Goal: Book appointment/travel/reservation

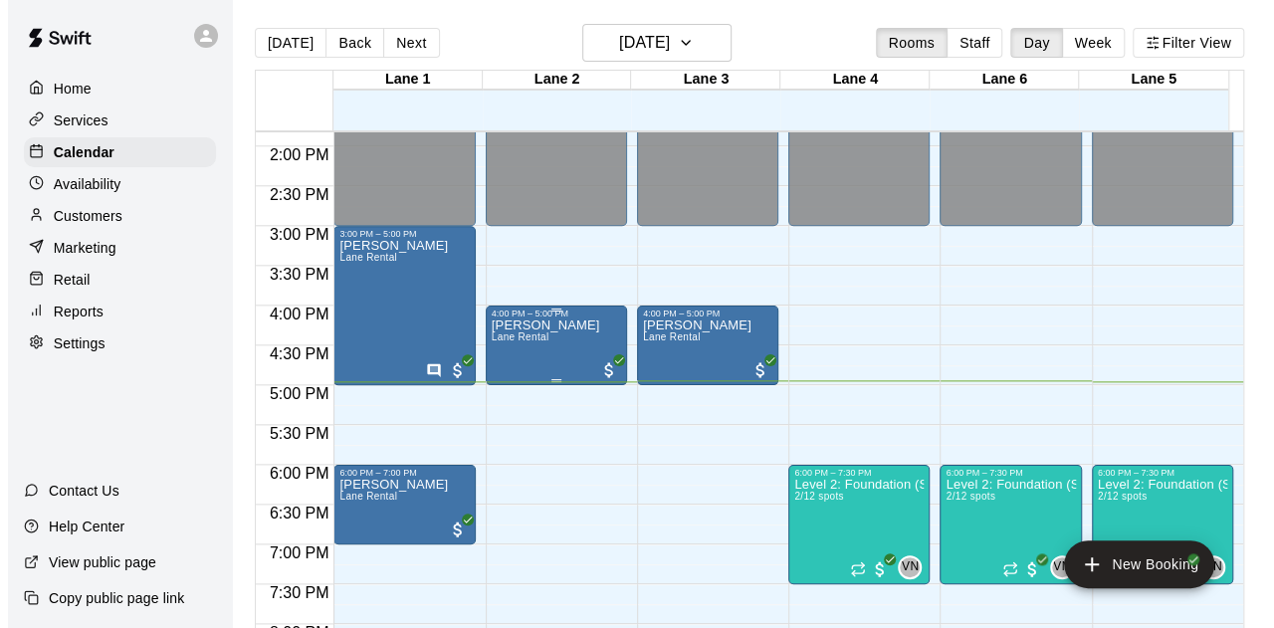
scroll to position [1200, 0]
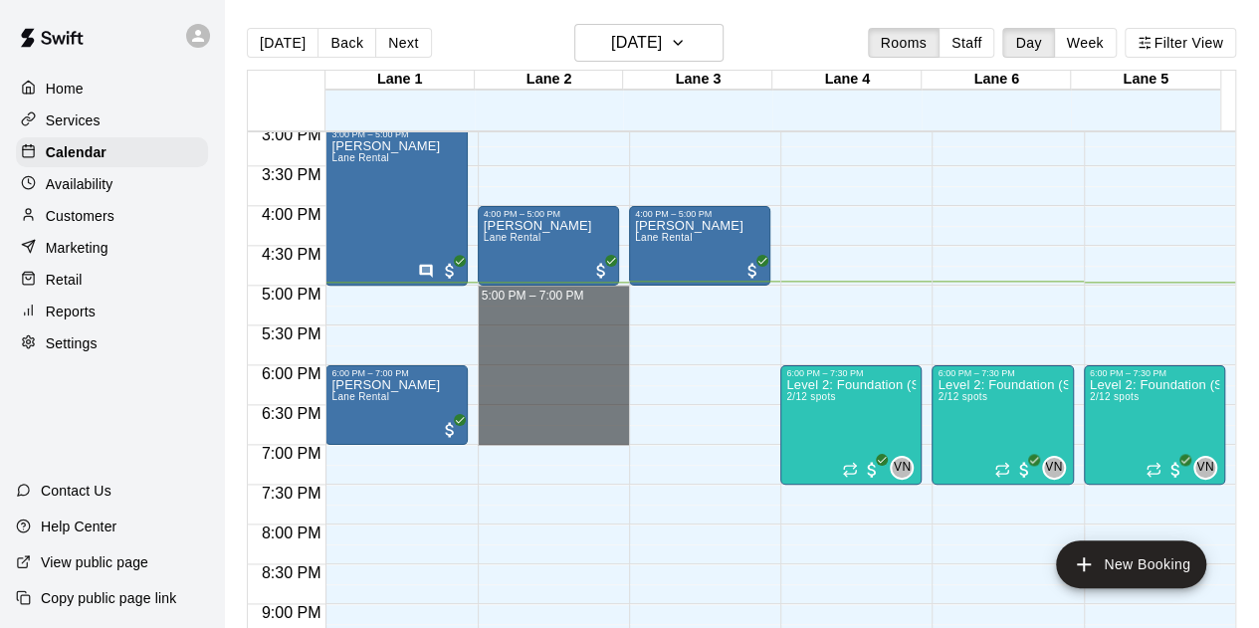
drag, startPoint x: 480, startPoint y: 296, endPoint x: 541, endPoint y: 435, distance: 152.4
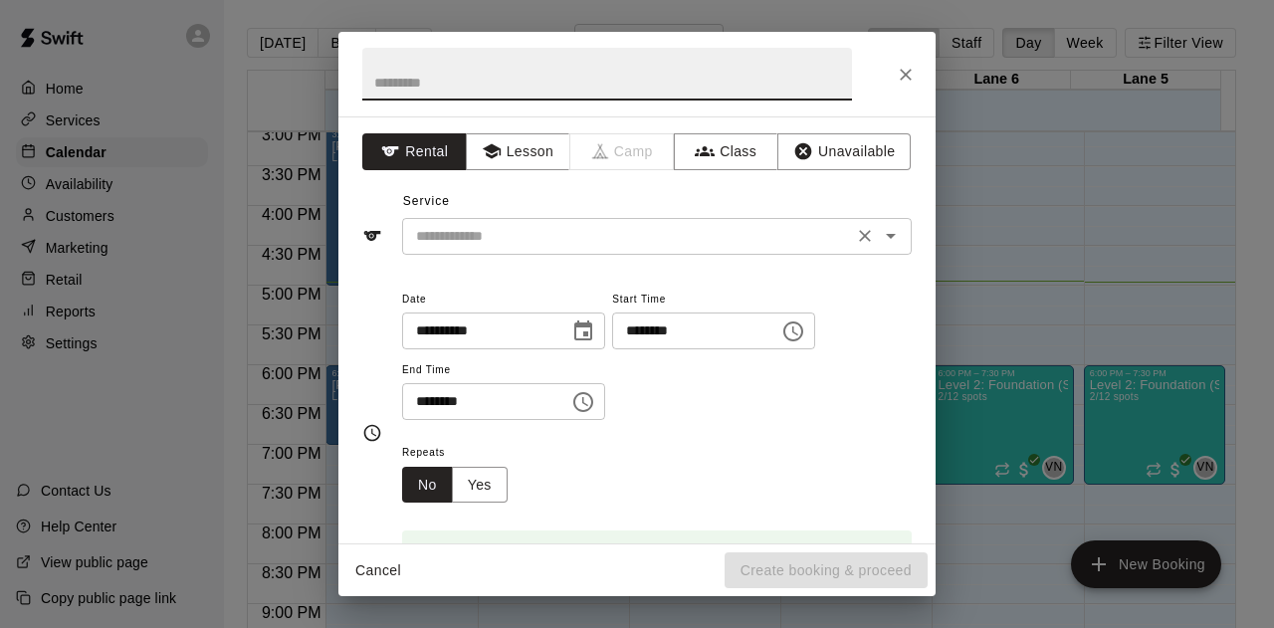
click at [498, 231] on input "text" at bounding box center [627, 236] width 439 height 25
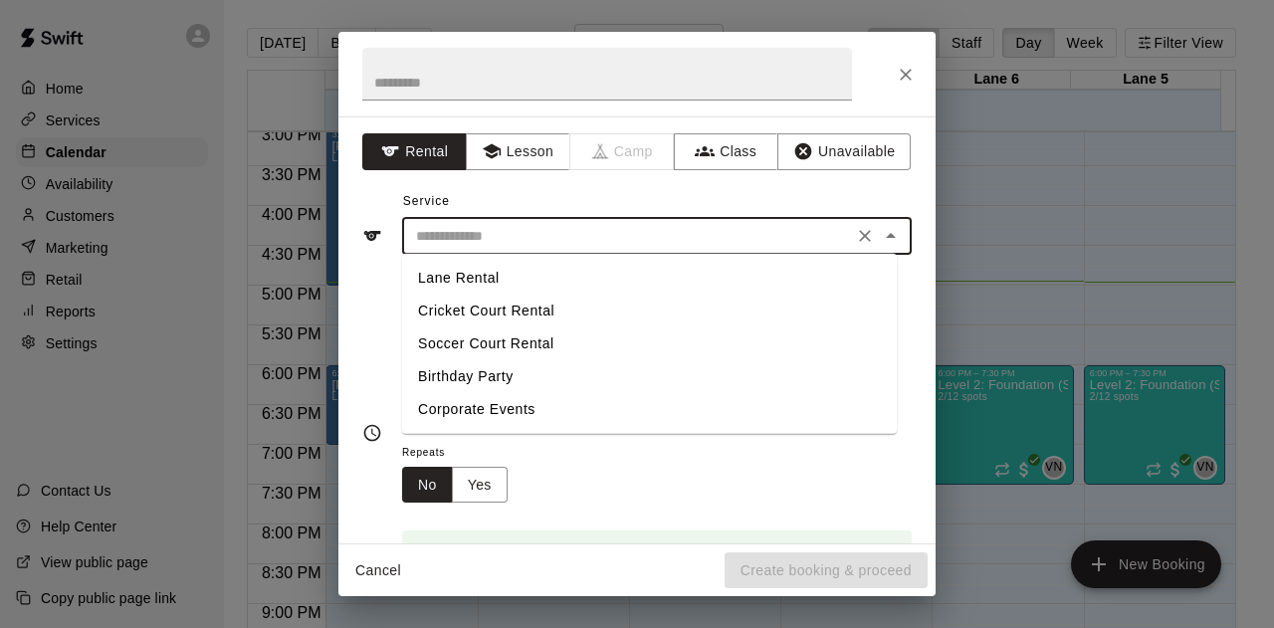
click at [468, 284] on li "Lane Rental" at bounding box center [649, 278] width 495 height 33
type input "**********"
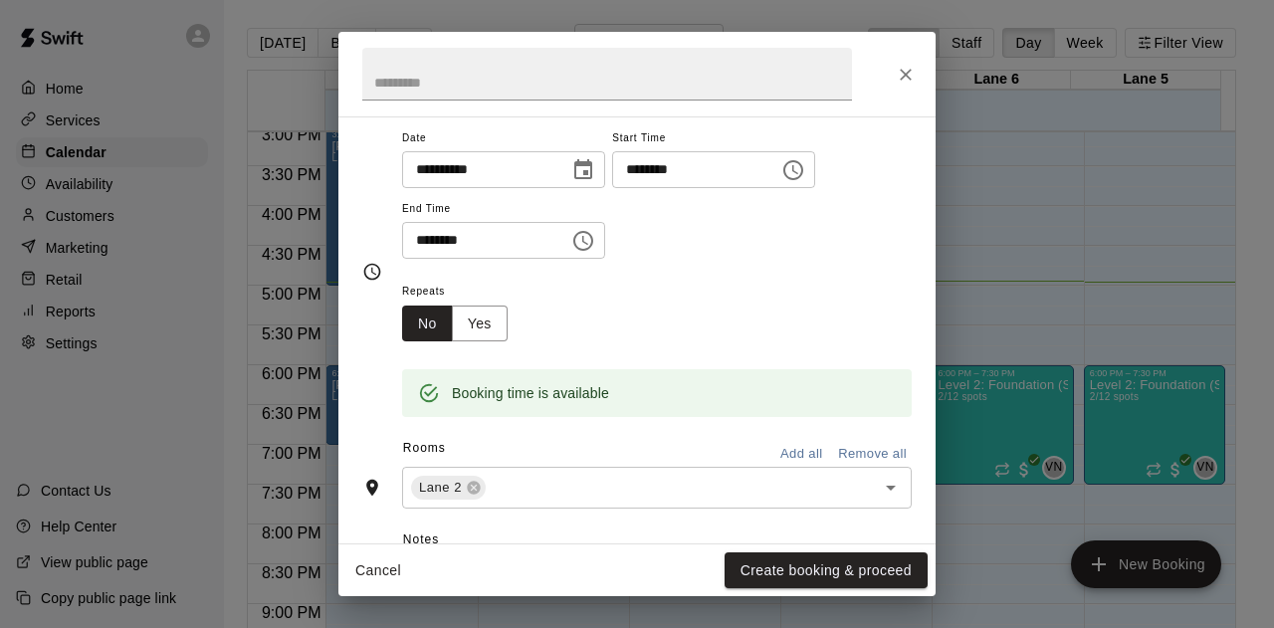
scroll to position [445, 0]
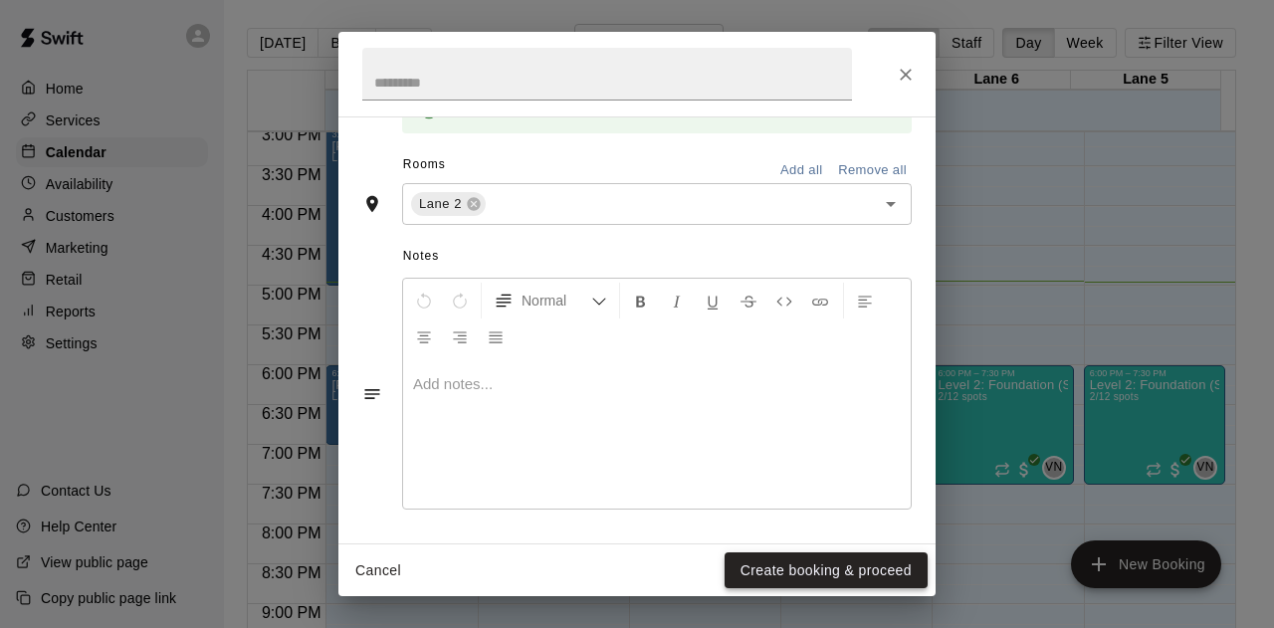
click at [811, 579] on button "Create booking & proceed" at bounding box center [826, 570] width 203 height 37
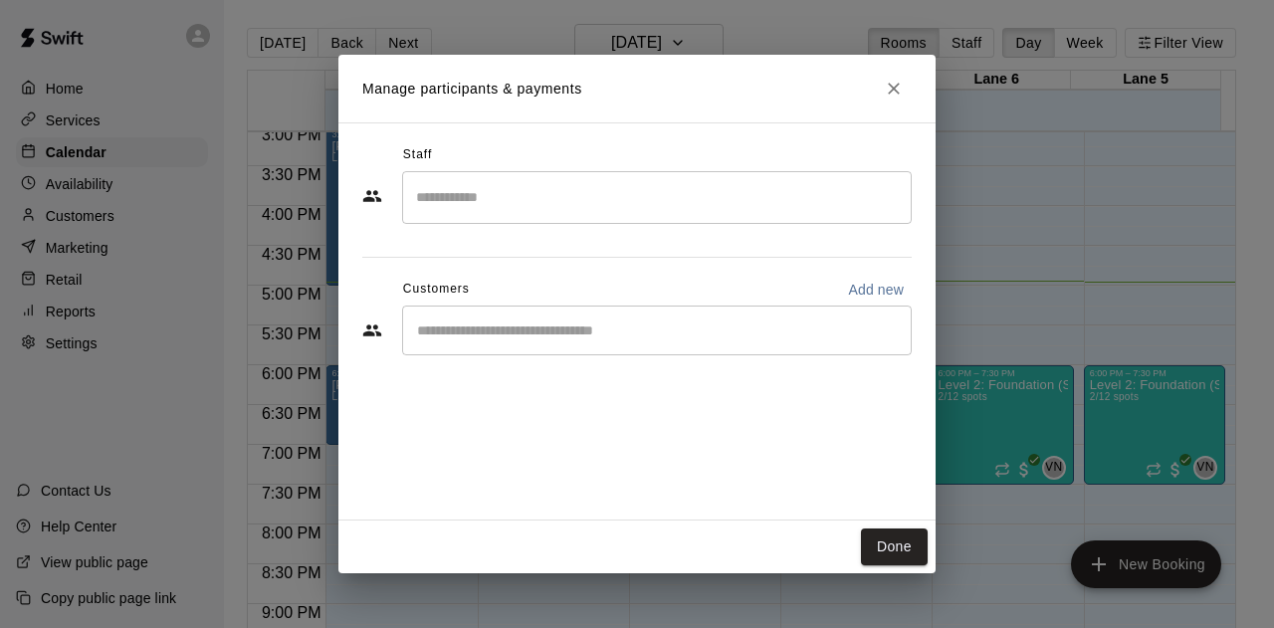
click at [500, 314] on div "​" at bounding box center [657, 331] width 510 height 50
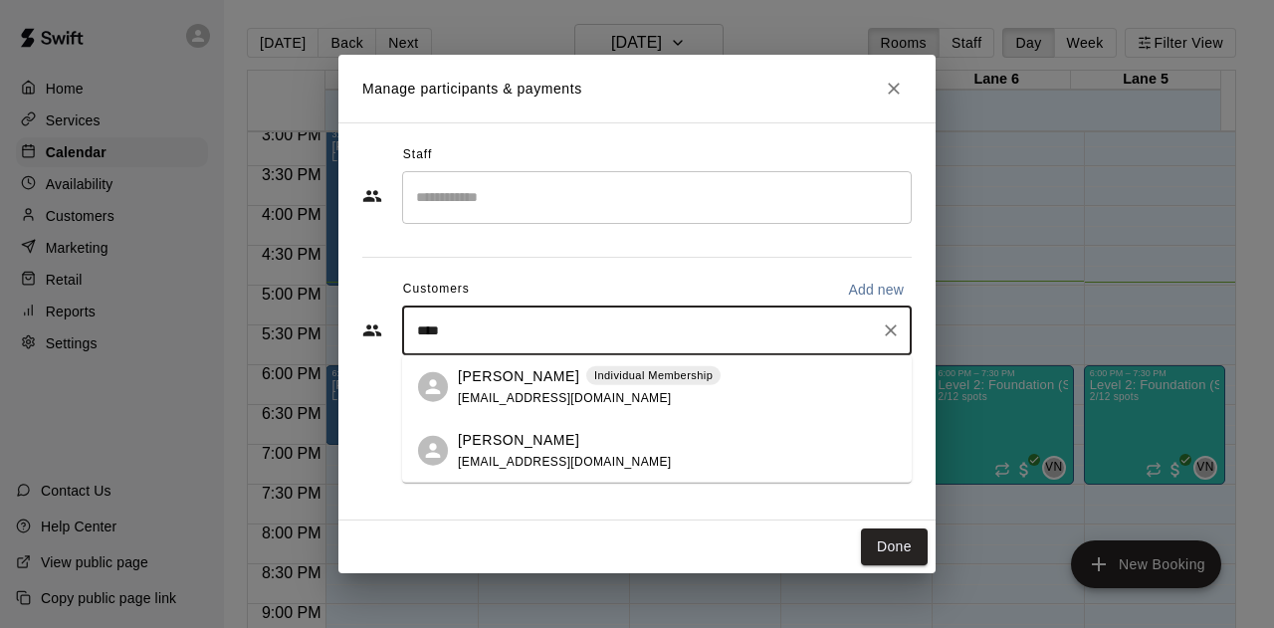
type input "*****"
click at [506, 381] on p "[PERSON_NAME]" at bounding box center [518, 375] width 121 height 21
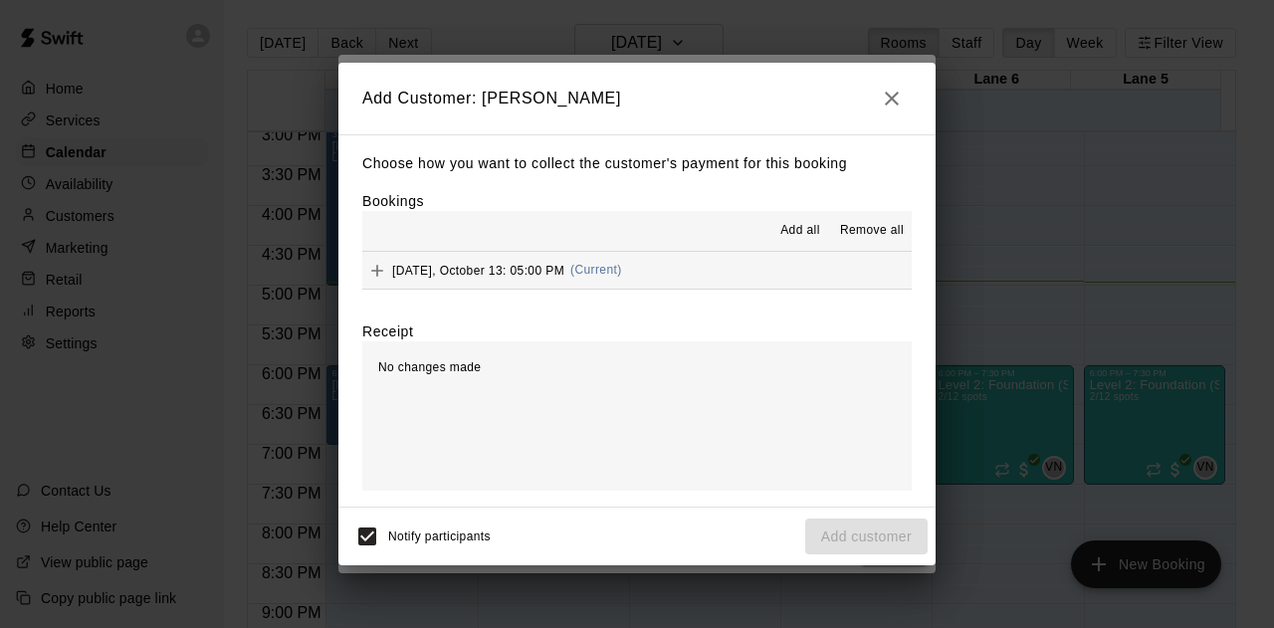
click at [540, 274] on span "Monday, October 13: 05:00 PM" at bounding box center [478, 270] width 172 height 14
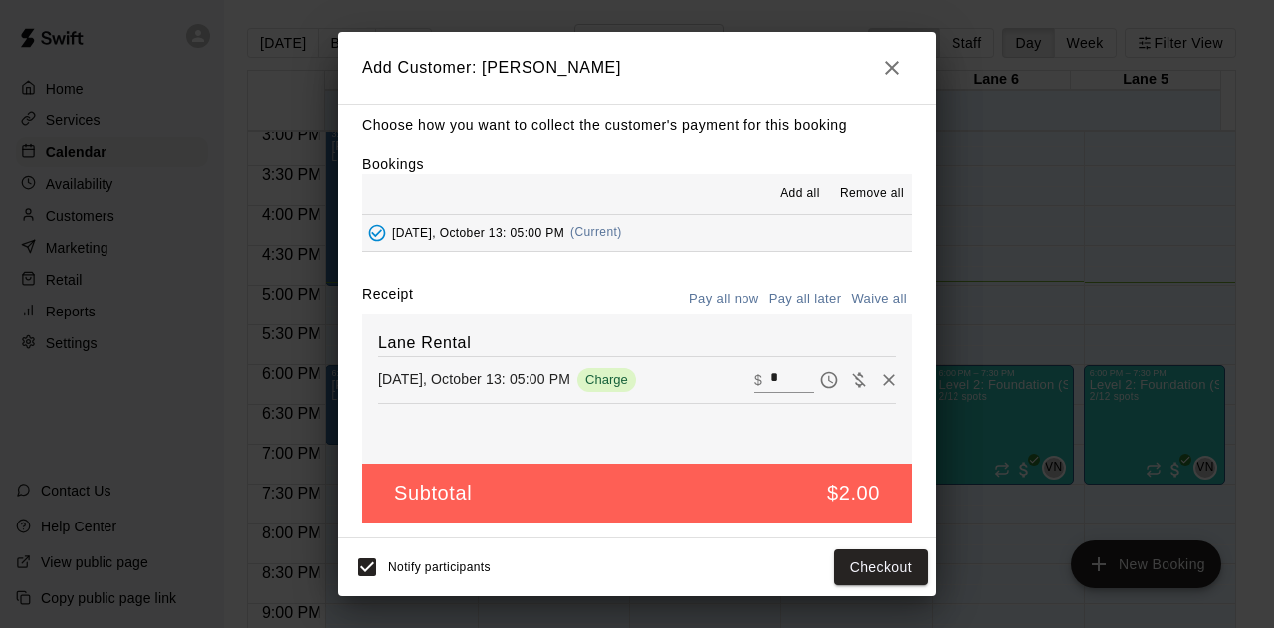
scroll to position [8, 0]
click at [879, 572] on button "Checkout" at bounding box center [881, 567] width 94 height 37
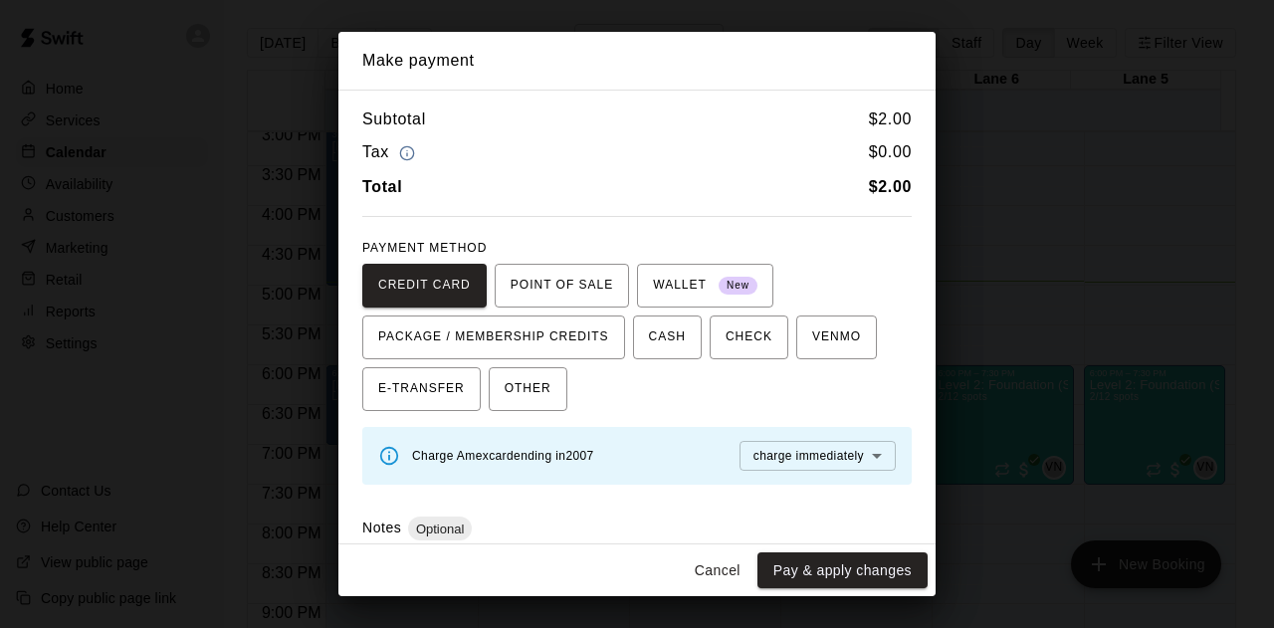
click at [860, 582] on button "Pay & apply changes" at bounding box center [842, 570] width 170 height 37
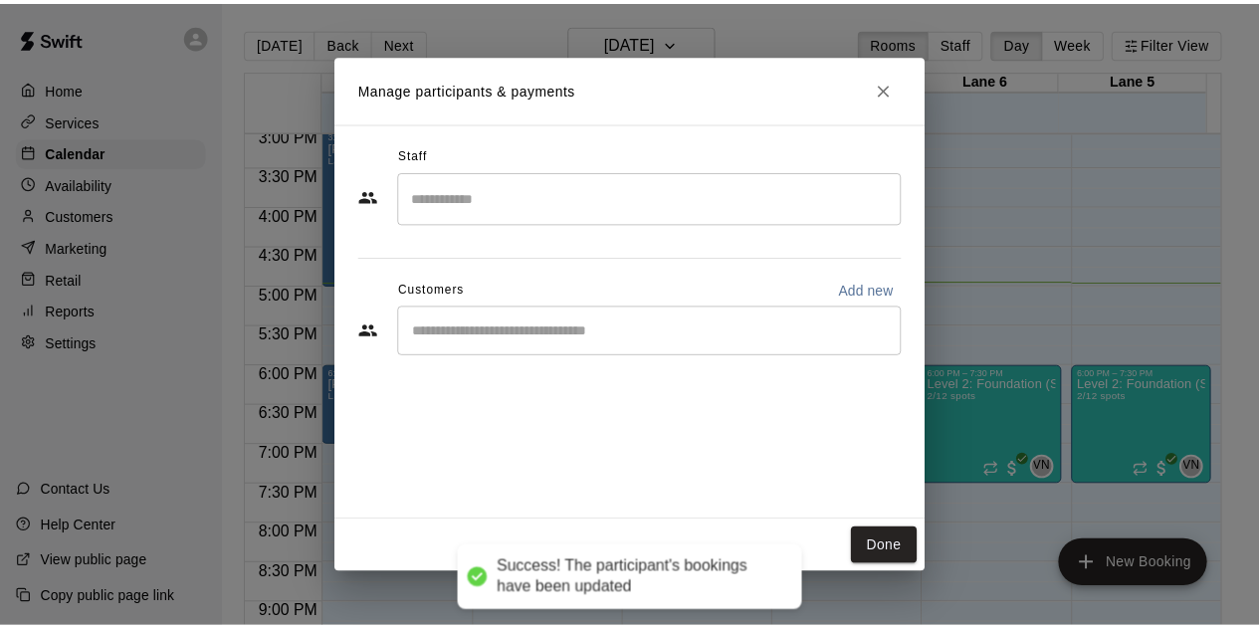
scroll to position [0, 0]
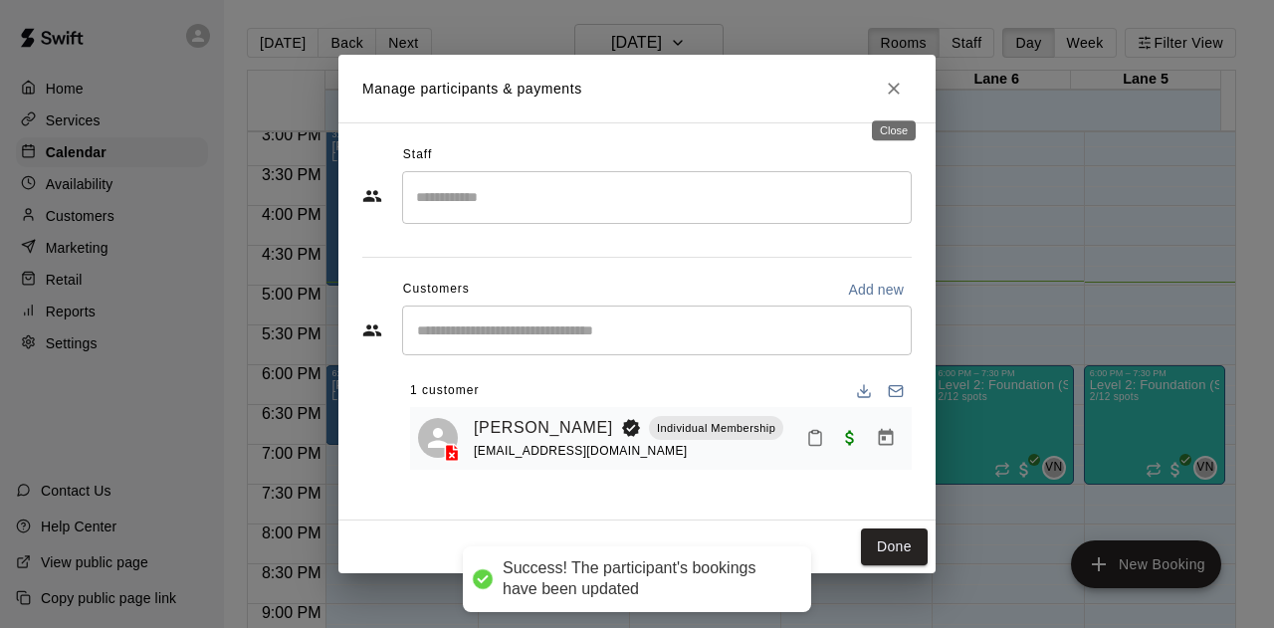
click at [889, 83] on icon "Close" at bounding box center [894, 89] width 12 height 12
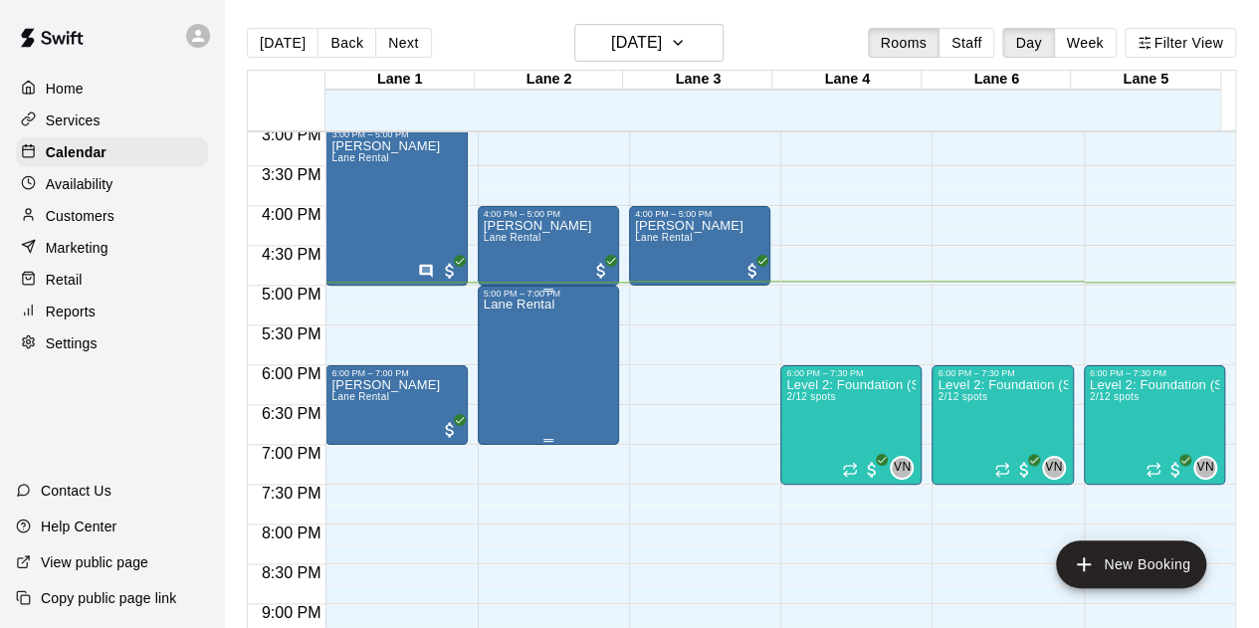
click at [534, 348] on div "Lane Rental" at bounding box center [520, 613] width 72 height 628
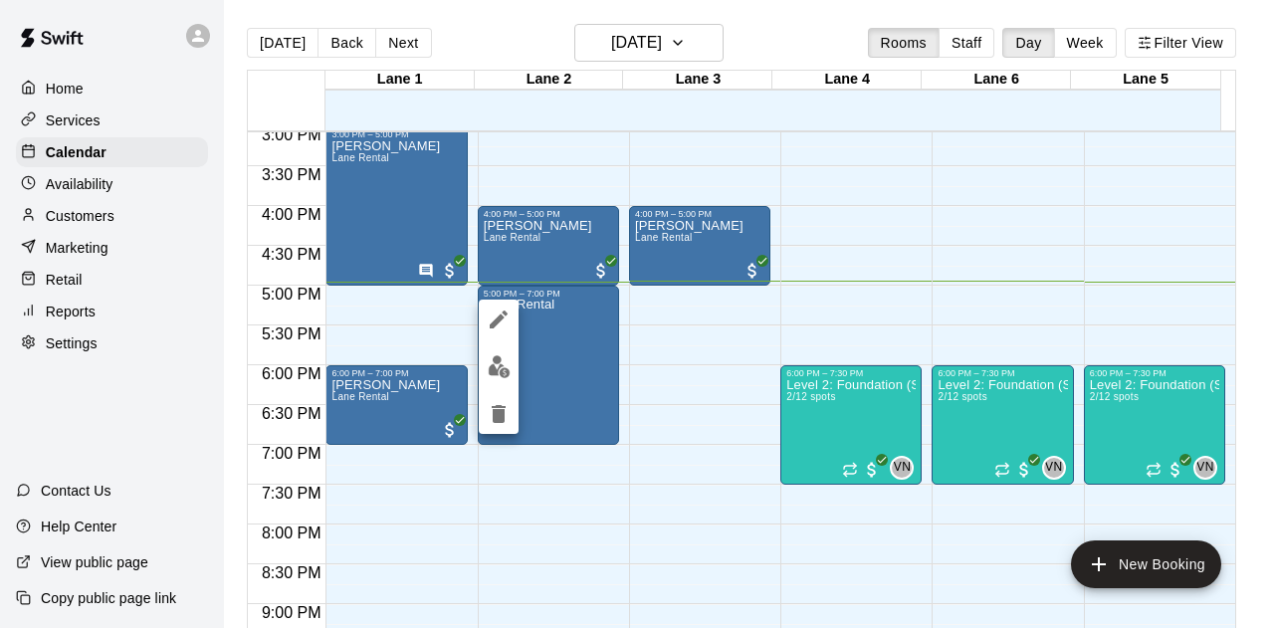
click at [492, 367] on img "edit" at bounding box center [499, 366] width 23 height 23
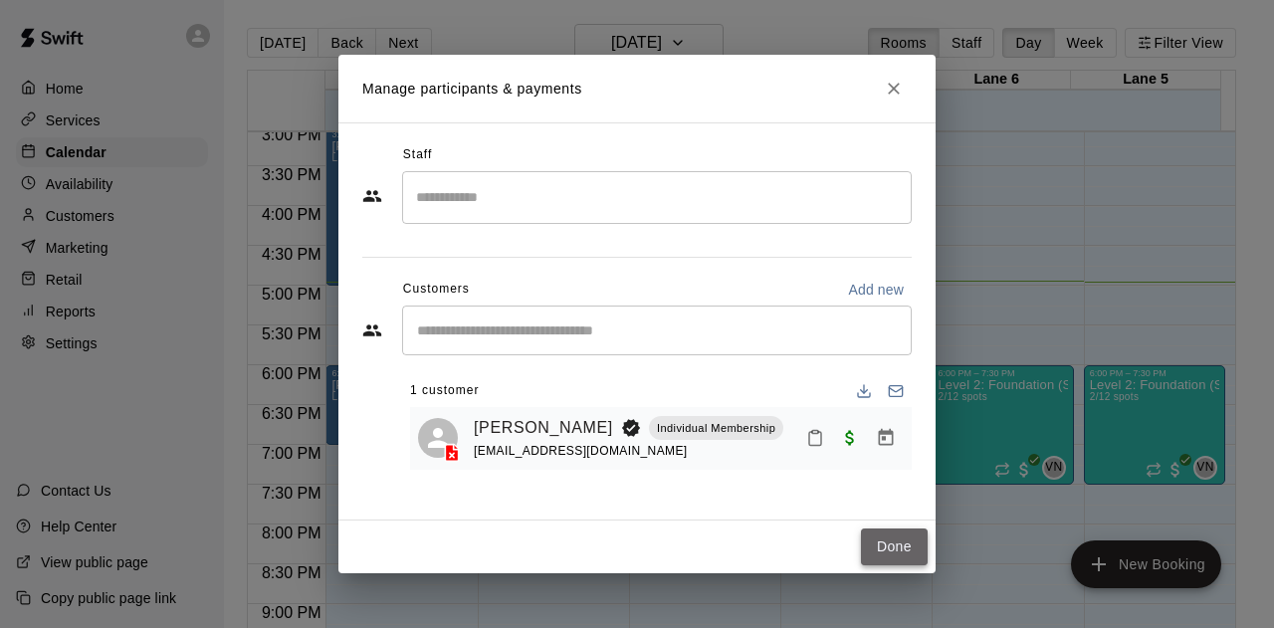
click at [901, 556] on button "Done" at bounding box center [894, 546] width 67 height 37
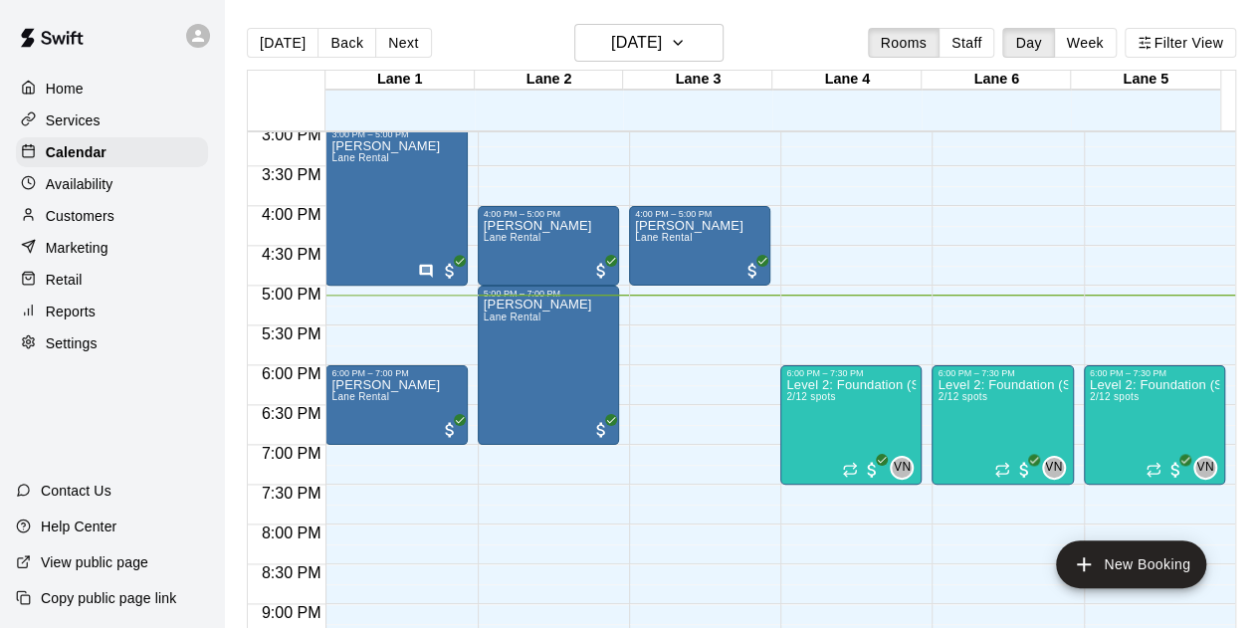
click at [84, 190] on p "Availability" at bounding box center [80, 184] width 68 height 20
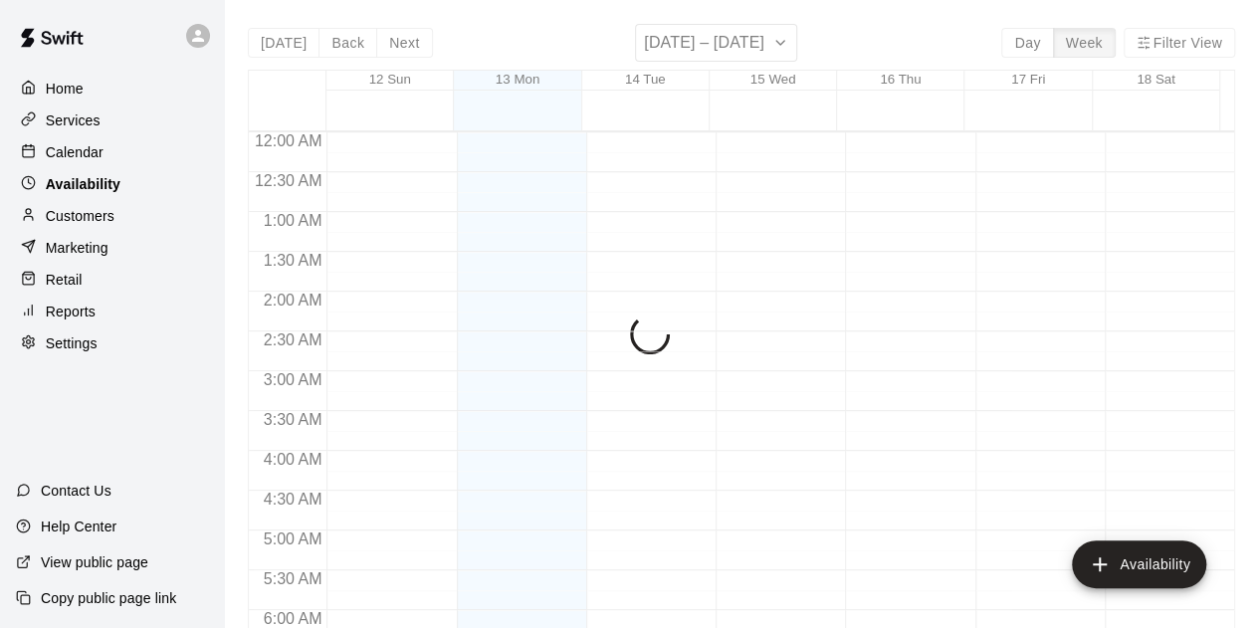
scroll to position [1363, 0]
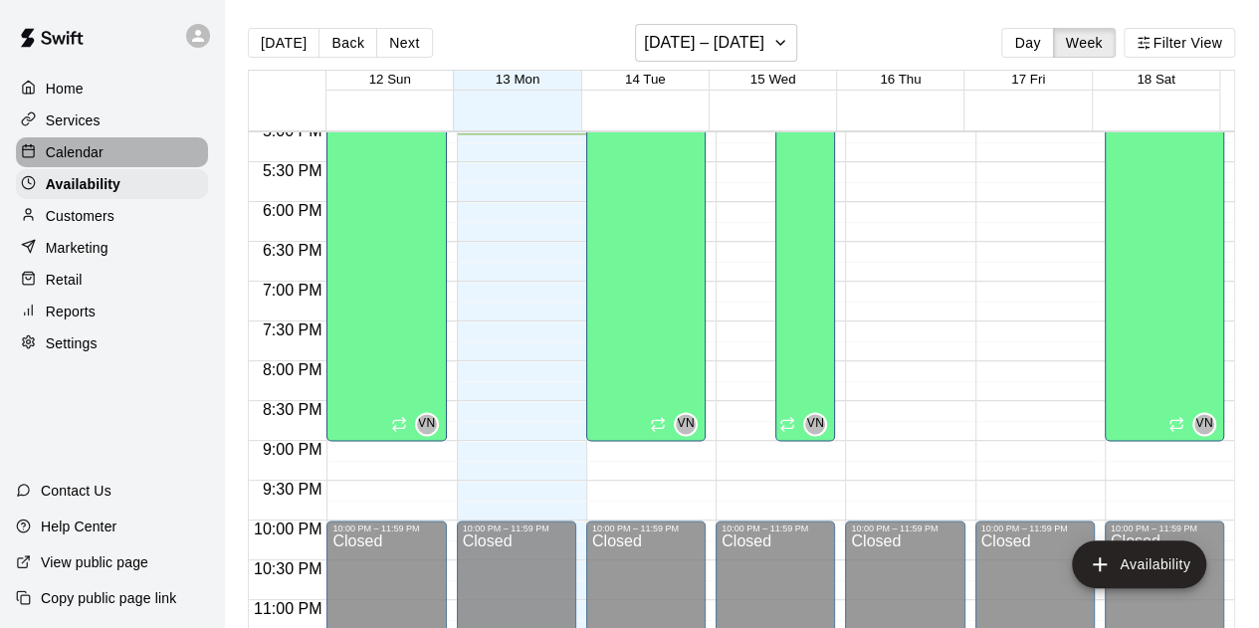
click at [61, 153] on p "Calendar" at bounding box center [75, 152] width 58 height 20
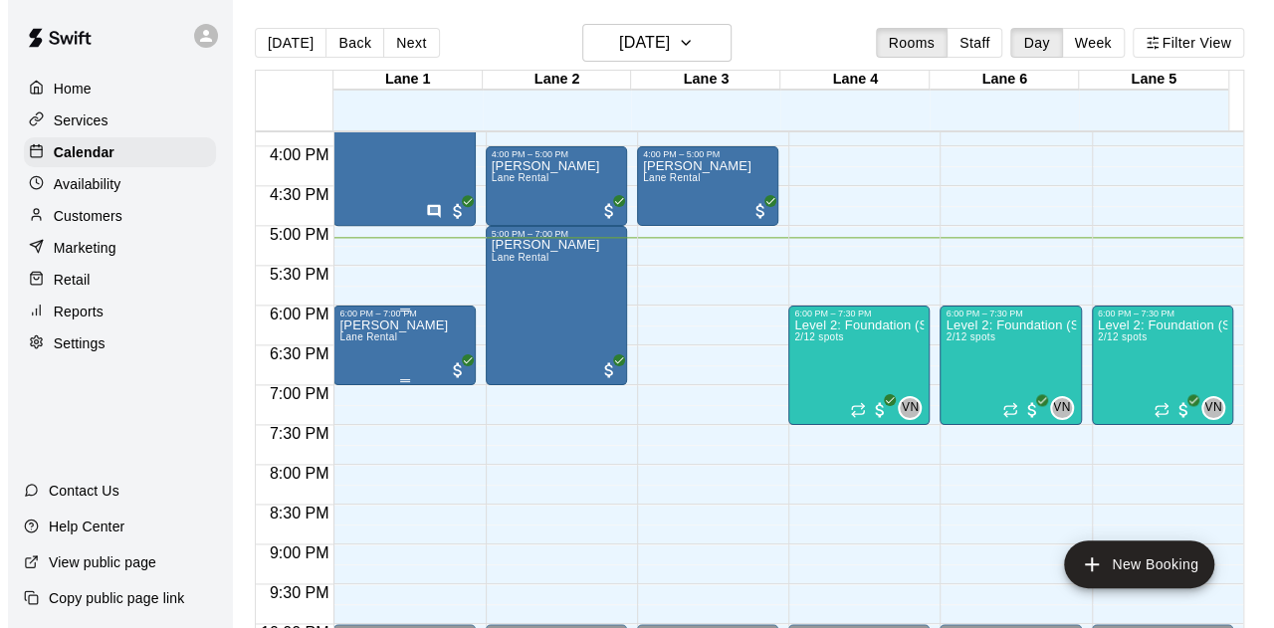
scroll to position [1258, 0]
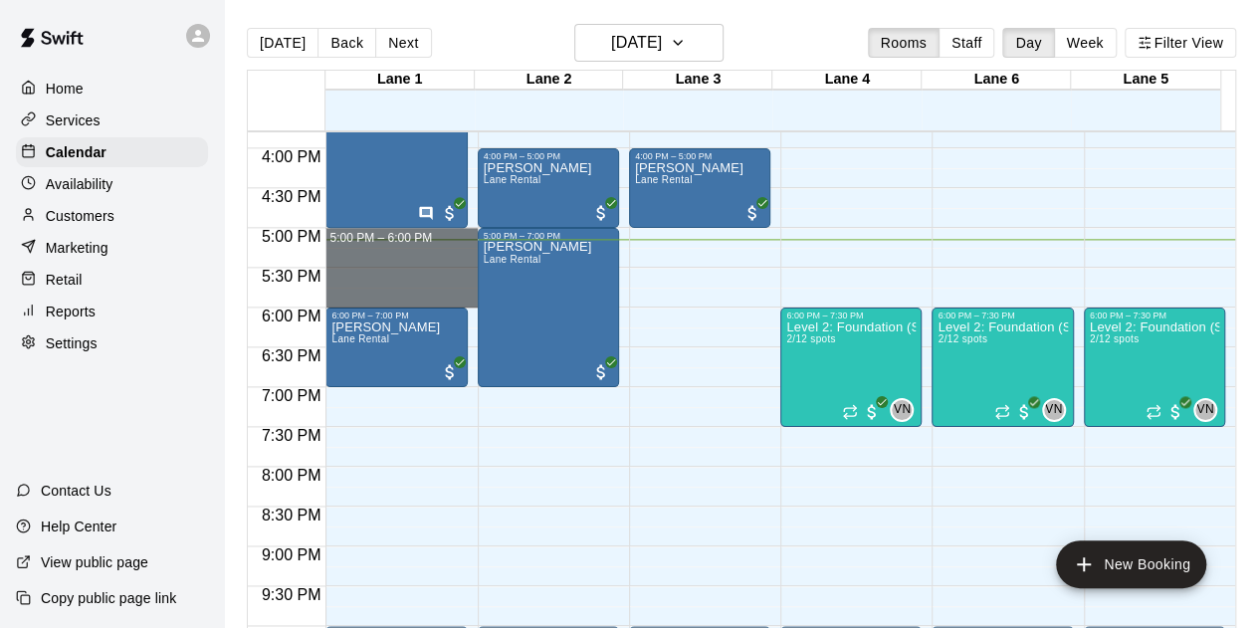
drag, startPoint x: 329, startPoint y: 233, endPoint x: 356, endPoint y: 295, distance: 67.3
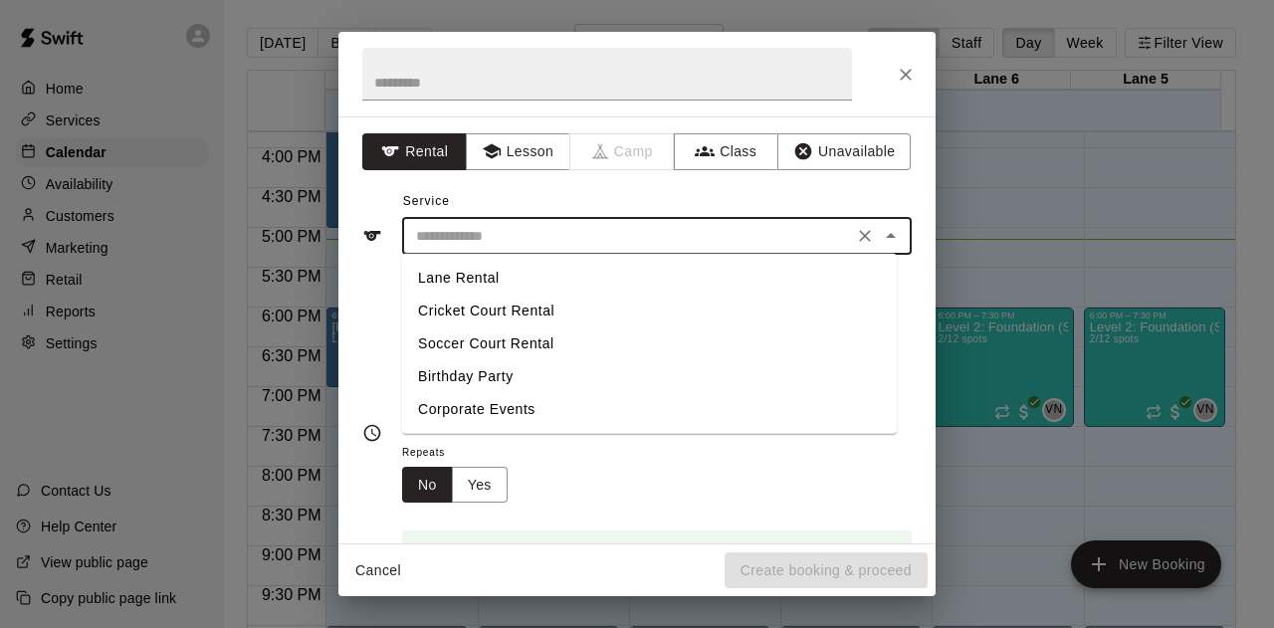
click at [490, 224] on input "text" at bounding box center [627, 236] width 439 height 25
click at [470, 282] on li "Lane Rental" at bounding box center [649, 278] width 495 height 33
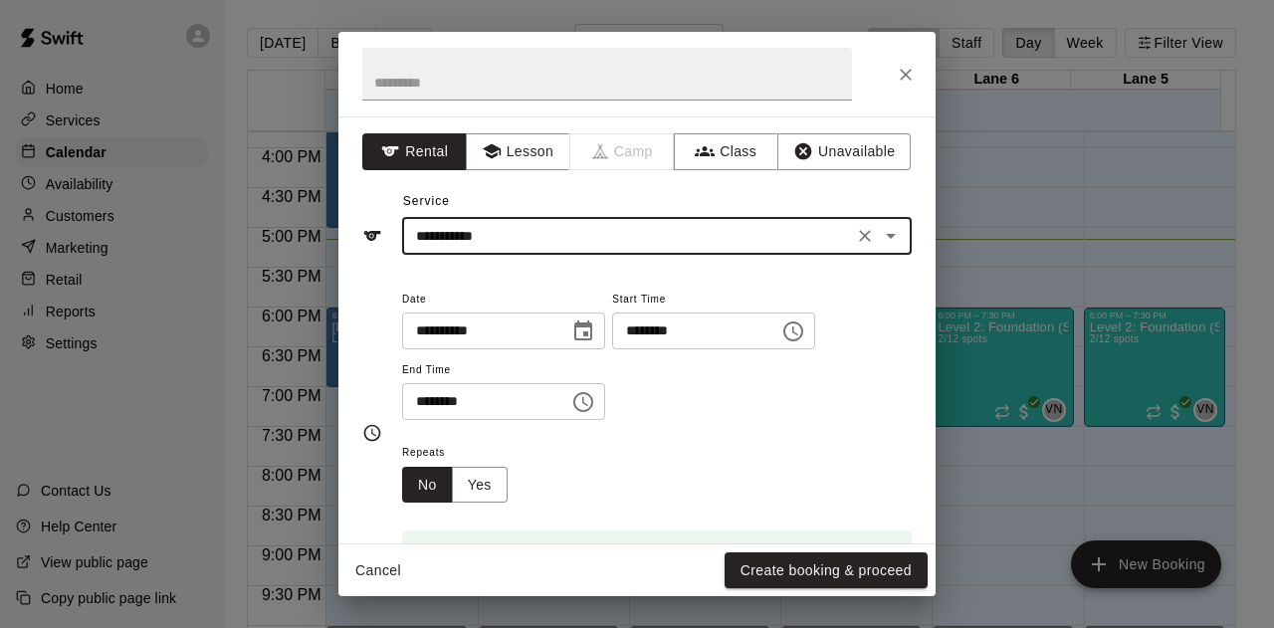
type input "**********"
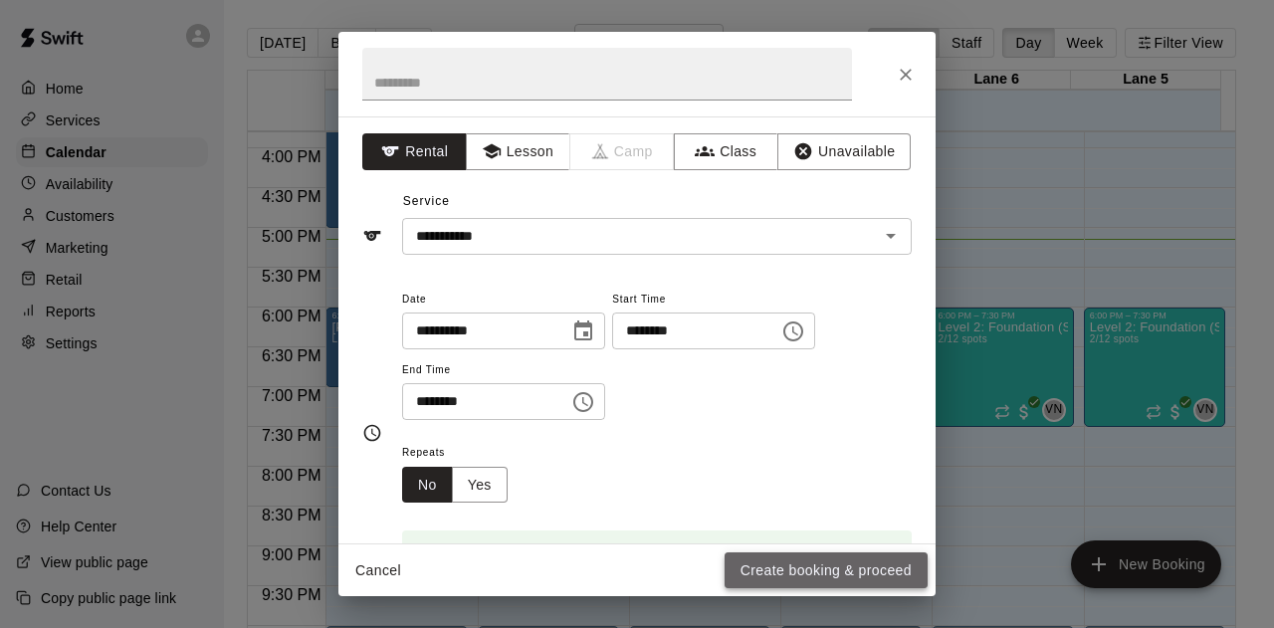
click at [771, 566] on button "Create booking & proceed" at bounding box center [826, 570] width 203 height 37
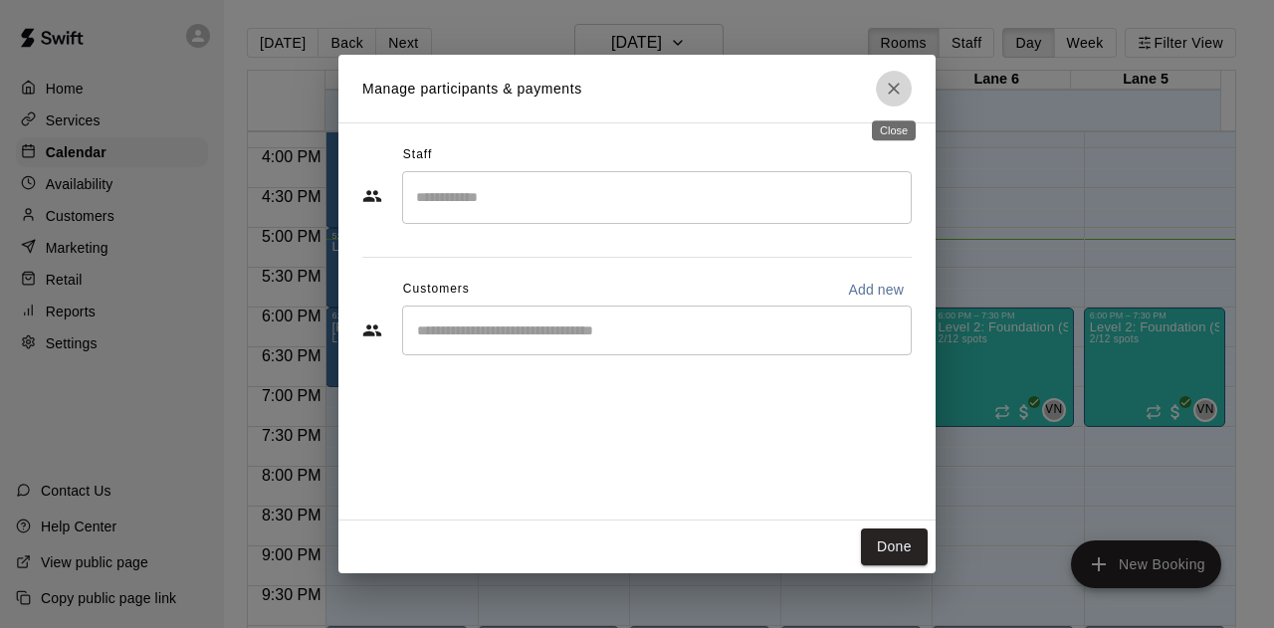
click at [890, 87] on icon "Close" at bounding box center [894, 89] width 20 height 20
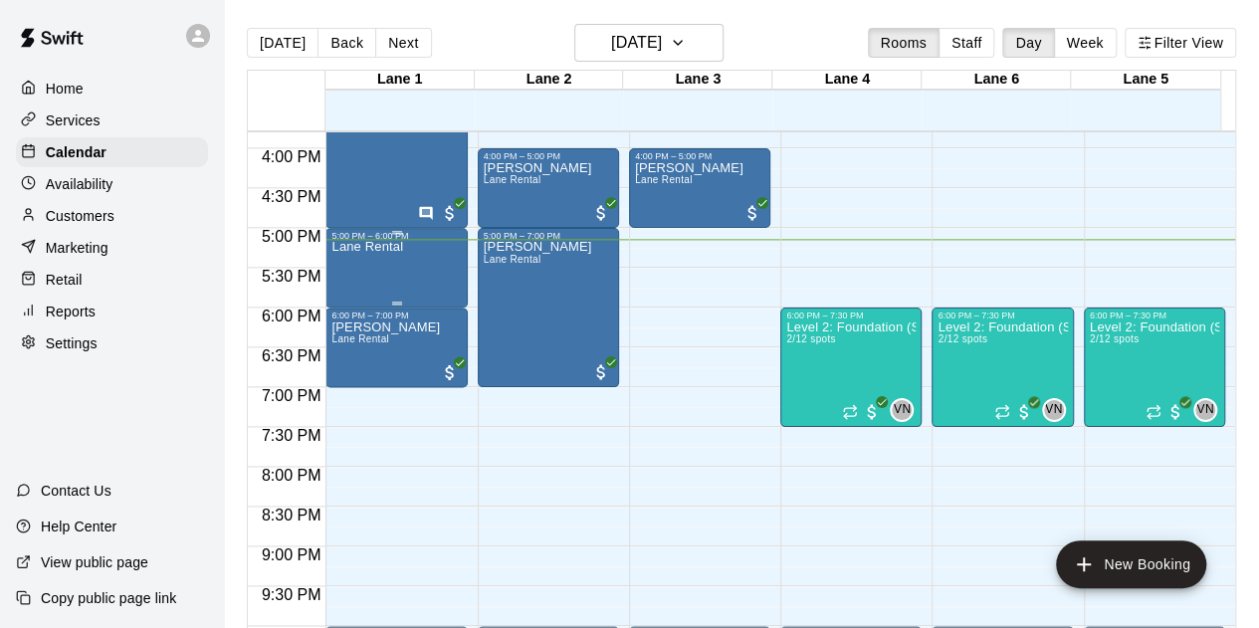
click at [406, 268] on div "Lane Rental" at bounding box center [395, 555] width 129 height 628
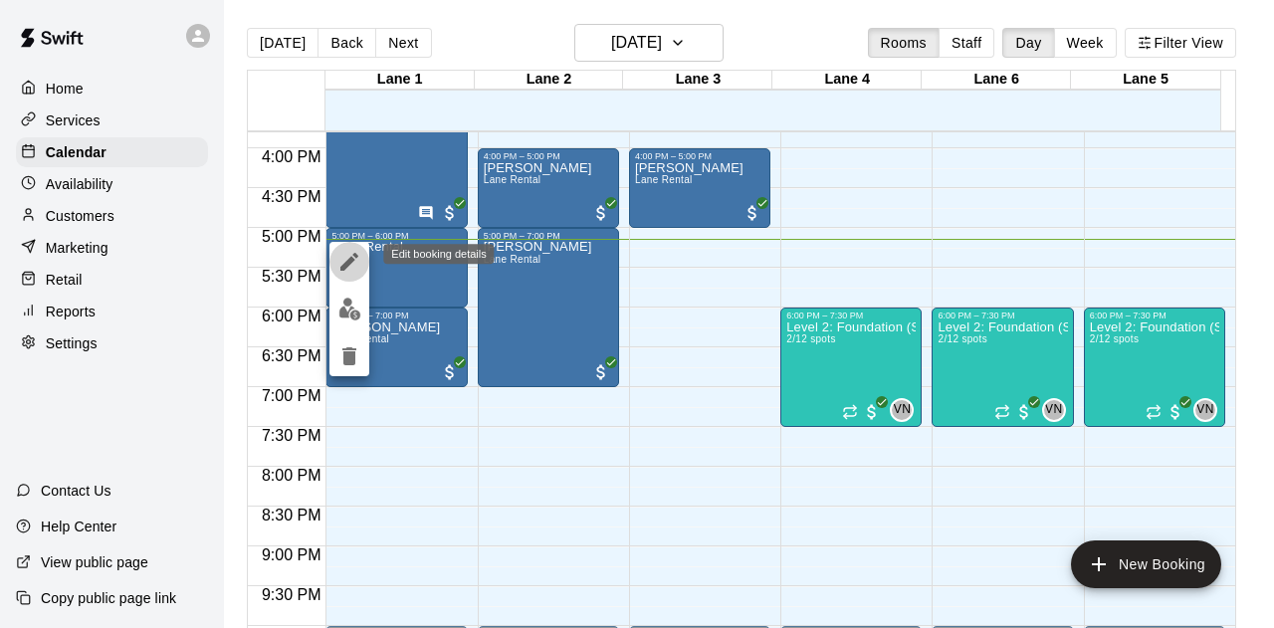
click at [342, 260] on icon "edit" at bounding box center [349, 262] width 24 height 24
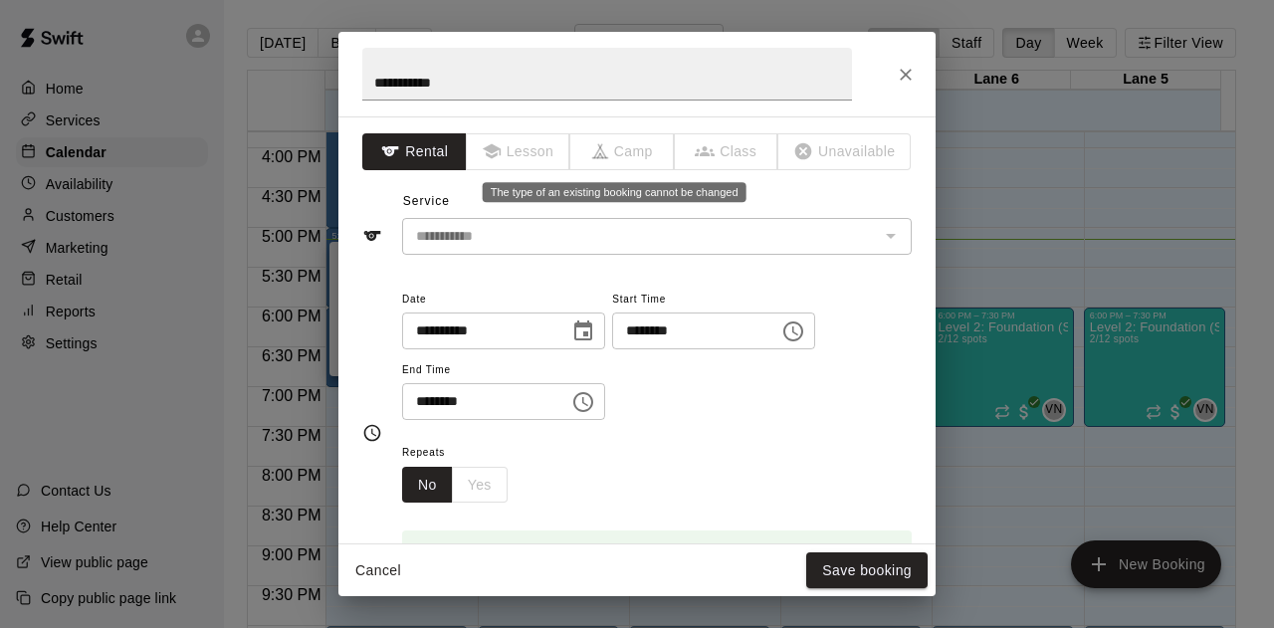
click at [651, 149] on span "Camp" at bounding box center [622, 151] width 104 height 37
click at [529, 158] on span "Lesson" at bounding box center [519, 151] width 104 height 37
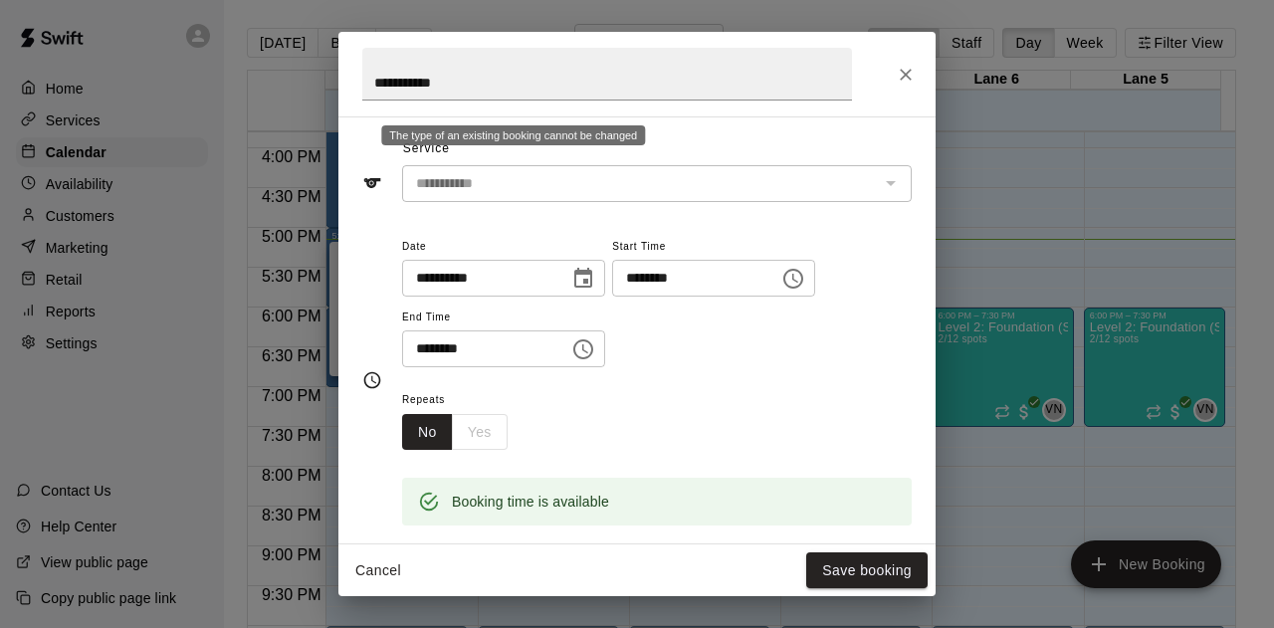
scroll to position [61, 0]
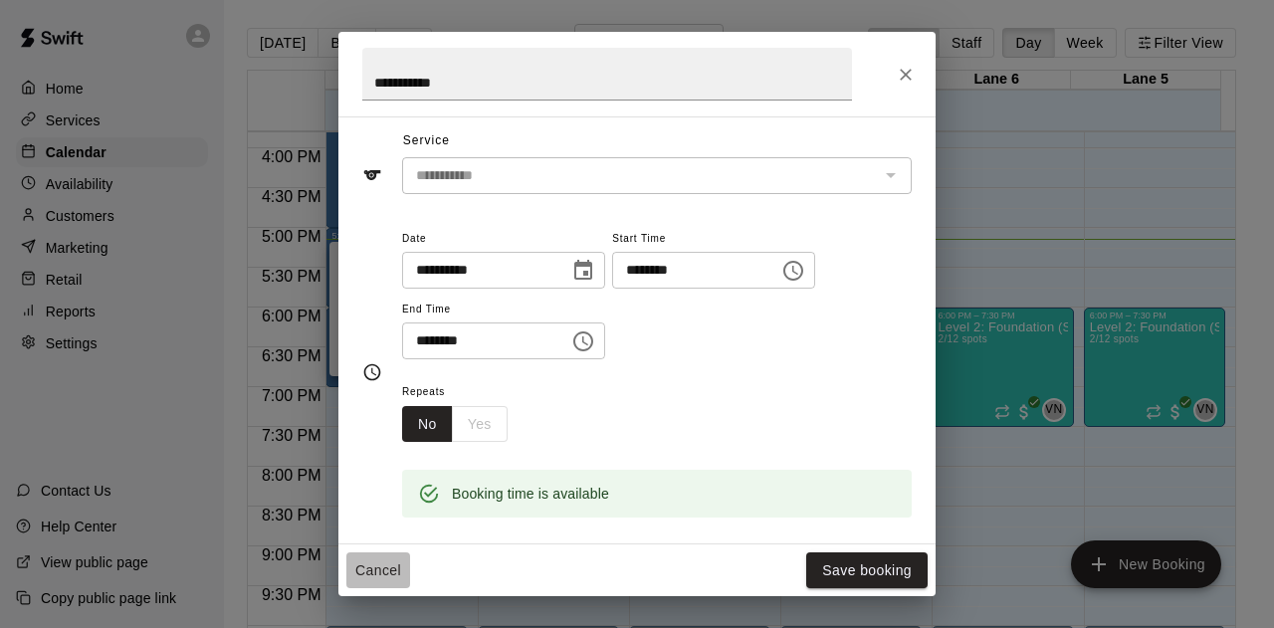
click at [382, 577] on button "Cancel" at bounding box center [378, 570] width 64 height 37
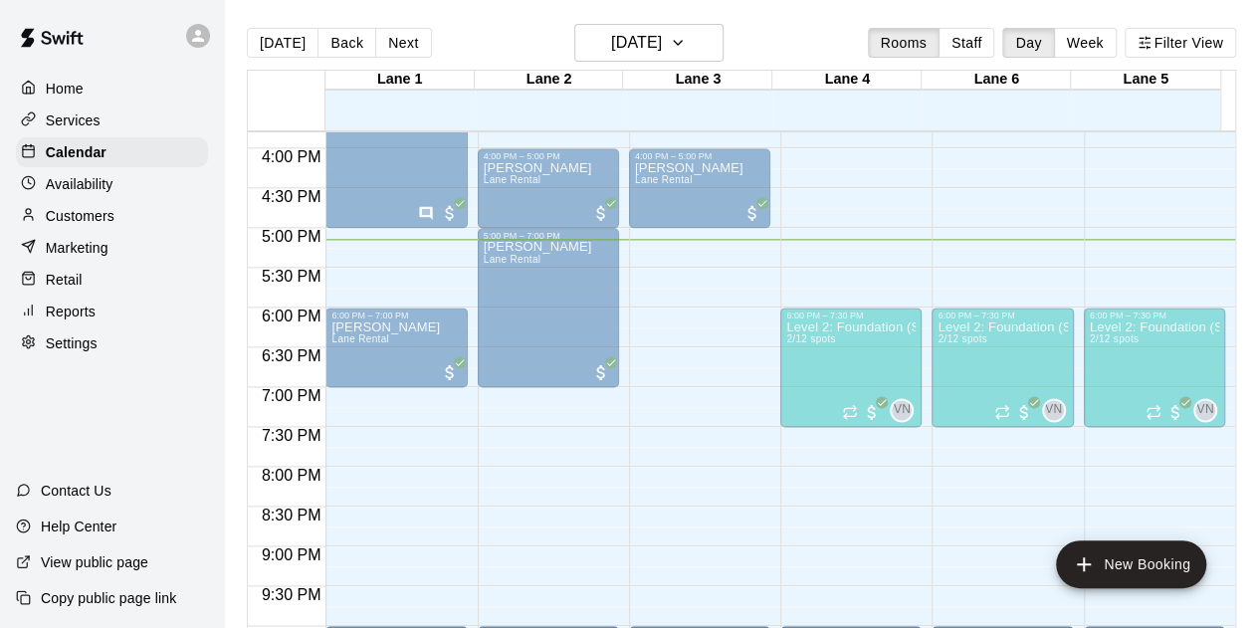
drag, startPoint x: 392, startPoint y: 270, endPoint x: 355, endPoint y: 300, distance: 47.4
click at [355, 300] on div "Lane Rental" at bounding box center [367, 555] width 72 height 628
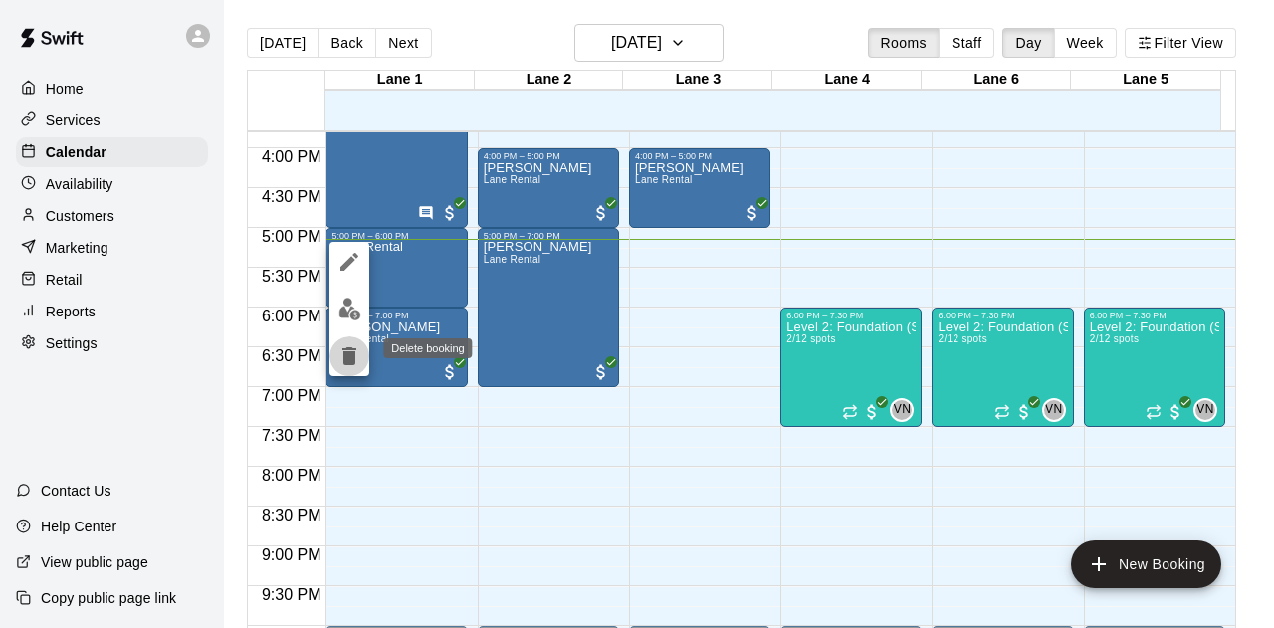
click at [346, 348] on icon "delete" at bounding box center [349, 356] width 14 height 18
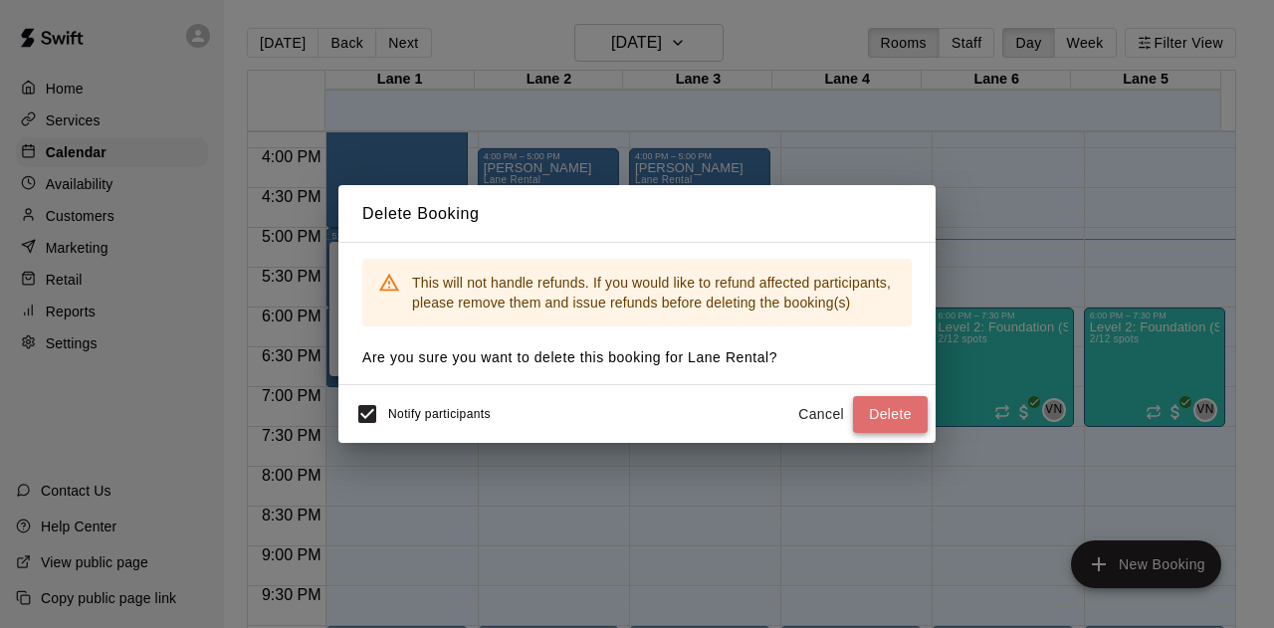
click at [891, 408] on button "Delete" at bounding box center [890, 414] width 75 height 37
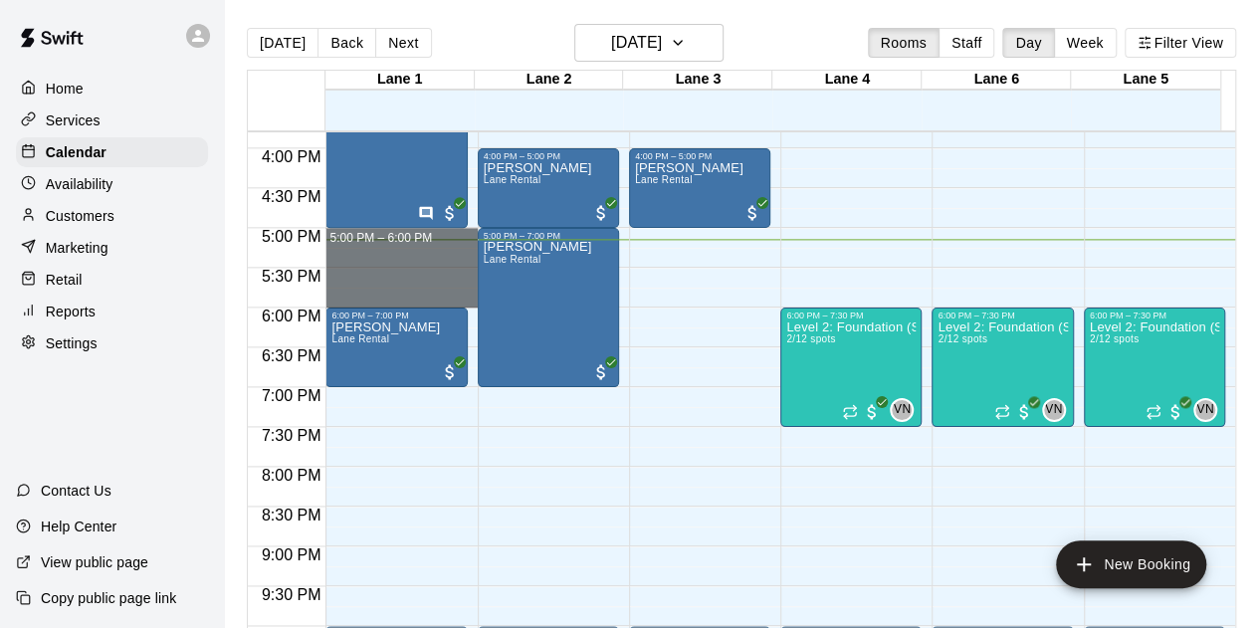
drag, startPoint x: 328, startPoint y: 228, endPoint x: 396, endPoint y: 296, distance: 95.7
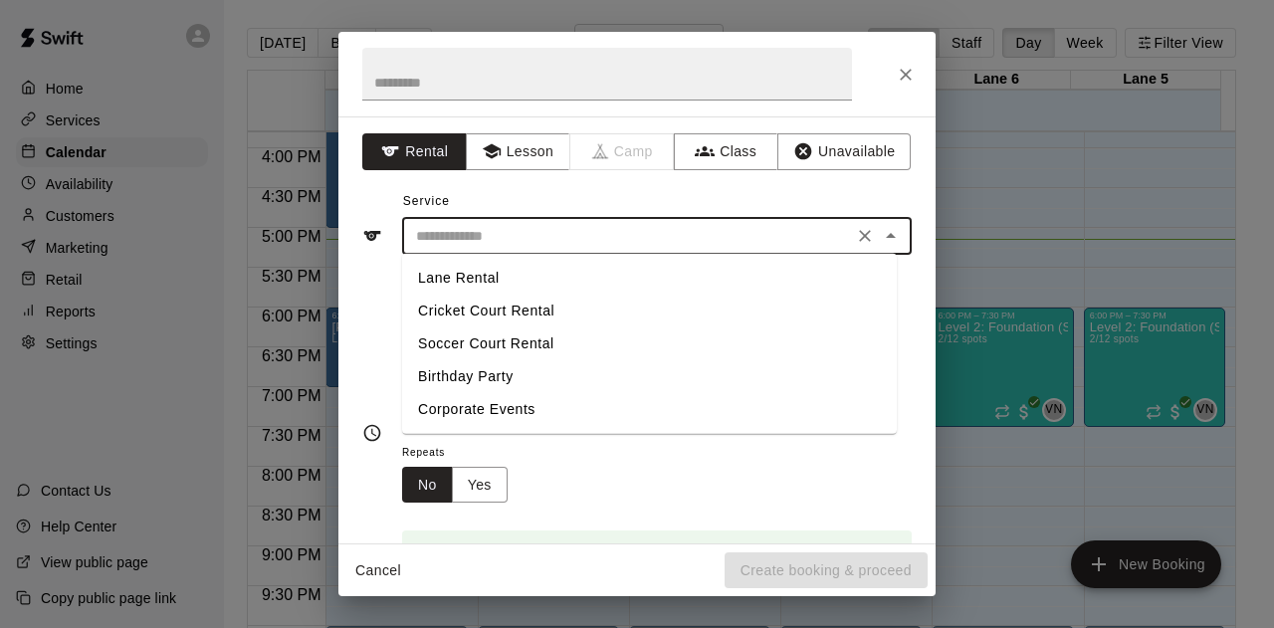
click at [494, 244] on input "text" at bounding box center [627, 236] width 439 height 25
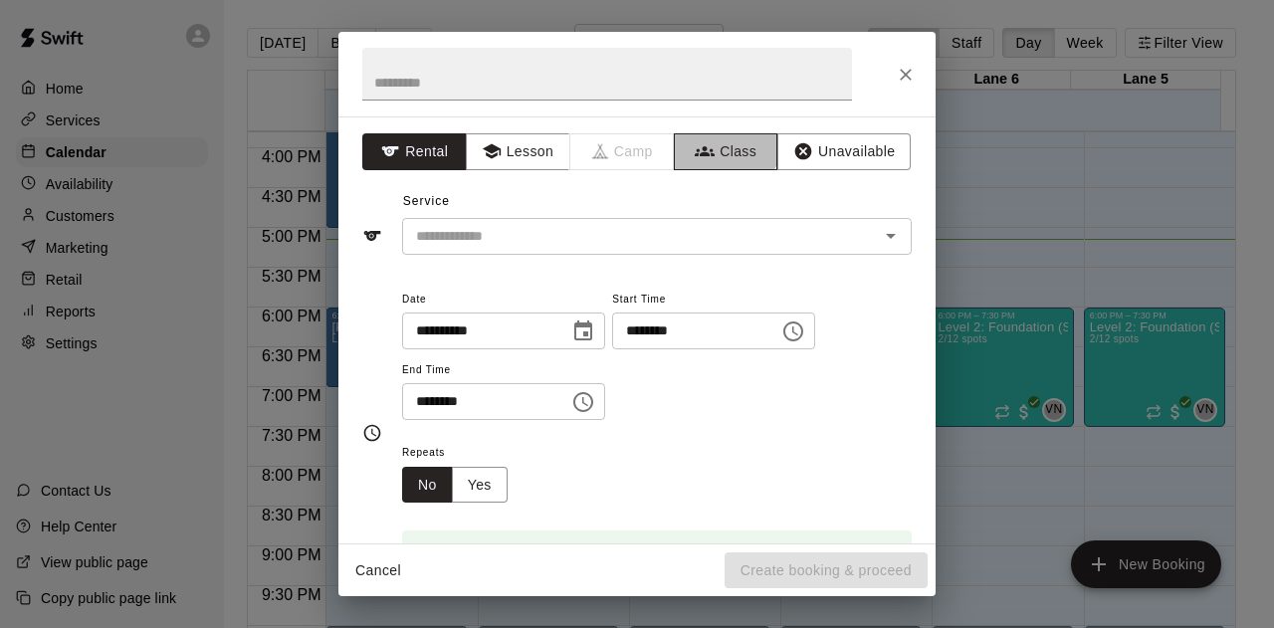
click at [703, 133] on button "Class" at bounding box center [726, 151] width 104 height 37
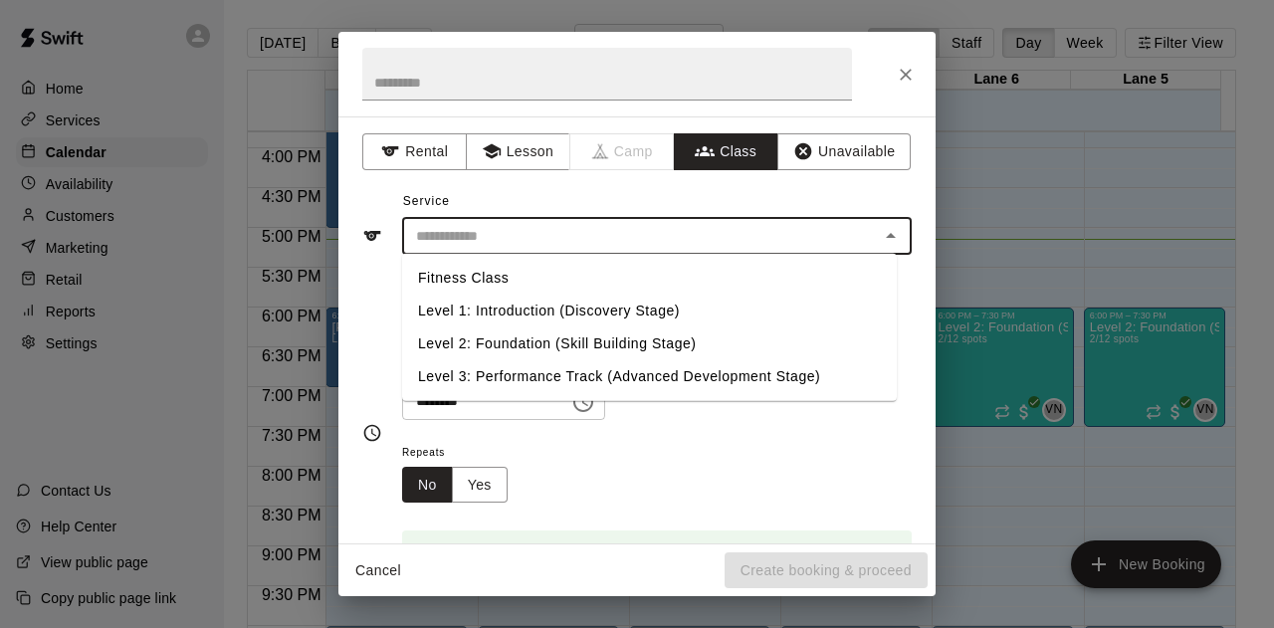
click at [565, 244] on input "text" at bounding box center [640, 236] width 465 height 25
click at [534, 160] on button "Lesson" at bounding box center [518, 151] width 104 height 37
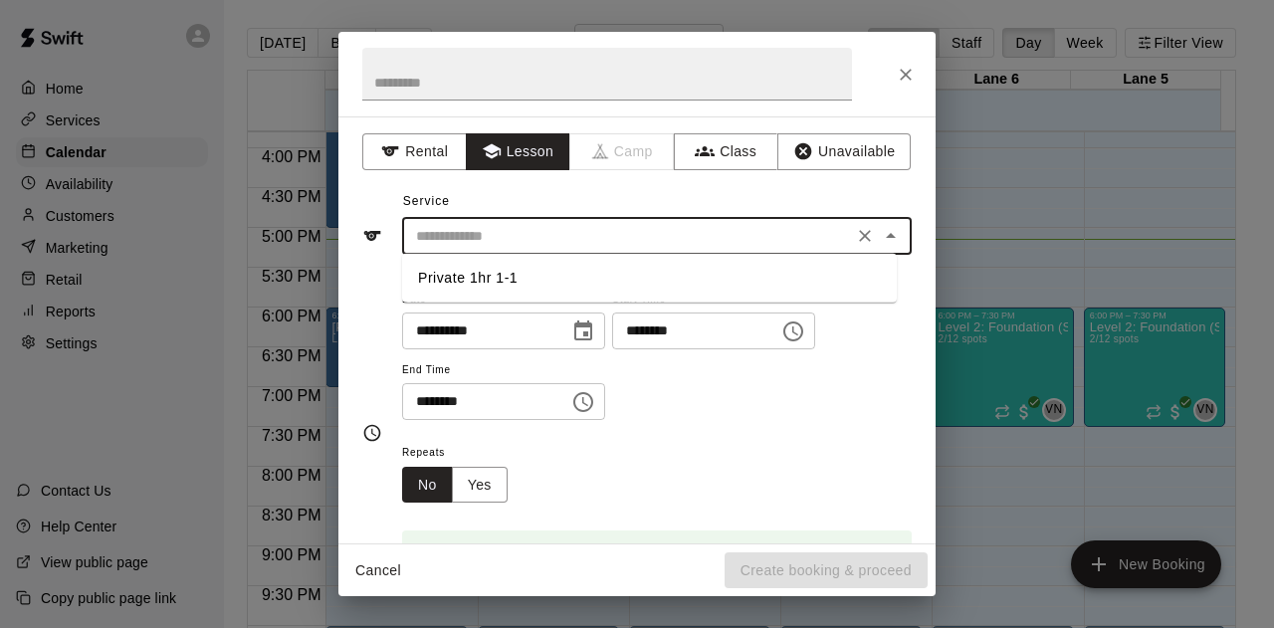
click at [514, 240] on input "text" at bounding box center [627, 236] width 439 height 25
click at [494, 278] on li "Private 1hr 1-1" at bounding box center [649, 278] width 495 height 33
type input "**********"
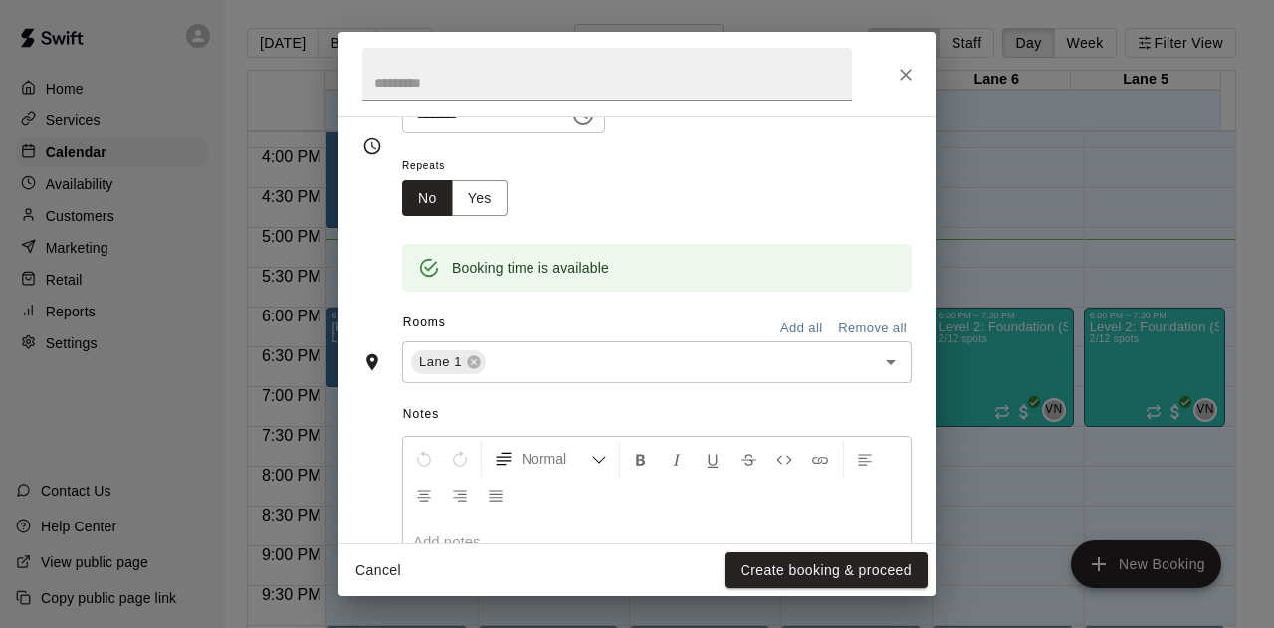
scroll to position [306, 0]
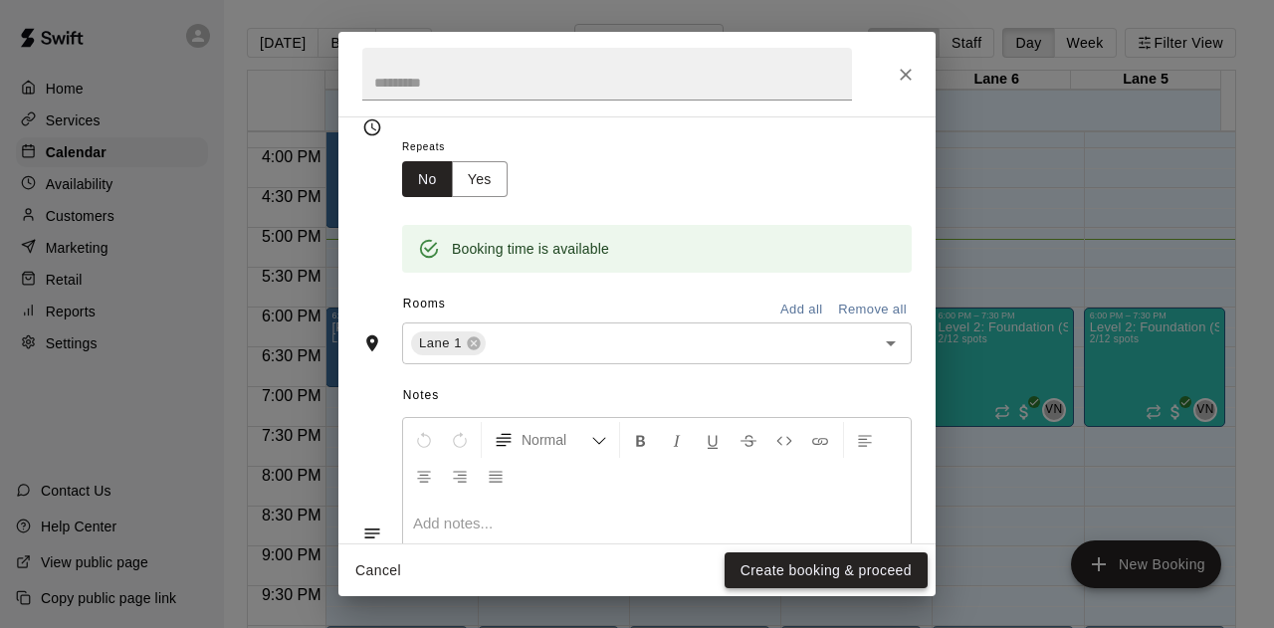
click at [767, 571] on button "Create booking & proceed" at bounding box center [826, 570] width 203 height 37
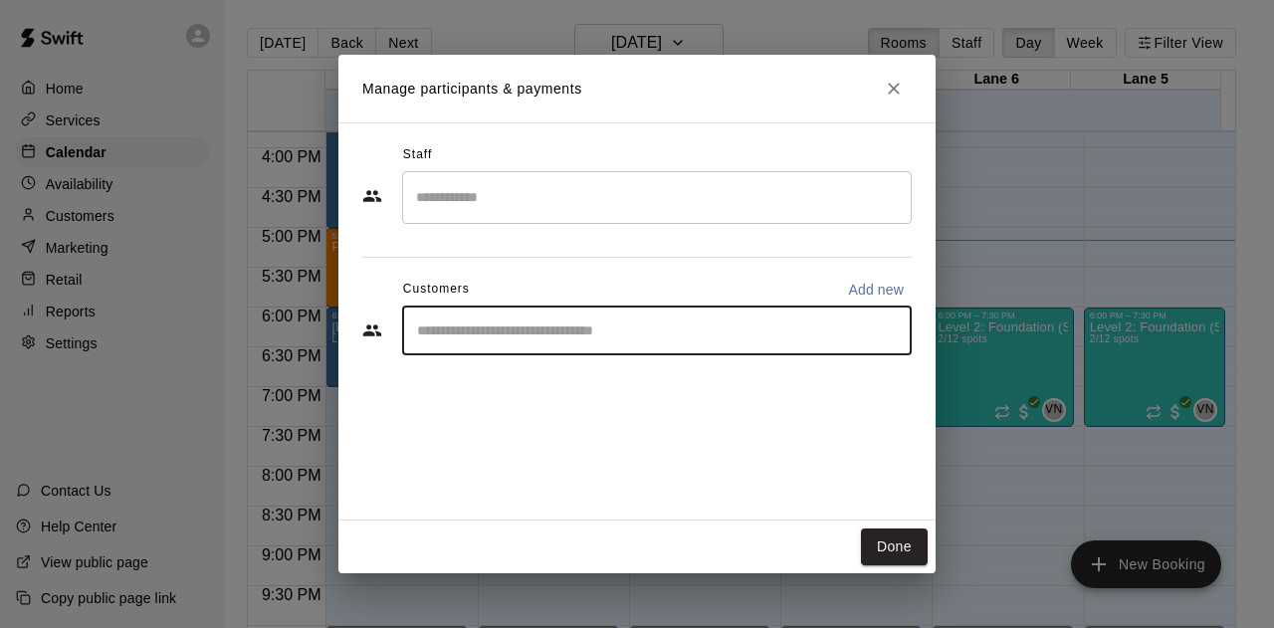
click at [509, 331] on input "Start typing to search customers..." at bounding box center [657, 330] width 492 height 20
type input "******"
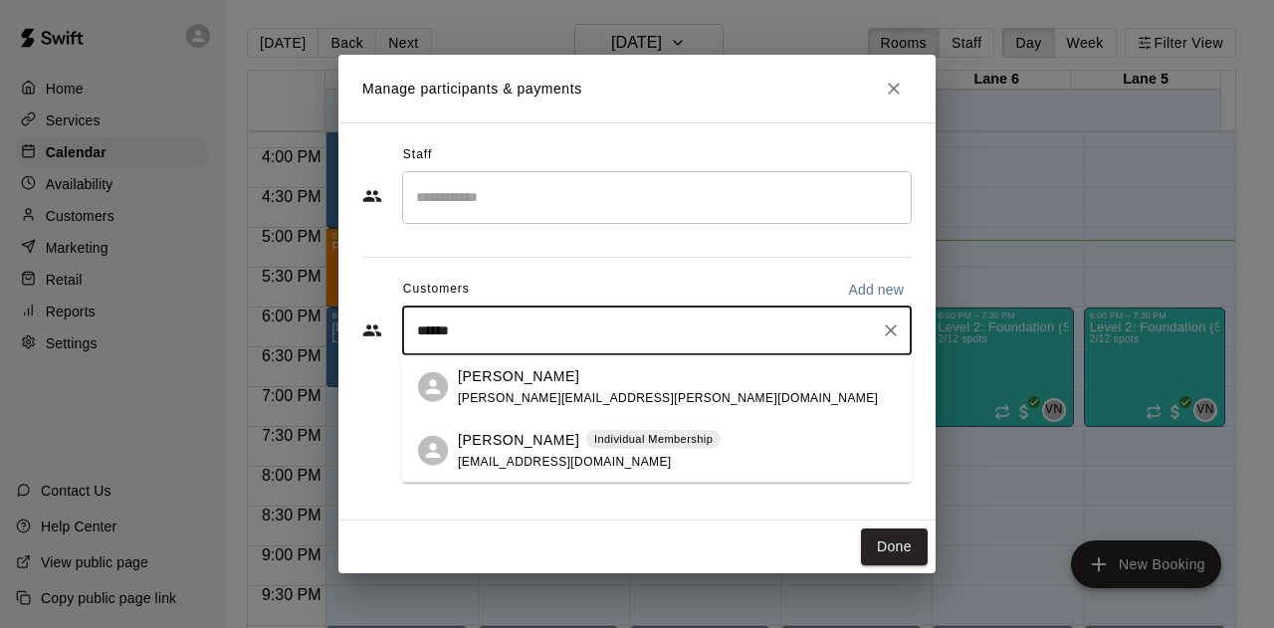
click at [529, 449] on p "[PERSON_NAME]" at bounding box center [518, 439] width 121 height 21
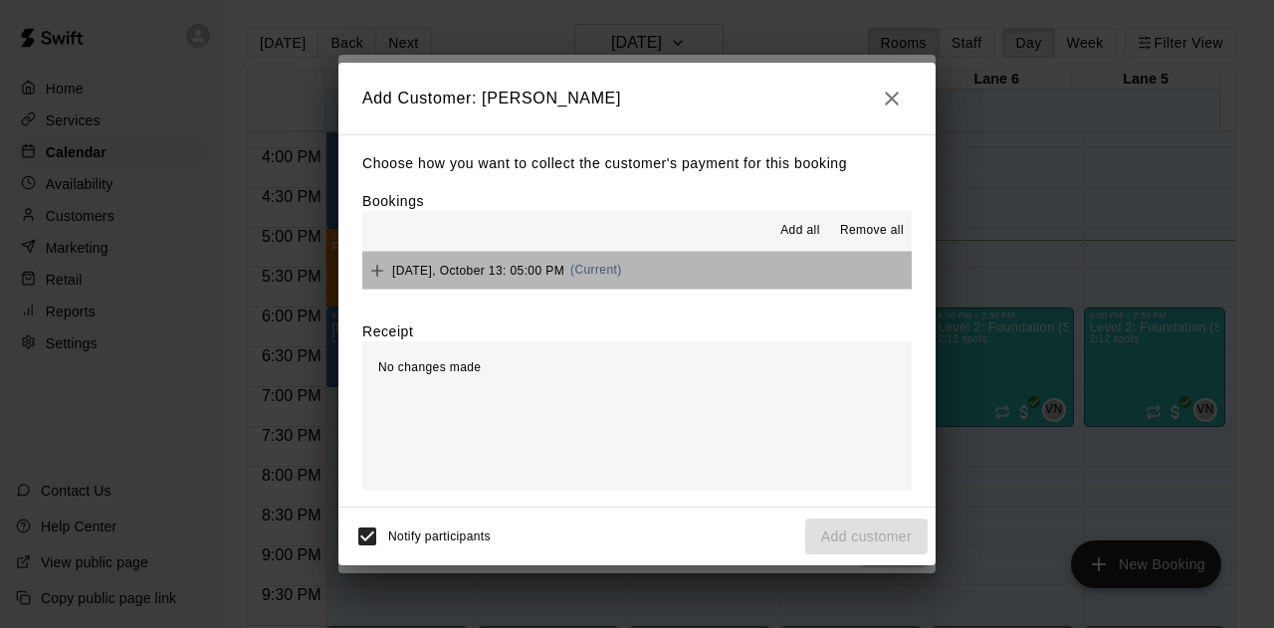
click at [677, 273] on button "Monday, October 13: 05:00 PM (Current)" at bounding box center [636, 270] width 549 height 37
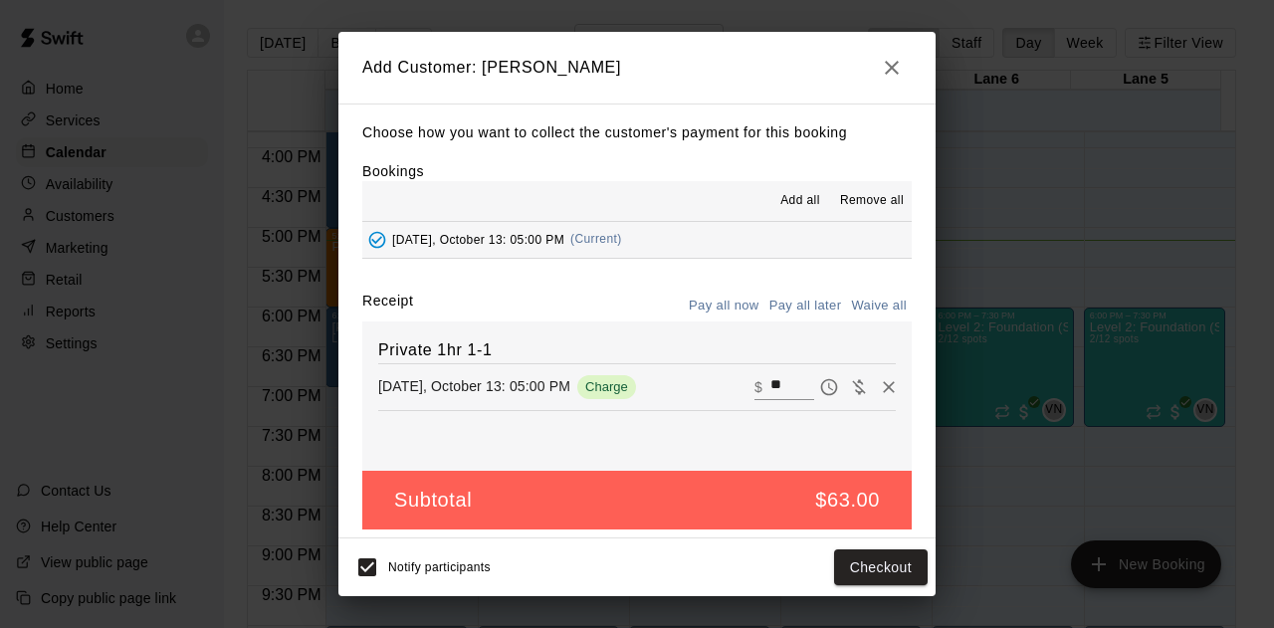
scroll to position [8, 0]
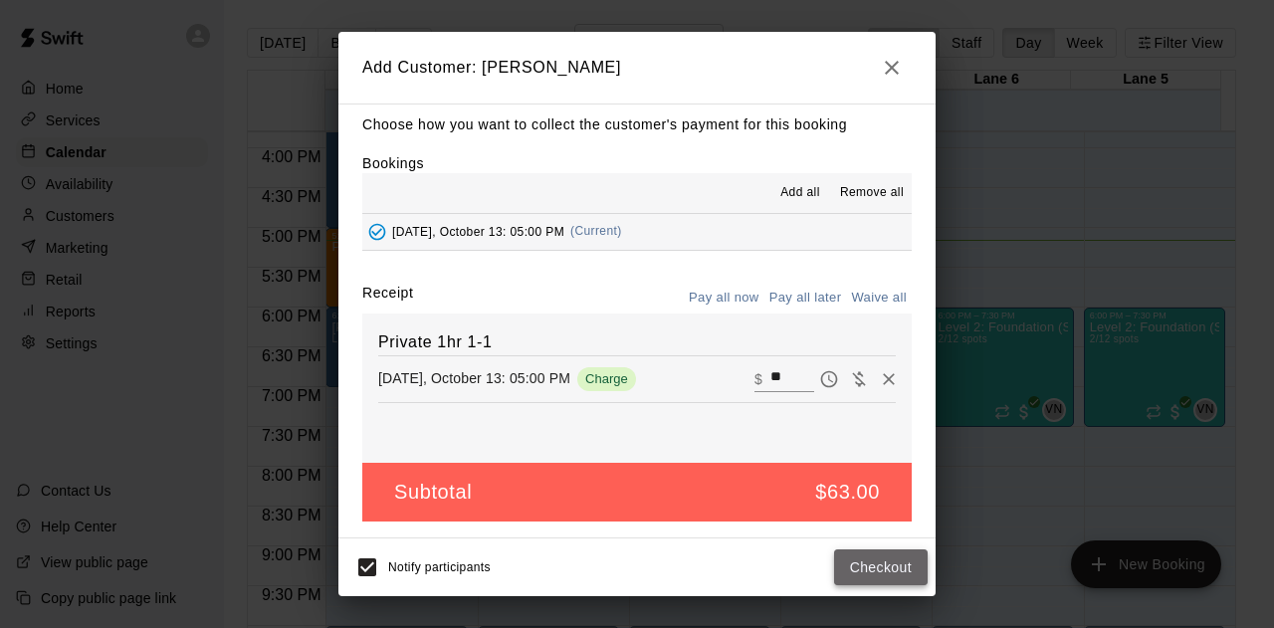
click at [860, 562] on button "Checkout" at bounding box center [881, 567] width 94 height 37
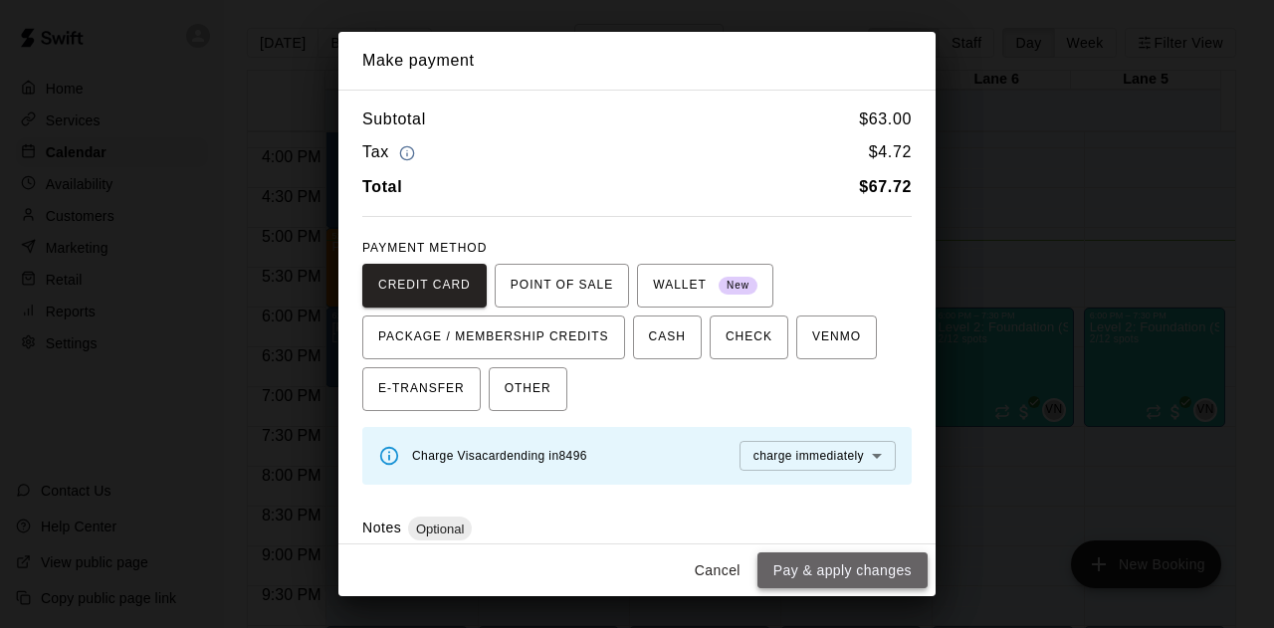
click at [862, 564] on button "Pay & apply changes" at bounding box center [842, 570] width 170 height 37
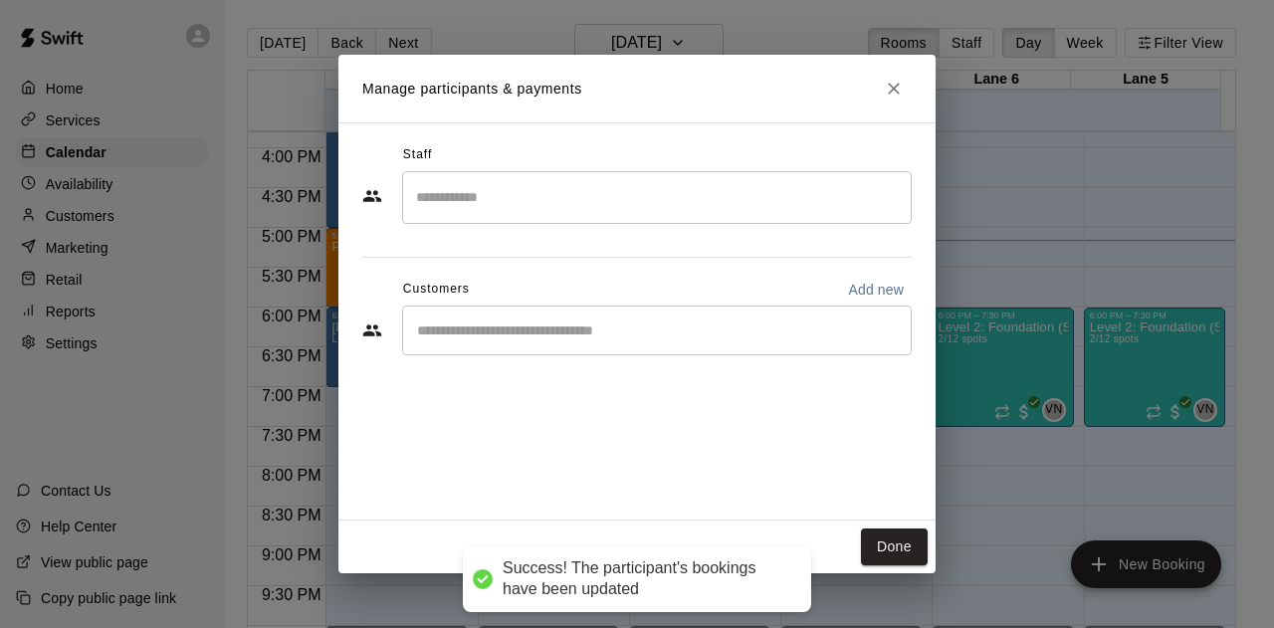
scroll to position [0, 0]
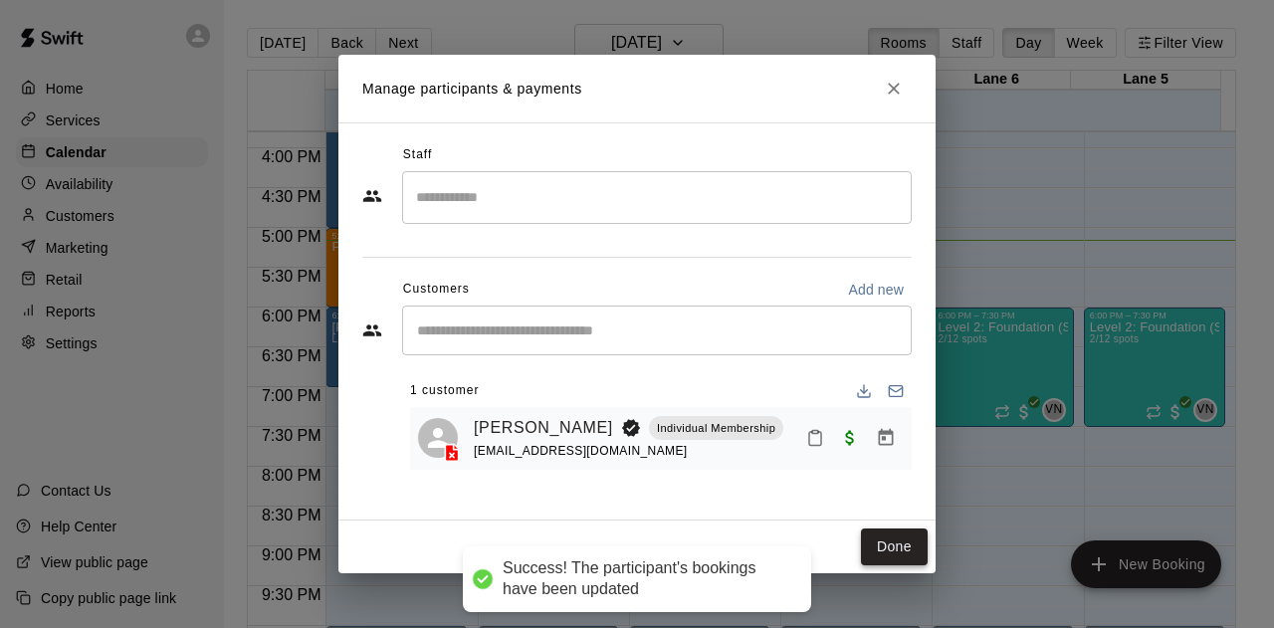
click at [889, 548] on button "Done" at bounding box center [894, 546] width 67 height 37
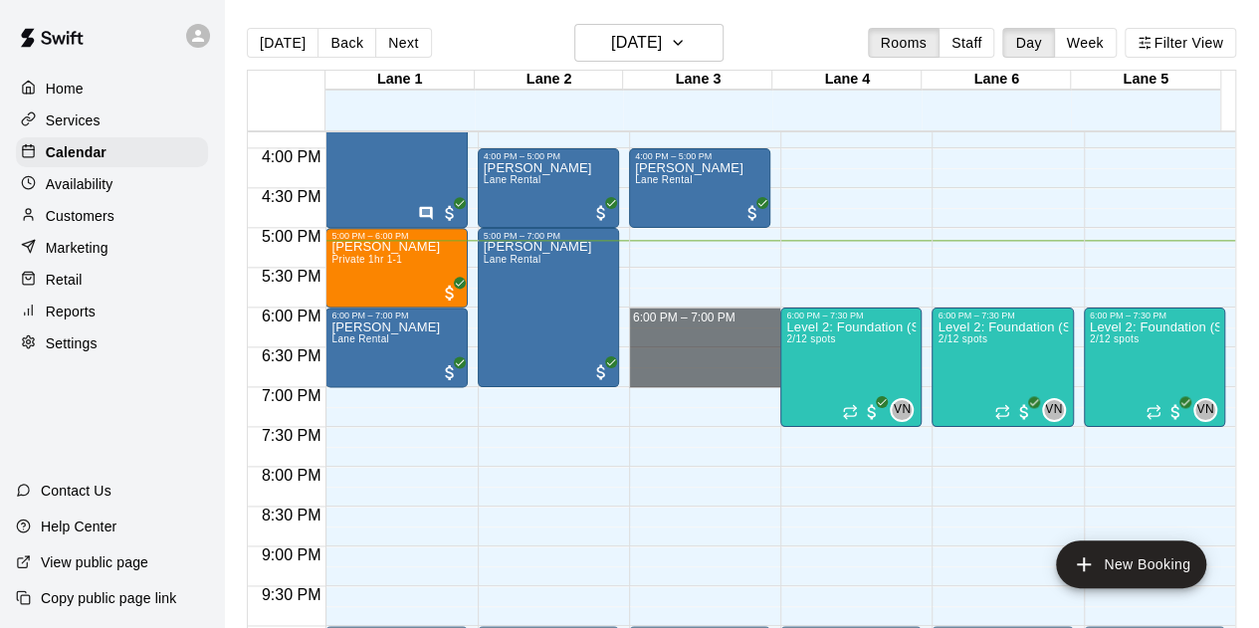
drag, startPoint x: 627, startPoint y: 313, endPoint x: 685, endPoint y: 381, distance: 88.9
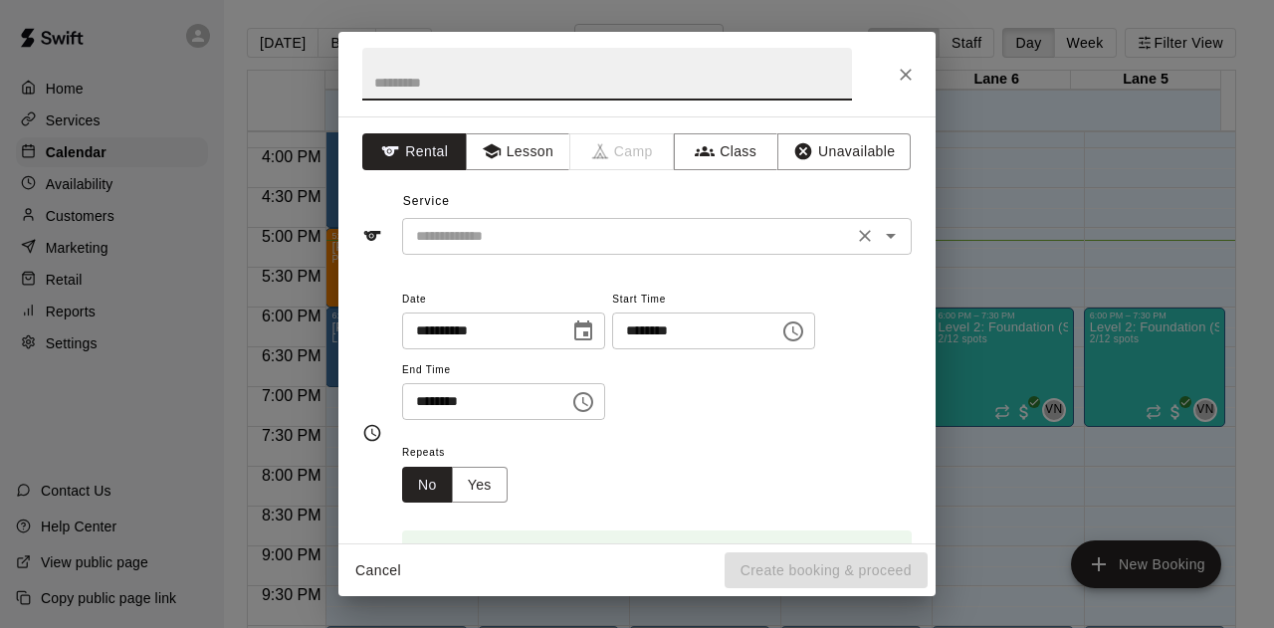
click at [488, 236] on input "text" at bounding box center [627, 236] width 439 height 25
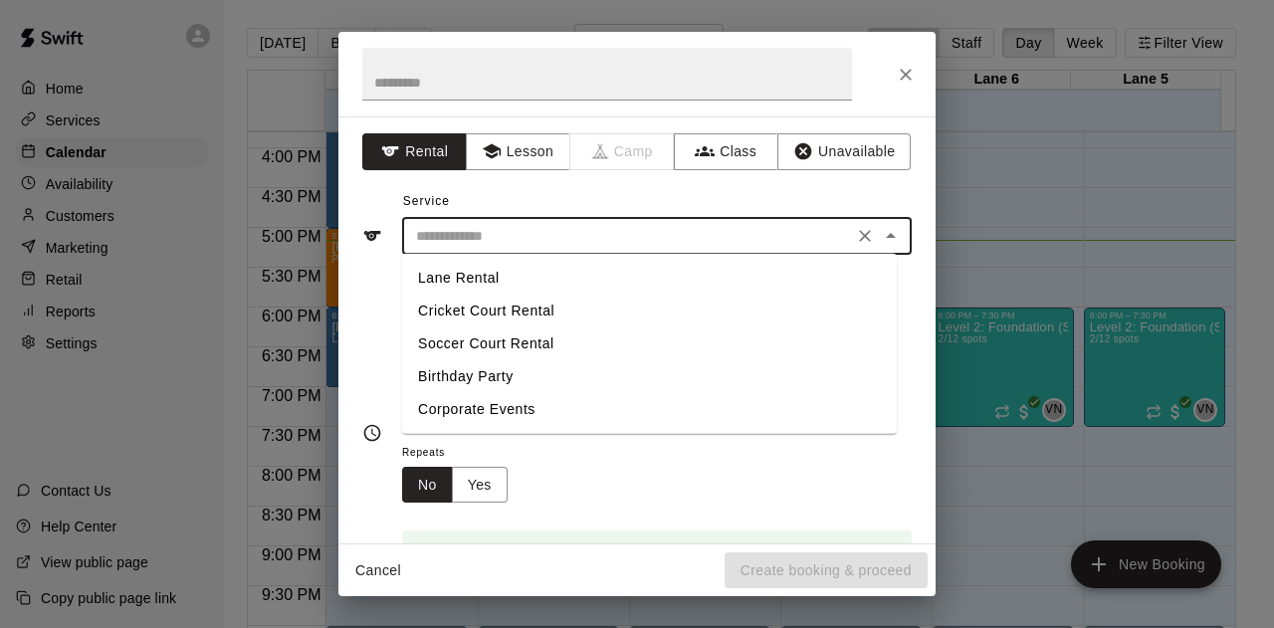
click at [469, 276] on li "Lane Rental" at bounding box center [649, 278] width 495 height 33
type input "**********"
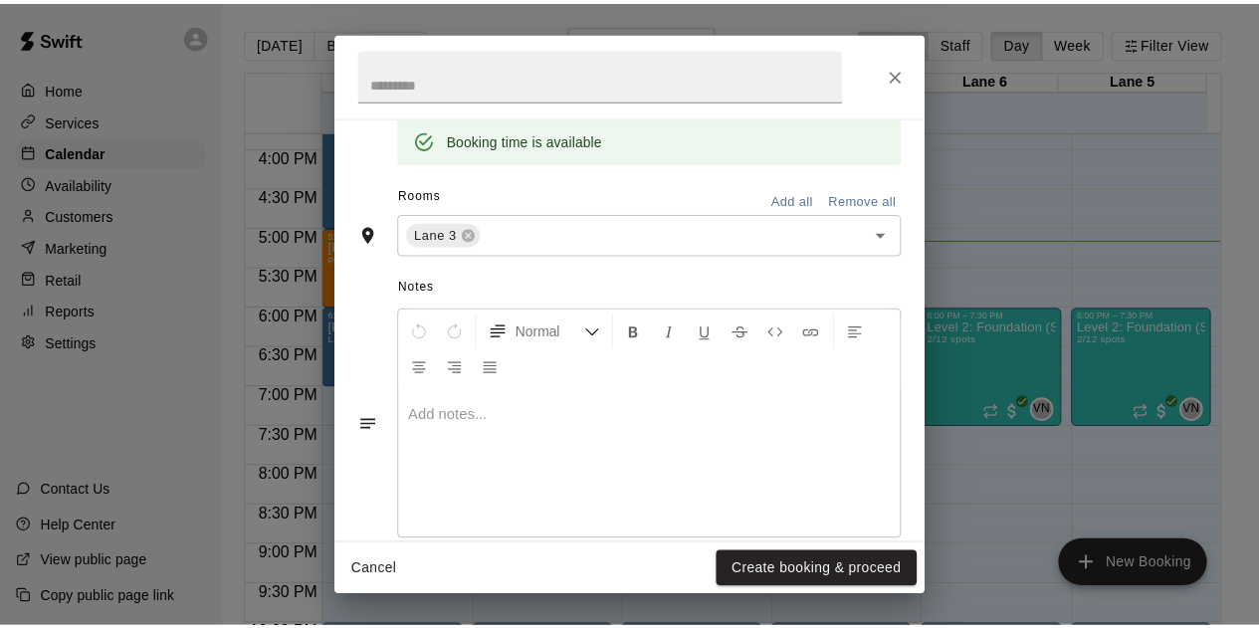
scroll to position [416, 0]
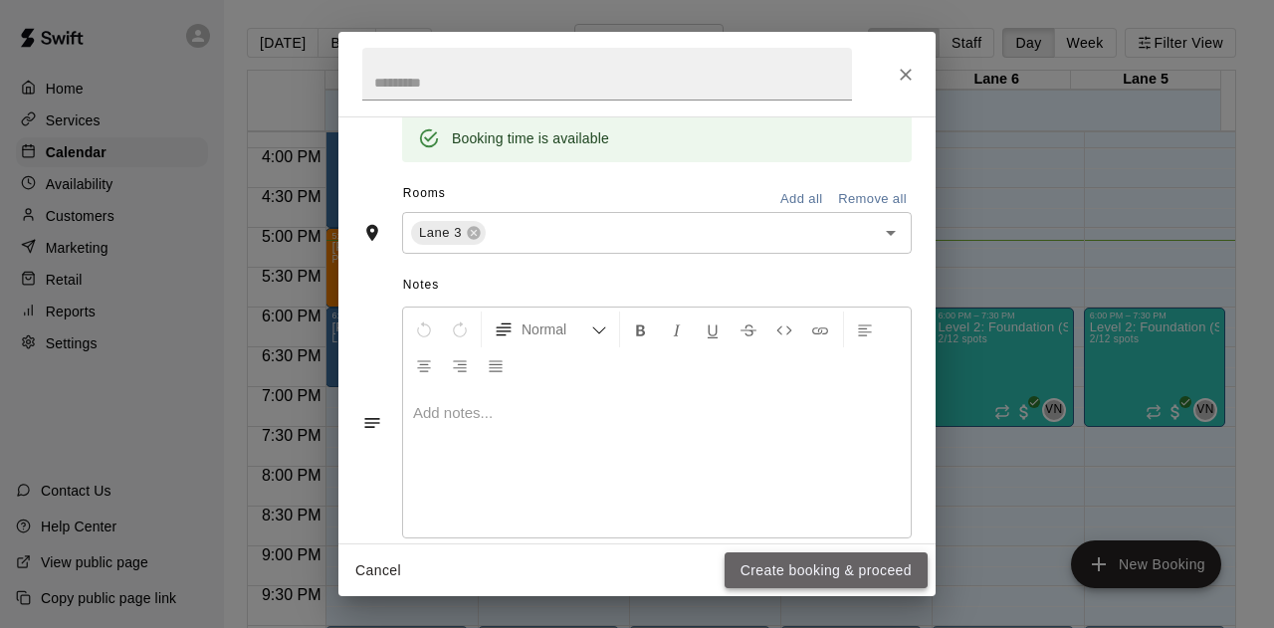
click at [802, 580] on button "Create booking & proceed" at bounding box center [826, 570] width 203 height 37
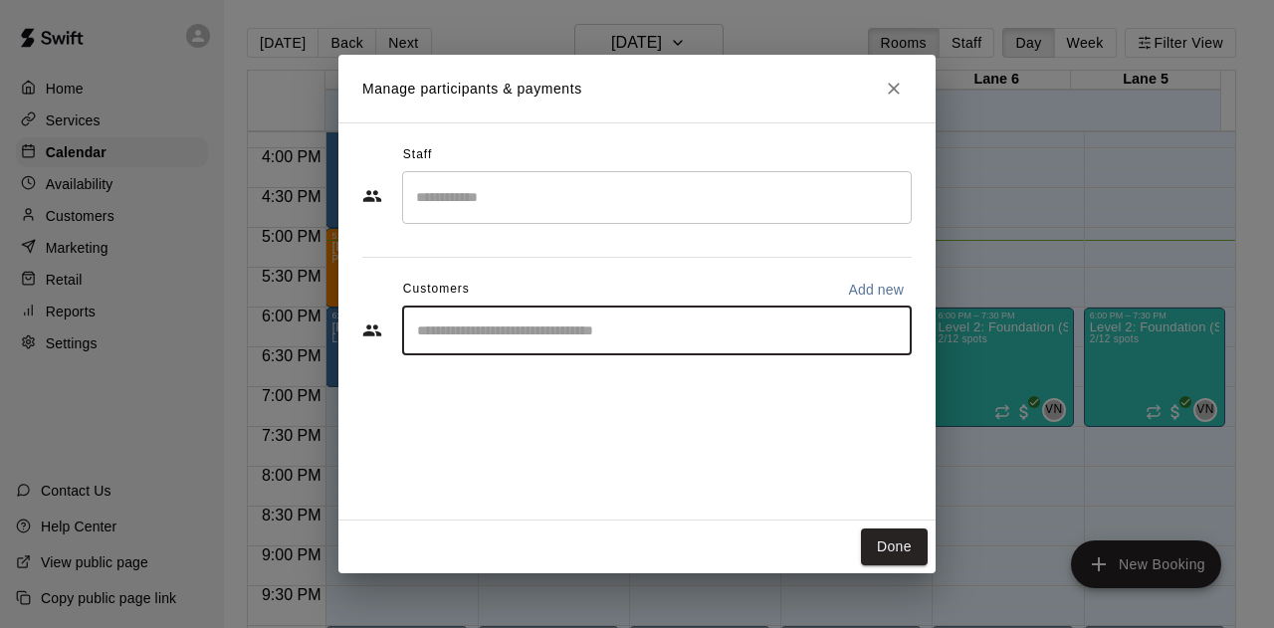
click at [510, 323] on input "Start typing to search customers..." at bounding box center [657, 330] width 492 height 20
type input "****"
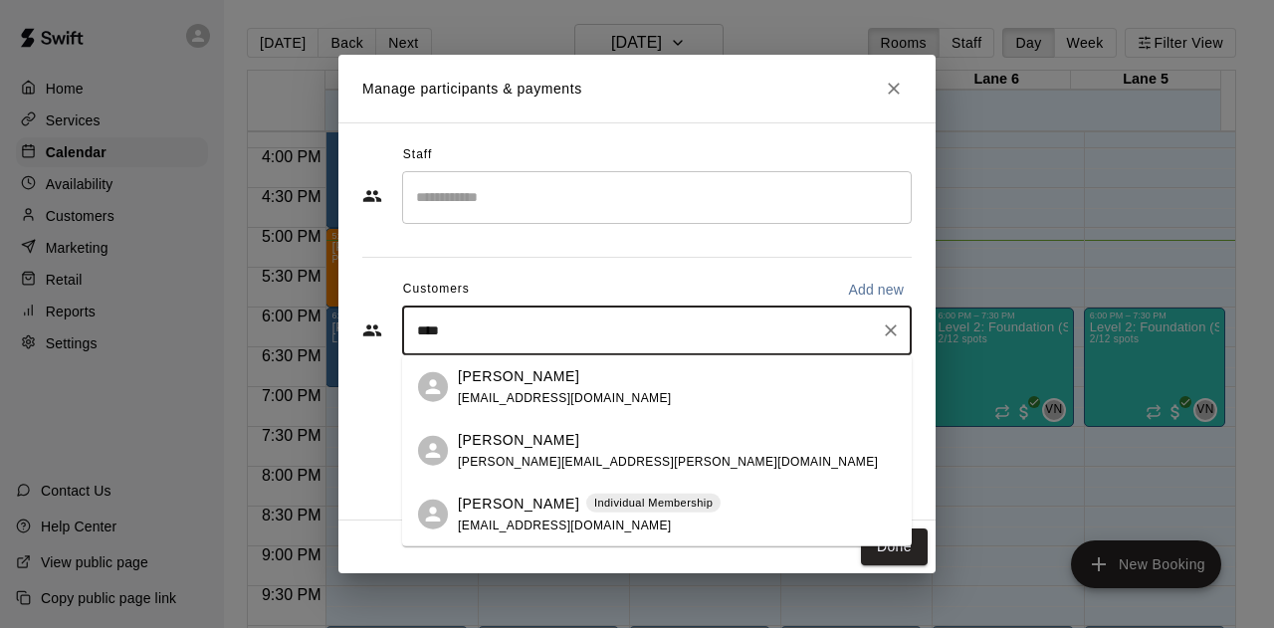
click at [549, 492] on div "Nathan Choppara Individual Membership bpchoppara@yahoo.com" at bounding box center [657, 515] width 510 height 64
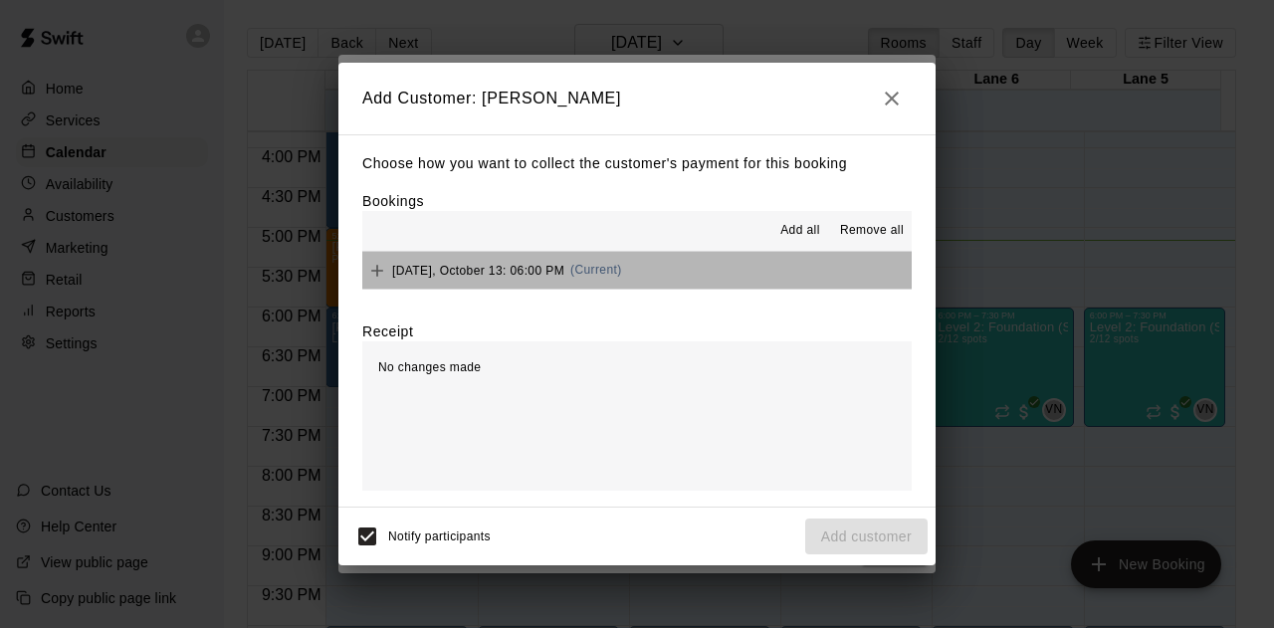
click at [653, 278] on button "Monday, October 13: 06:00 PM (Current)" at bounding box center [636, 270] width 549 height 37
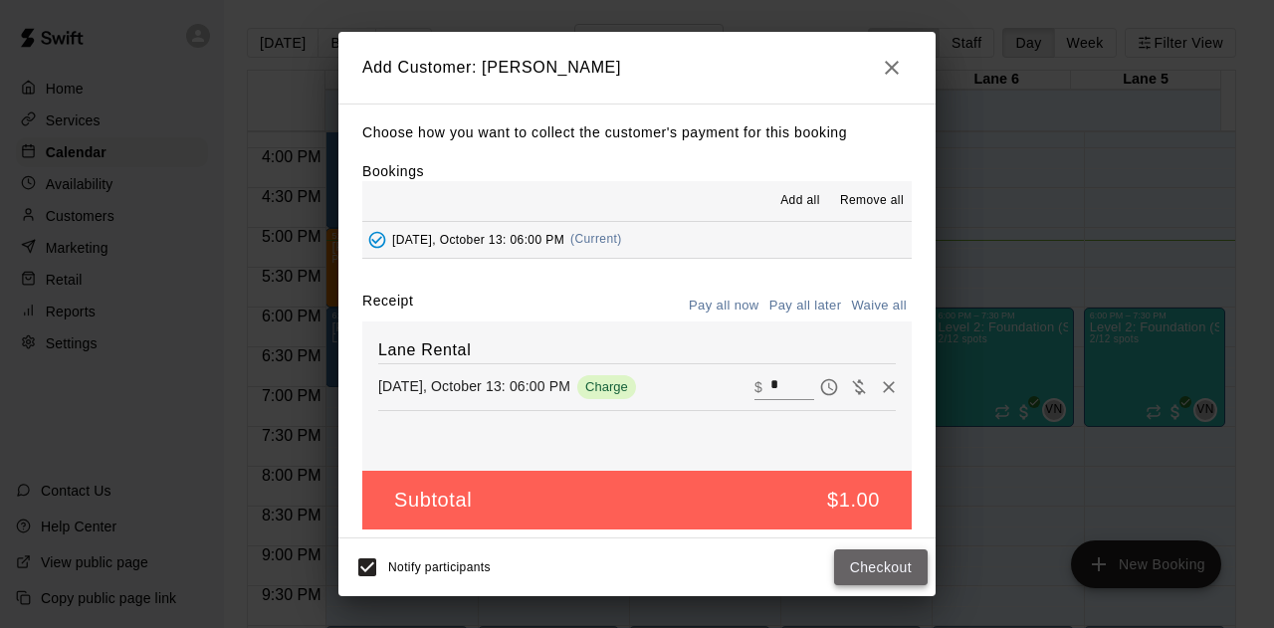
click at [866, 567] on button "Checkout" at bounding box center [881, 567] width 94 height 37
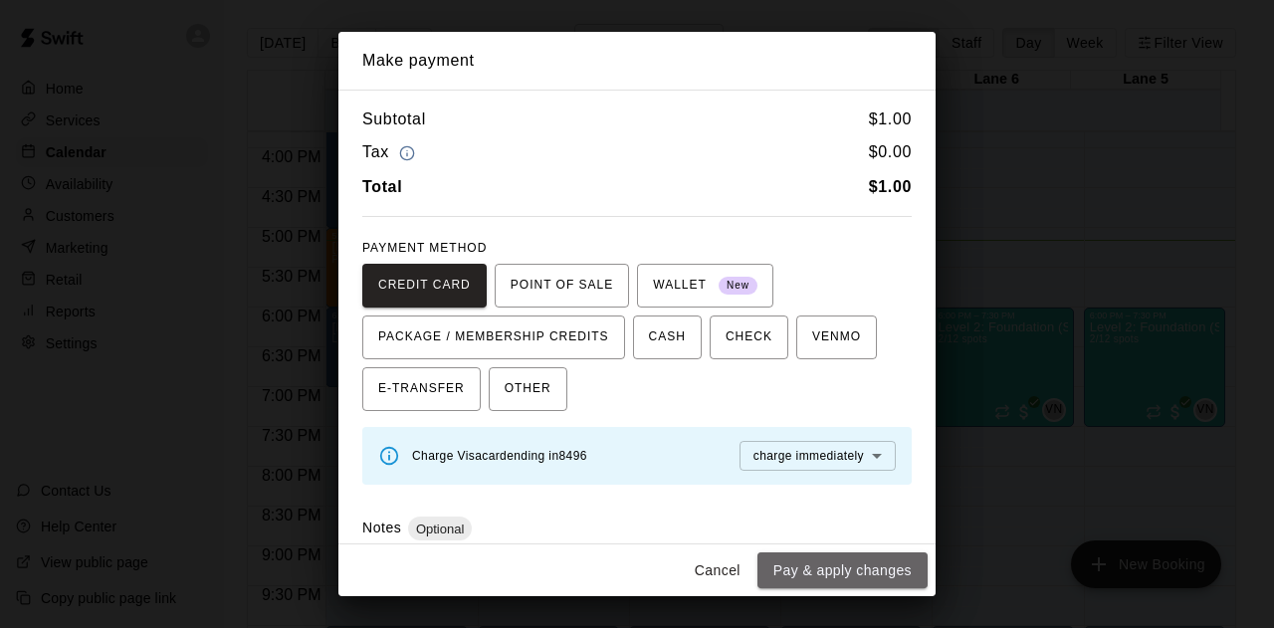
click at [866, 567] on button "Pay & apply changes" at bounding box center [842, 570] width 170 height 37
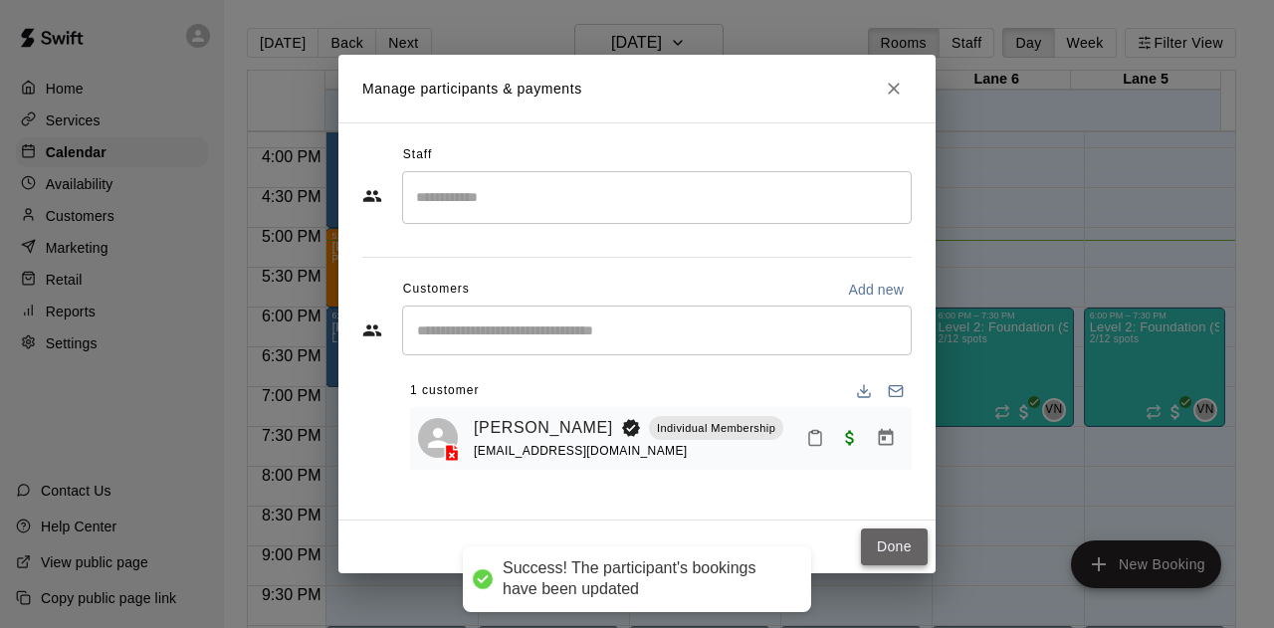
click at [882, 539] on button "Done" at bounding box center [894, 546] width 67 height 37
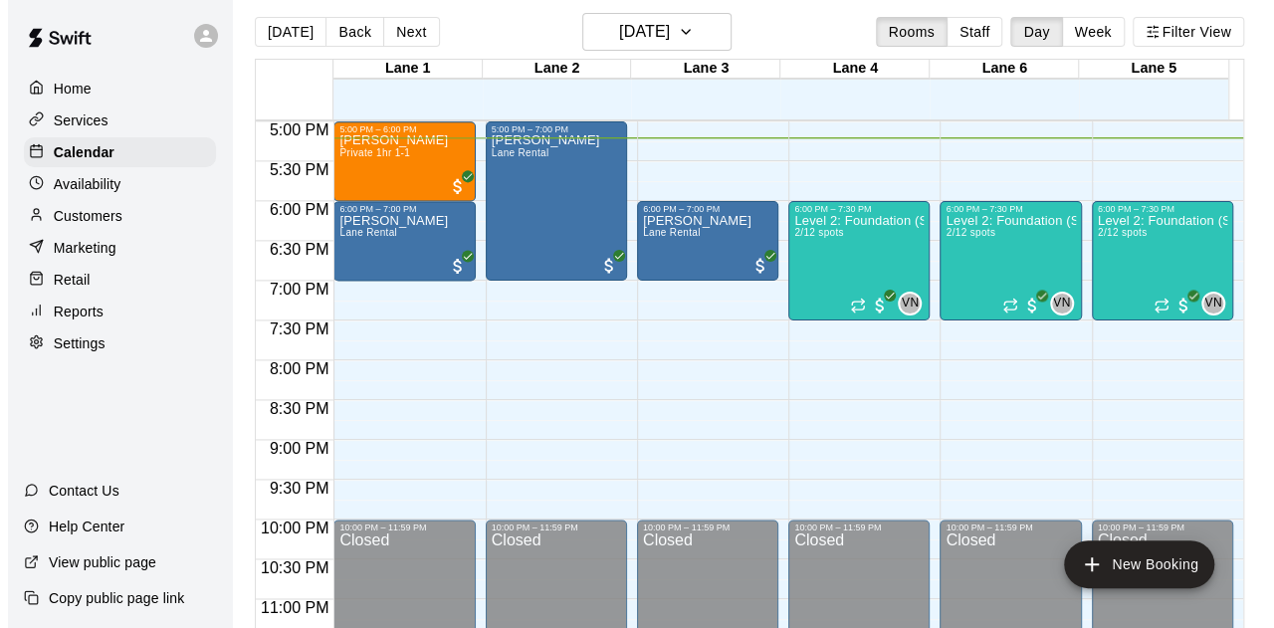
scroll to position [0, 0]
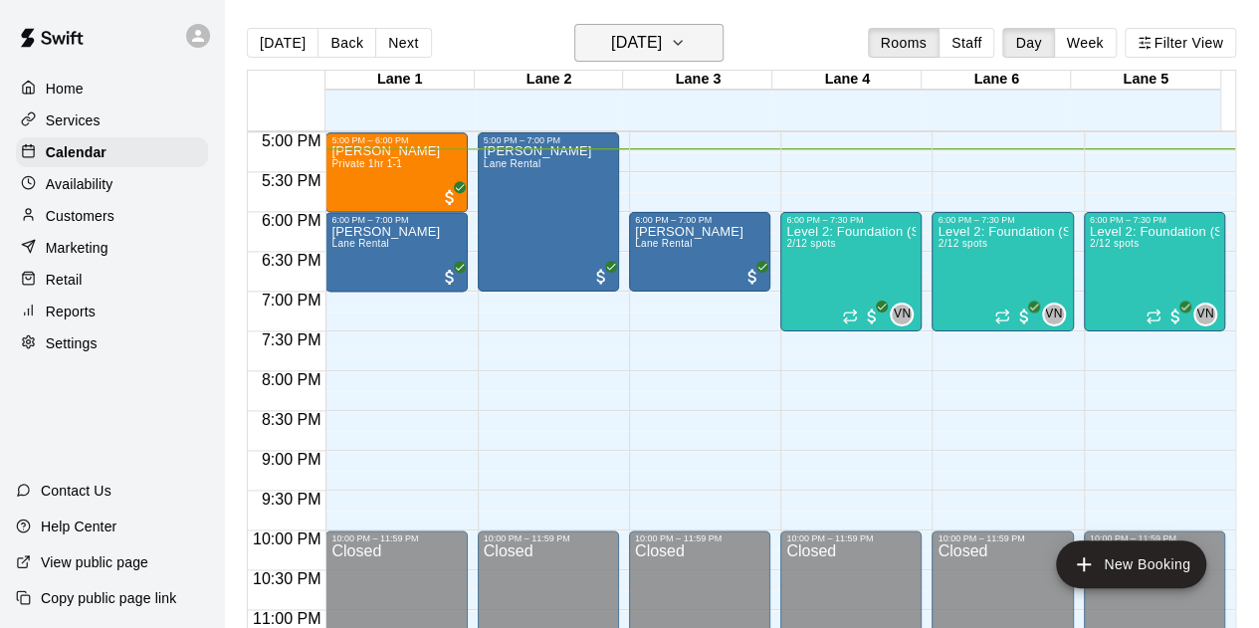
click at [657, 32] on h6 "[DATE]" at bounding box center [636, 43] width 51 height 28
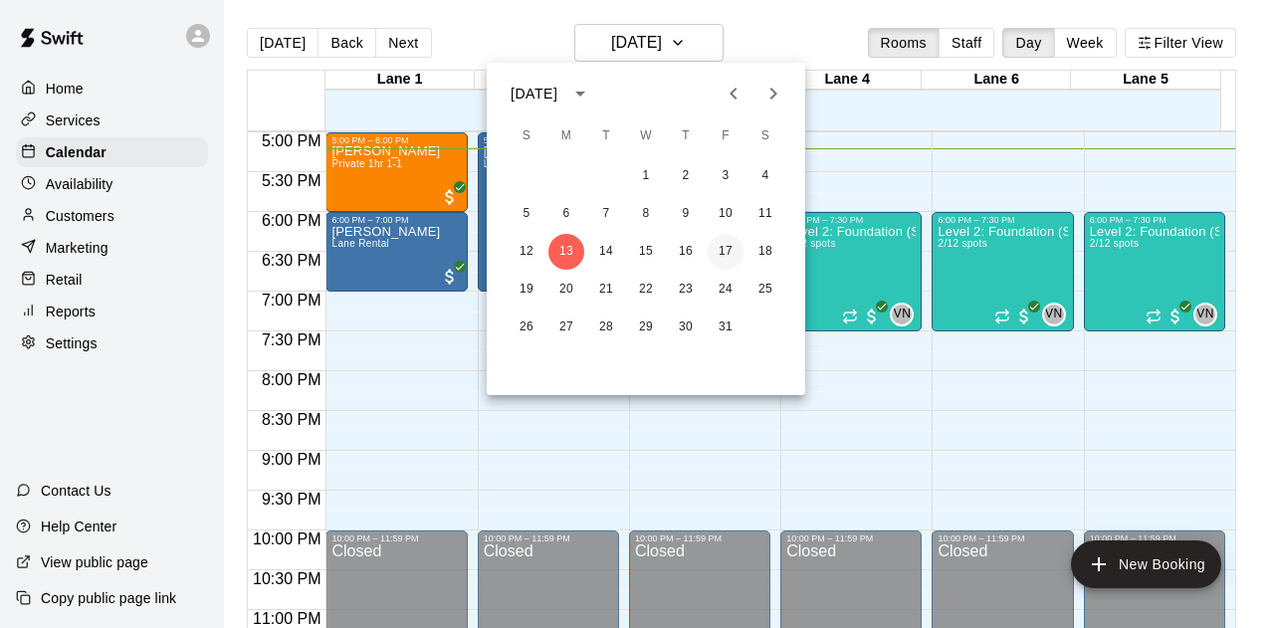
click at [729, 250] on button "17" at bounding box center [726, 252] width 36 height 36
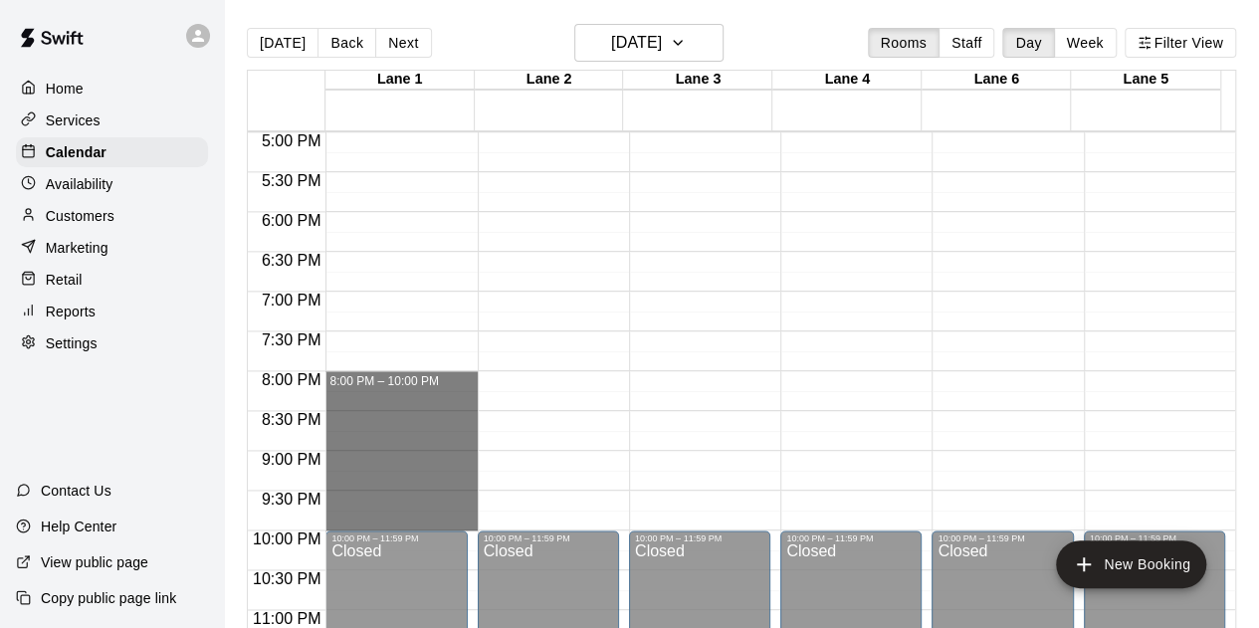
drag, startPoint x: 330, startPoint y: 378, endPoint x: 394, endPoint y: 519, distance: 154.1
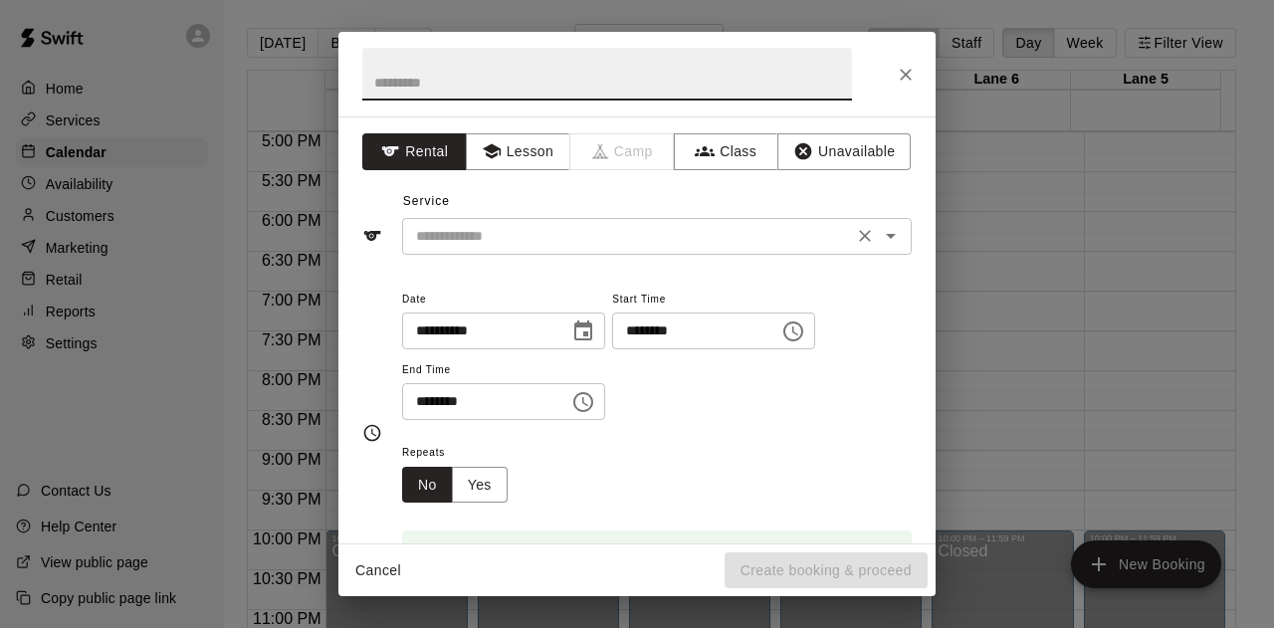
click at [494, 224] on input "text" at bounding box center [627, 236] width 439 height 25
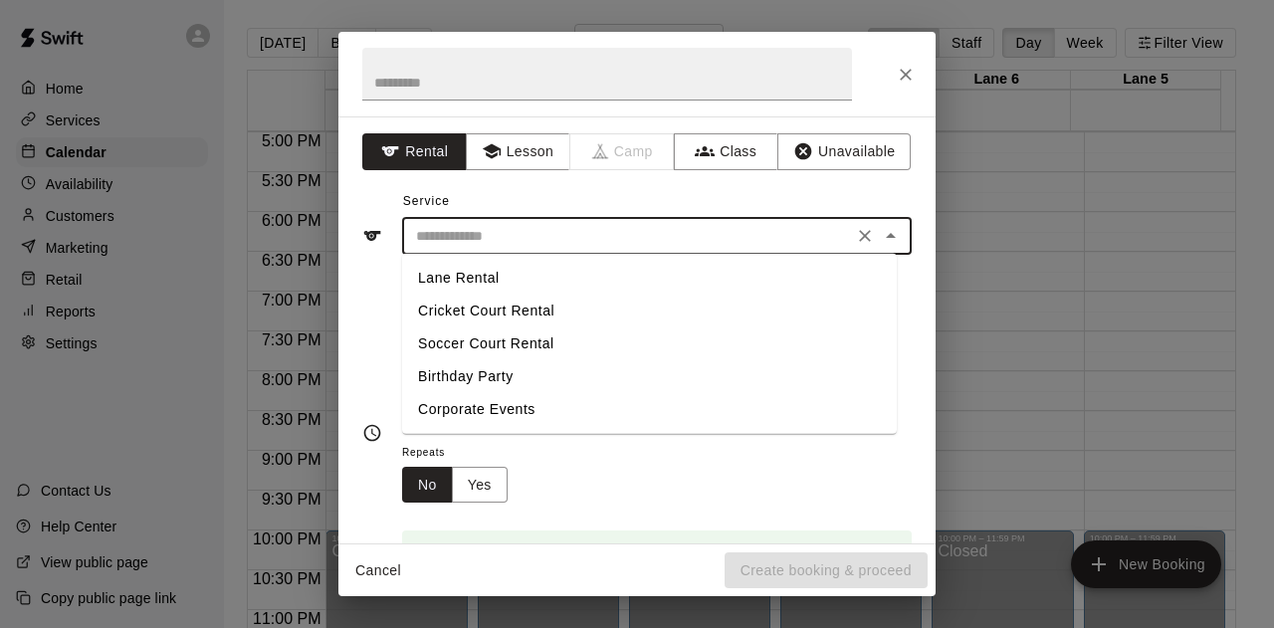
click at [479, 284] on li "Lane Rental" at bounding box center [649, 278] width 495 height 33
type input "**********"
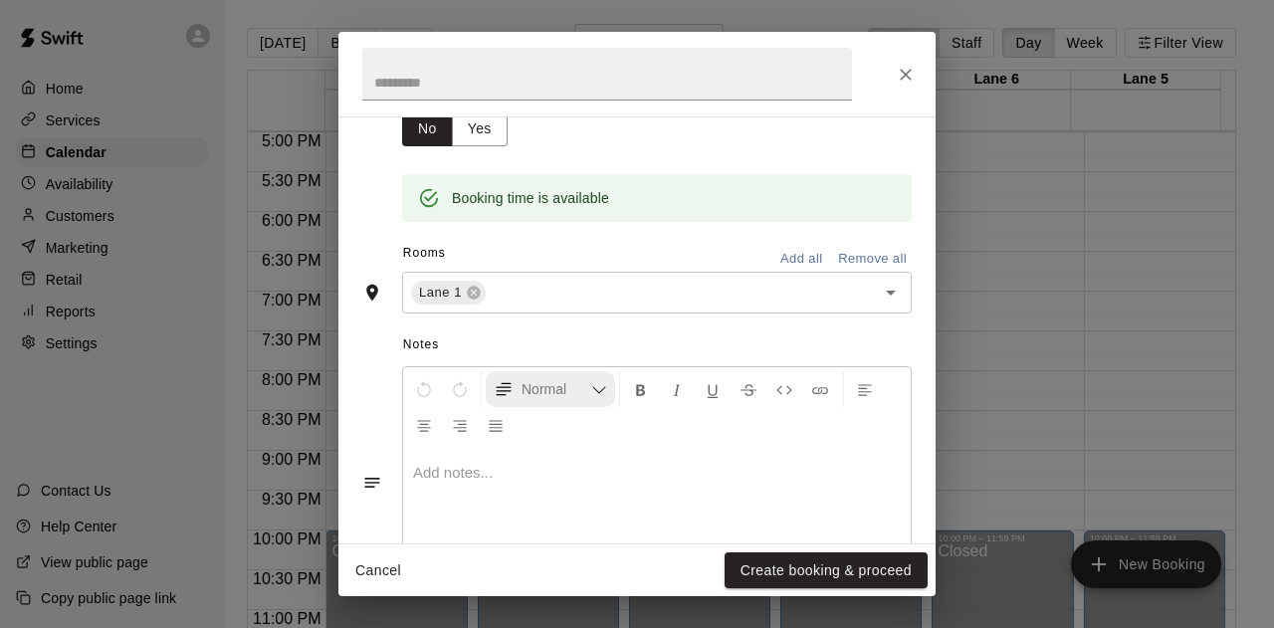
scroll to position [398, 0]
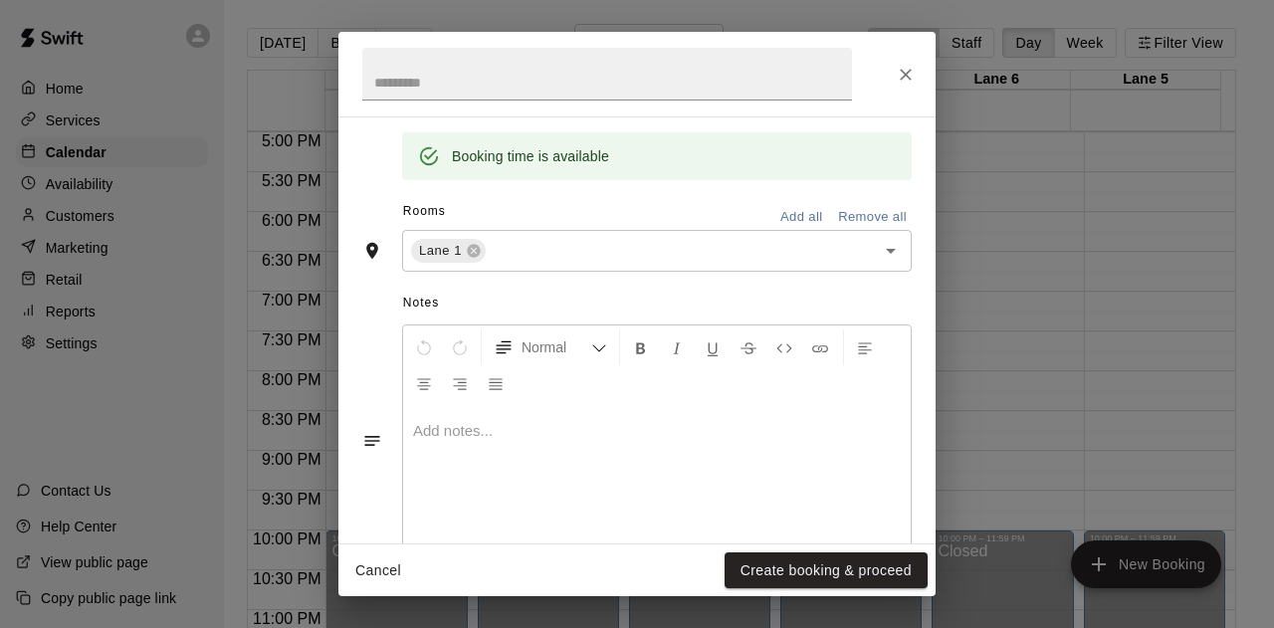
click at [464, 455] on div at bounding box center [657, 480] width 508 height 149
click at [810, 582] on button "Create booking & proceed" at bounding box center [826, 570] width 203 height 37
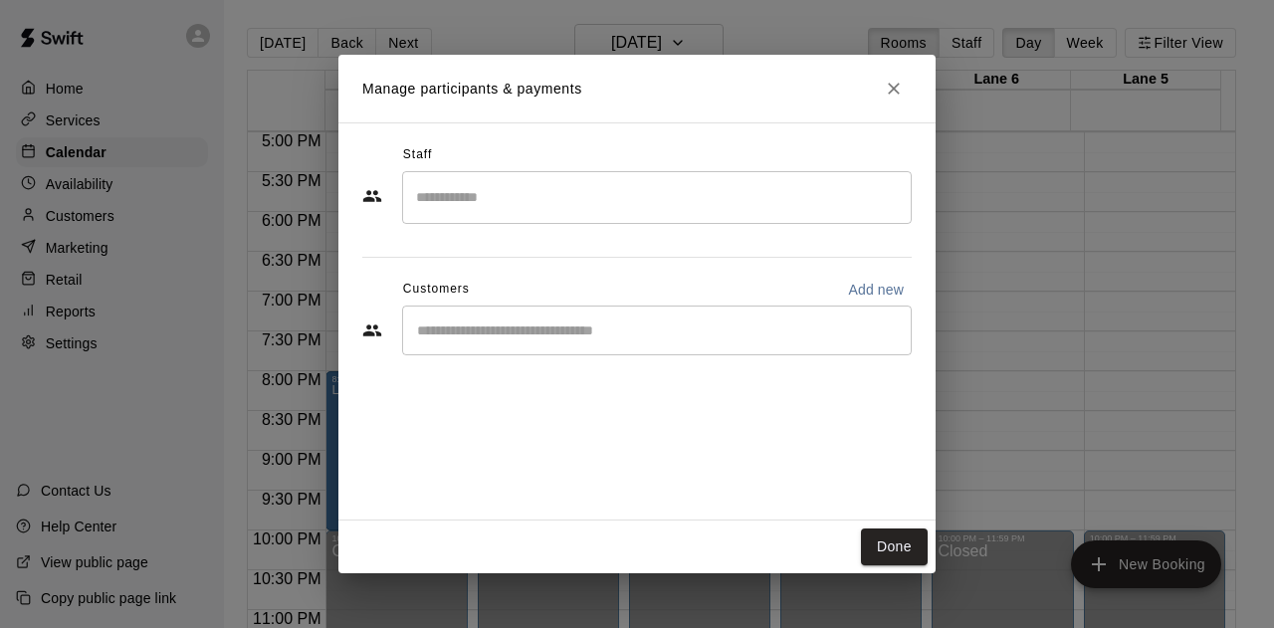
click at [581, 351] on div "​" at bounding box center [657, 331] width 510 height 50
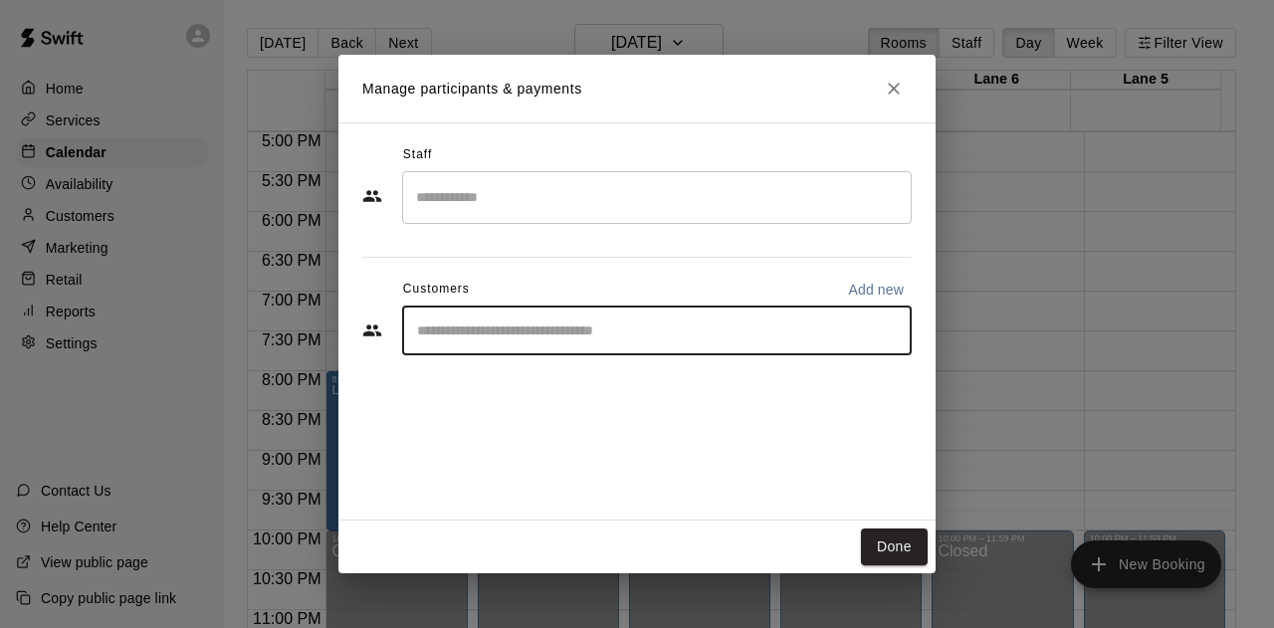
click at [584, 333] on input "Start typing to search customers..." at bounding box center [657, 330] width 492 height 20
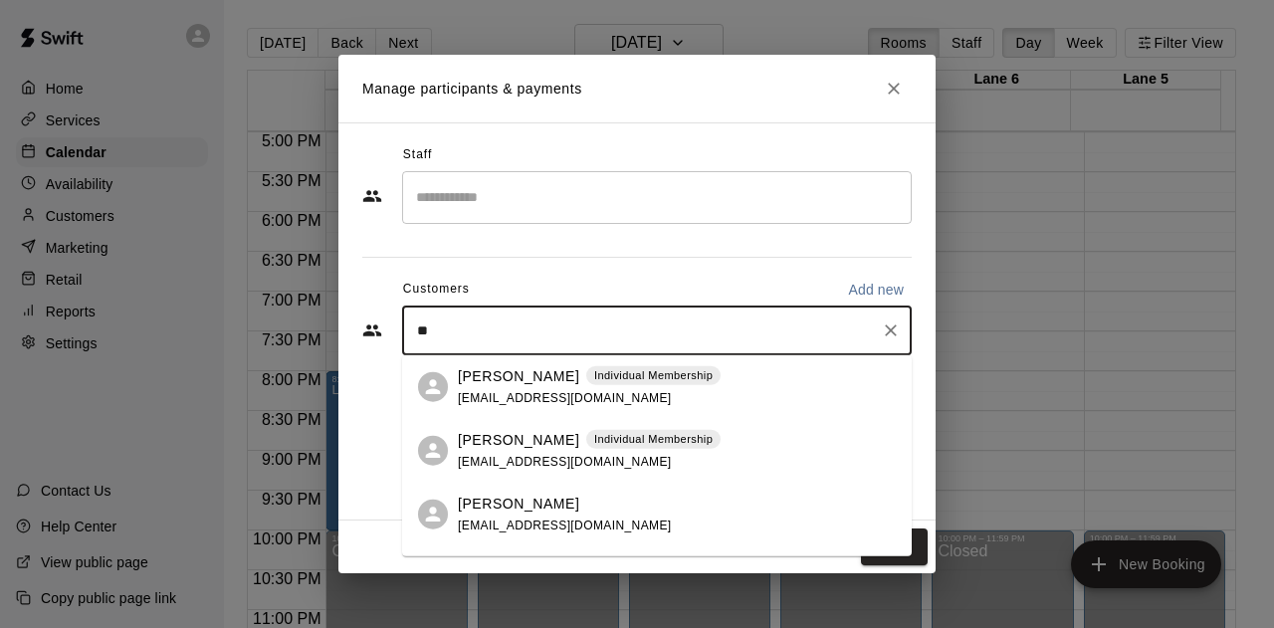
type input "***"
drag, startPoint x: 548, startPoint y: 357, endPoint x: 547, endPoint y: 370, distance: 13.0
click at [547, 370] on p "[PERSON_NAME]" at bounding box center [518, 375] width 121 height 21
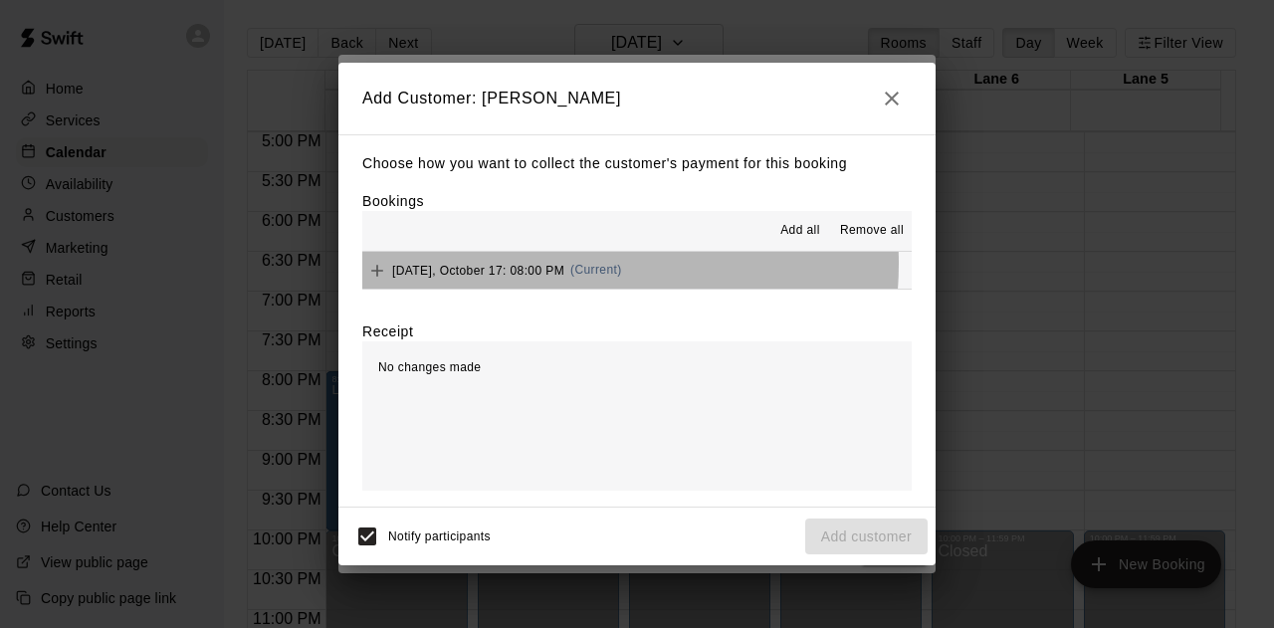
click at [559, 266] on div "Friday, October 17: 08:00 PM (Current)" at bounding box center [492, 271] width 260 height 30
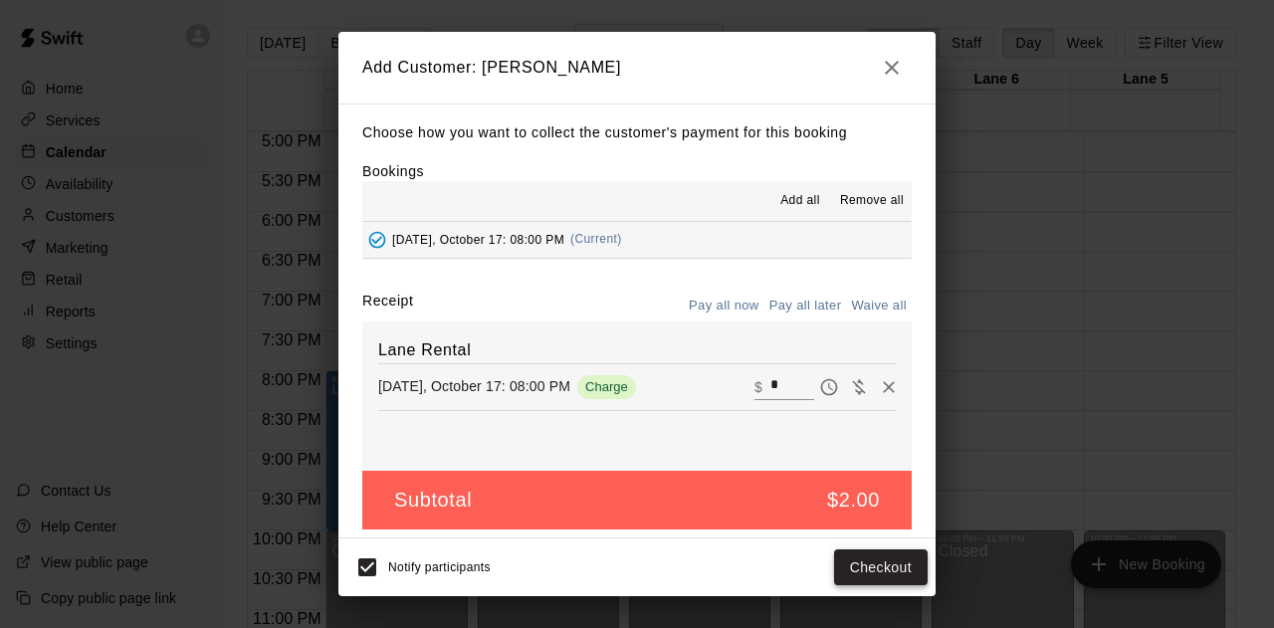
click at [898, 569] on button "Checkout" at bounding box center [881, 567] width 94 height 37
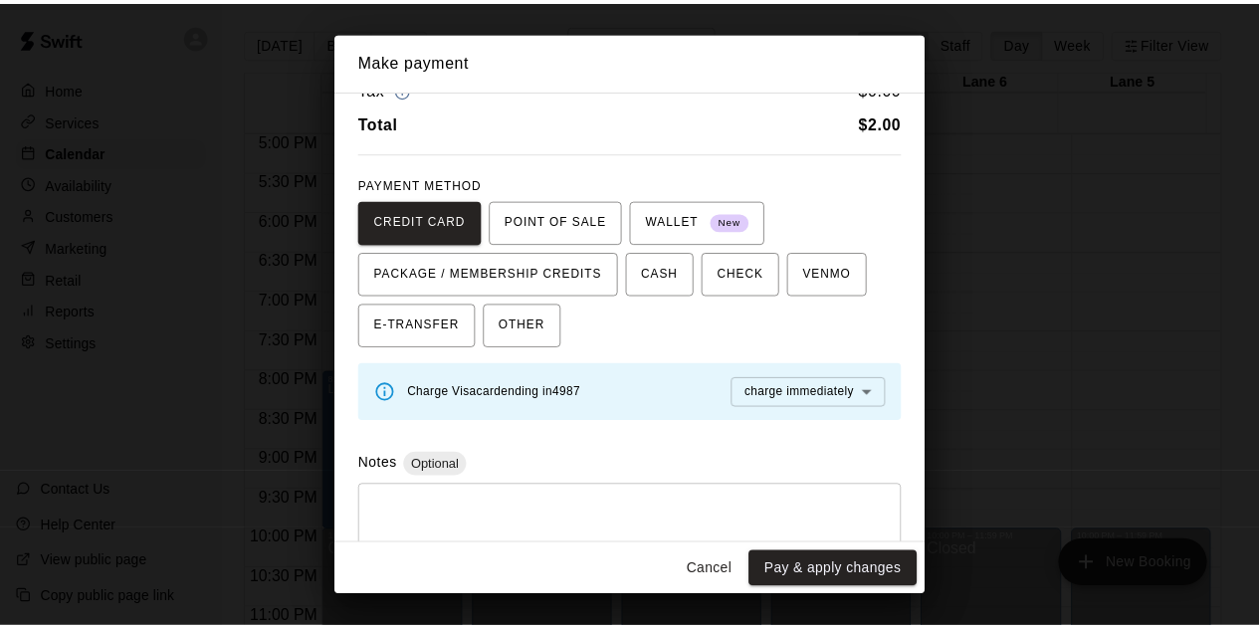
scroll to position [112, 0]
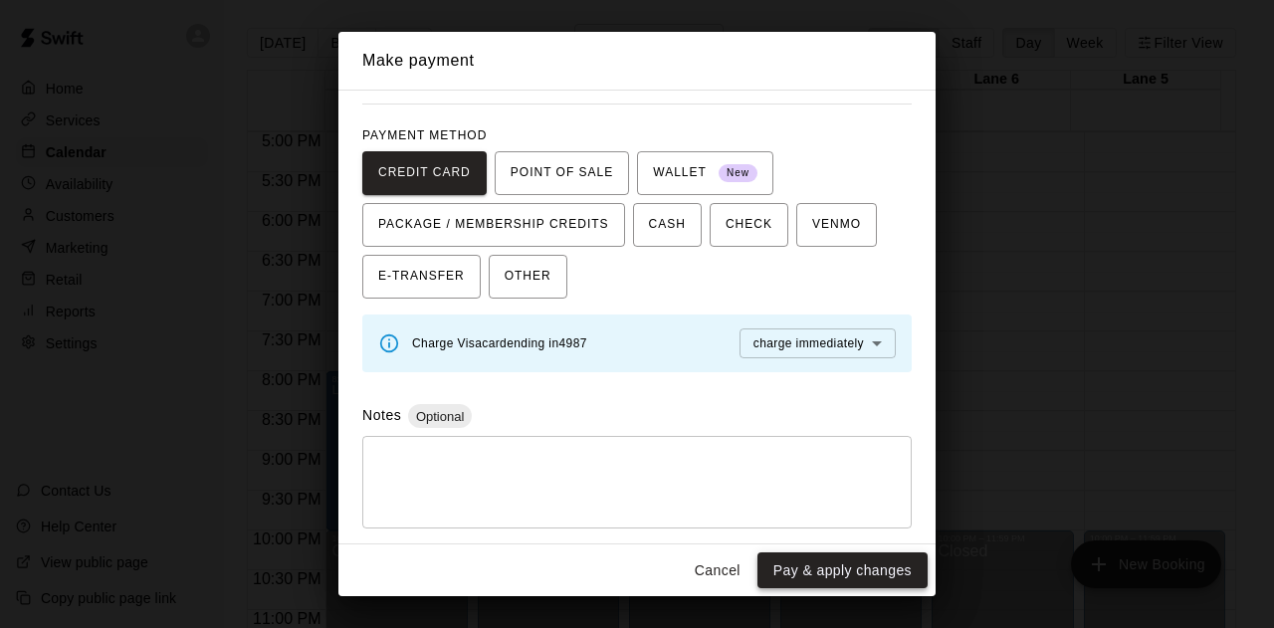
click at [835, 574] on button "Pay & apply changes" at bounding box center [842, 570] width 170 height 37
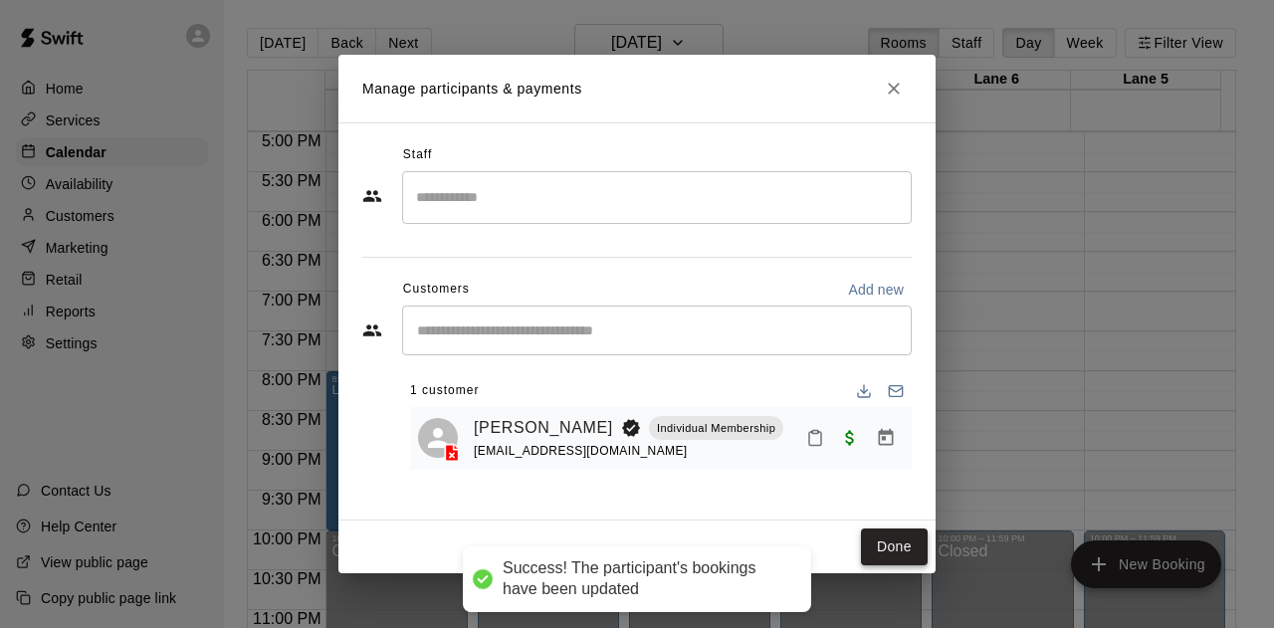
click at [903, 541] on button "Done" at bounding box center [894, 546] width 67 height 37
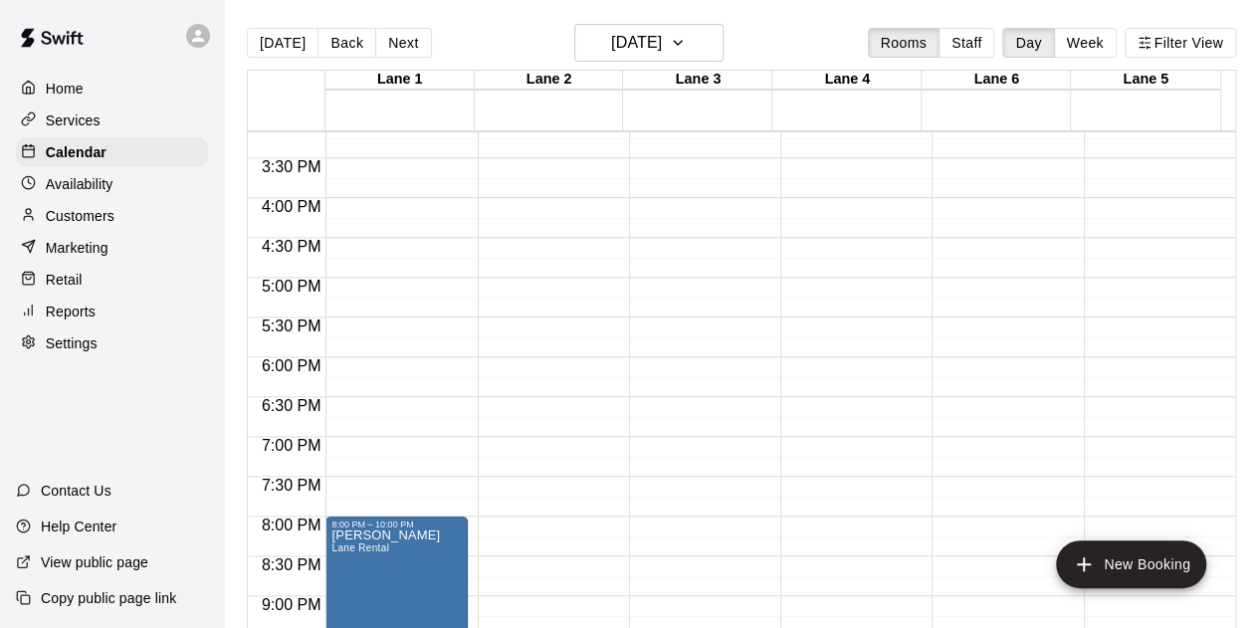
scroll to position [1208, 0]
click at [620, 47] on h6 "[DATE]" at bounding box center [636, 43] width 51 height 28
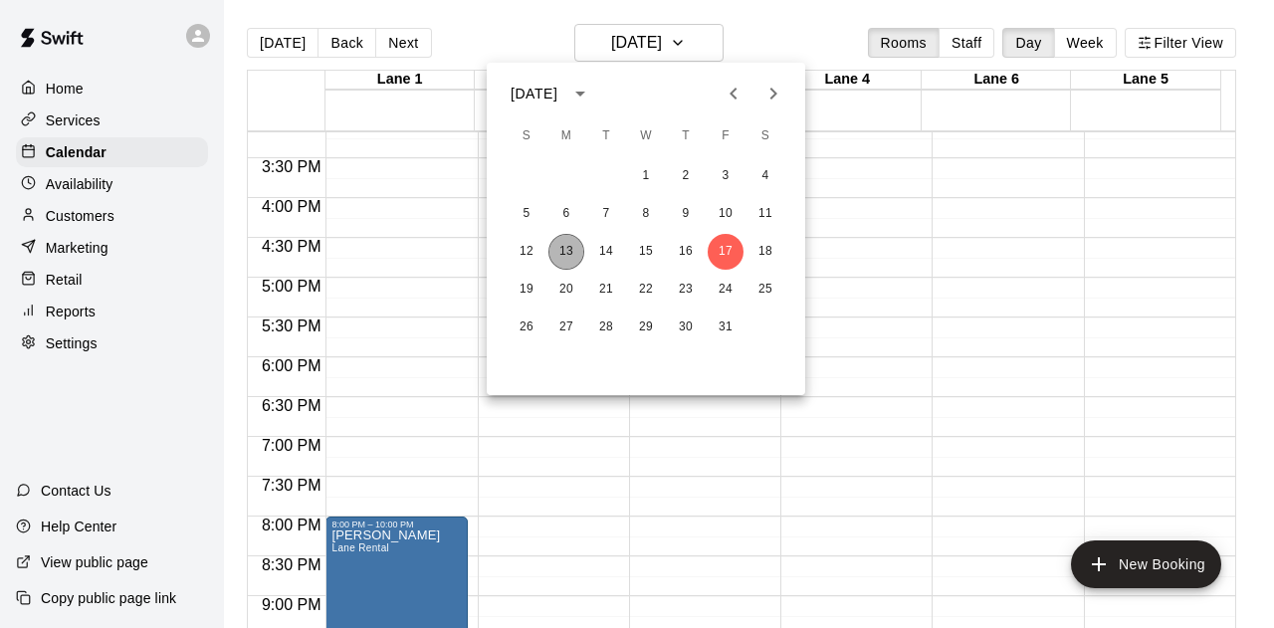
click at [567, 248] on button "13" at bounding box center [566, 252] width 36 height 36
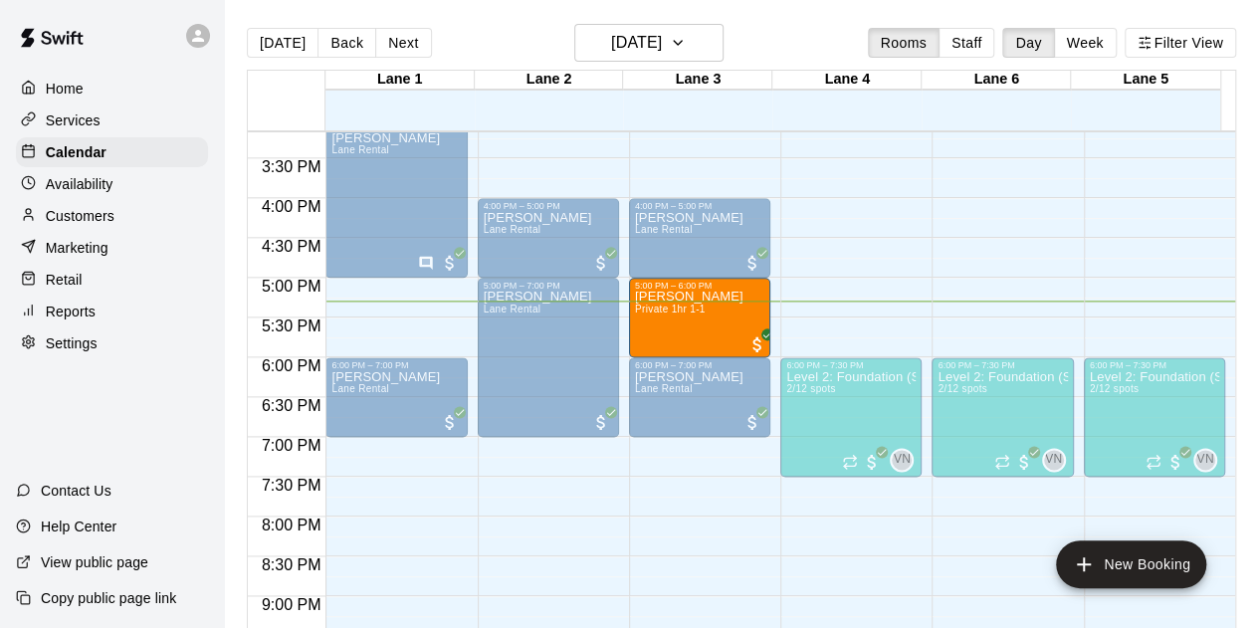
drag, startPoint x: 386, startPoint y: 315, endPoint x: 662, endPoint y: 324, distance: 275.8
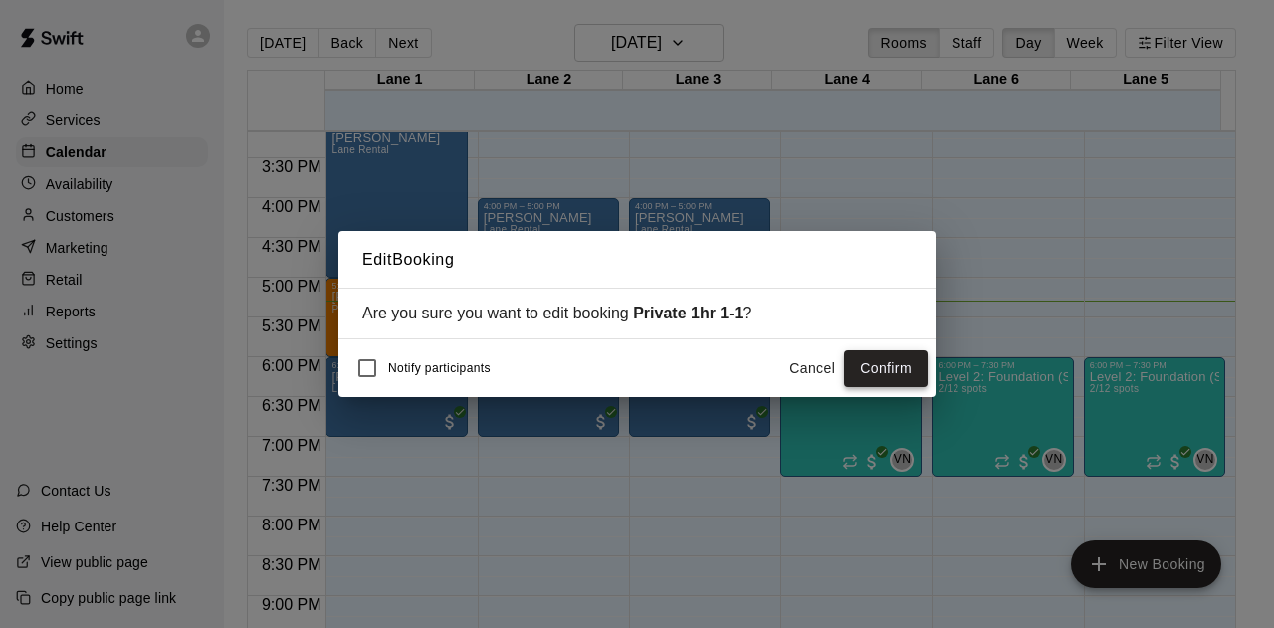
click at [888, 367] on button "Confirm" at bounding box center [886, 368] width 84 height 37
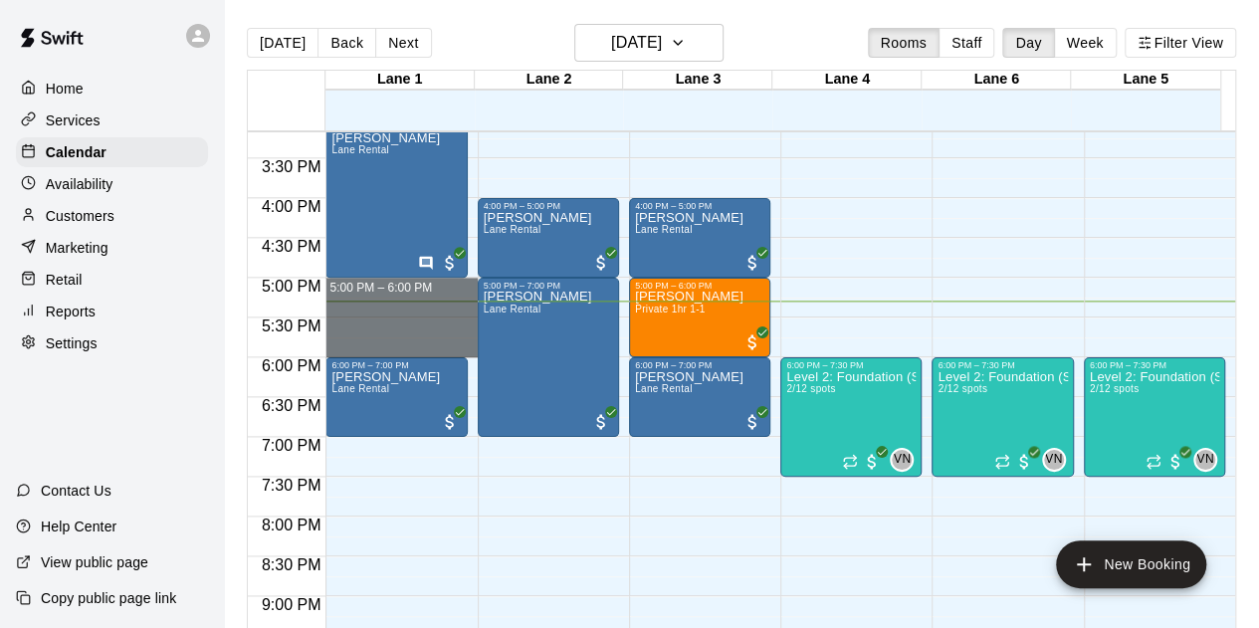
drag, startPoint x: 327, startPoint y: 281, endPoint x: 398, endPoint y: 340, distance: 92.5
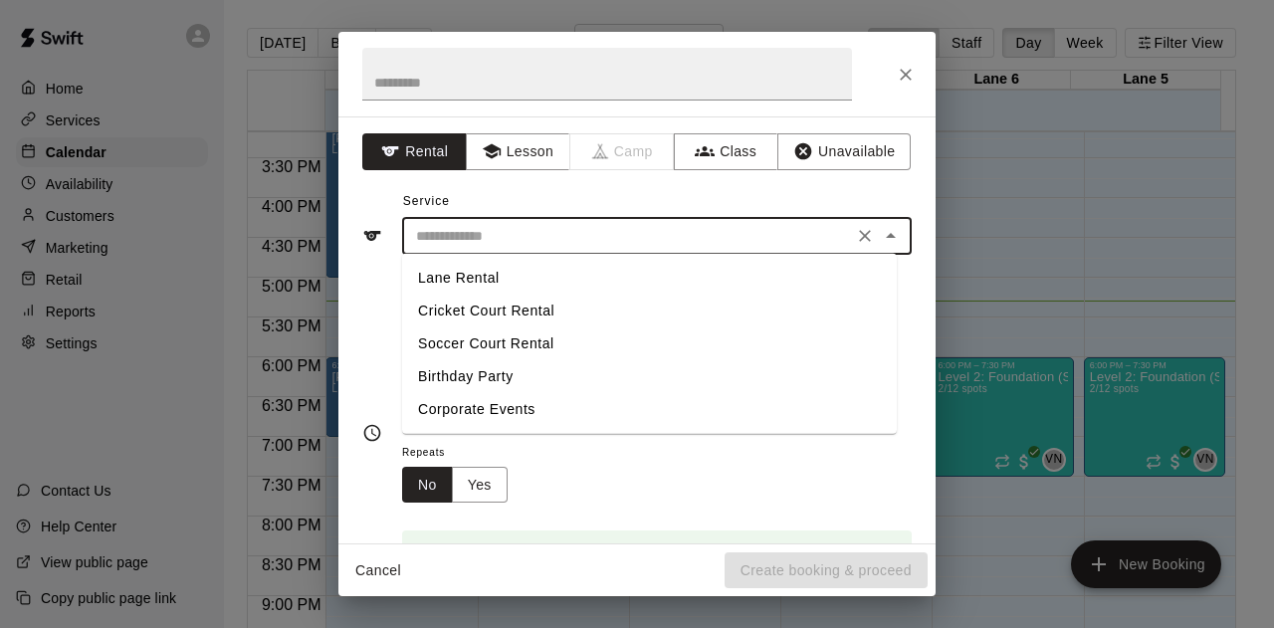
click at [453, 244] on input "text" at bounding box center [627, 236] width 439 height 25
click at [460, 282] on li "Lane Rental" at bounding box center [649, 278] width 495 height 33
type input "**********"
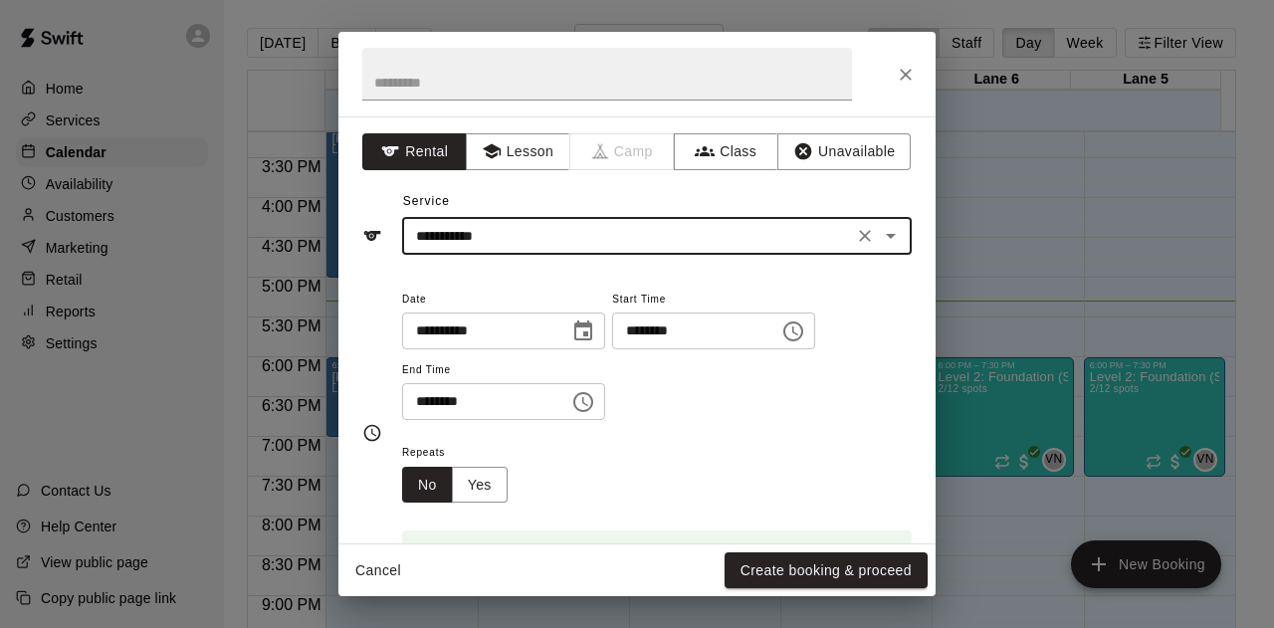
scroll to position [445, 0]
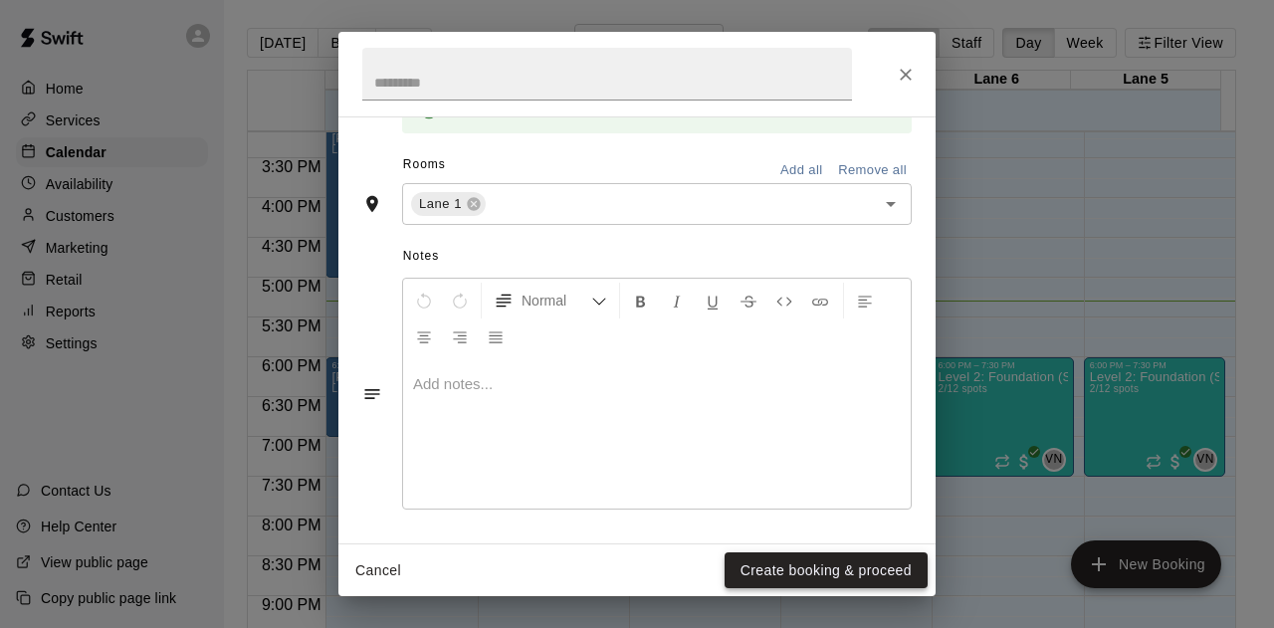
click at [842, 571] on button "Create booking & proceed" at bounding box center [826, 570] width 203 height 37
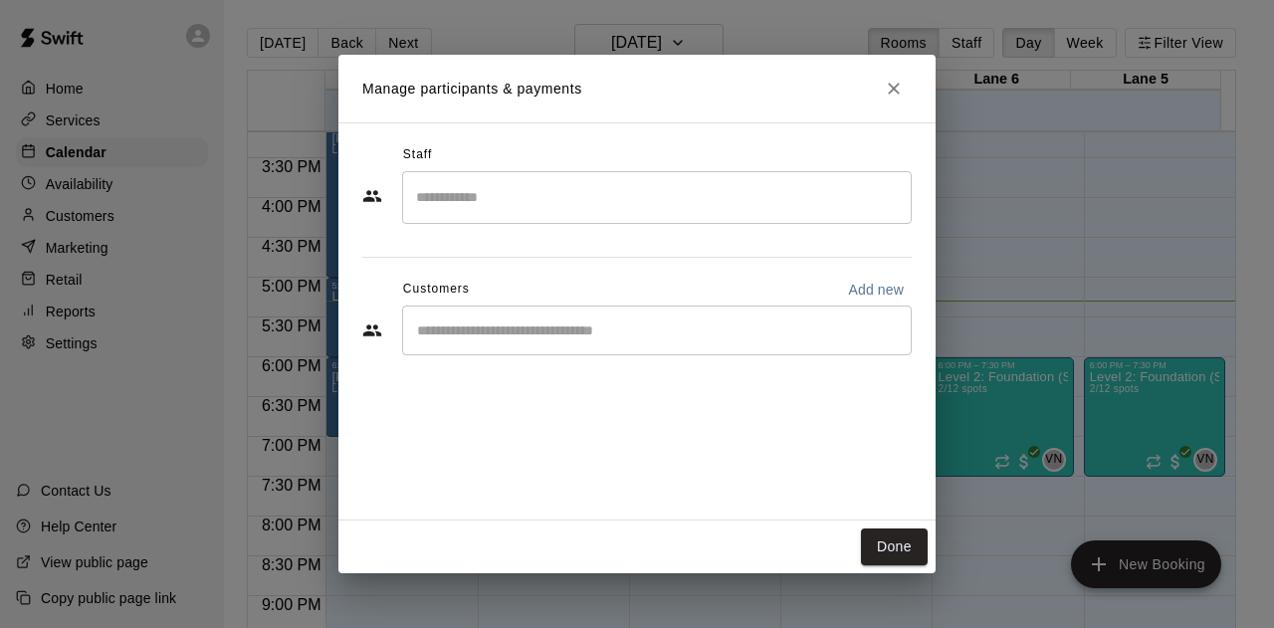
click at [502, 341] on div "​" at bounding box center [657, 331] width 510 height 50
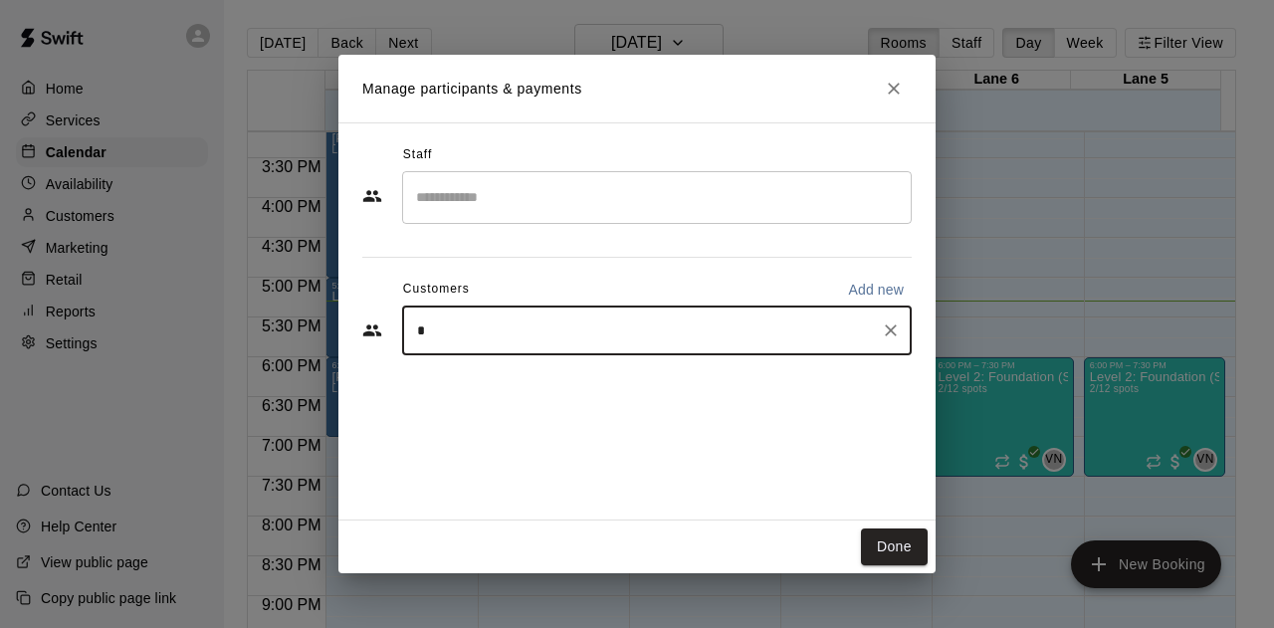
type input "**"
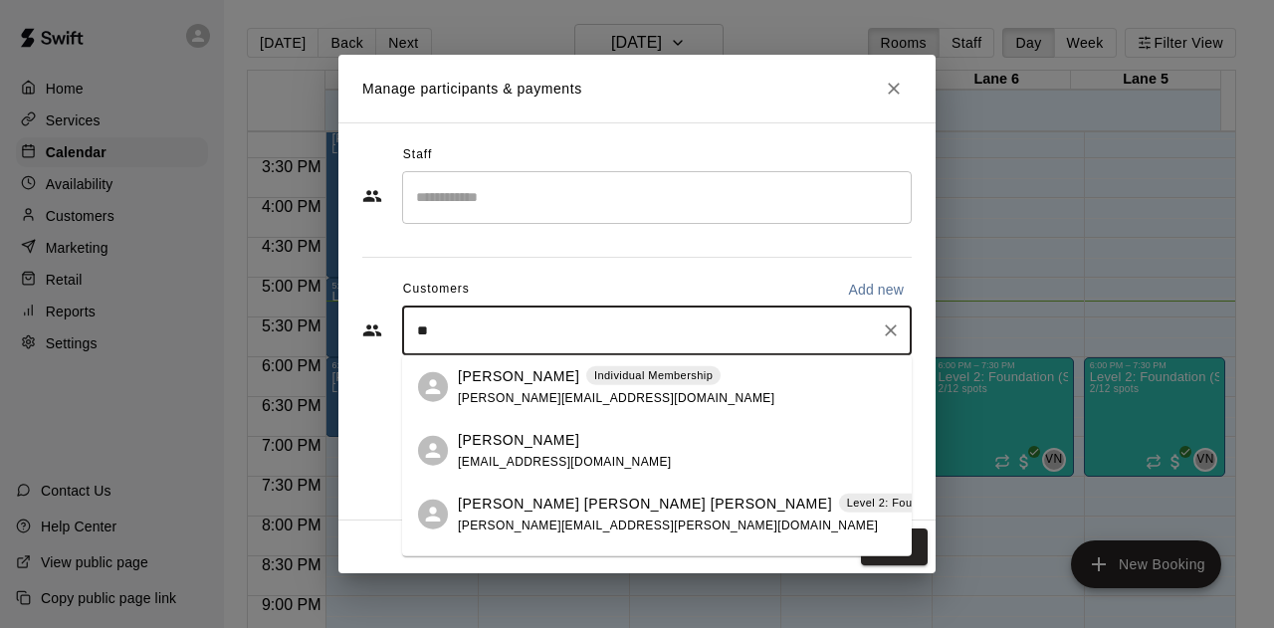
click at [502, 386] on div "Darsh Kumbham Individual Membership shivak.kumbham@gmail.com" at bounding box center [616, 386] width 316 height 43
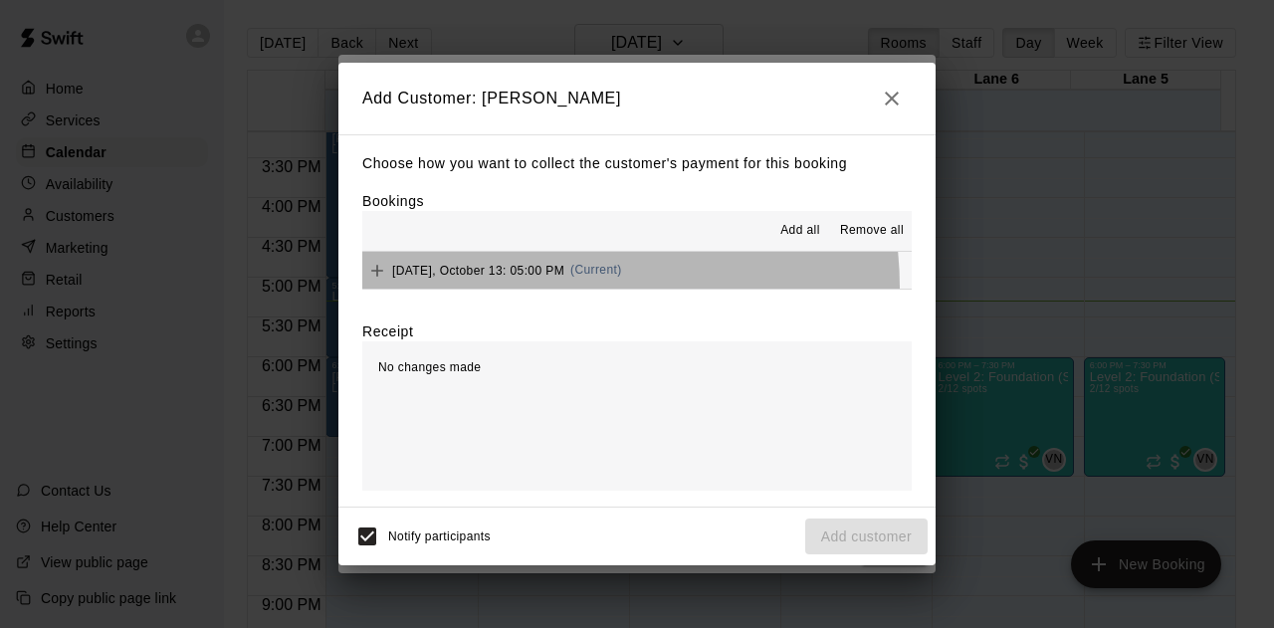
click at [546, 289] on button "Monday, October 13: 05:00 PM (Current)" at bounding box center [636, 270] width 549 height 37
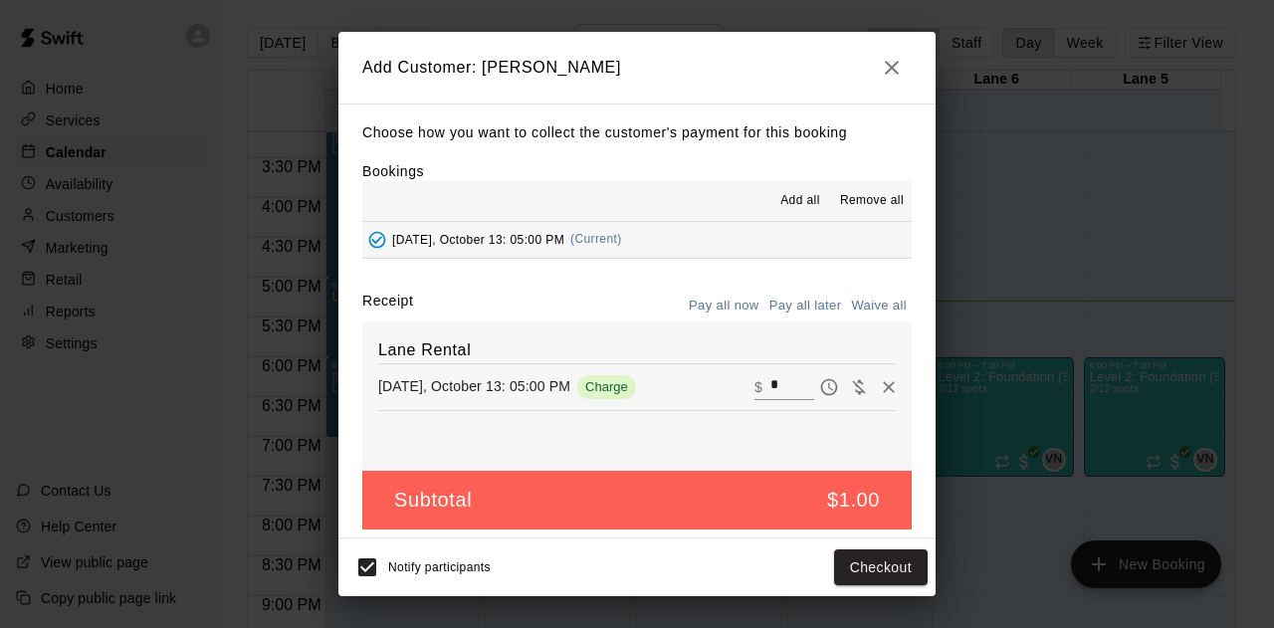
click at [539, 272] on div "Choose how you want to collect the customer's payment for this booking Bookings…" at bounding box center [636, 321] width 597 height 435
click at [869, 568] on button "Checkout" at bounding box center [881, 567] width 94 height 37
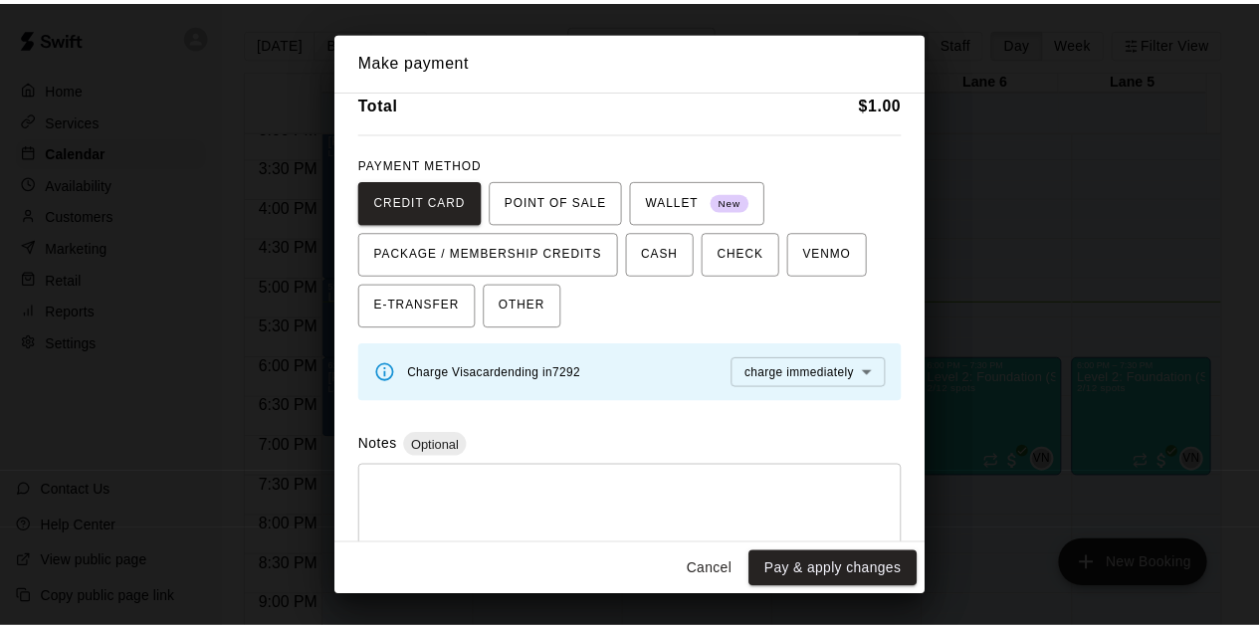
scroll to position [112, 0]
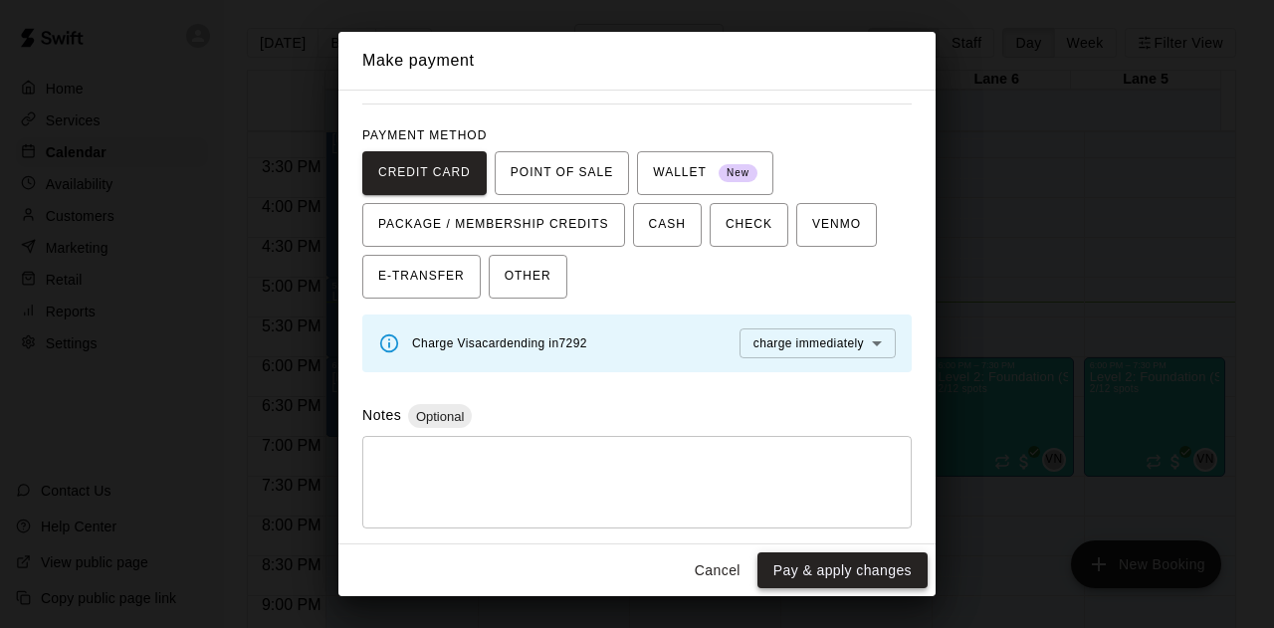
click at [802, 563] on button "Pay & apply changes" at bounding box center [842, 570] width 170 height 37
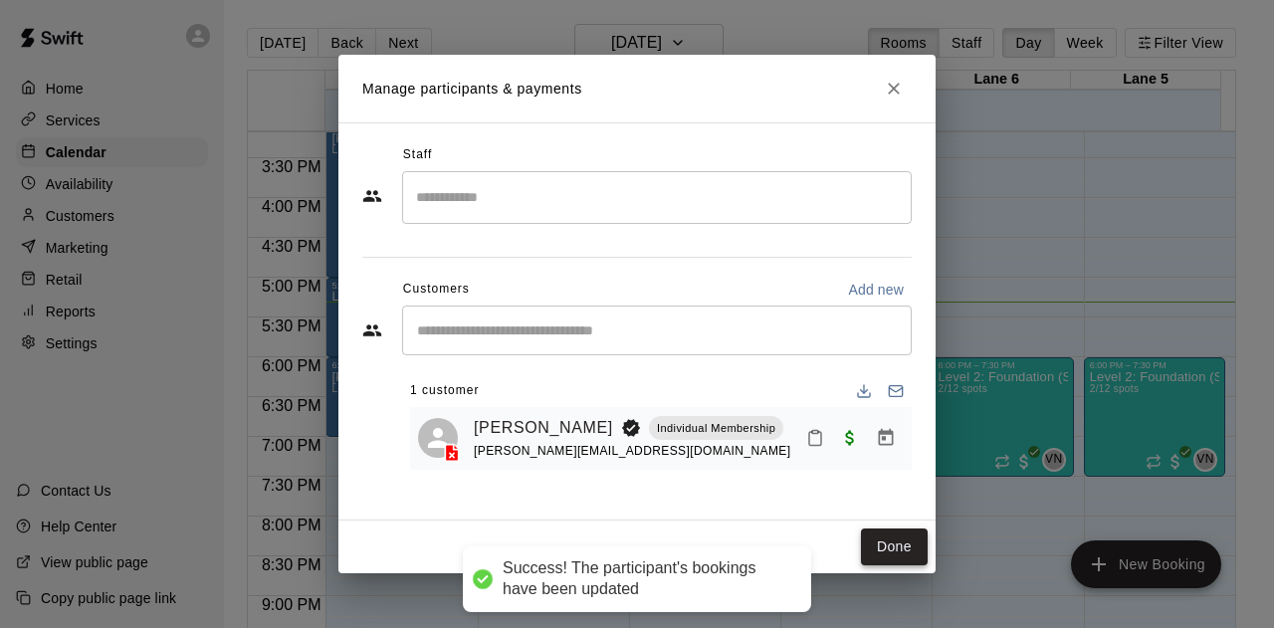
click at [901, 552] on button "Done" at bounding box center [894, 546] width 67 height 37
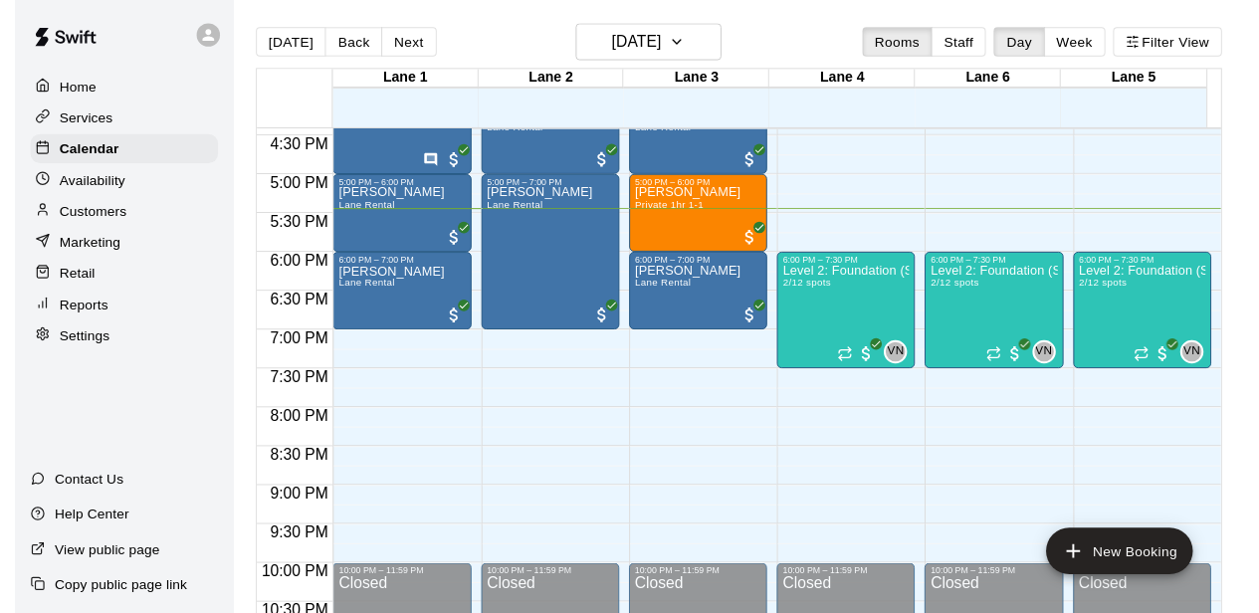
scroll to position [1208, 0]
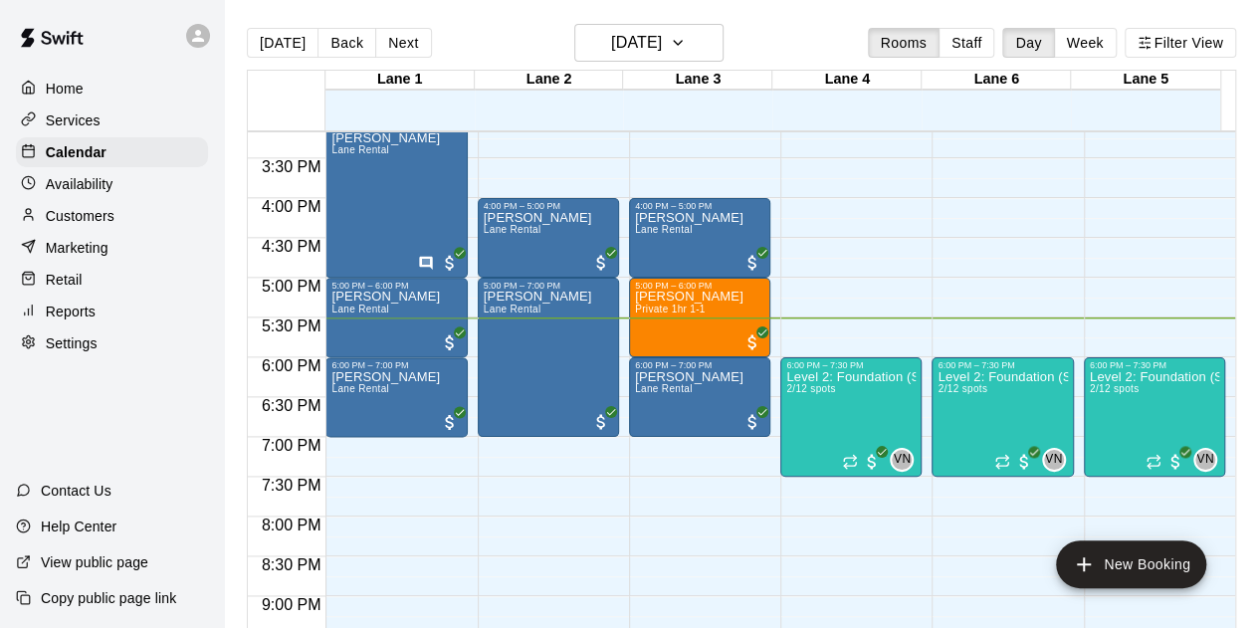
click at [86, 220] on p "Customers" at bounding box center [80, 216] width 69 height 20
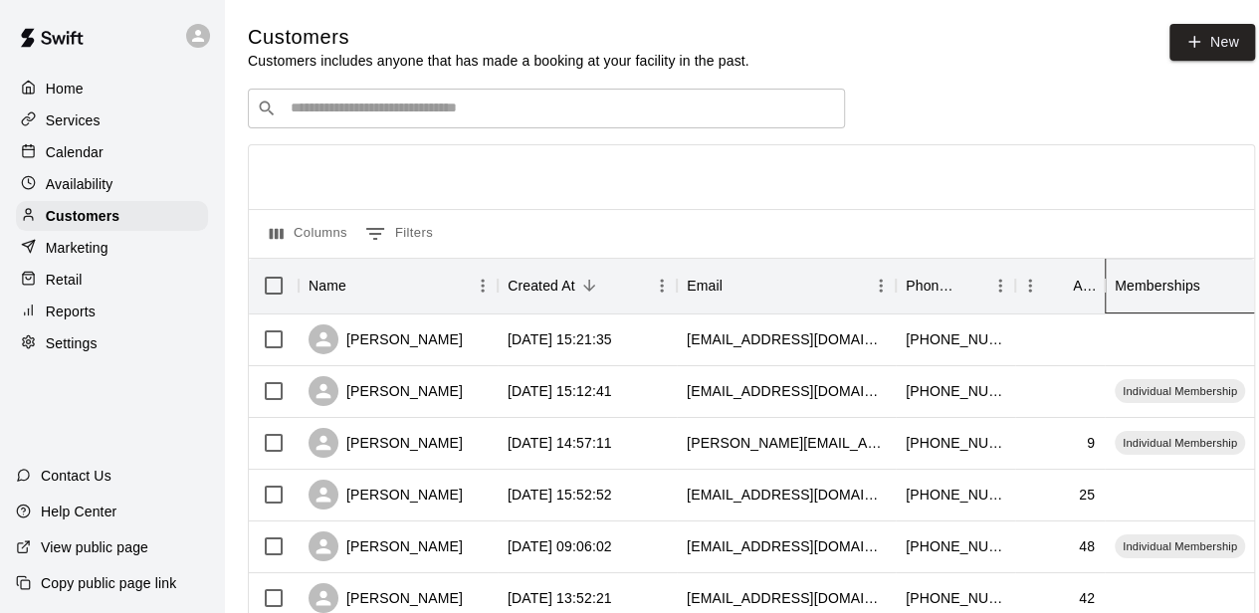
click at [1163, 270] on div "Memberships" at bounding box center [1158, 286] width 86 height 56
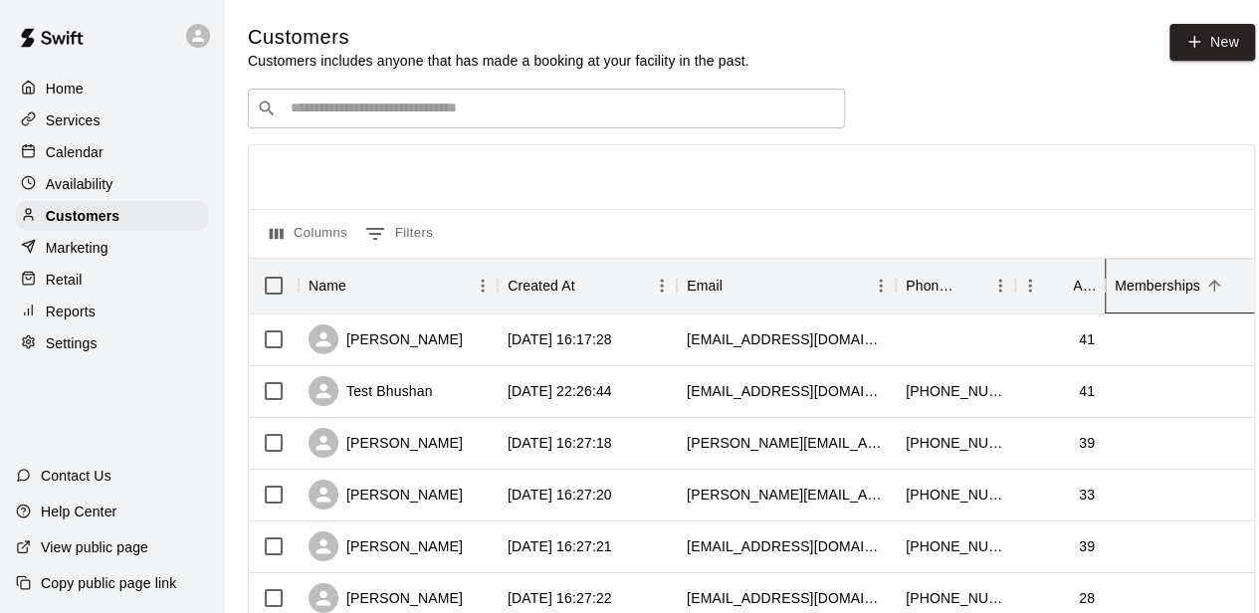
click at [1161, 282] on div "Memberships" at bounding box center [1158, 286] width 86 height 56
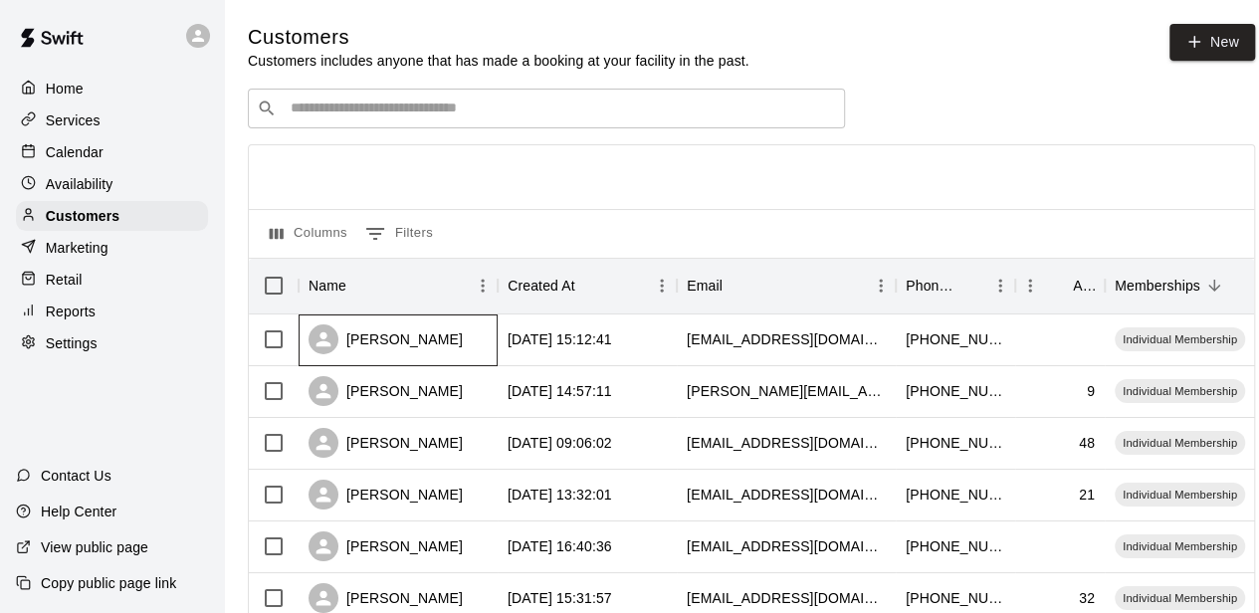
click at [401, 341] on div "[PERSON_NAME]" at bounding box center [386, 339] width 154 height 30
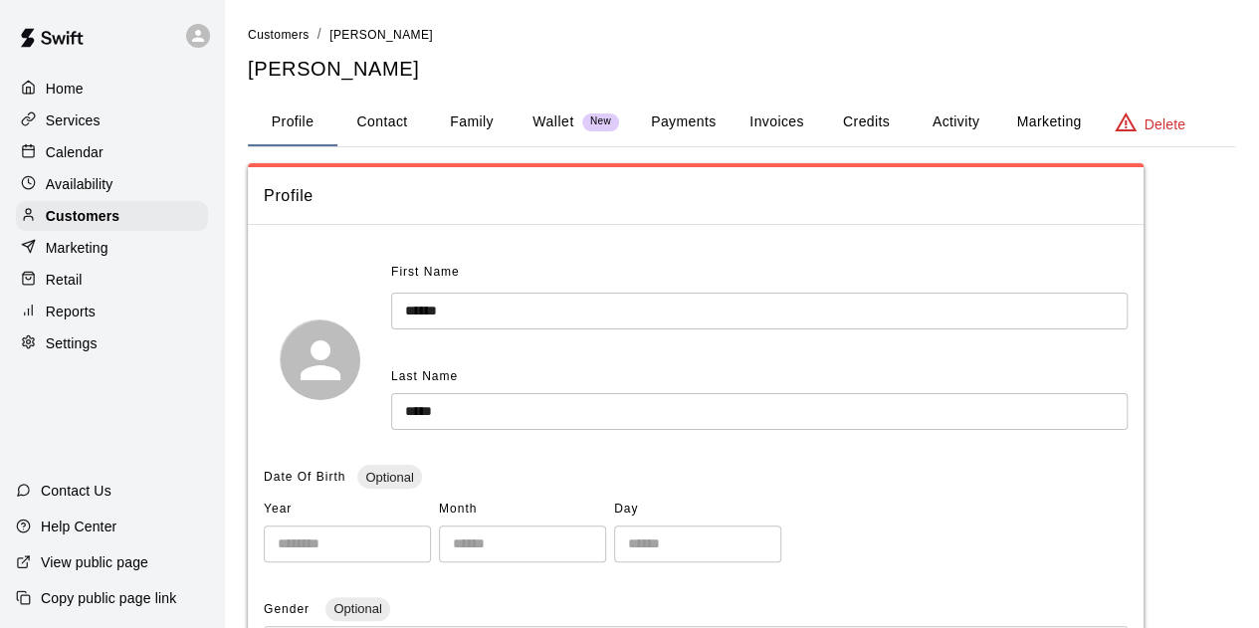
click at [766, 122] on button "Invoices" at bounding box center [776, 123] width 90 height 48
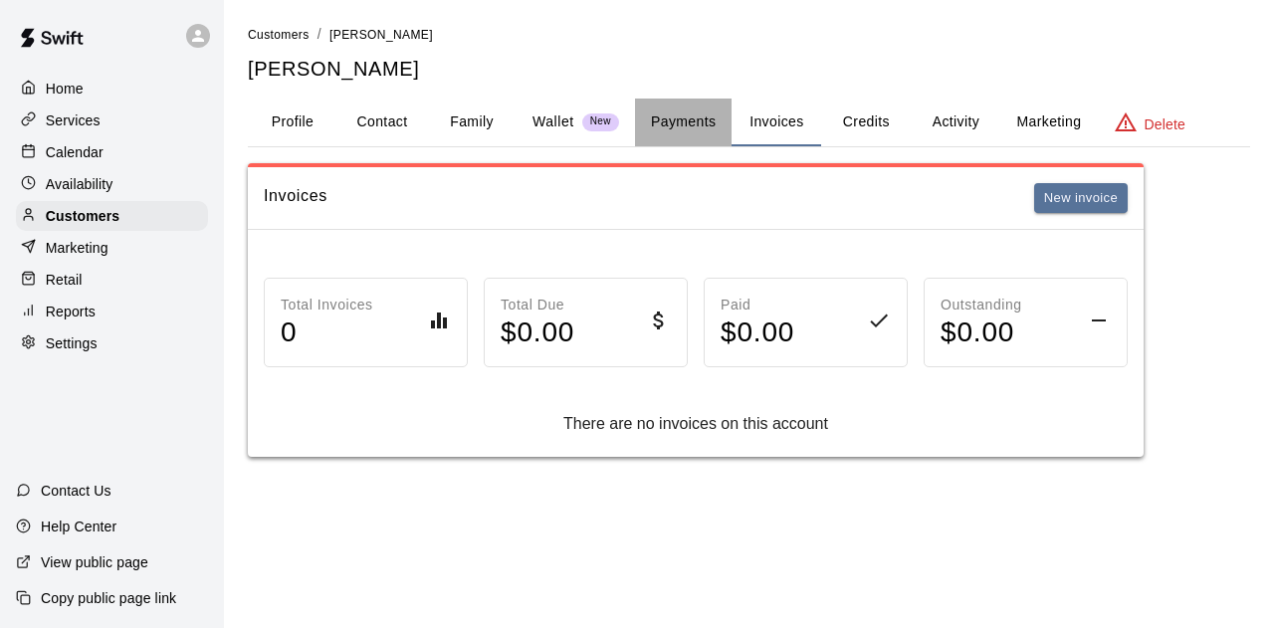
click at [671, 110] on button "Payments" at bounding box center [683, 123] width 97 height 48
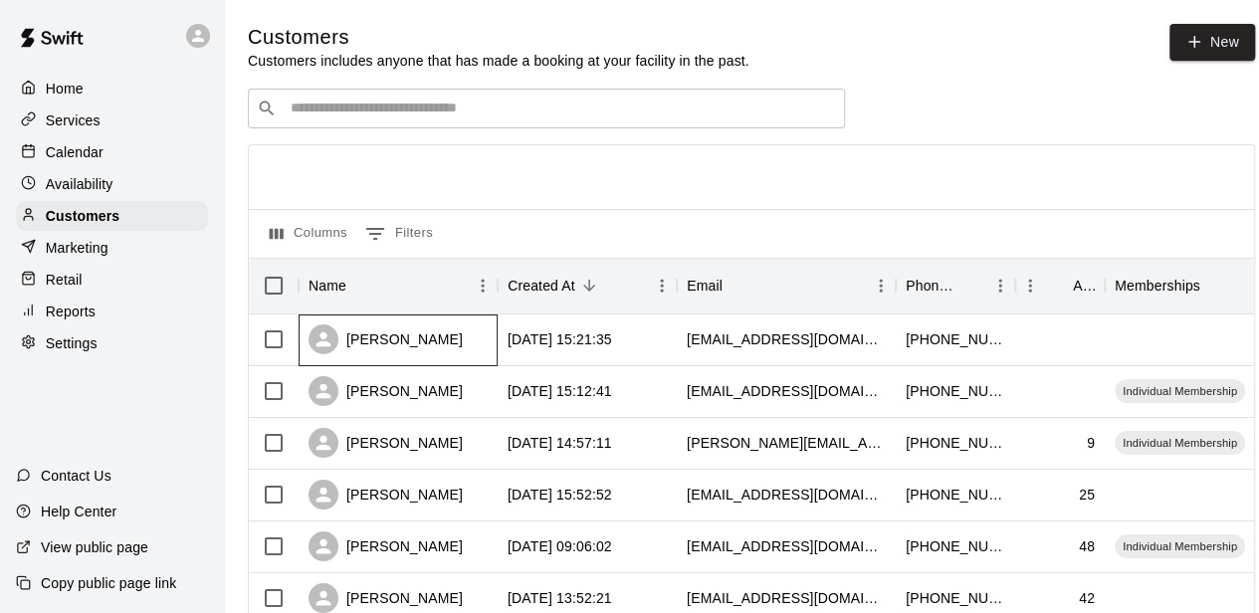
click at [398, 335] on div "[PERSON_NAME]" at bounding box center [386, 339] width 154 height 30
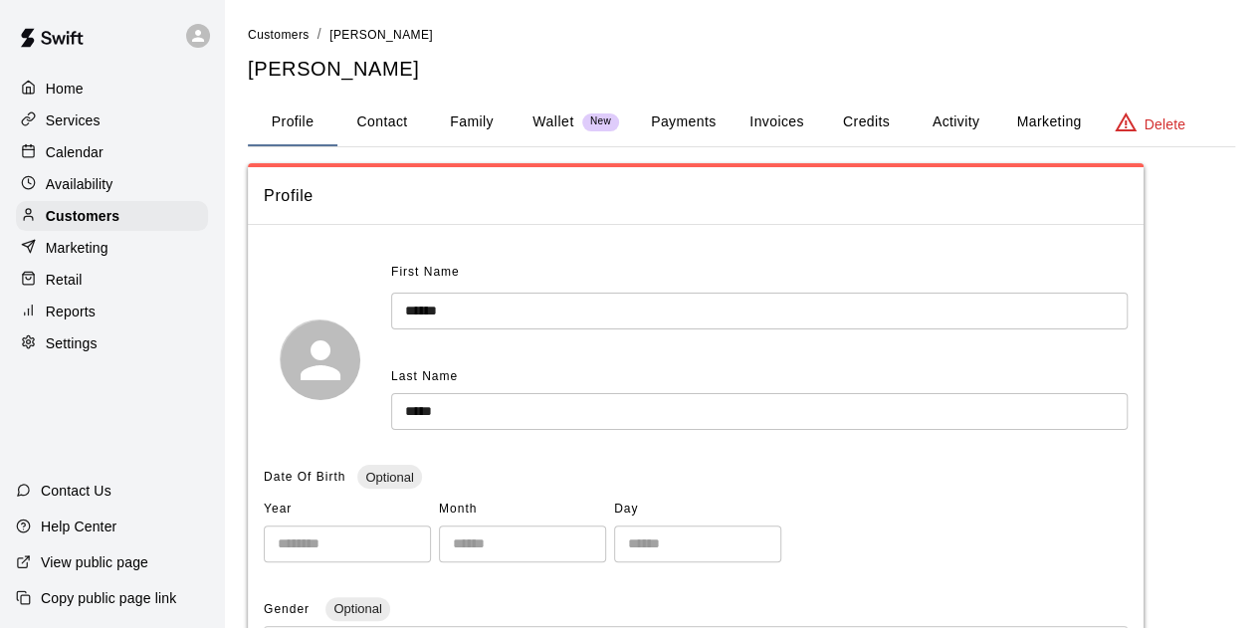
click at [693, 107] on button "Payments" at bounding box center [683, 123] width 97 height 48
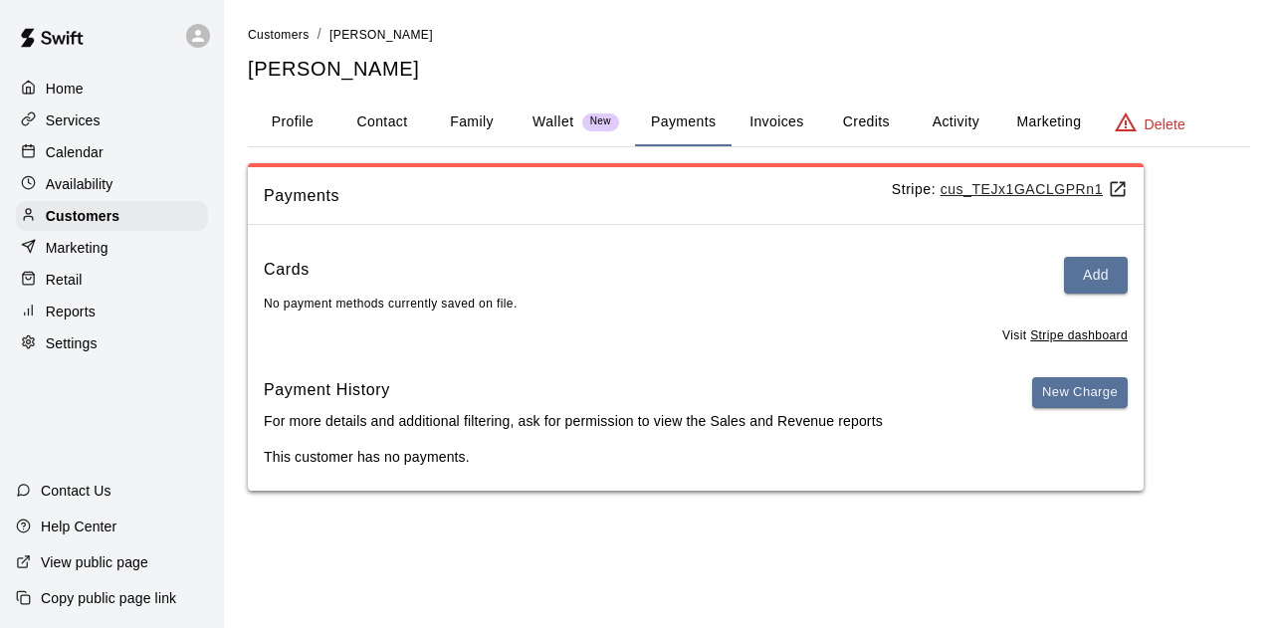
click at [742, 116] on button "Invoices" at bounding box center [776, 123] width 90 height 48
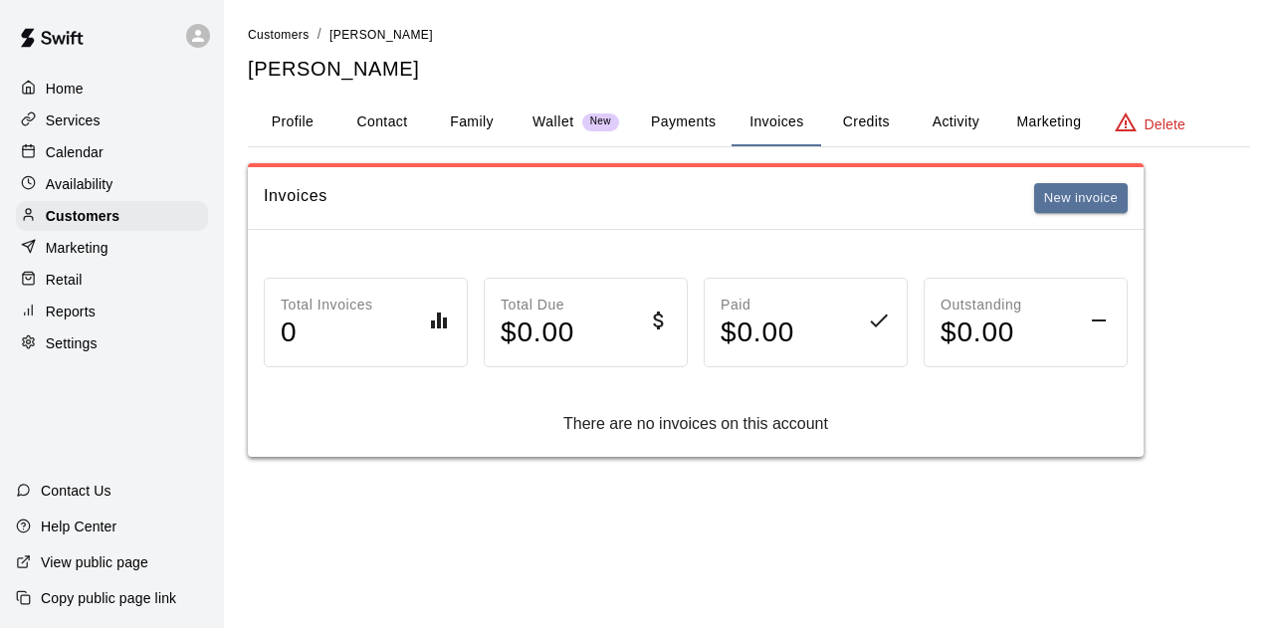
click at [767, 118] on button "Invoices" at bounding box center [776, 123] width 90 height 48
click at [102, 124] on div "Services" at bounding box center [112, 120] width 192 height 30
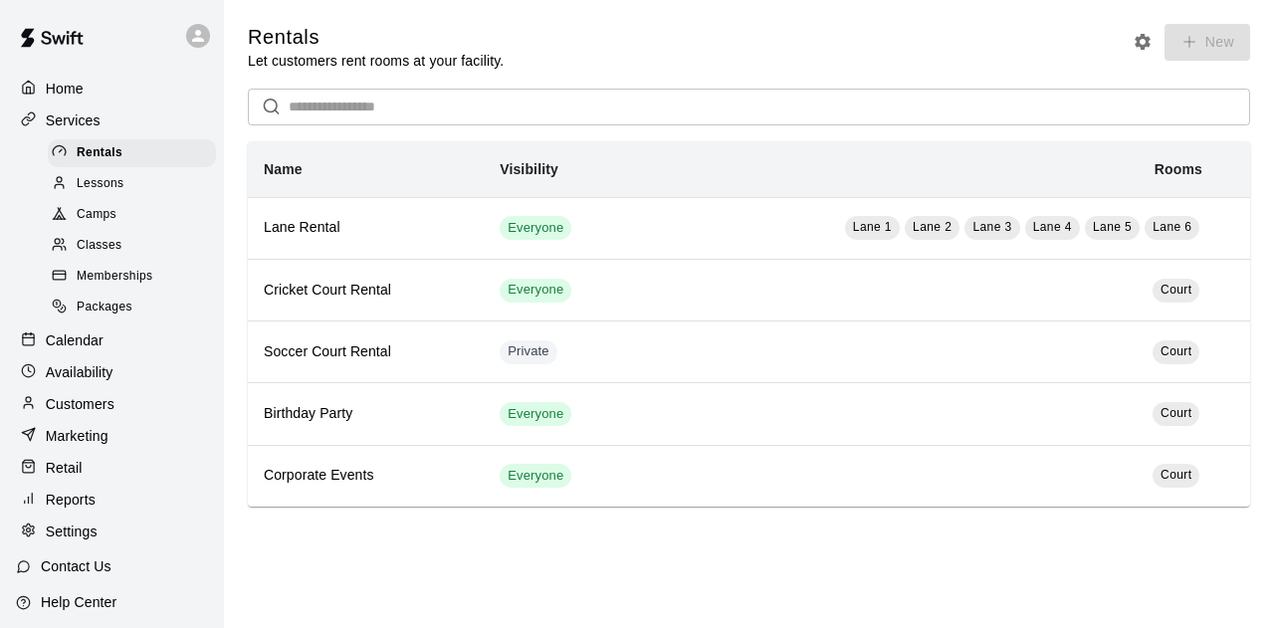
click at [85, 350] on p "Calendar" at bounding box center [75, 340] width 58 height 20
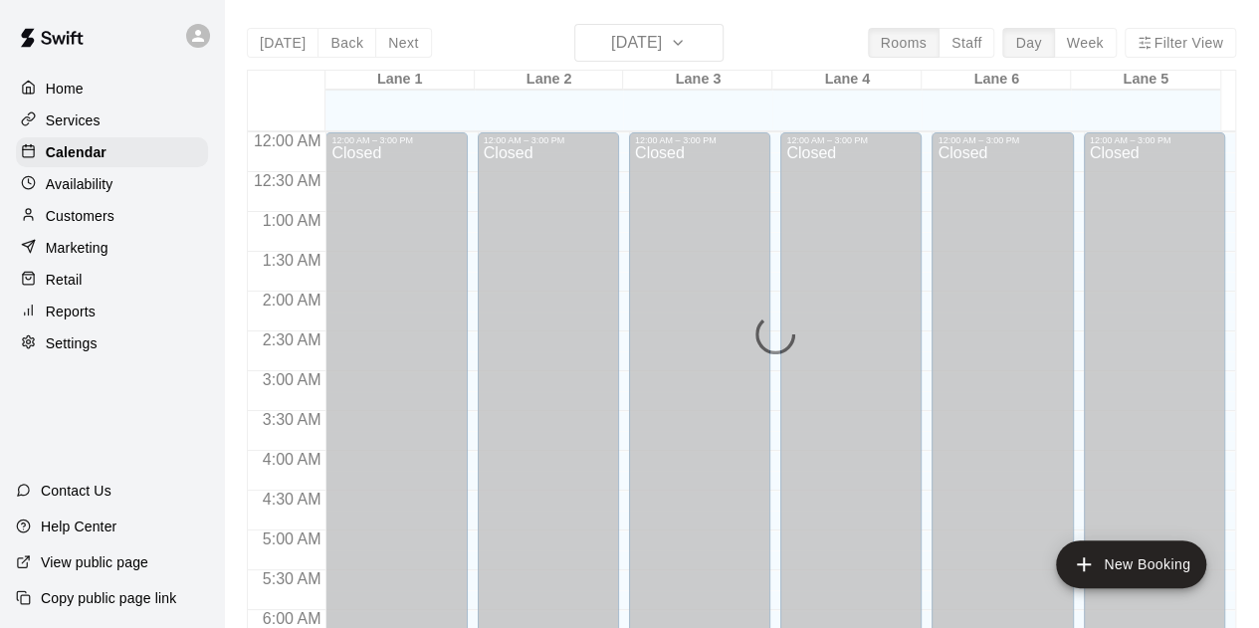
scroll to position [1332, 0]
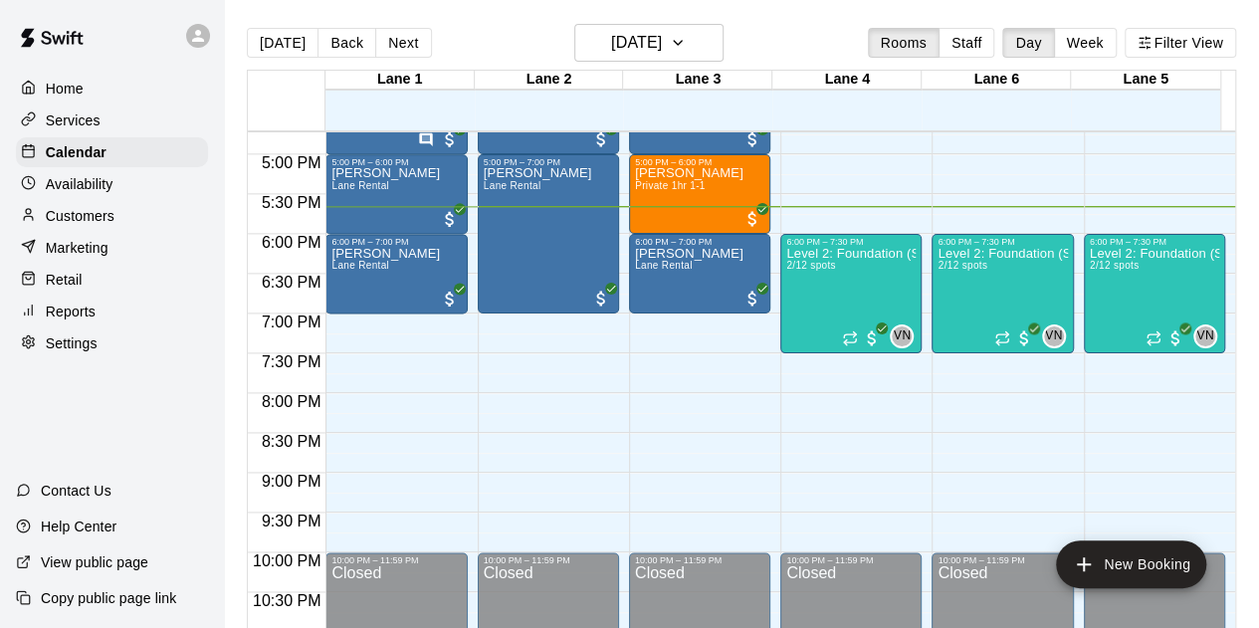
click at [90, 217] on p "Customers" at bounding box center [80, 216] width 69 height 20
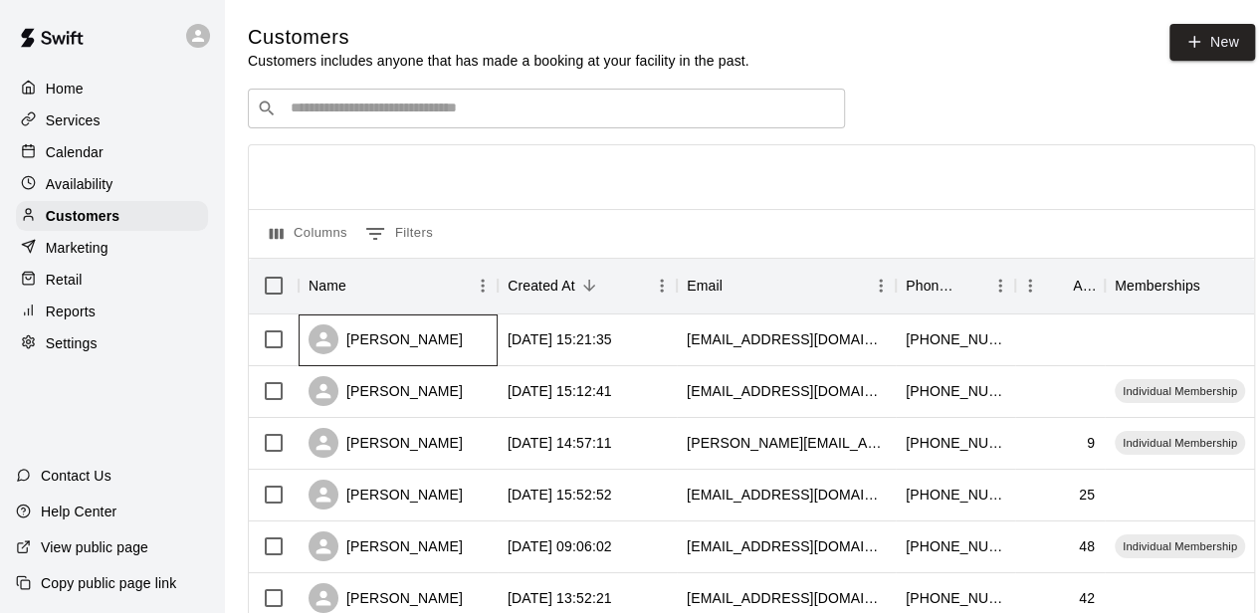
click at [403, 347] on div "[PERSON_NAME]" at bounding box center [386, 339] width 154 height 30
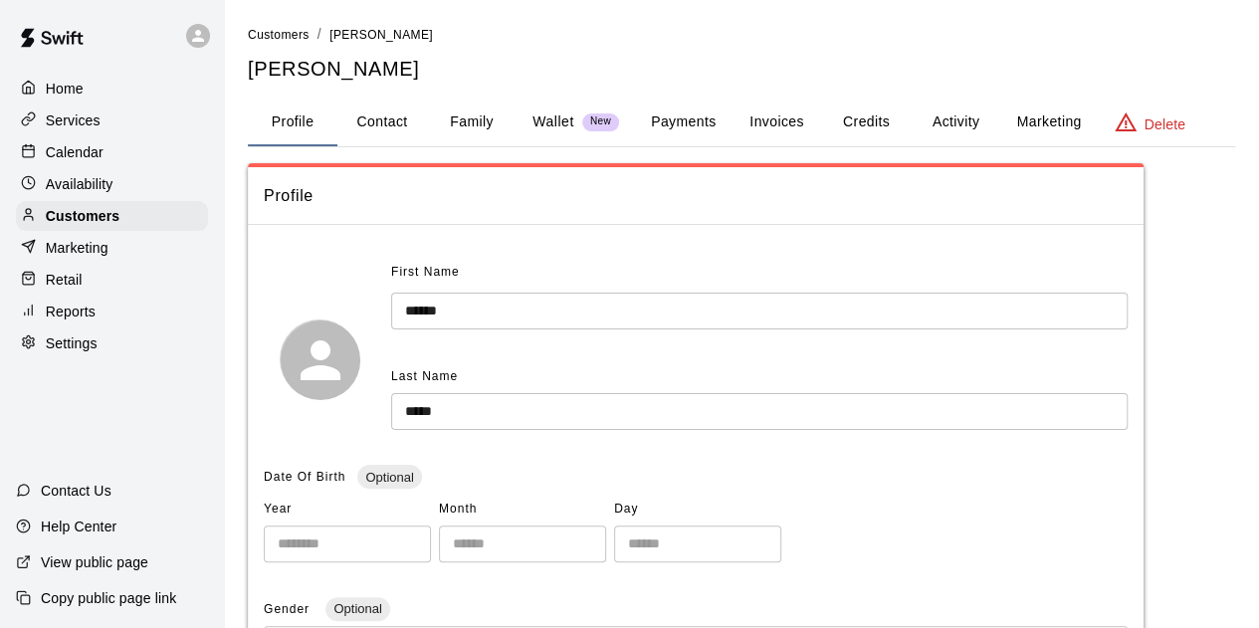
click at [667, 121] on button "Payments" at bounding box center [683, 123] width 97 height 48
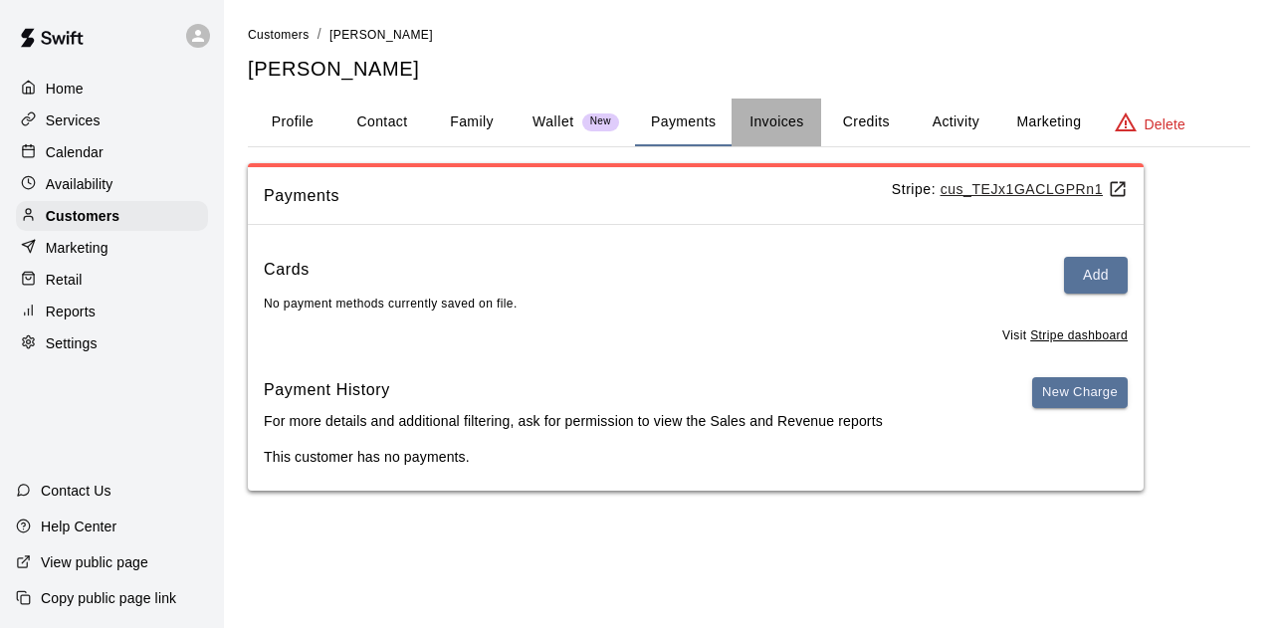
click at [754, 134] on button "Invoices" at bounding box center [776, 123] width 90 height 48
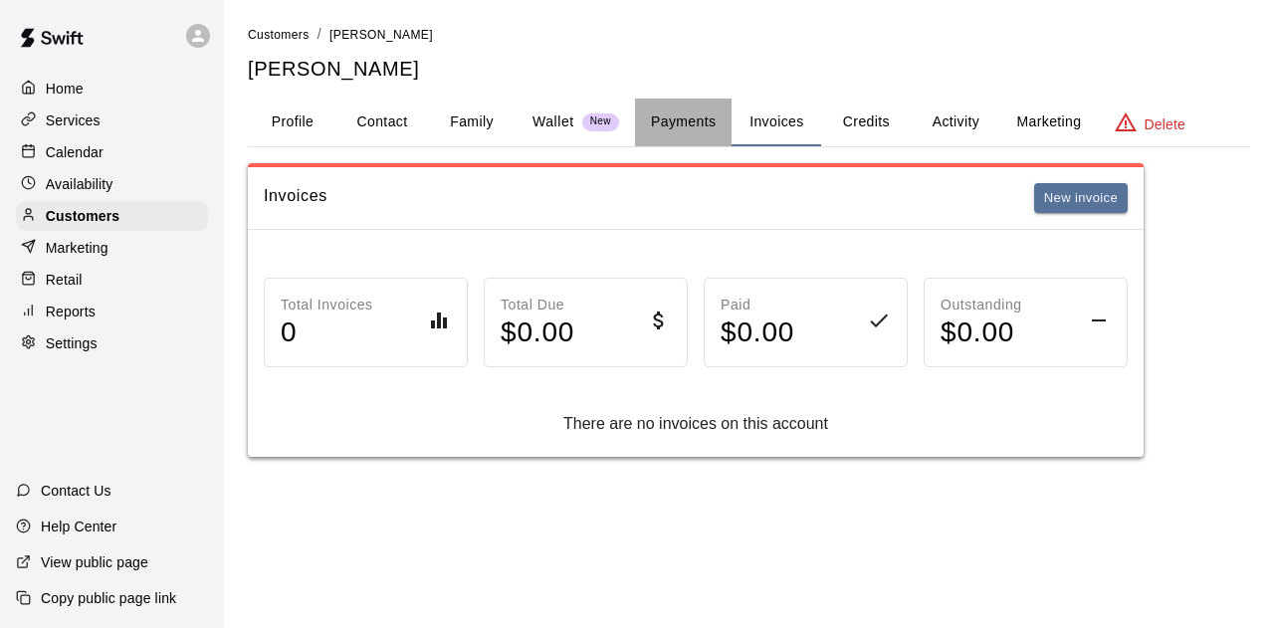
click at [687, 125] on button "Payments" at bounding box center [683, 123] width 97 height 48
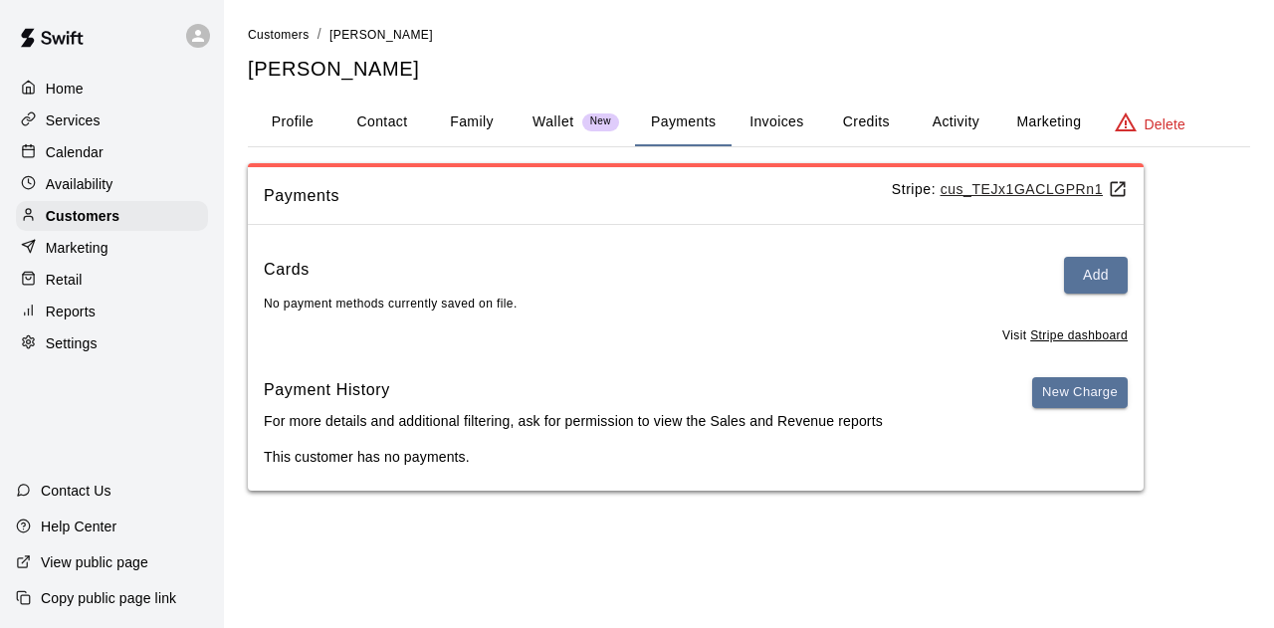
click at [55, 152] on p "Calendar" at bounding box center [75, 152] width 58 height 20
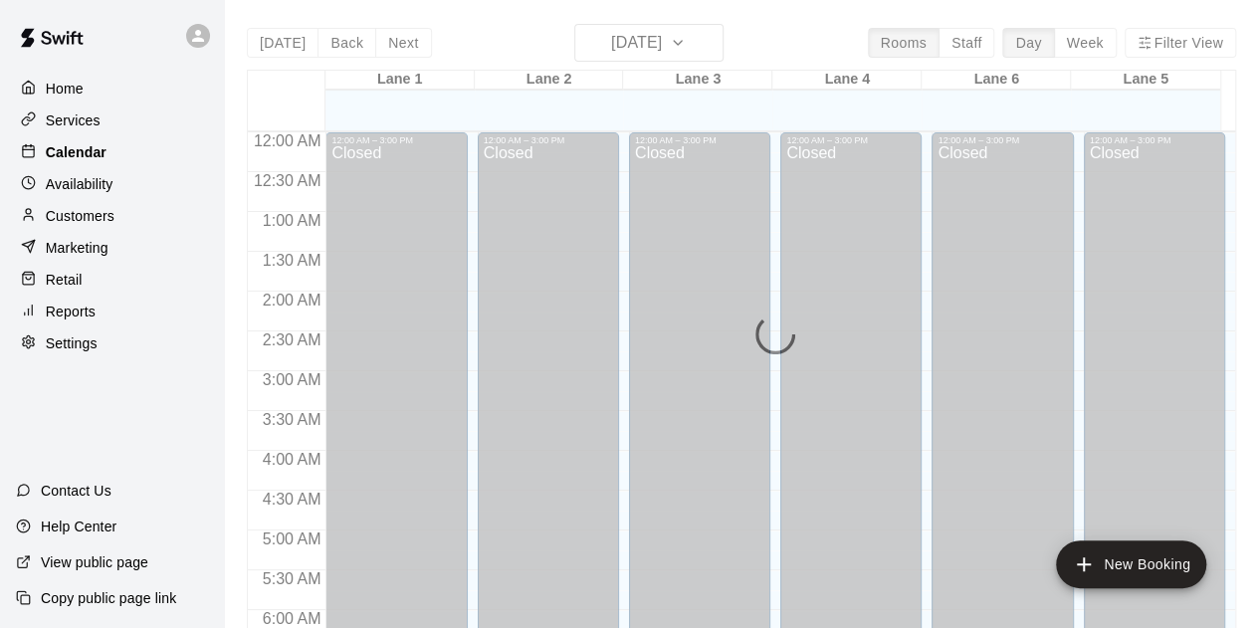
scroll to position [1332, 0]
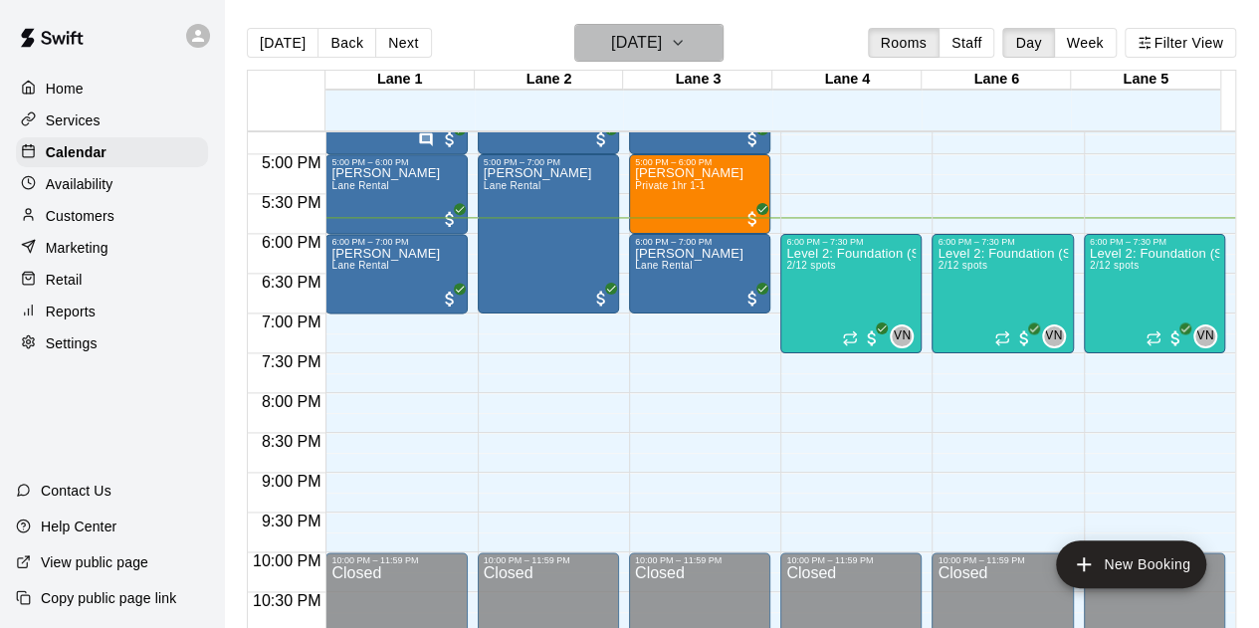
click at [691, 35] on button "[DATE]" at bounding box center [648, 43] width 149 height 38
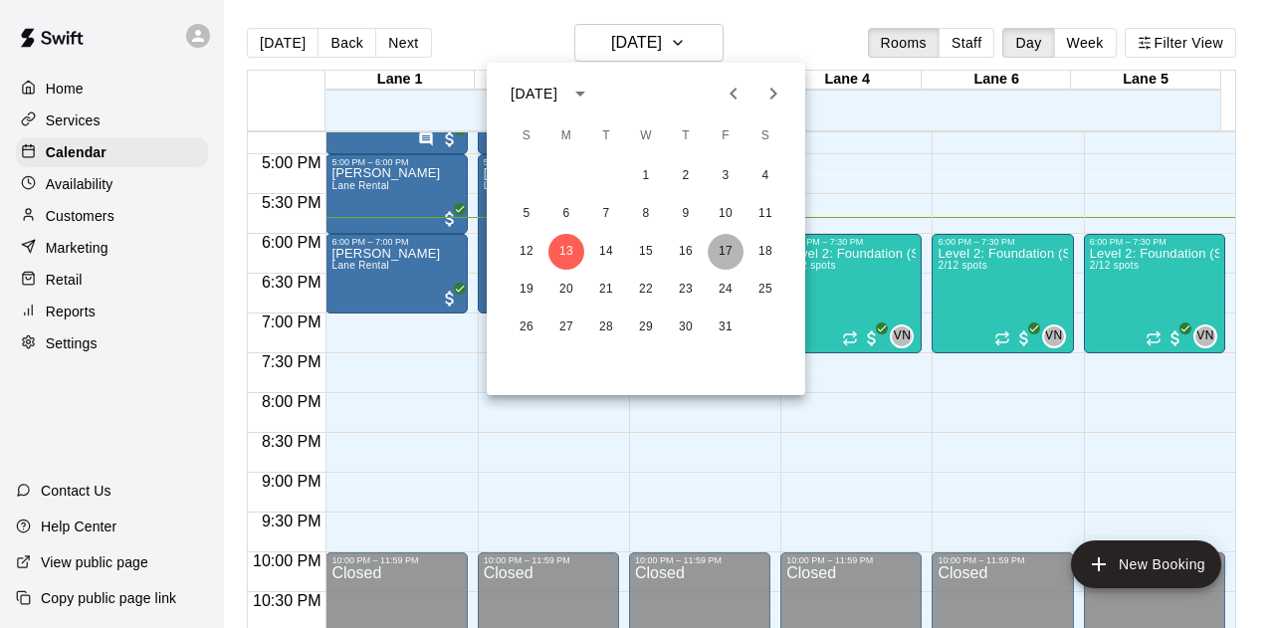
click at [723, 246] on button "17" at bounding box center [726, 252] width 36 height 36
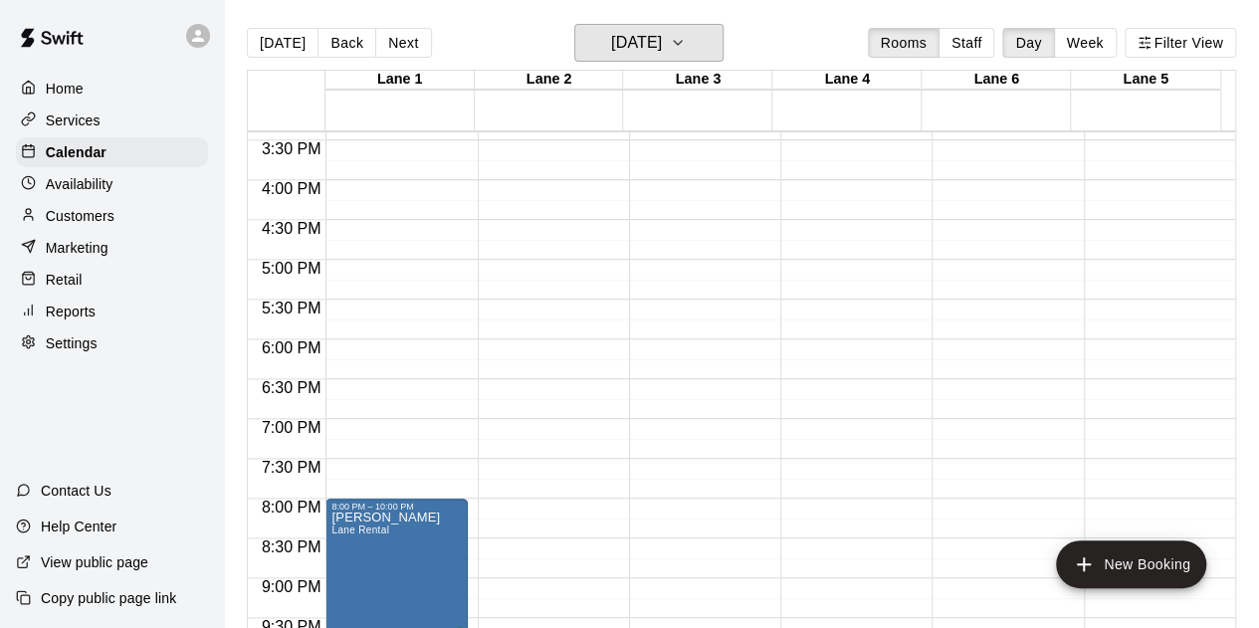
scroll to position [1224, 0]
click at [611, 55] on h6 "[DATE]" at bounding box center [636, 43] width 51 height 28
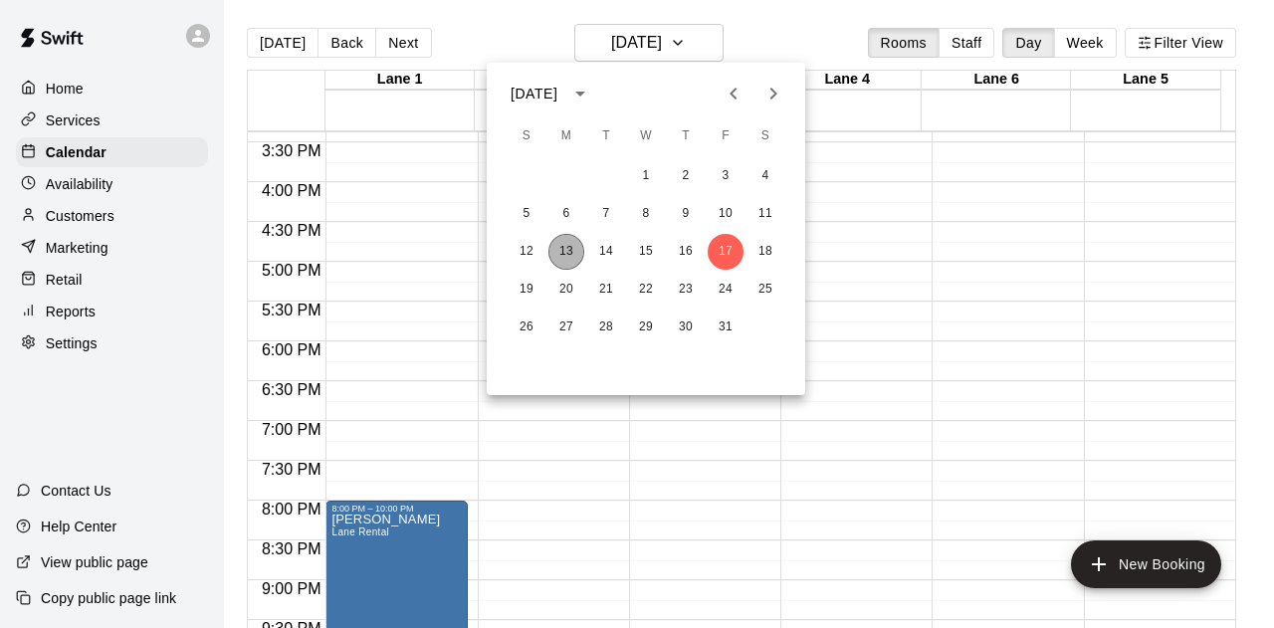
click at [567, 261] on button "13" at bounding box center [566, 252] width 36 height 36
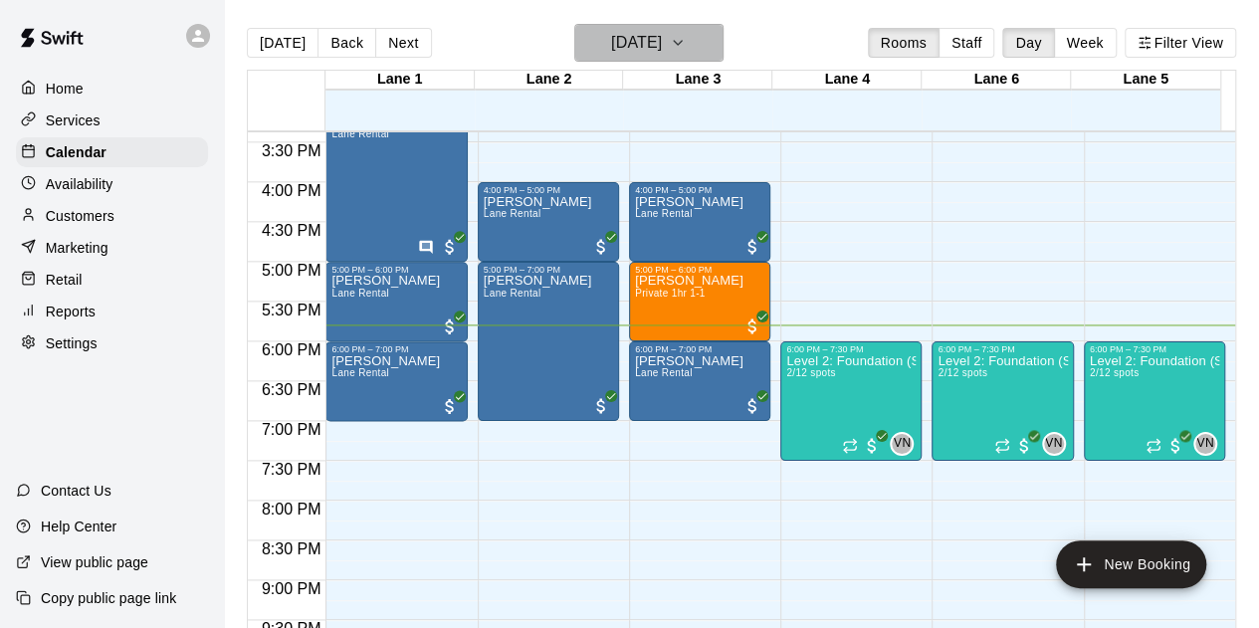
click at [642, 47] on h6 "[DATE]" at bounding box center [636, 43] width 51 height 28
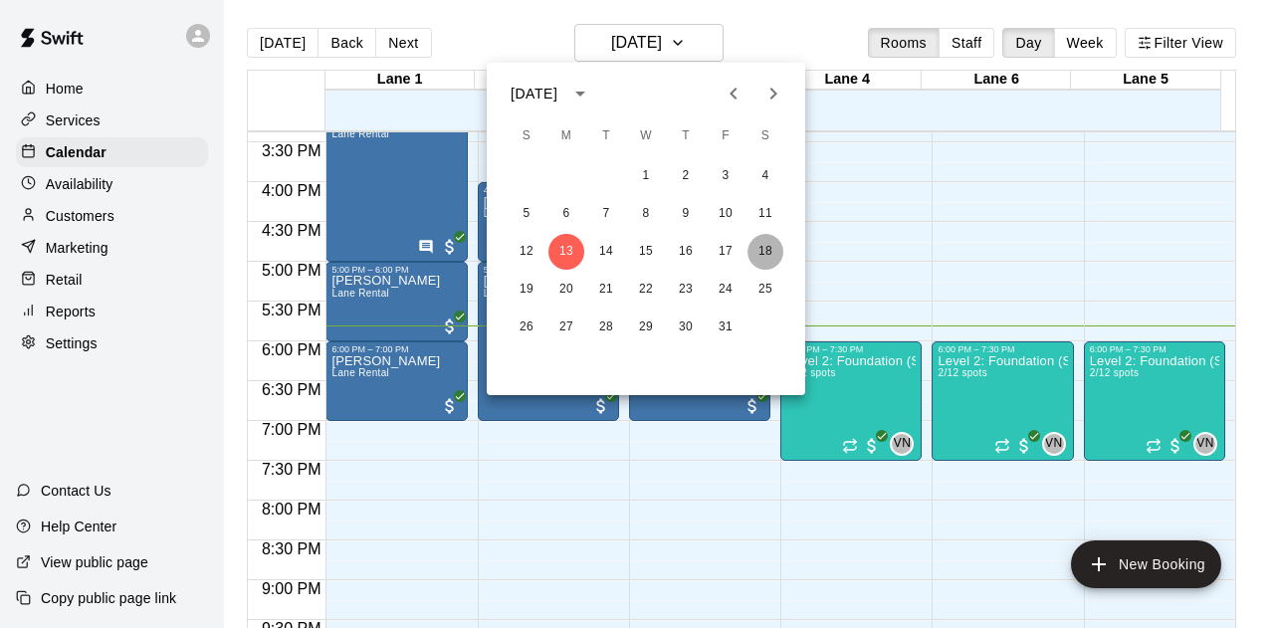
click at [764, 247] on button "18" at bounding box center [765, 252] width 36 height 36
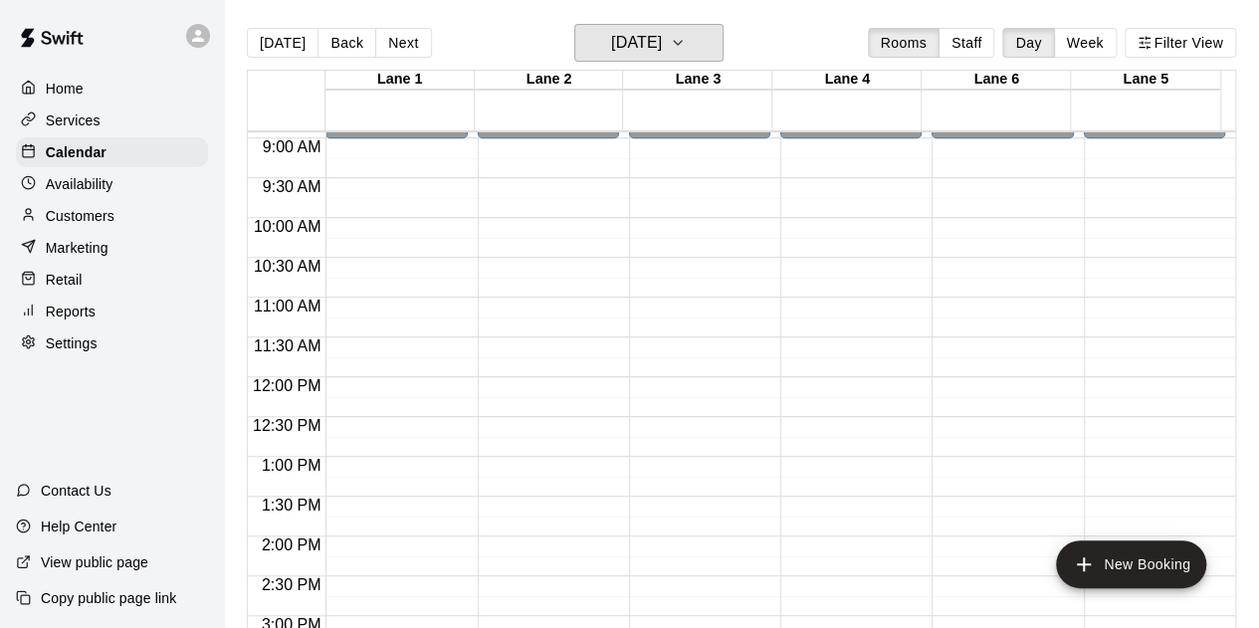
scroll to position [816, 0]
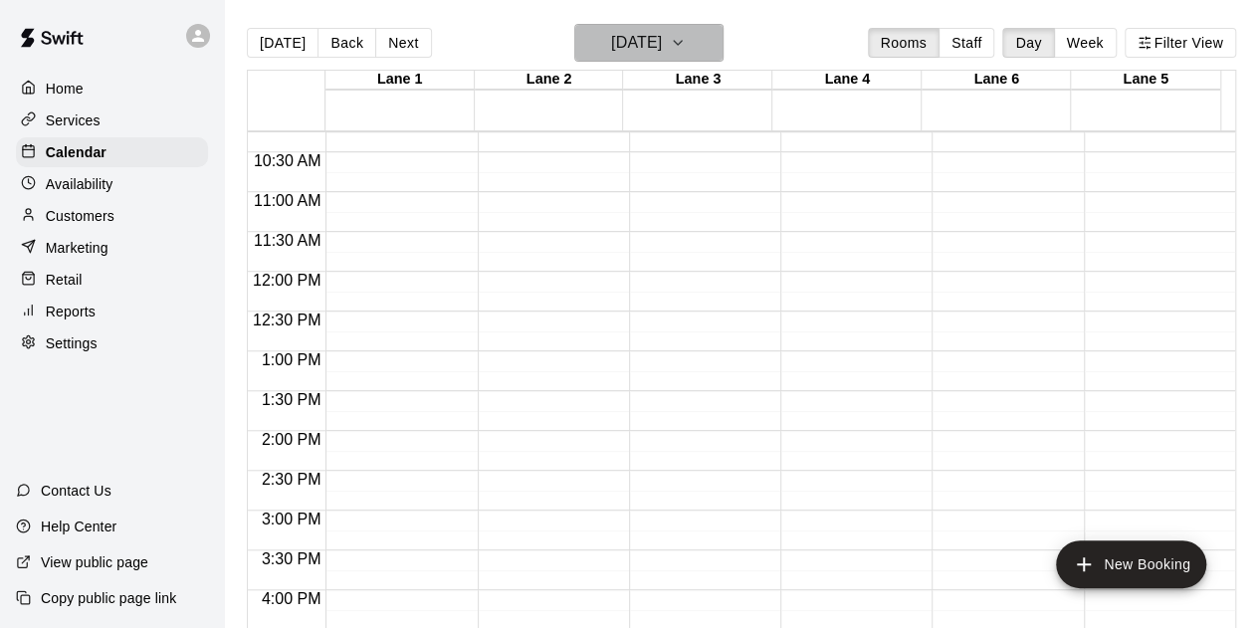
click at [615, 48] on h6 "[DATE]" at bounding box center [636, 43] width 51 height 28
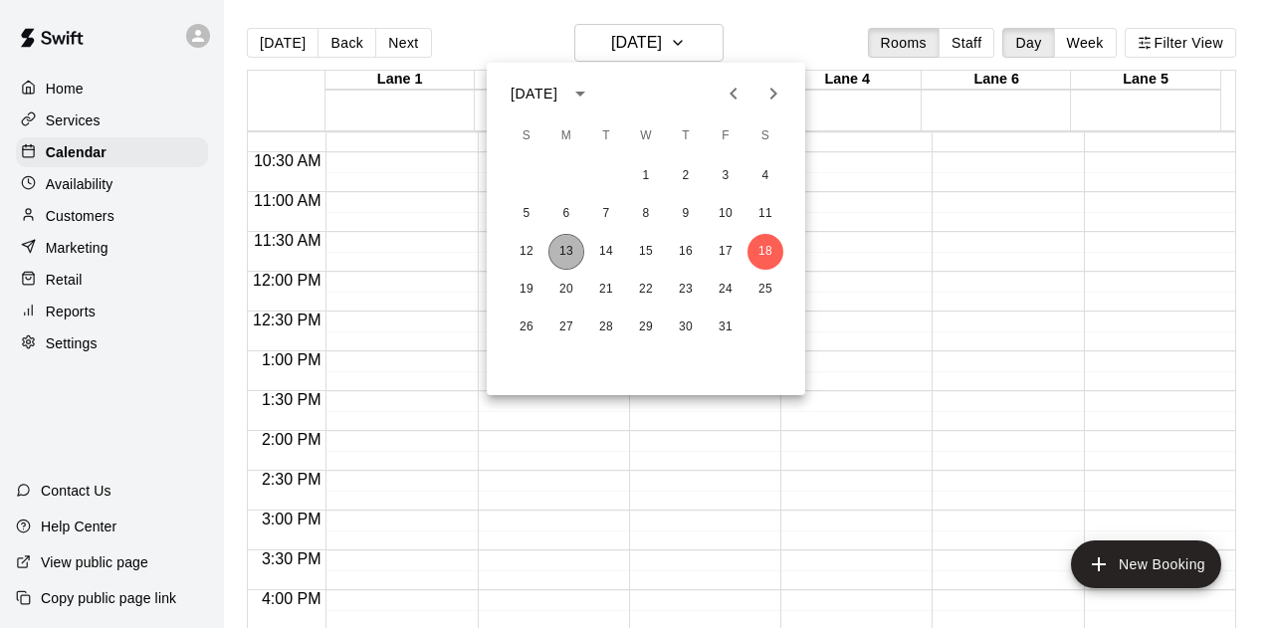
click at [568, 252] on button "13" at bounding box center [566, 252] width 36 height 36
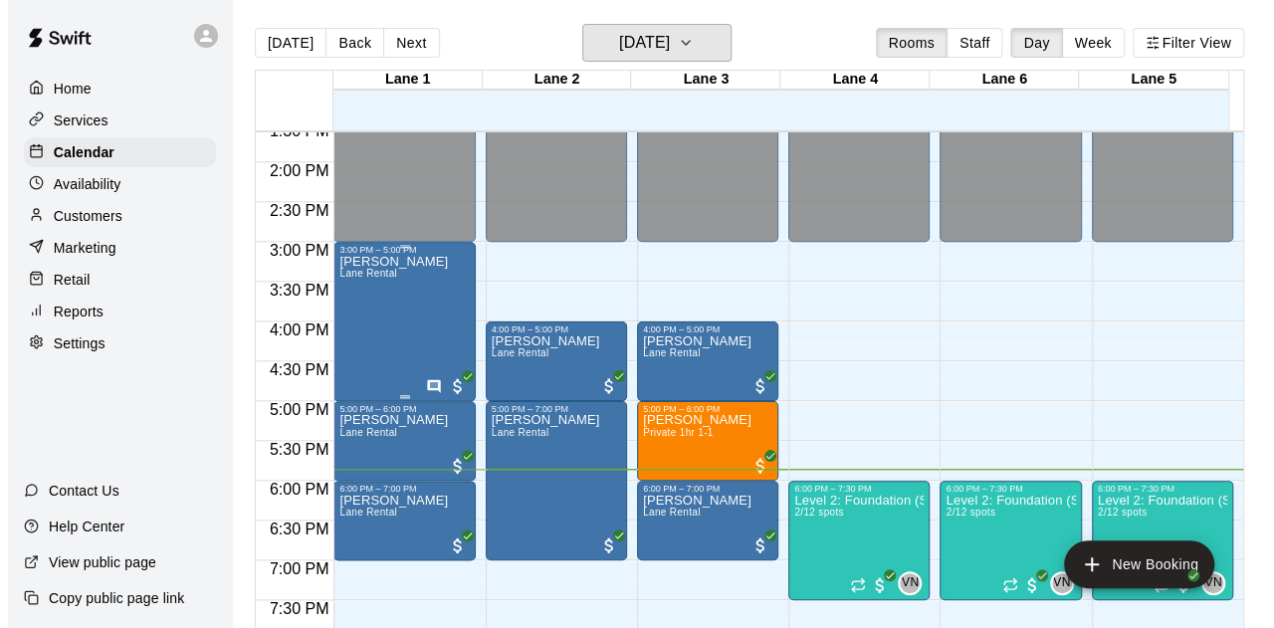
scroll to position [1115, 0]
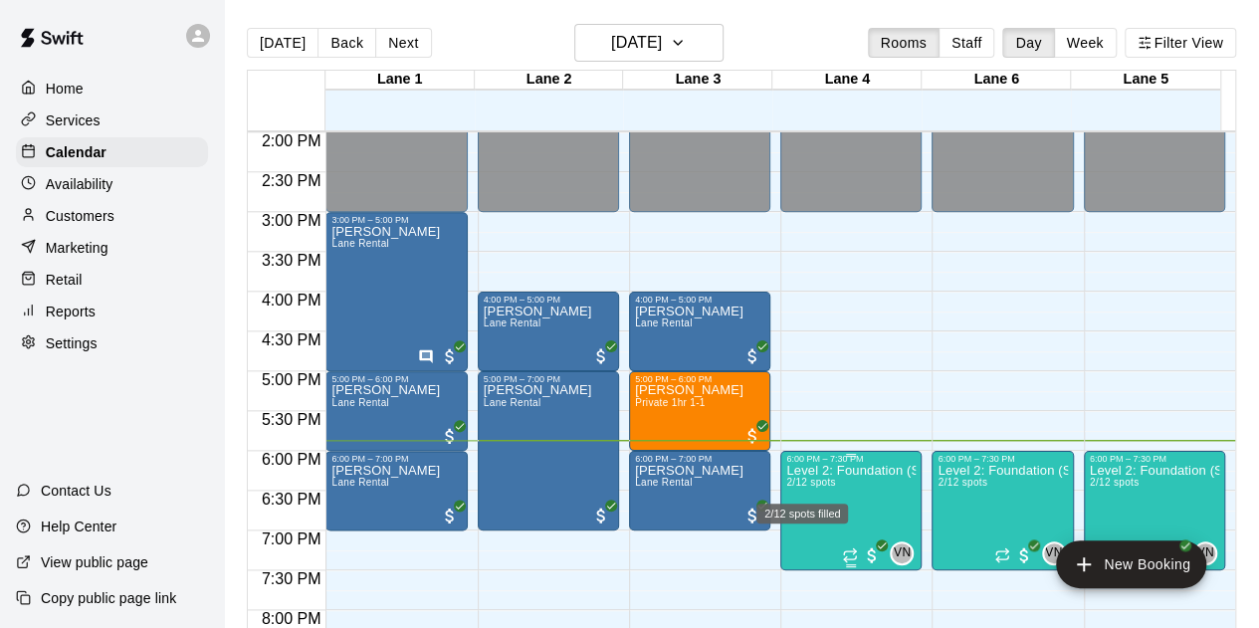
click at [804, 482] on span "2/12 spots" at bounding box center [810, 482] width 49 height 11
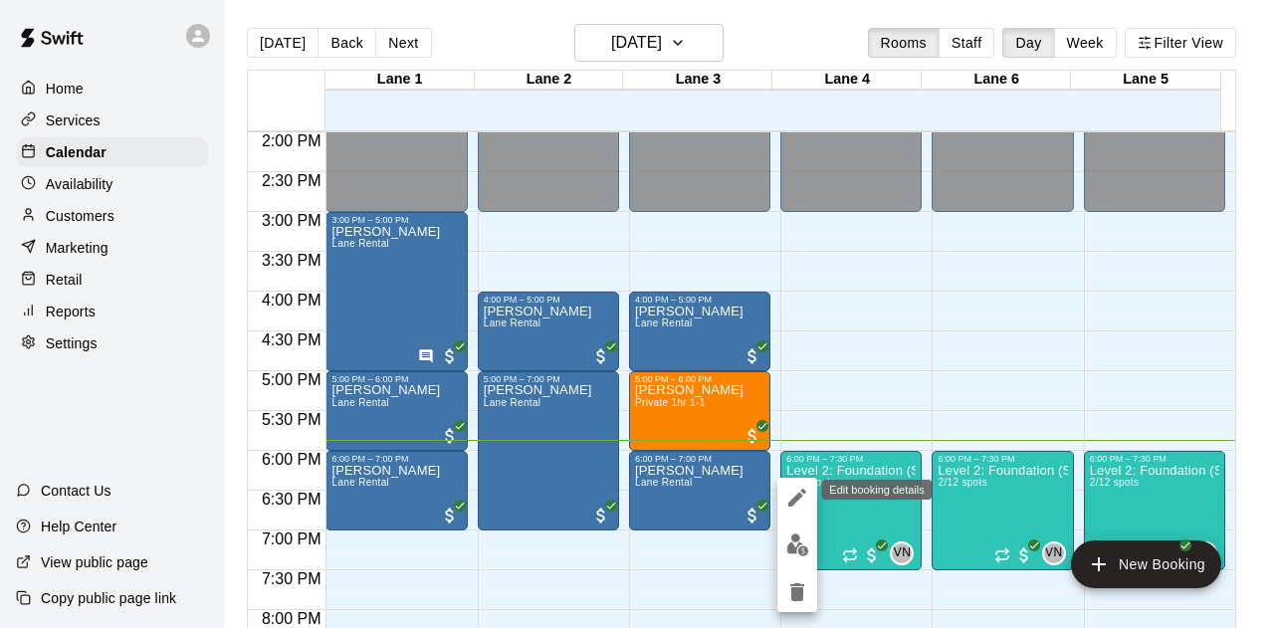
click at [796, 501] on icon "edit" at bounding box center [797, 498] width 18 height 18
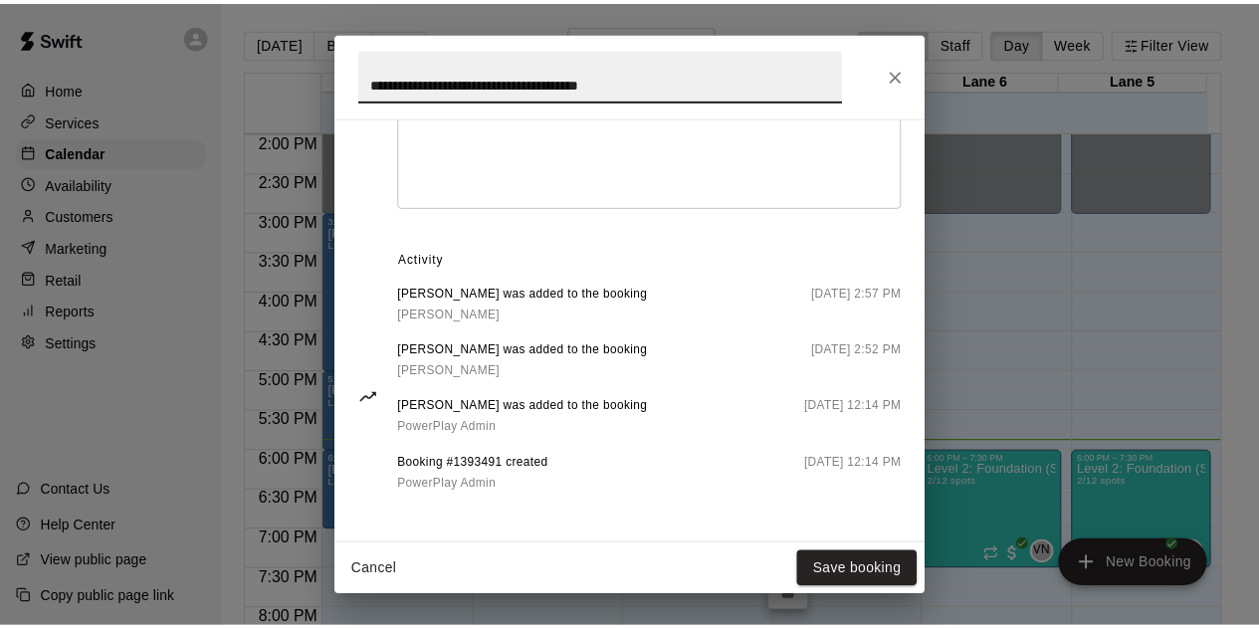
scroll to position [951, 0]
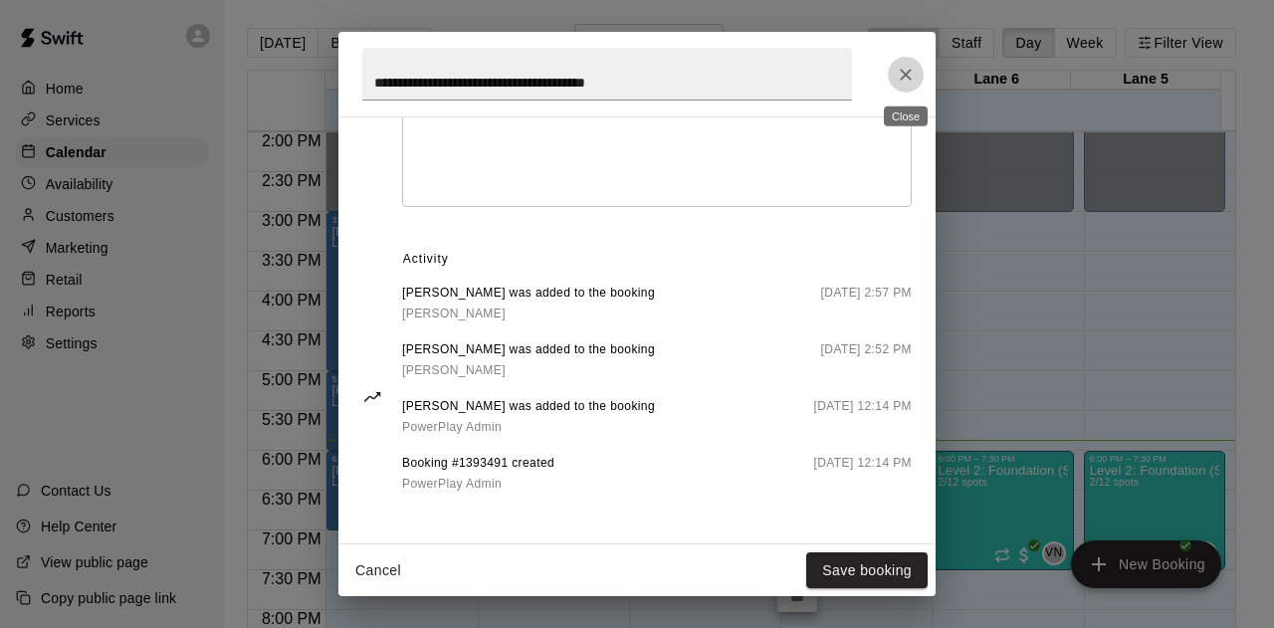
click at [904, 75] on icon "Close" at bounding box center [906, 75] width 12 height 12
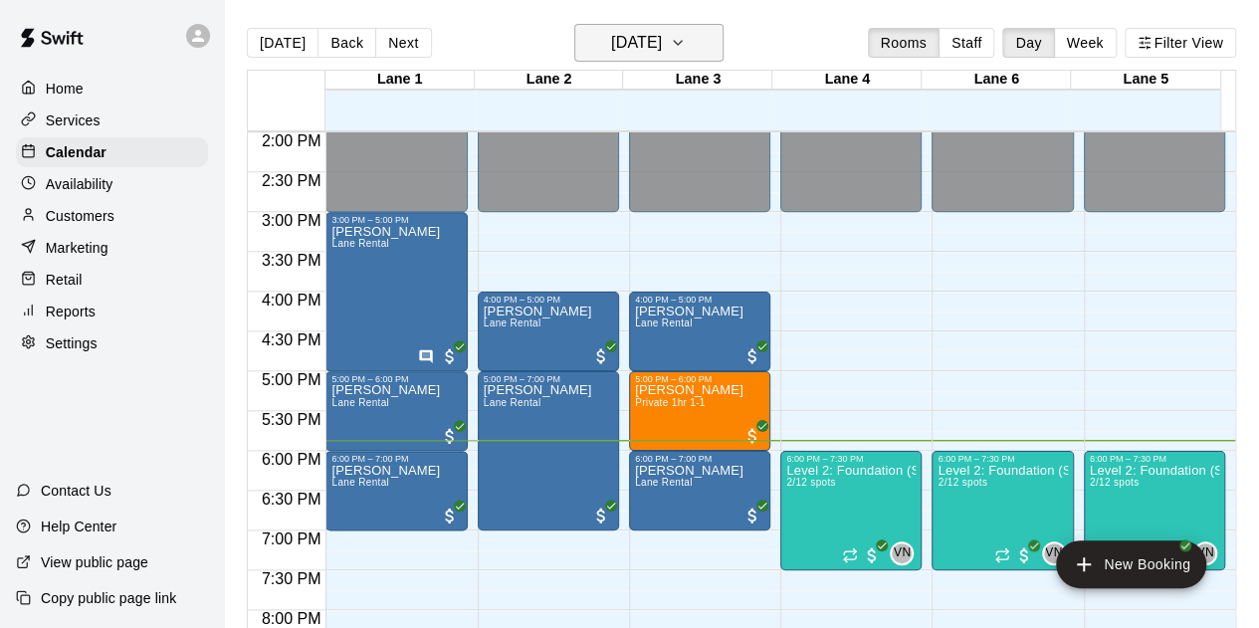
click at [662, 55] on h6 "[DATE]" at bounding box center [636, 43] width 51 height 28
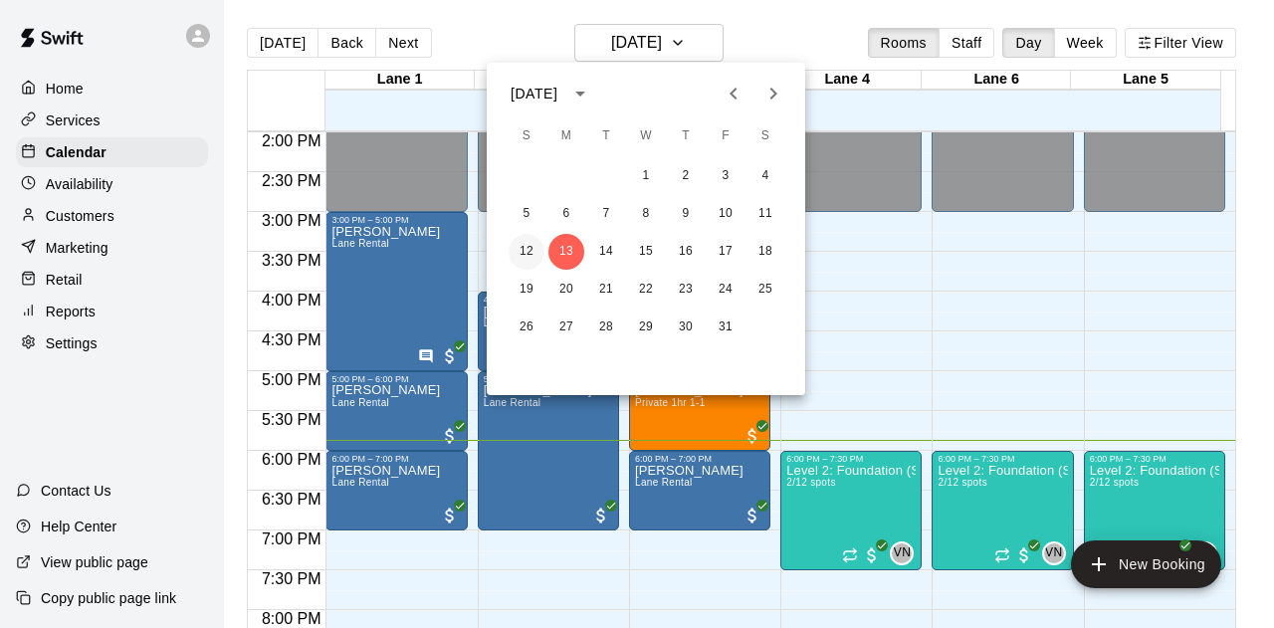
click at [539, 252] on button "12" at bounding box center [527, 252] width 36 height 36
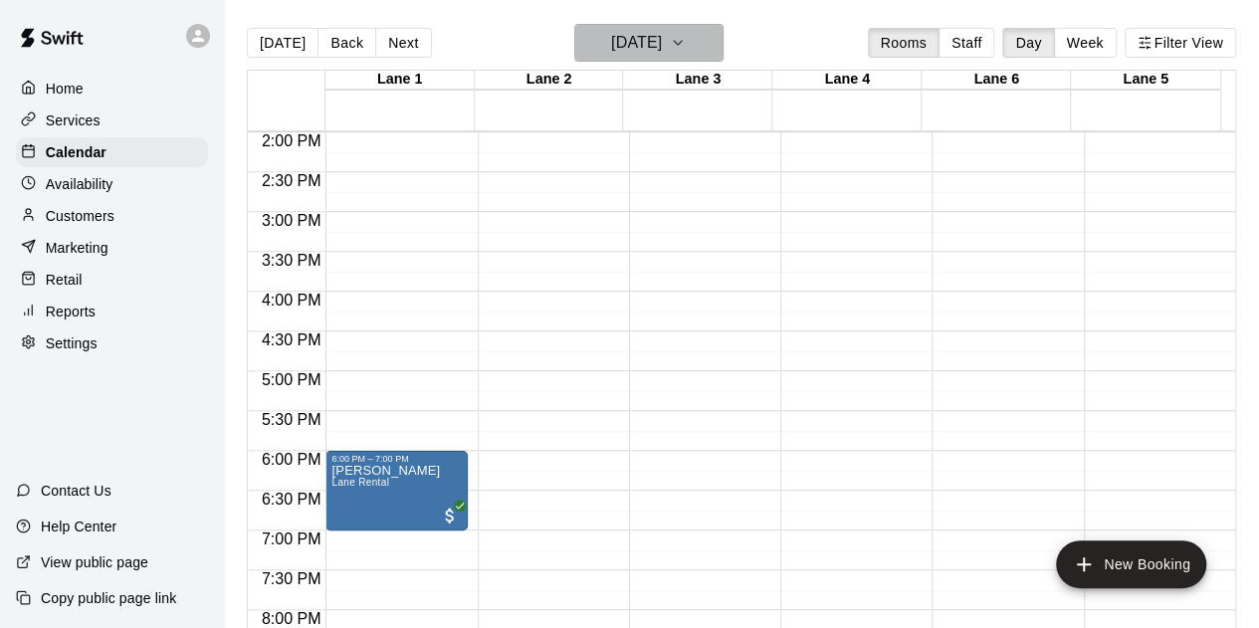
click at [662, 54] on h6 "[DATE]" at bounding box center [636, 43] width 51 height 28
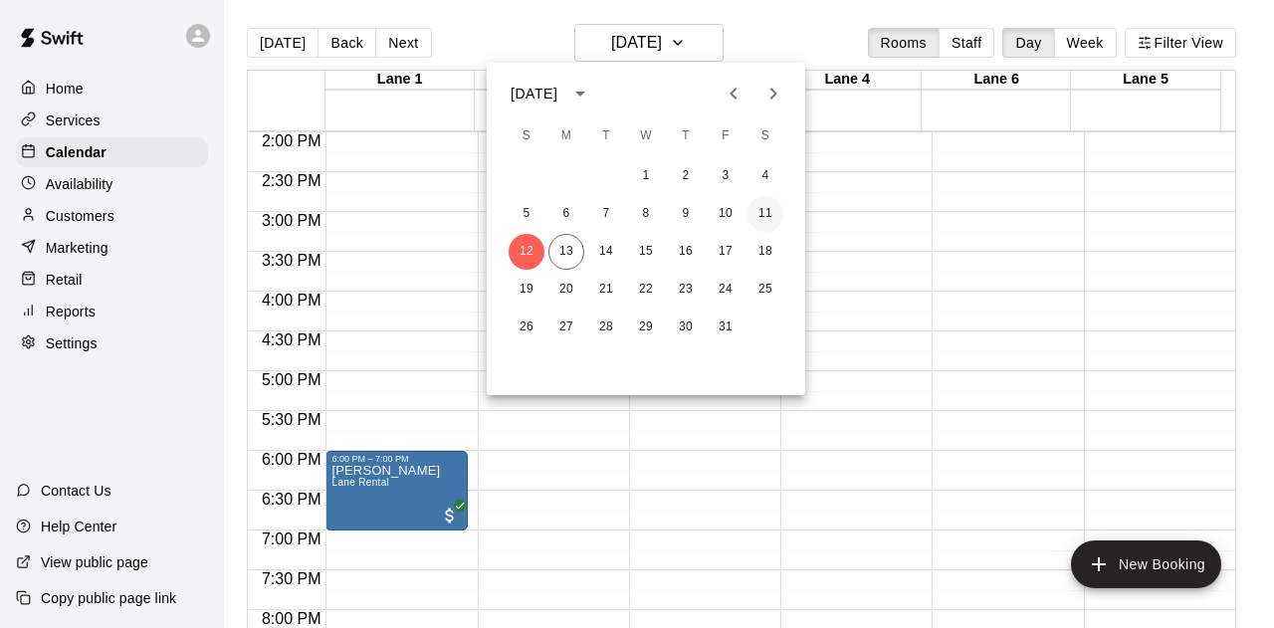
click at [772, 212] on button "11" at bounding box center [765, 214] width 36 height 36
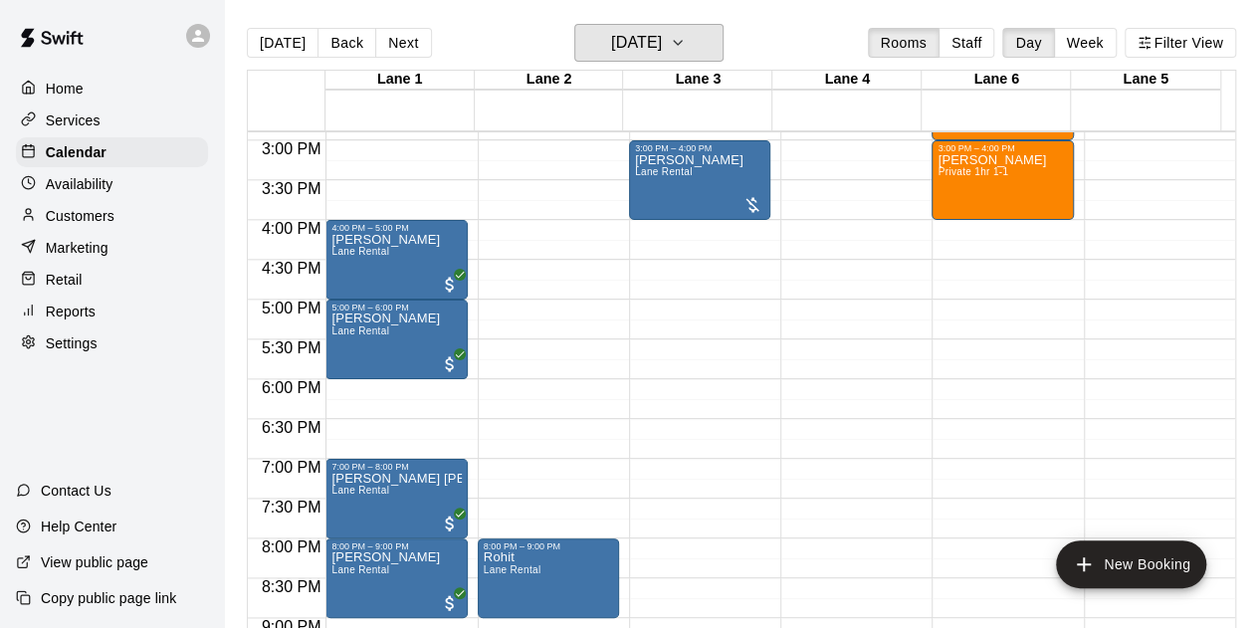
scroll to position [1214, 0]
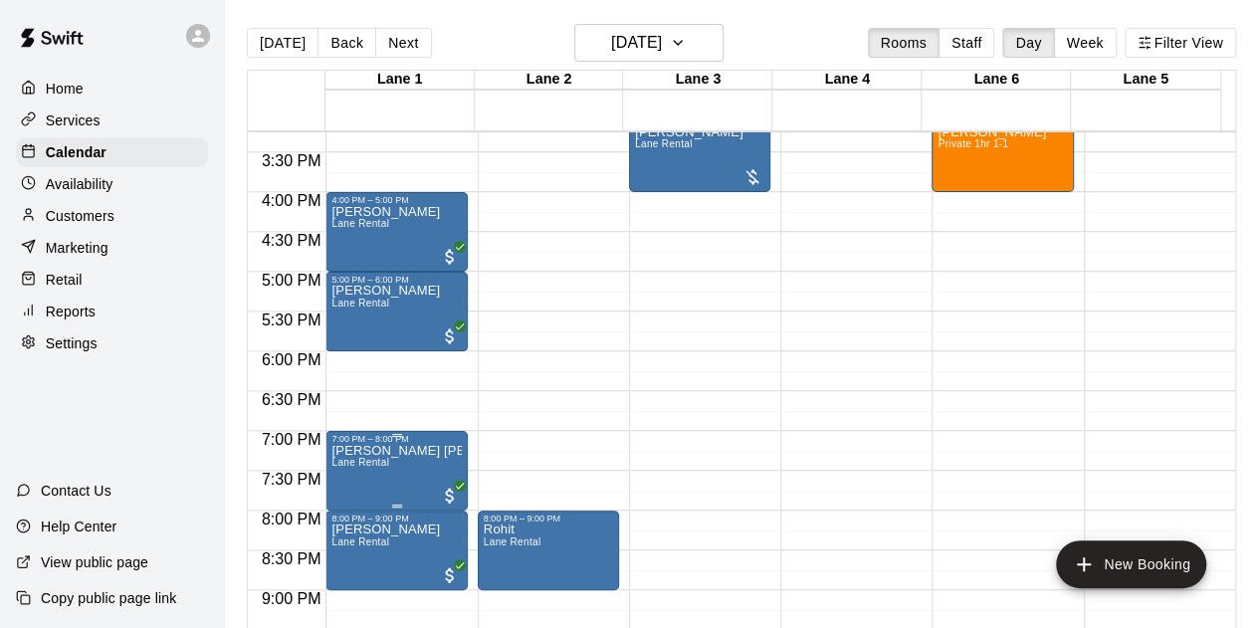
click at [406, 451] on p "[PERSON_NAME] [PERSON_NAME]" at bounding box center [395, 451] width 129 height 0
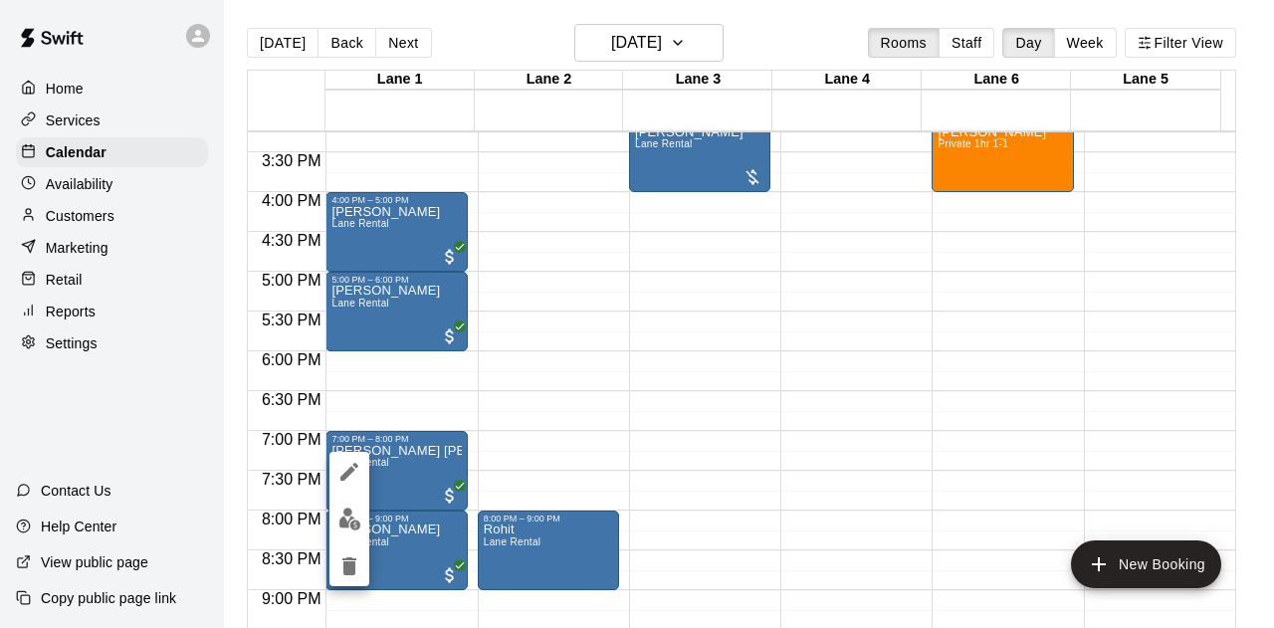
click at [527, 436] on div at bounding box center [637, 314] width 1274 height 628
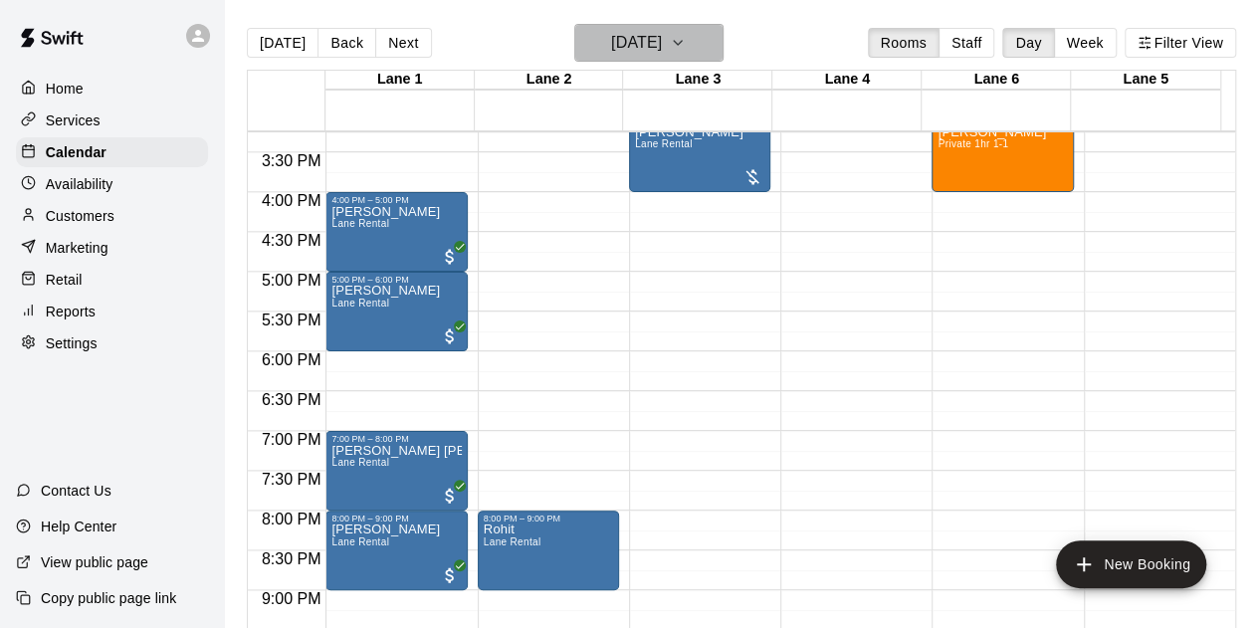
click at [662, 49] on h6 "[DATE]" at bounding box center [636, 43] width 51 height 28
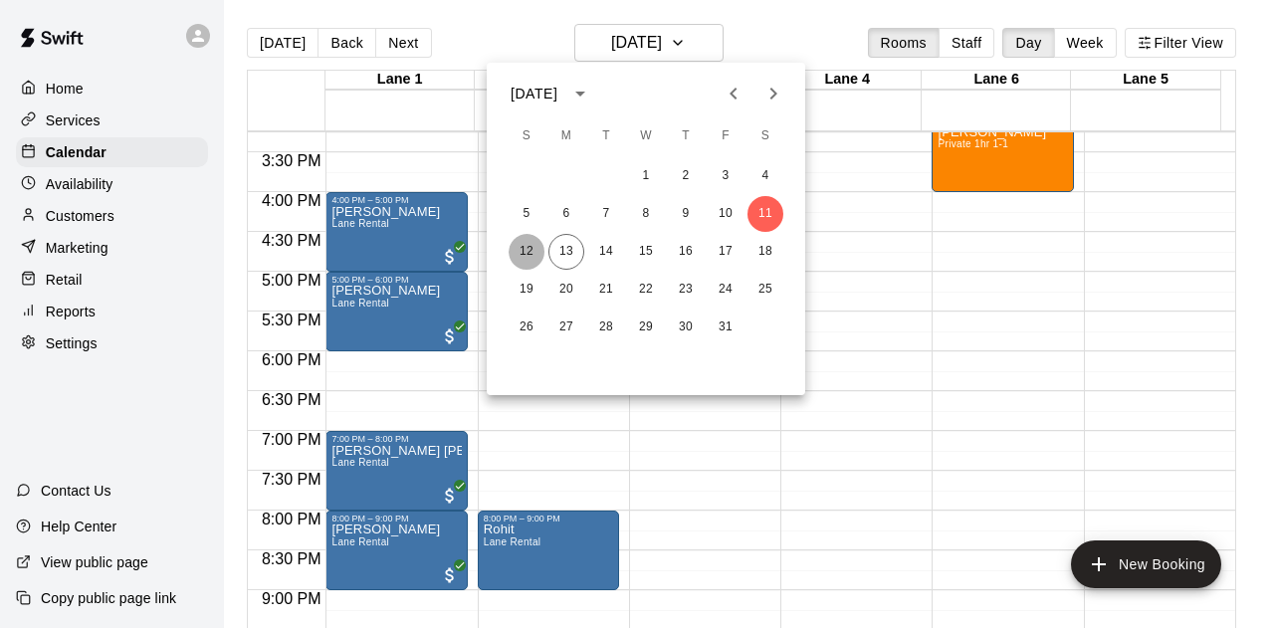
click at [531, 251] on button "12" at bounding box center [527, 252] width 36 height 36
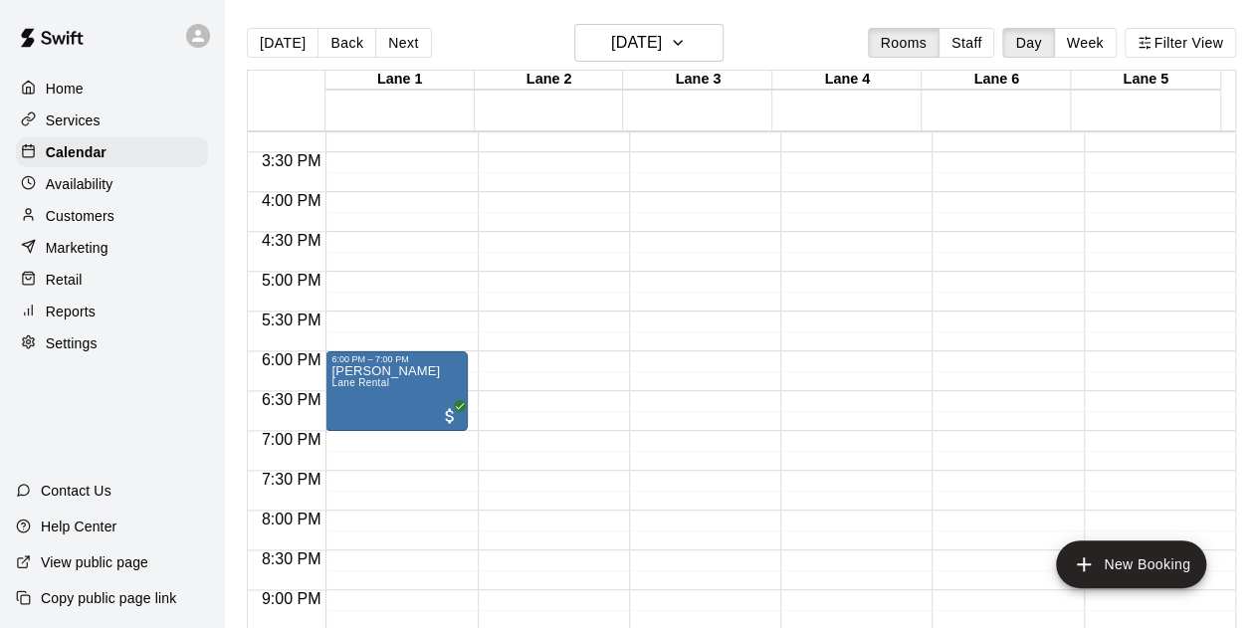
click at [116, 207] on div "Customers" at bounding box center [112, 216] width 192 height 30
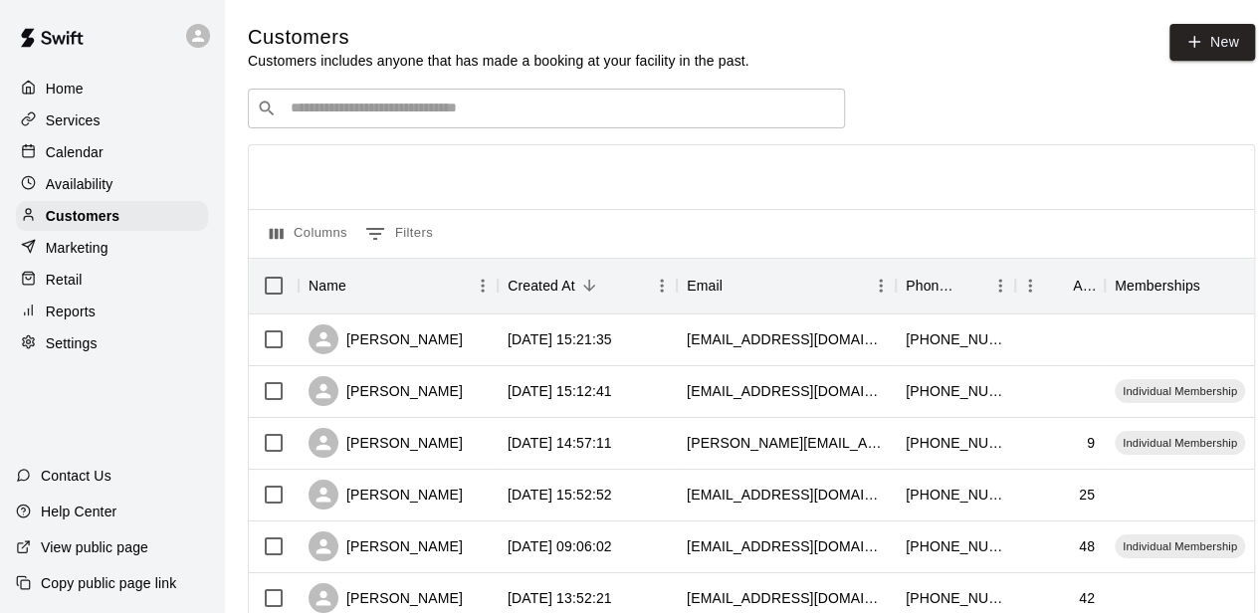
click at [434, 110] on input "Search customers by name or email" at bounding box center [560, 109] width 551 height 20
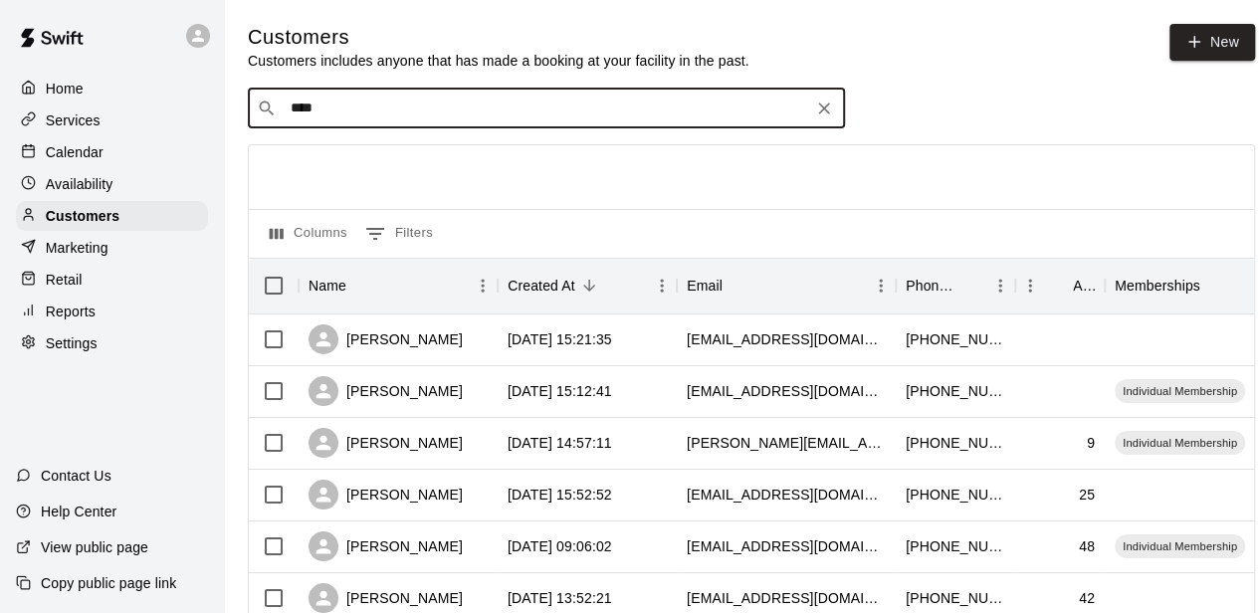
type input "*****"
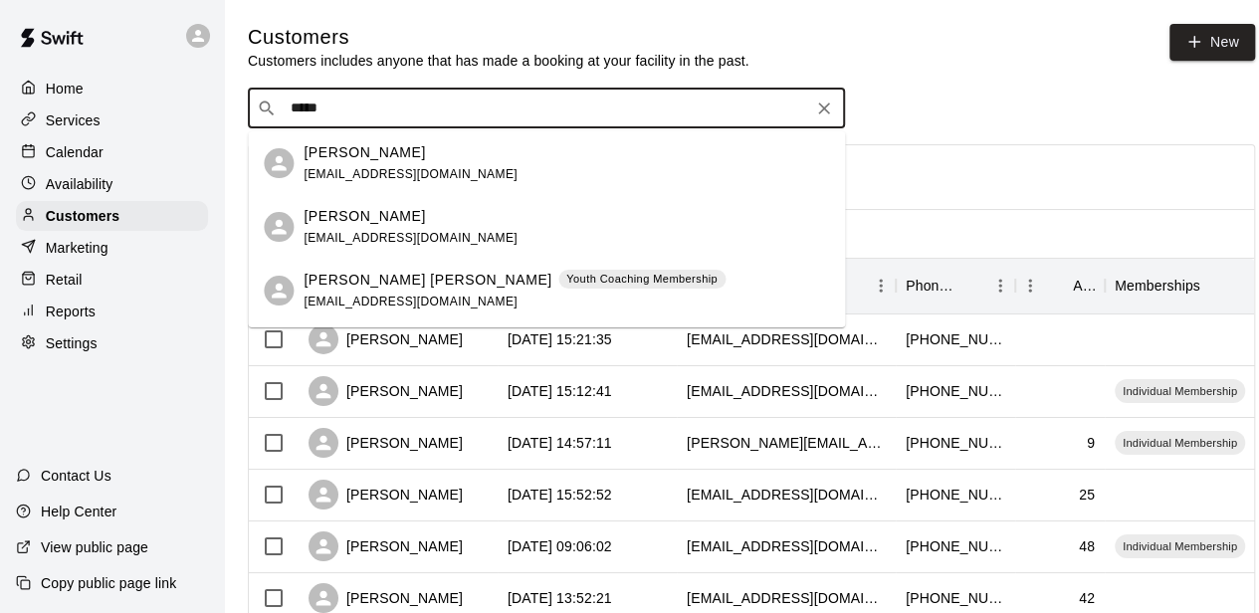
click at [566, 280] on p "Youth Coaching Membership" at bounding box center [641, 279] width 151 height 17
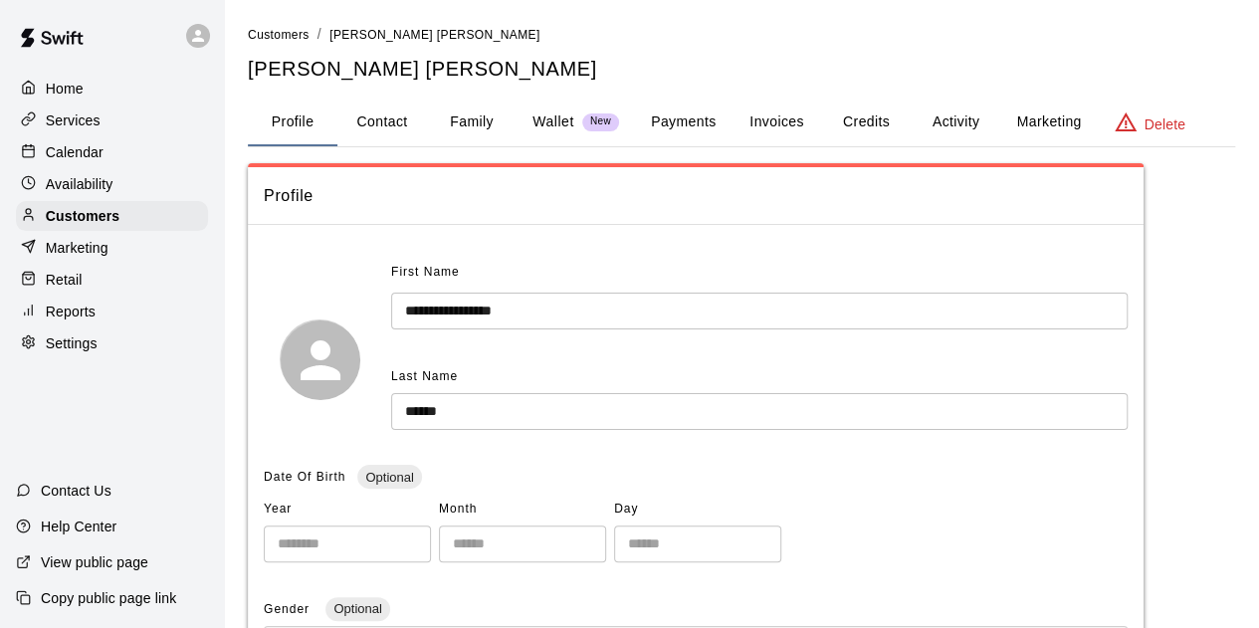
click at [671, 123] on button "Payments" at bounding box center [683, 123] width 97 height 48
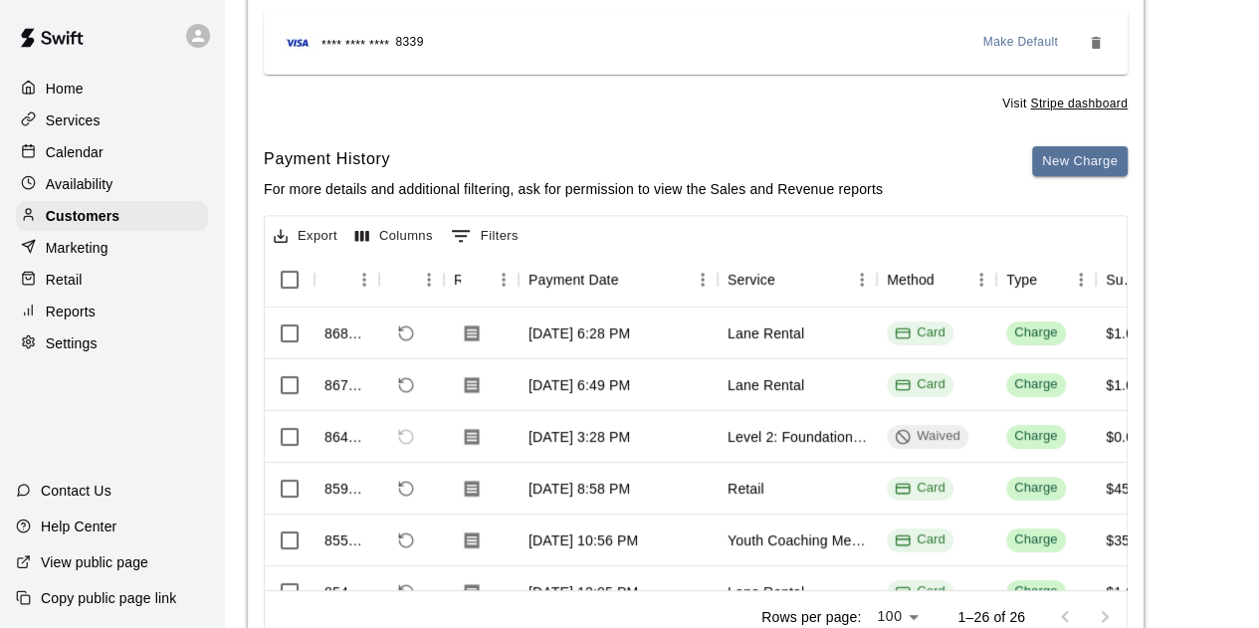
scroll to position [0, 1]
click at [82, 124] on p "Services" at bounding box center [73, 120] width 55 height 20
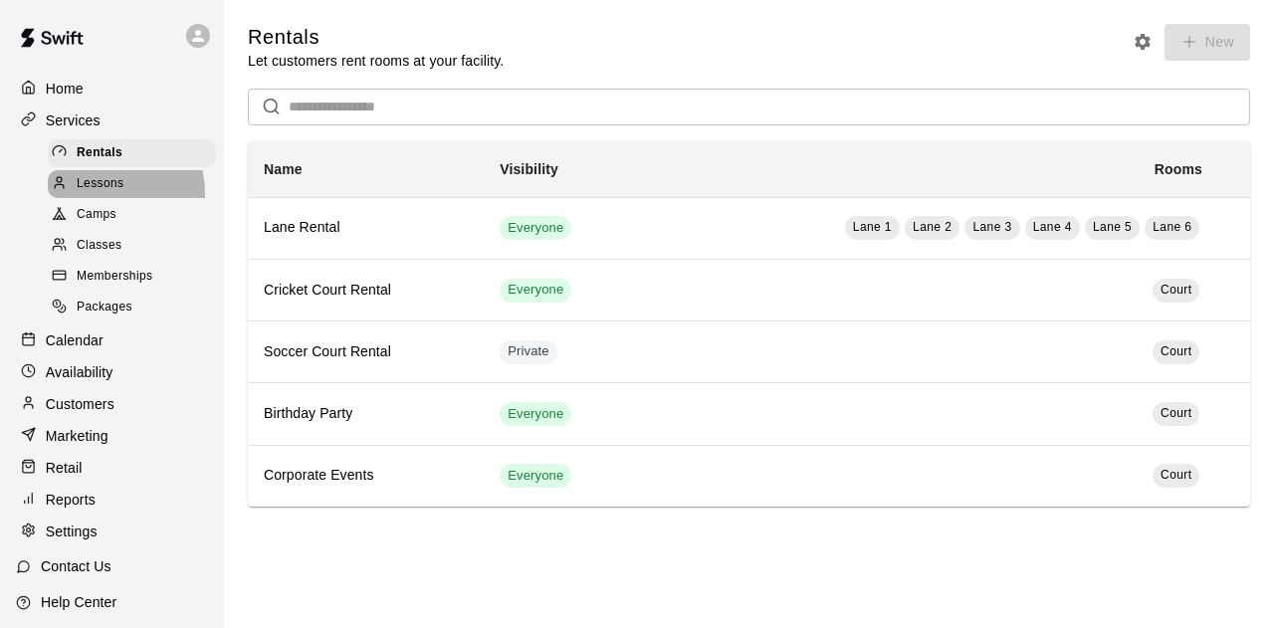
click at [92, 194] on span "Lessons" at bounding box center [101, 184] width 48 height 20
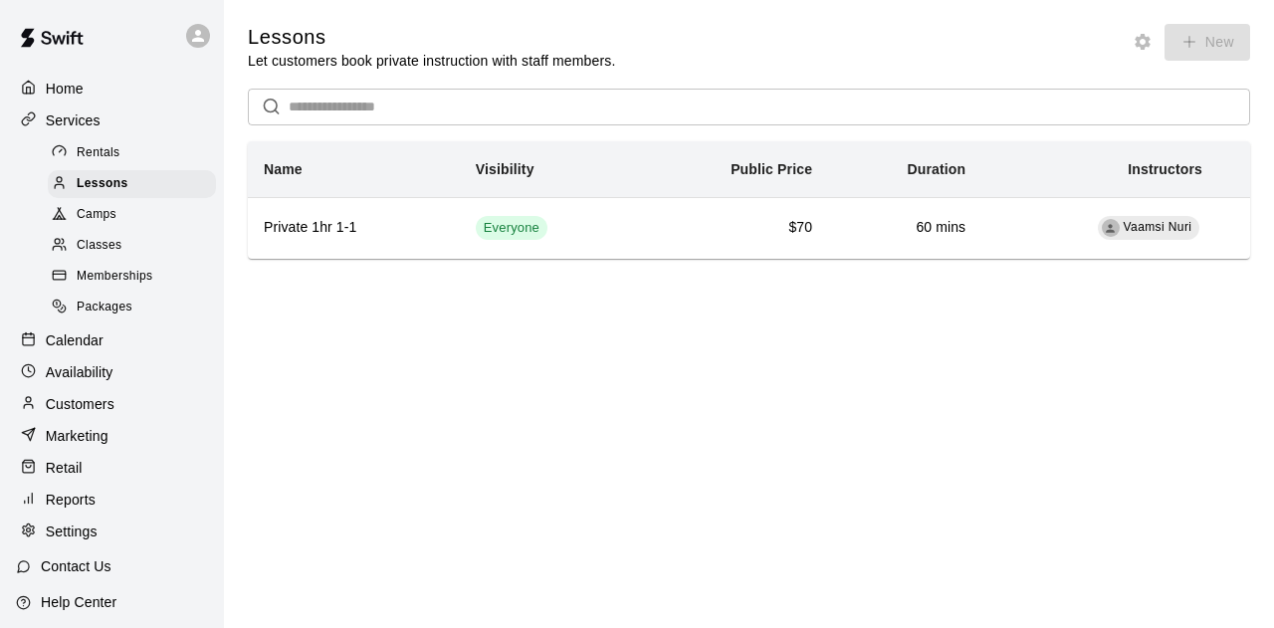
click at [110, 255] on span "Classes" at bounding box center [99, 246] width 45 height 20
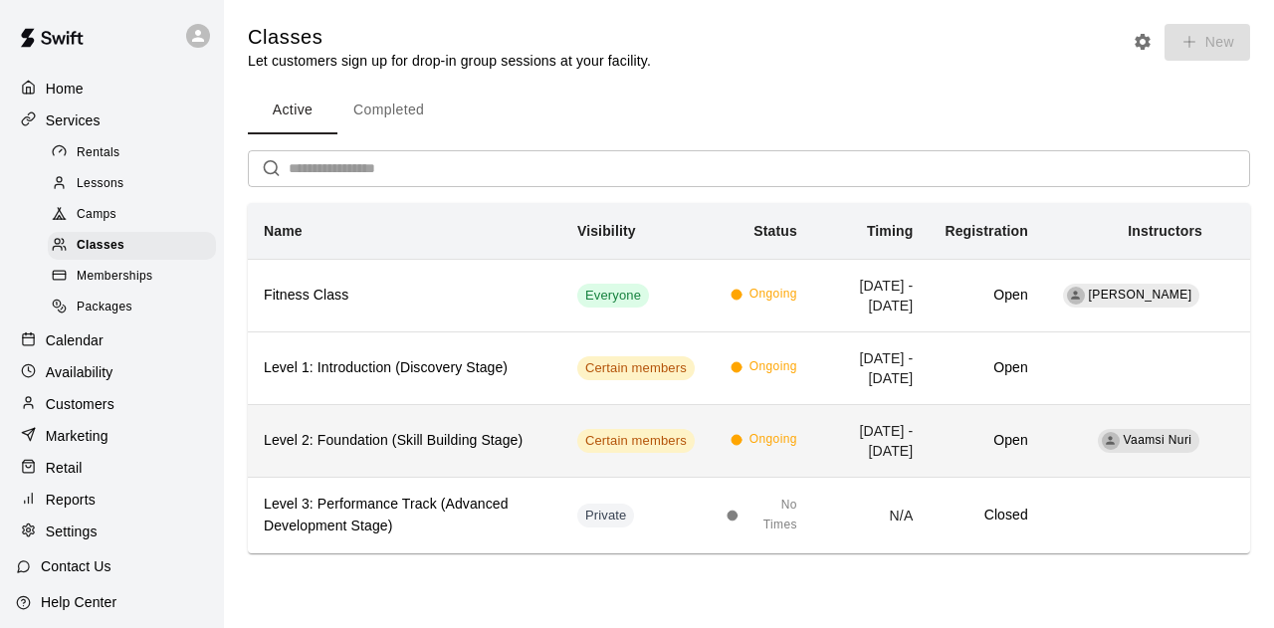
click at [418, 437] on h6 "Level 2: Foundation (Skill Building Stage)" at bounding box center [405, 441] width 282 height 22
click at [327, 442] on h6 "Level 2: Foundation (Skill Building Stage)" at bounding box center [405, 441] width 282 height 22
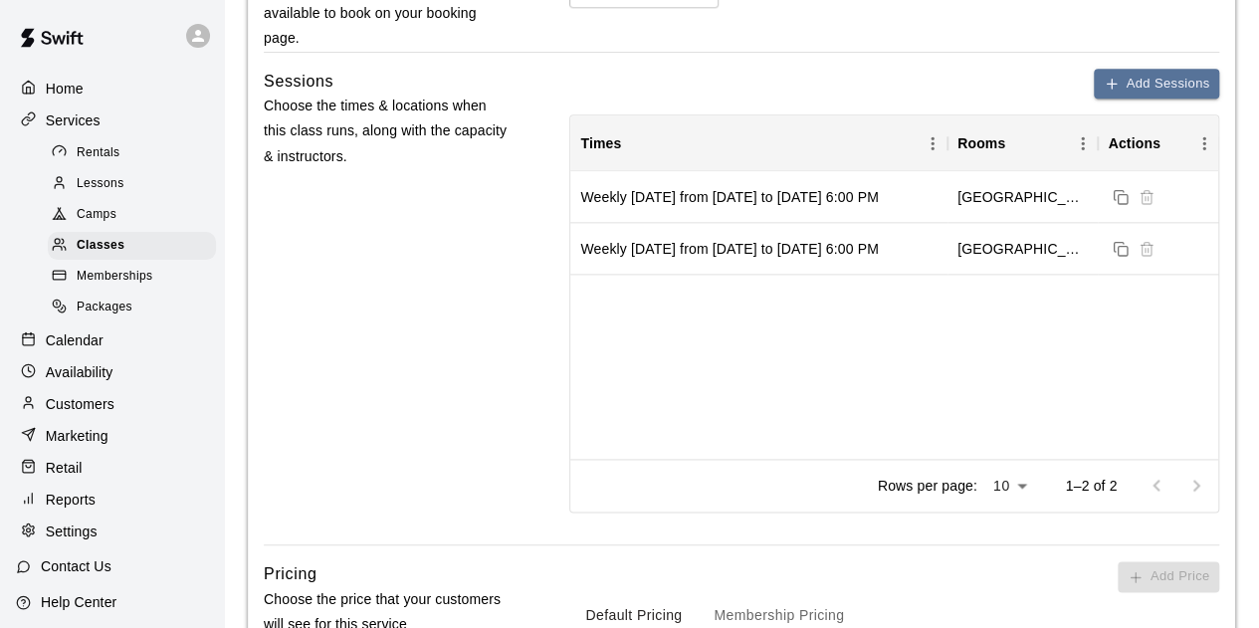
scroll to position [1112, 0]
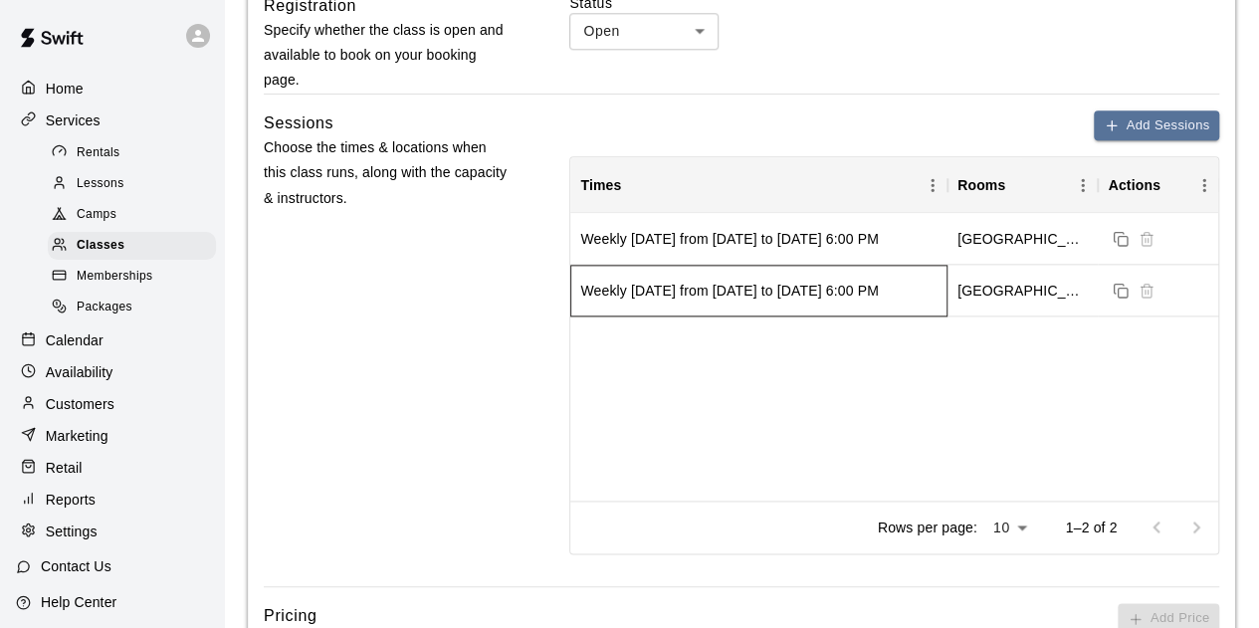
click at [587, 316] on div "Weekly [DATE] from [DATE] to [DATE] 6:00 PM" at bounding box center [758, 291] width 377 height 52
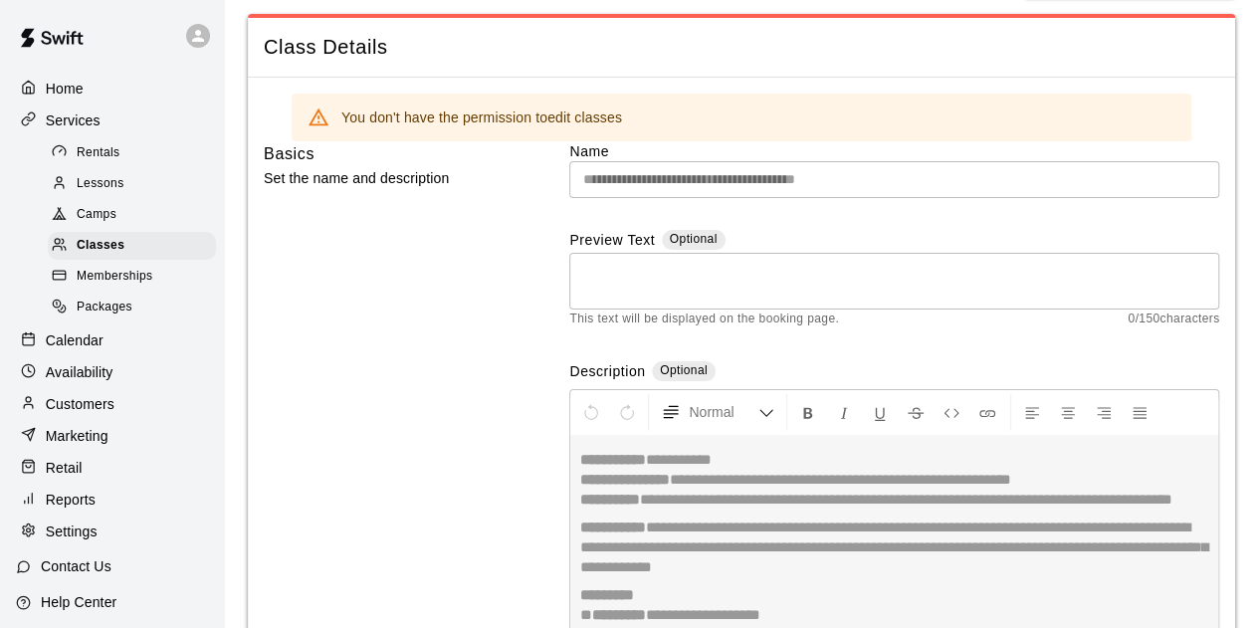
scroll to position [0, 0]
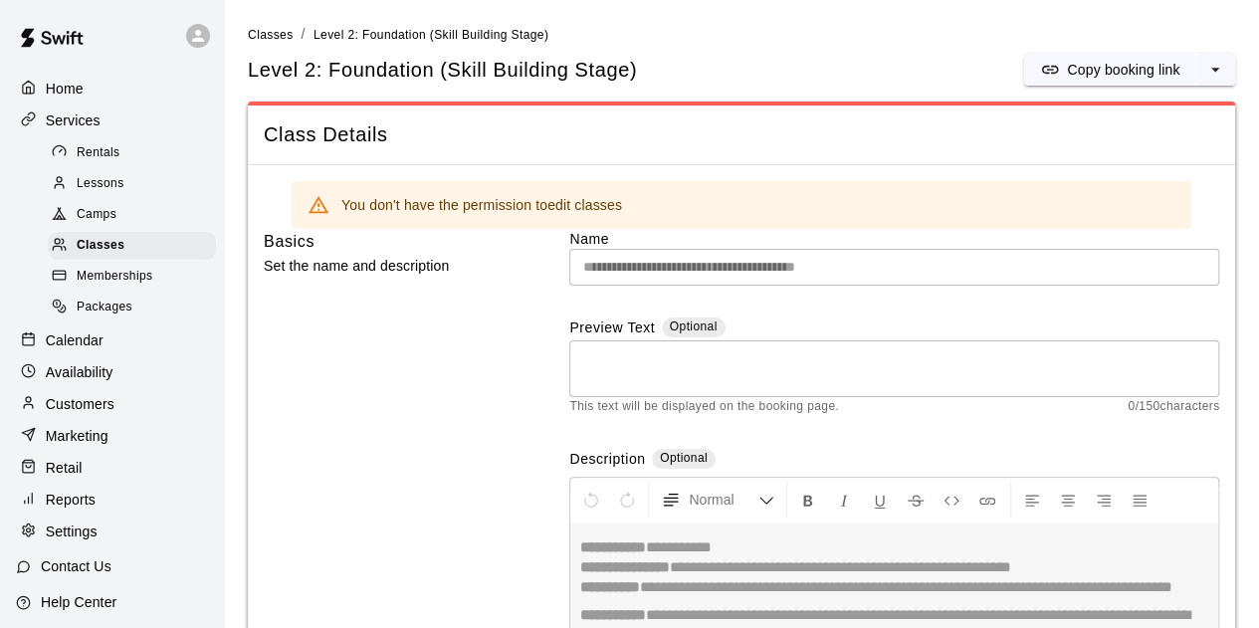
click at [107, 100] on div "Home" at bounding box center [112, 89] width 192 height 30
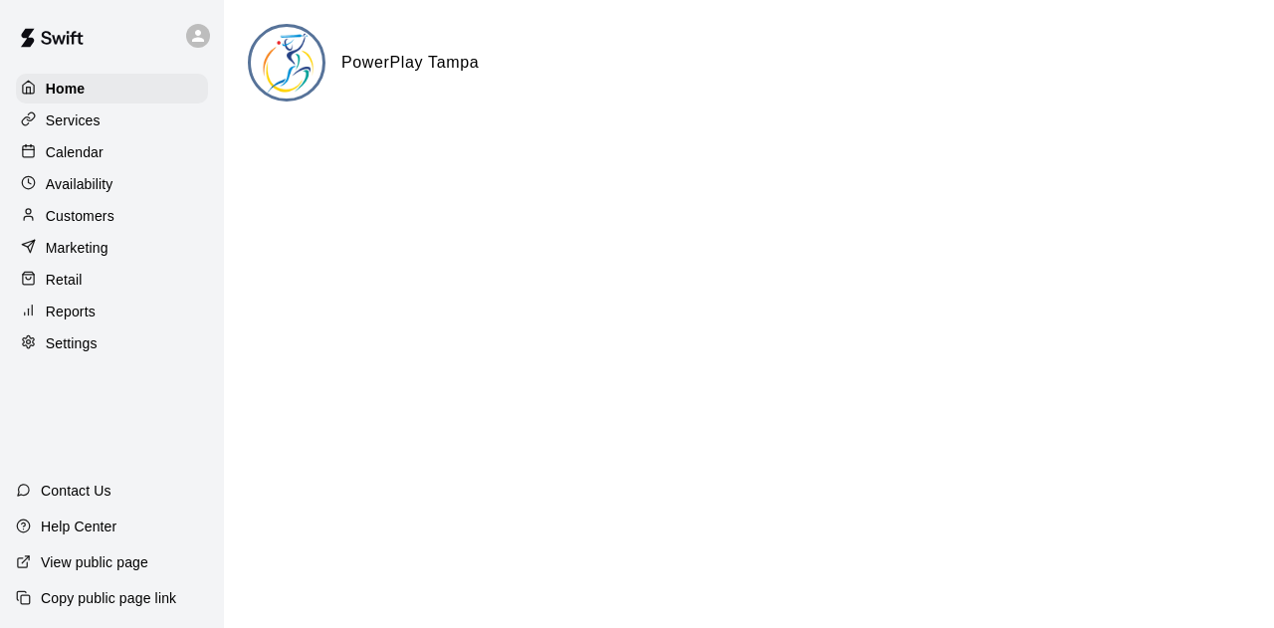
click at [103, 126] on div "Services" at bounding box center [112, 120] width 192 height 30
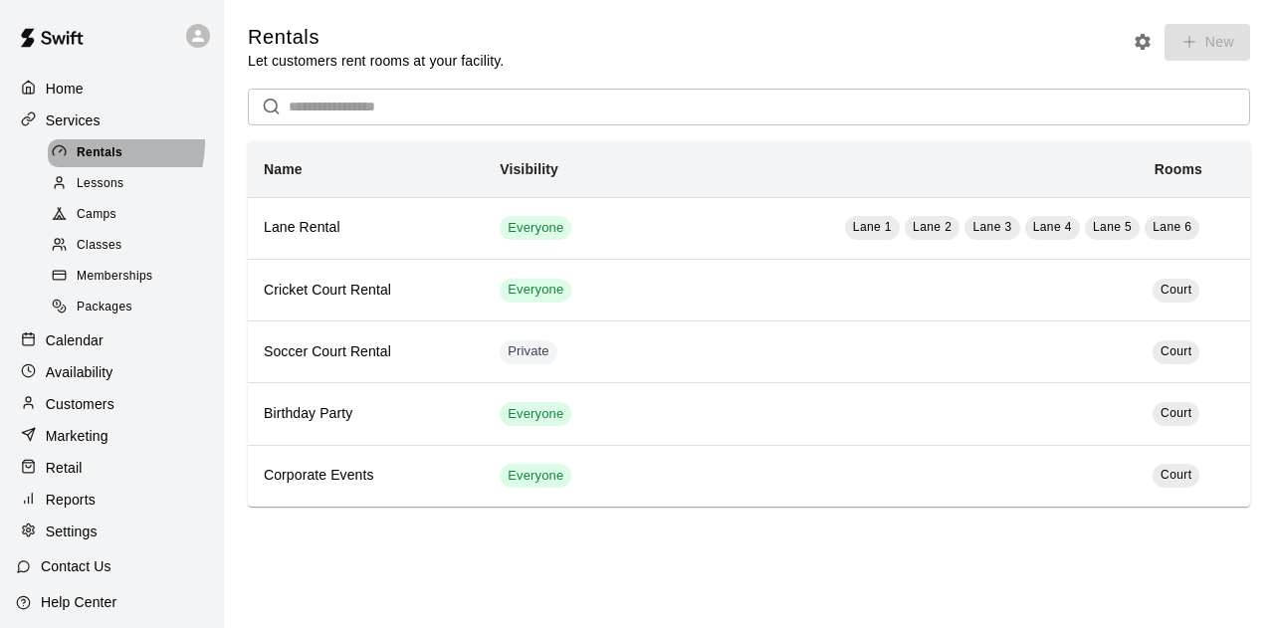
click at [101, 146] on span "Rentals" at bounding box center [100, 153] width 46 height 20
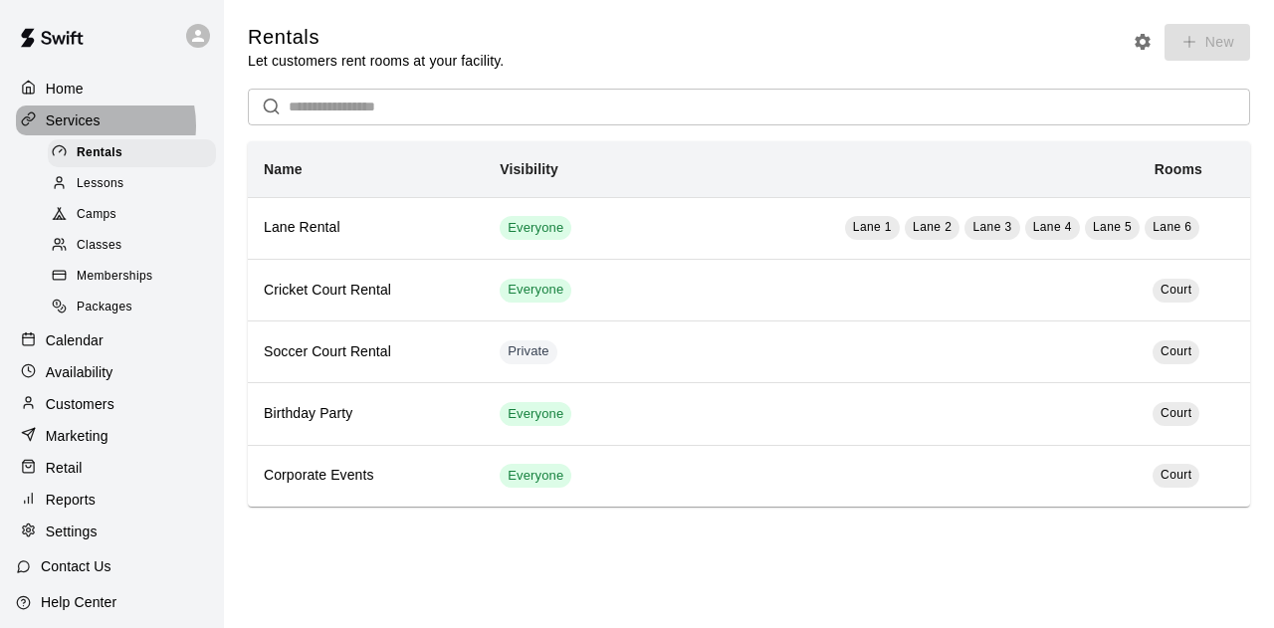
click at [88, 127] on p "Services" at bounding box center [73, 120] width 55 height 20
click at [102, 192] on span "Lessons" at bounding box center [101, 184] width 48 height 20
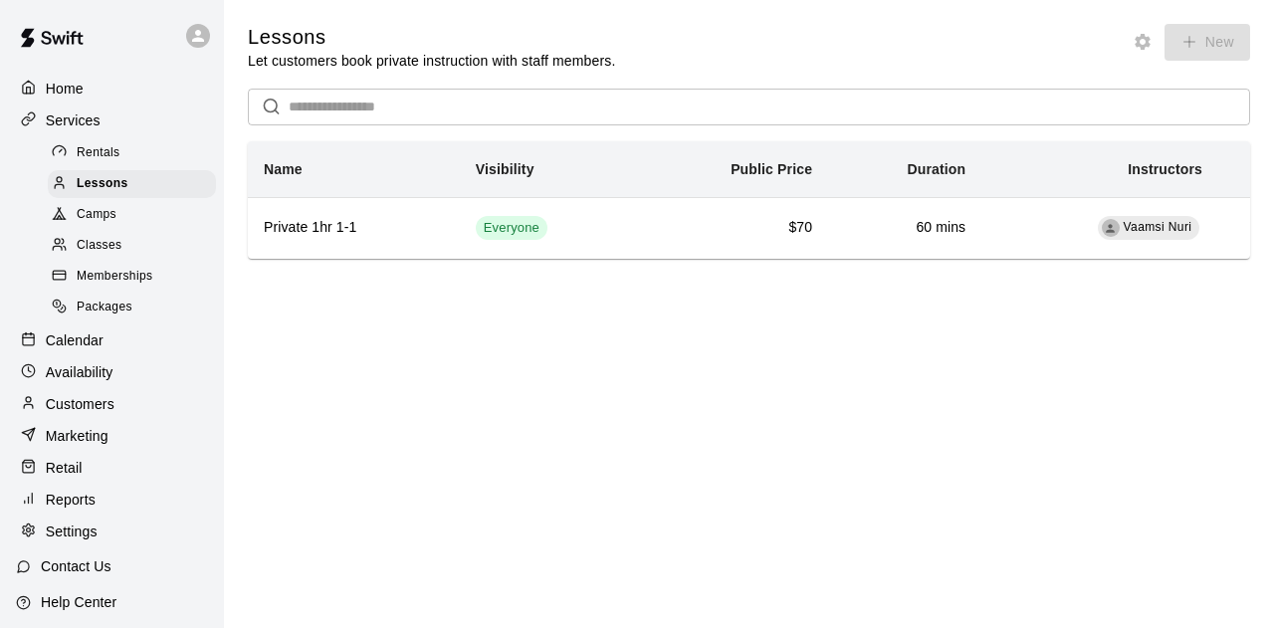
click at [82, 104] on div "Home" at bounding box center [112, 89] width 192 height 30
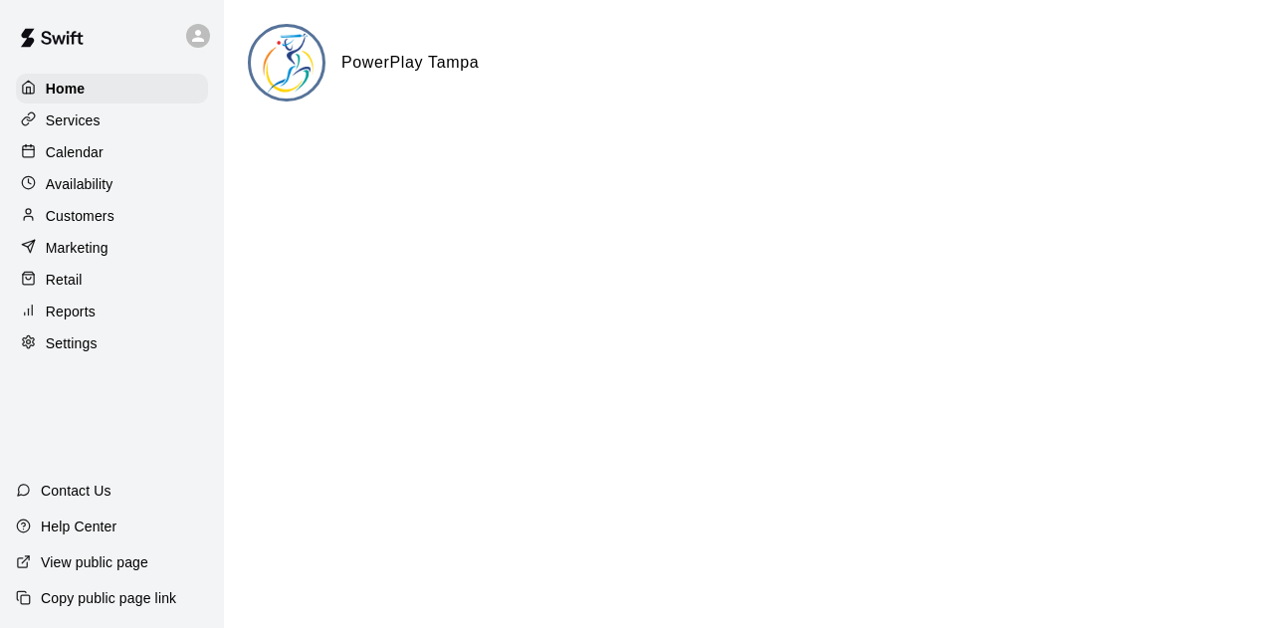
click at [87, 146] on p "Calendar" at bounding box center [75, 152] width 58 height 20
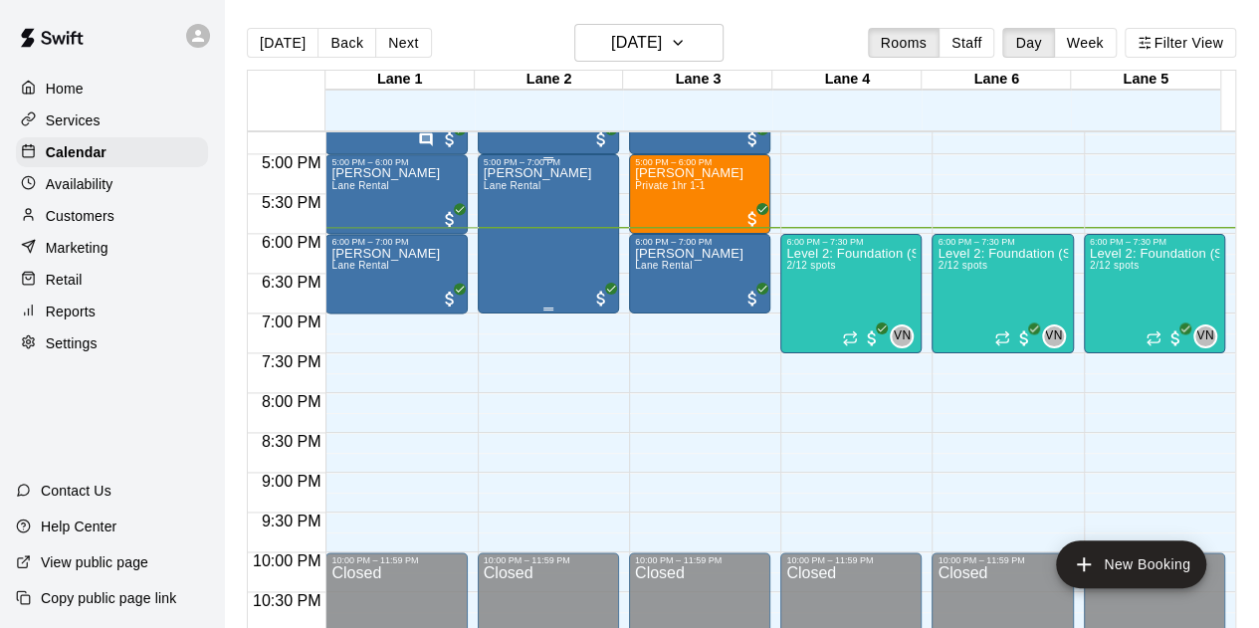
scroll to position [1232, 0]
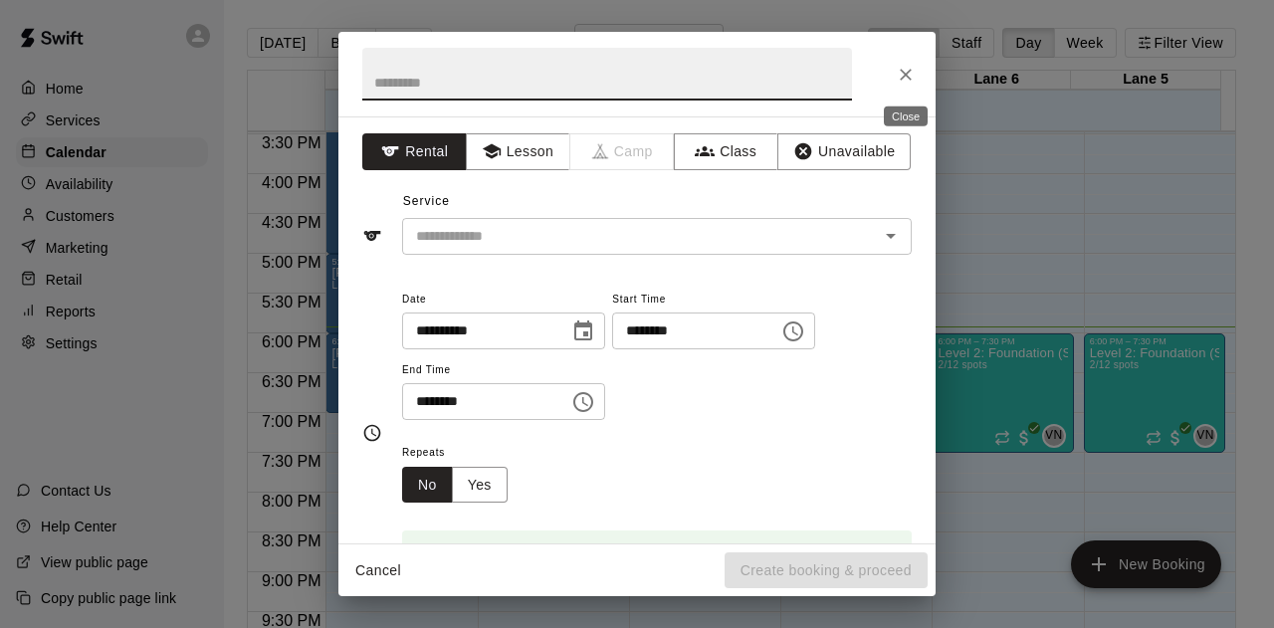
click at [908, 65] on icon "Close" at bounding box center [906, 75] width 20 height 20
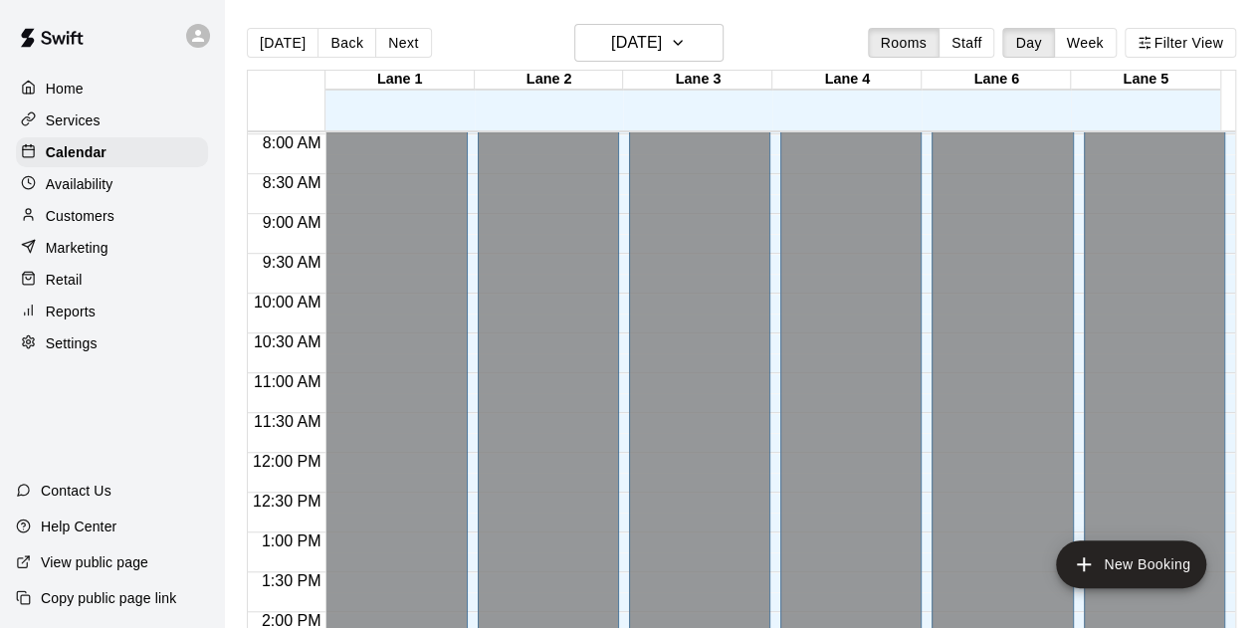
scroll to position [1133, 0]
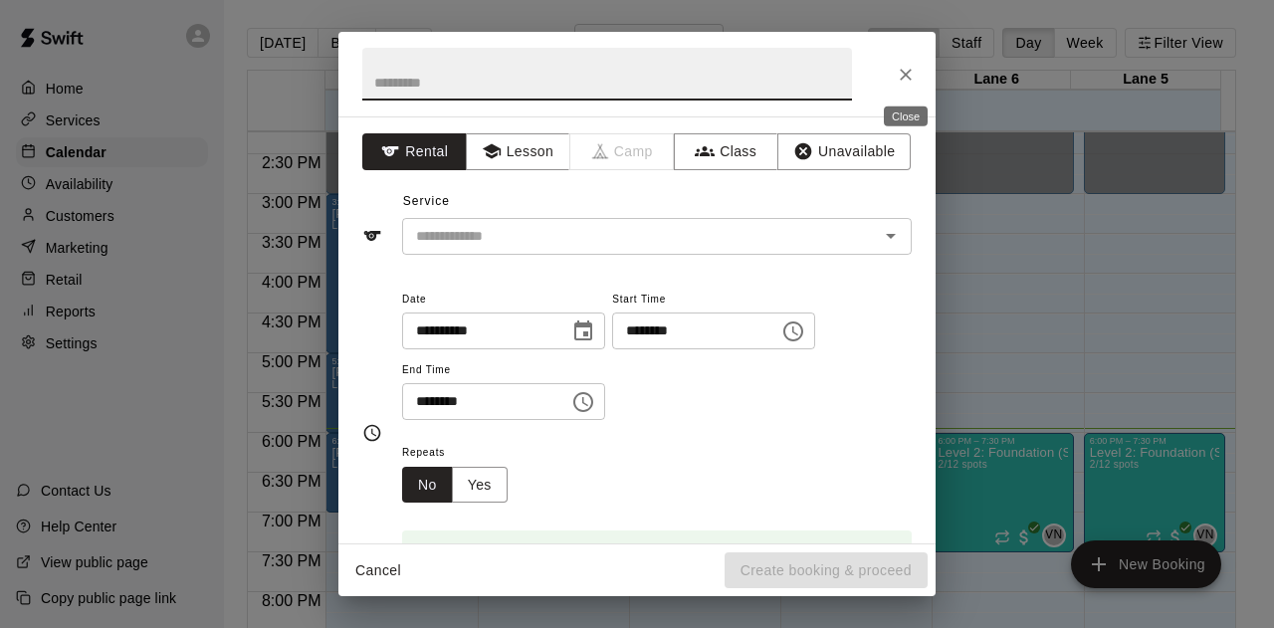
click at [917, 71] on button "Close" at bounding box center [906, 75] width 36 height 36
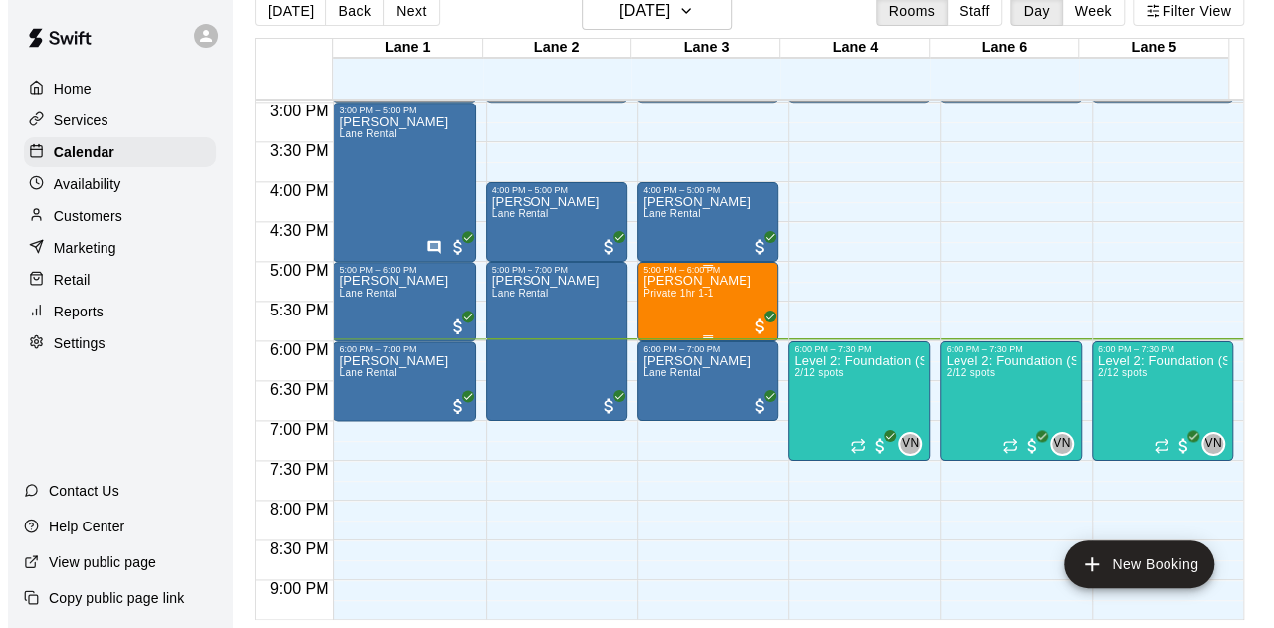
scroll to position [1093, 0]
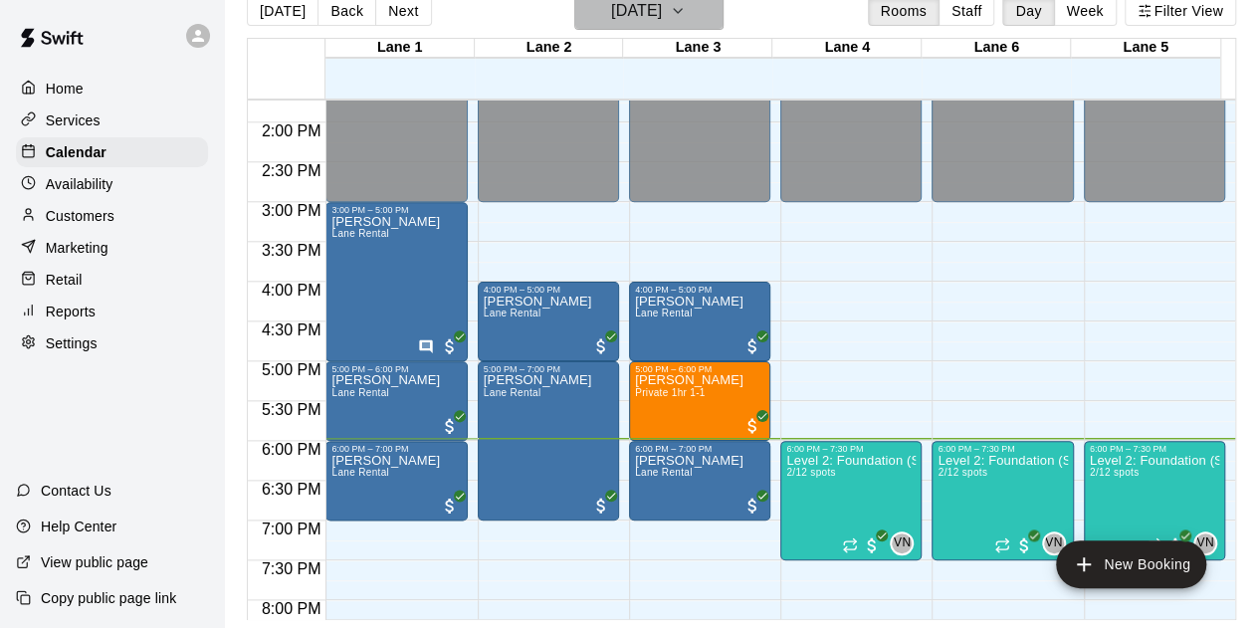
click at [661, 13] on h6 "[DATE]" at bounding box center [636, 11] width 51 height 28
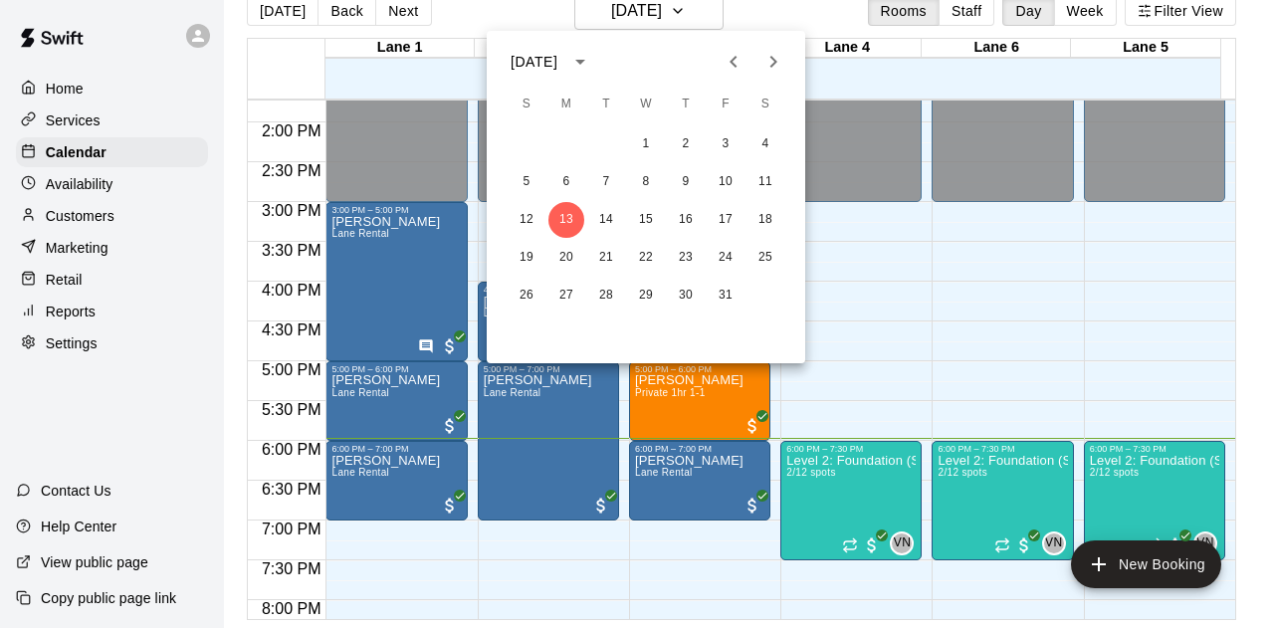
click at [835, 255] on div at bounding box center [637, 314] width 1274 height 628
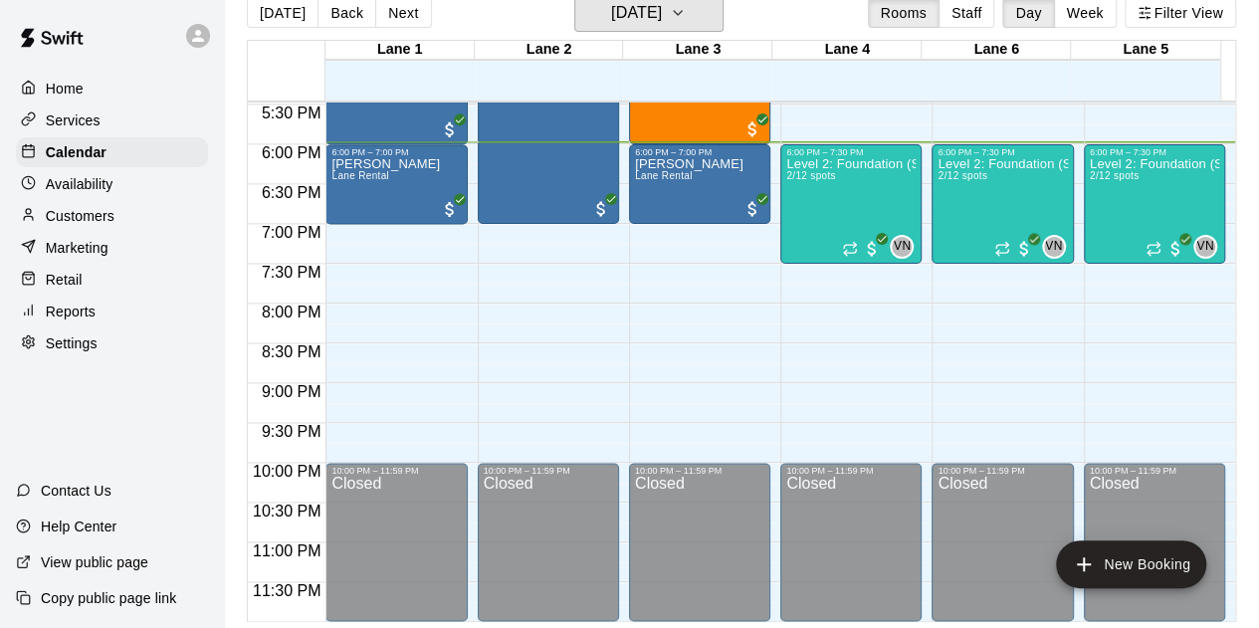
scroll to position [32, 0]
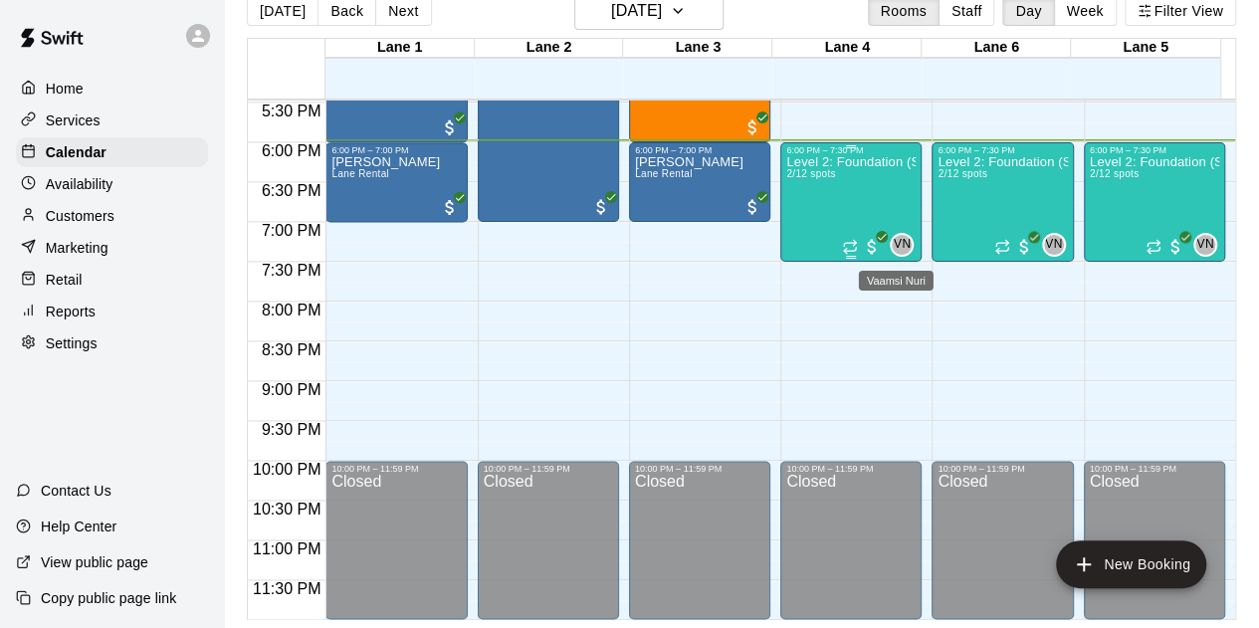
click at [895, 238] on span "VN" at bounding box center [902, 245] width 17 height 20
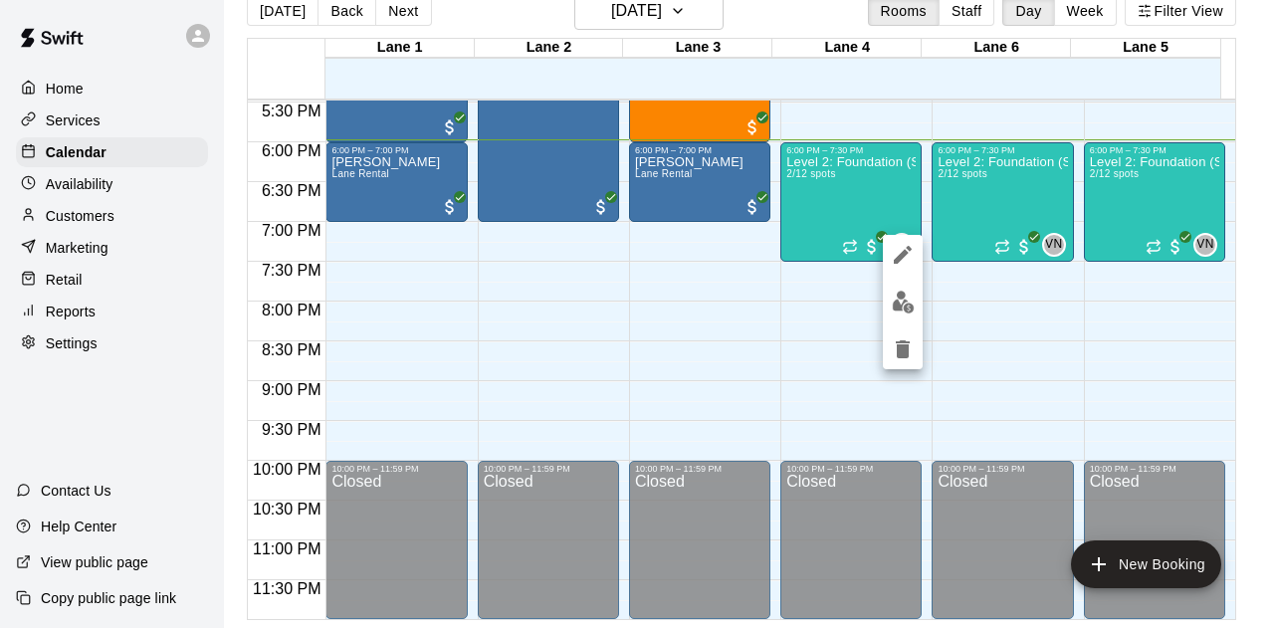
click at [788, 330] on div at bounding box center [637, 314] width 1274 height 628
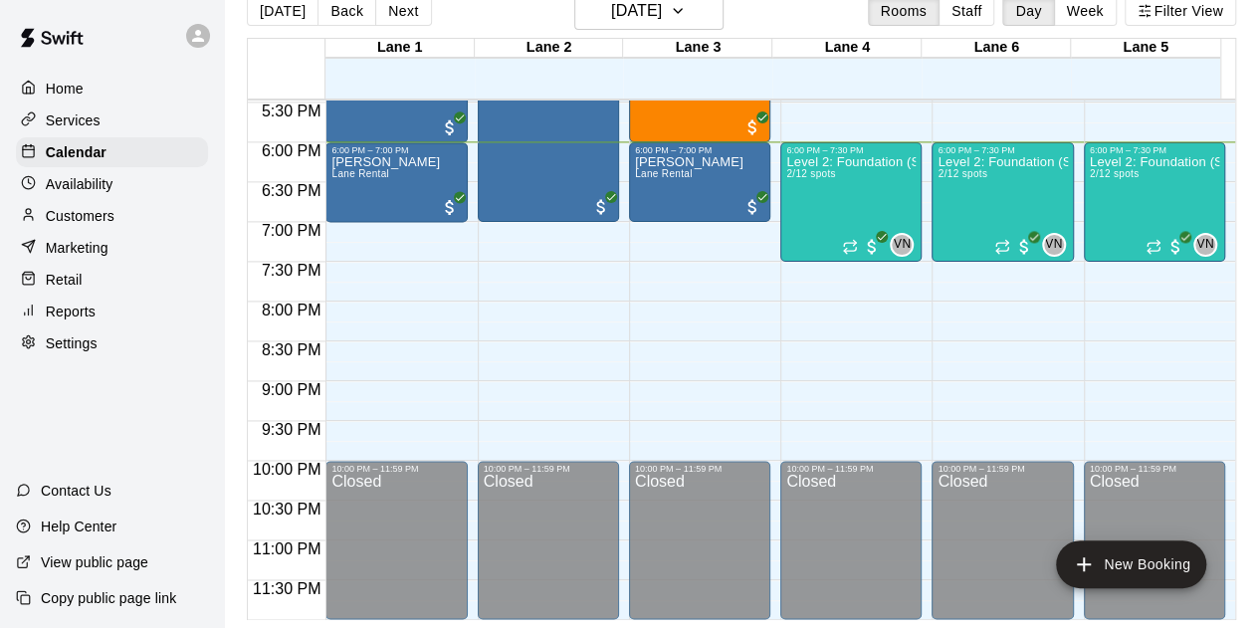
click at [86, 353] on p "Settings" at bounding box center [72, 343] width 52 height 20
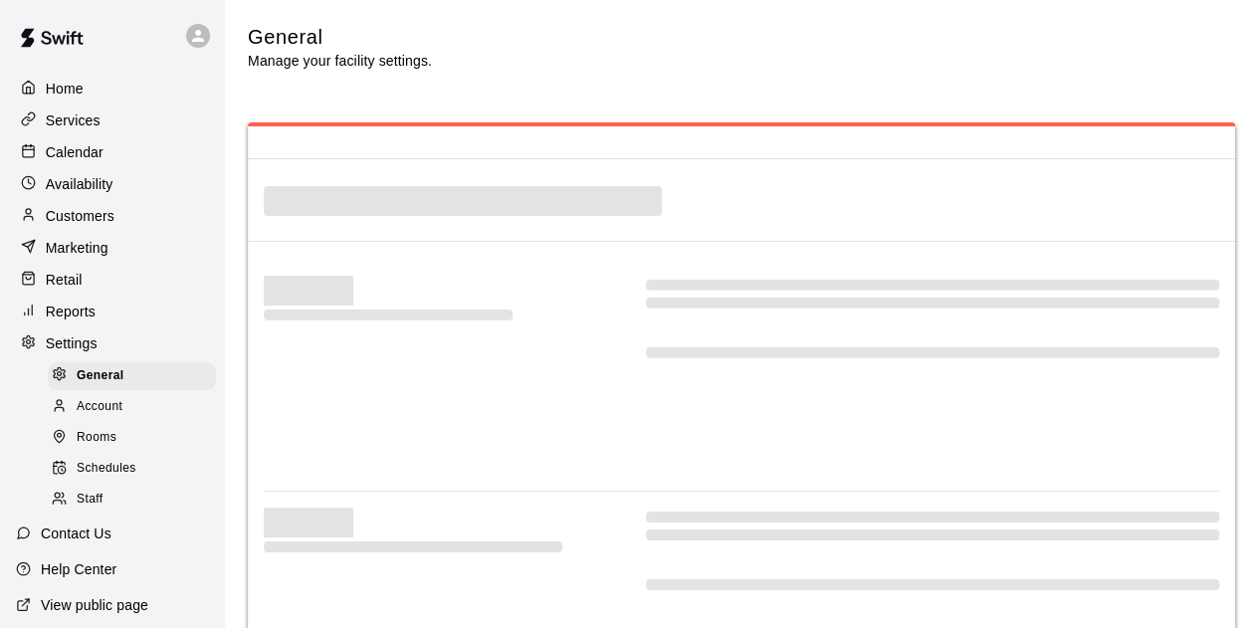
select select "**"
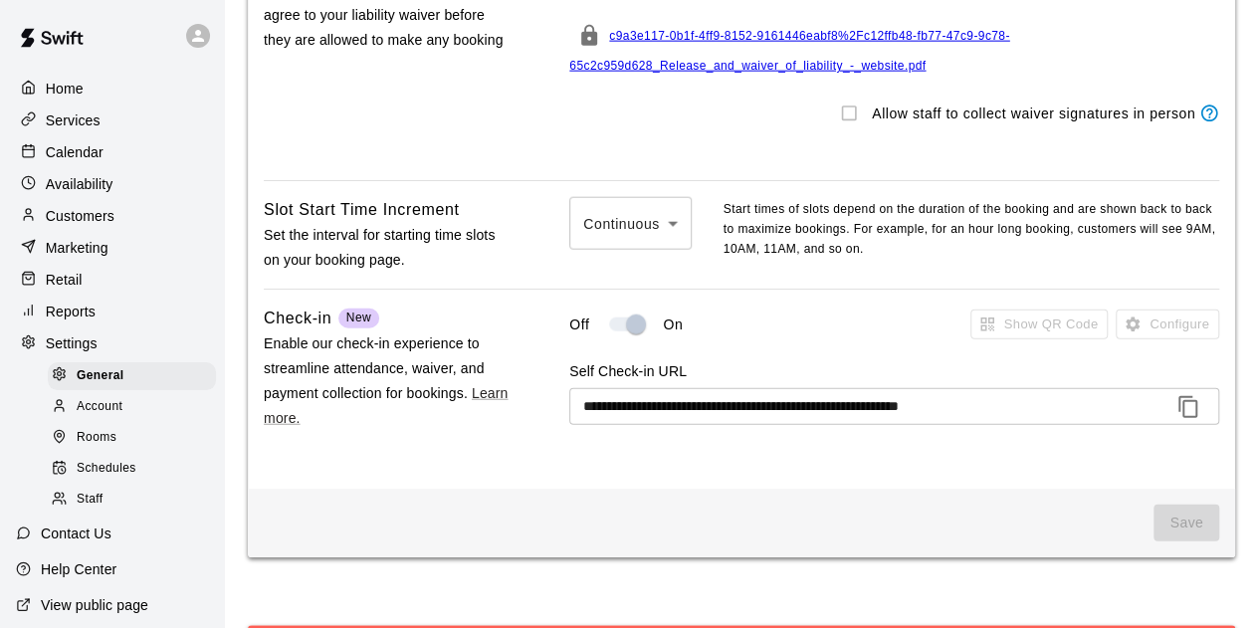
scroll to position [61, 0]
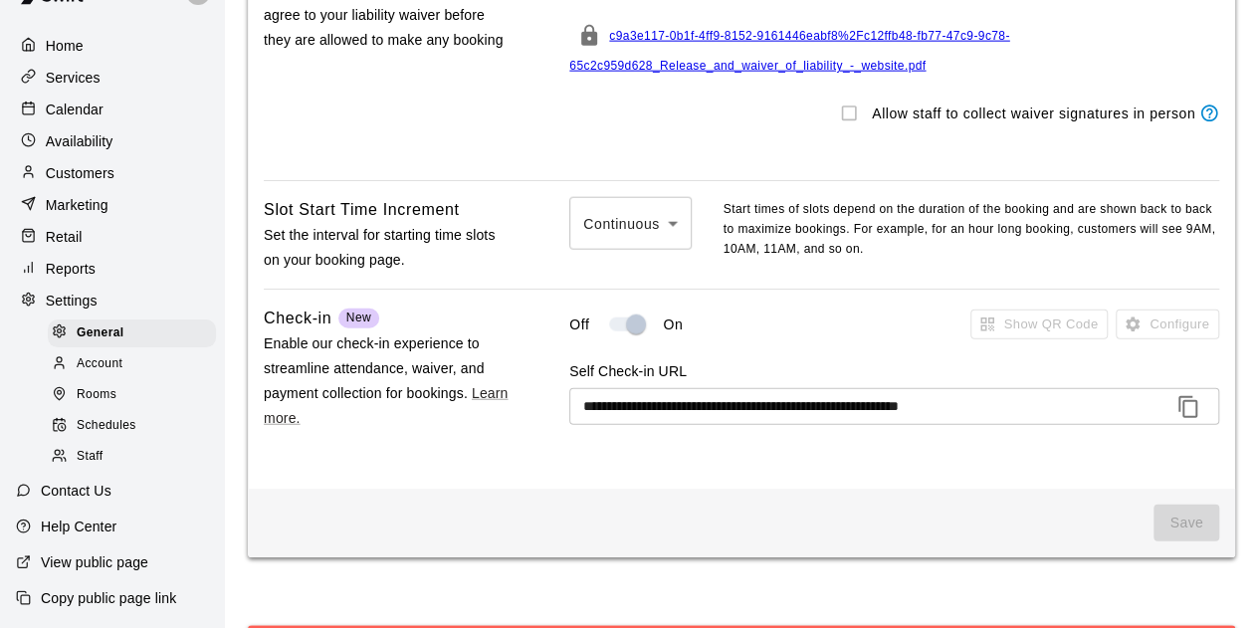
click at [111, 361] on span "Account" at bounding box center [100, 364] width 46 height 20
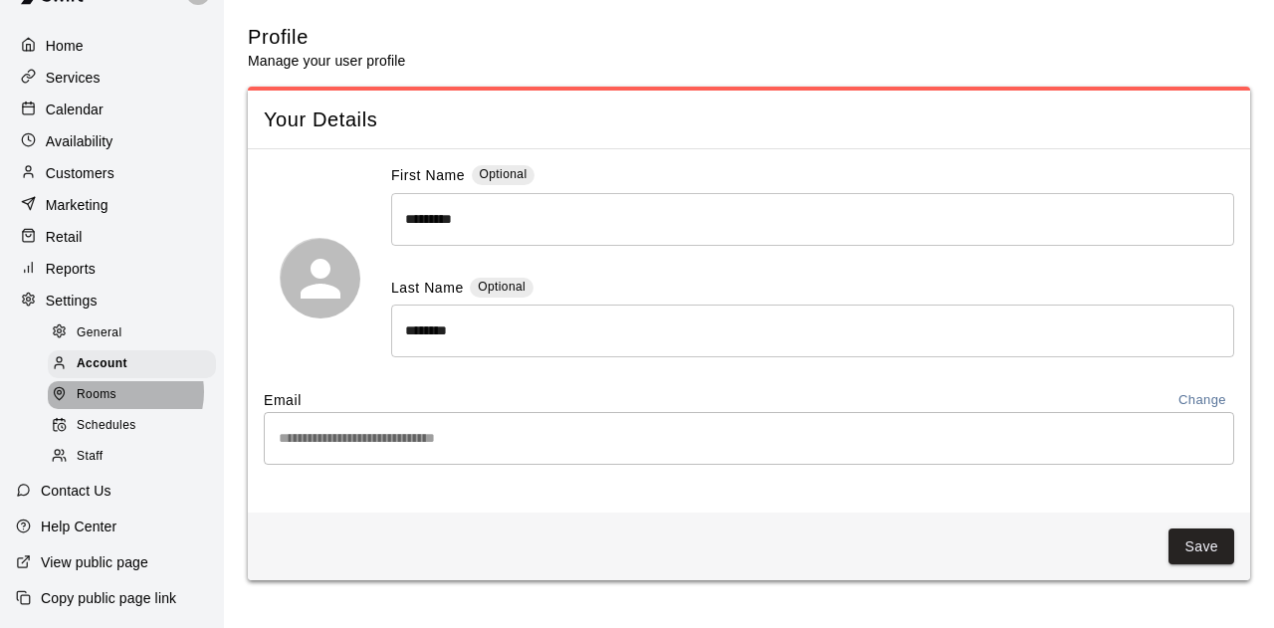
click at [122, 389] on div "Rooms" at bounding box center [132, 395] width 168 height 28
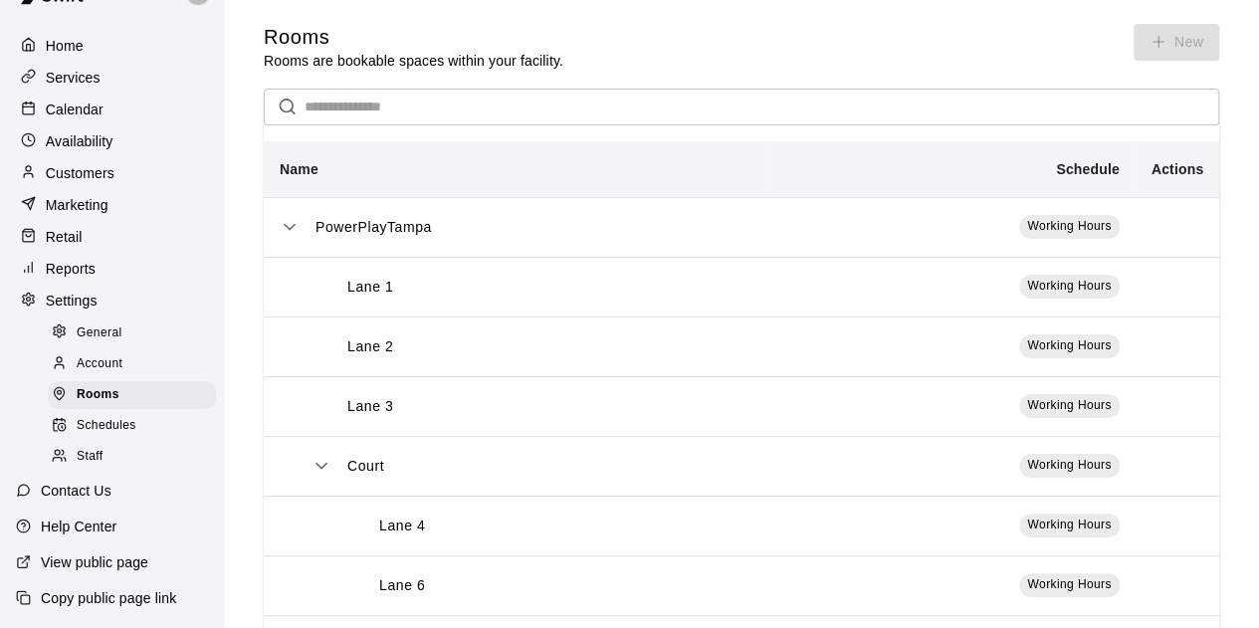
click at [101, 437] on div "Schedules" at bounding box center [132, 426] width 168 height 28
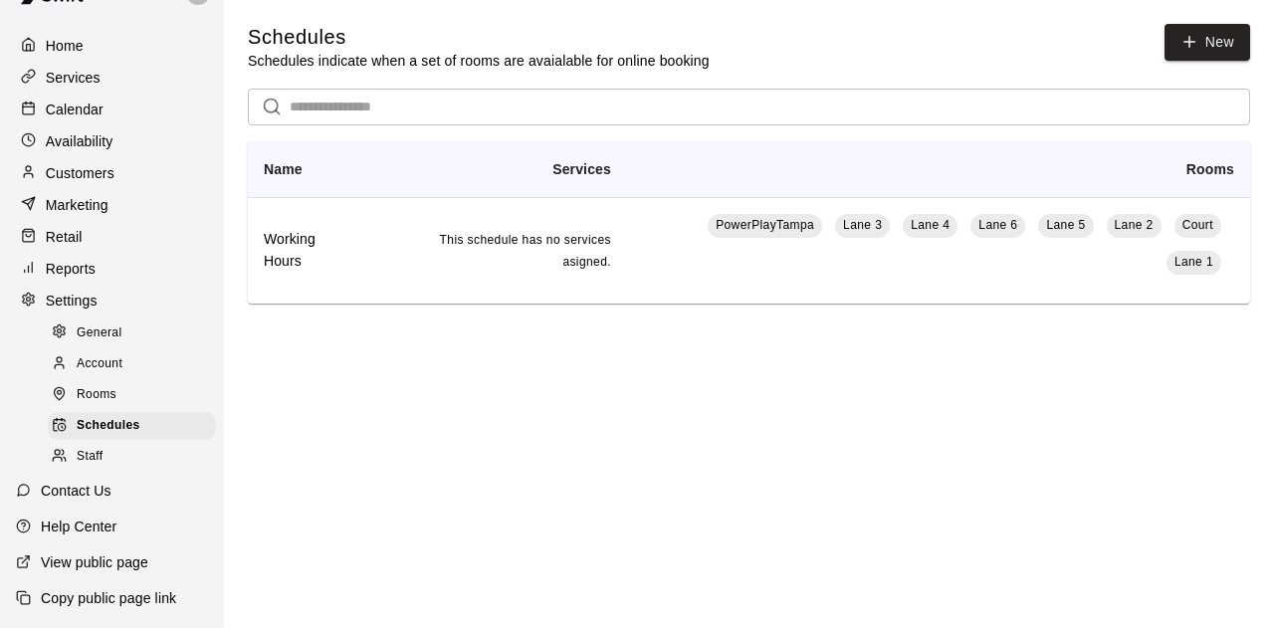
click at [96, 460] on span "Staff" at bounding box center [90, 457] width 26 height 20
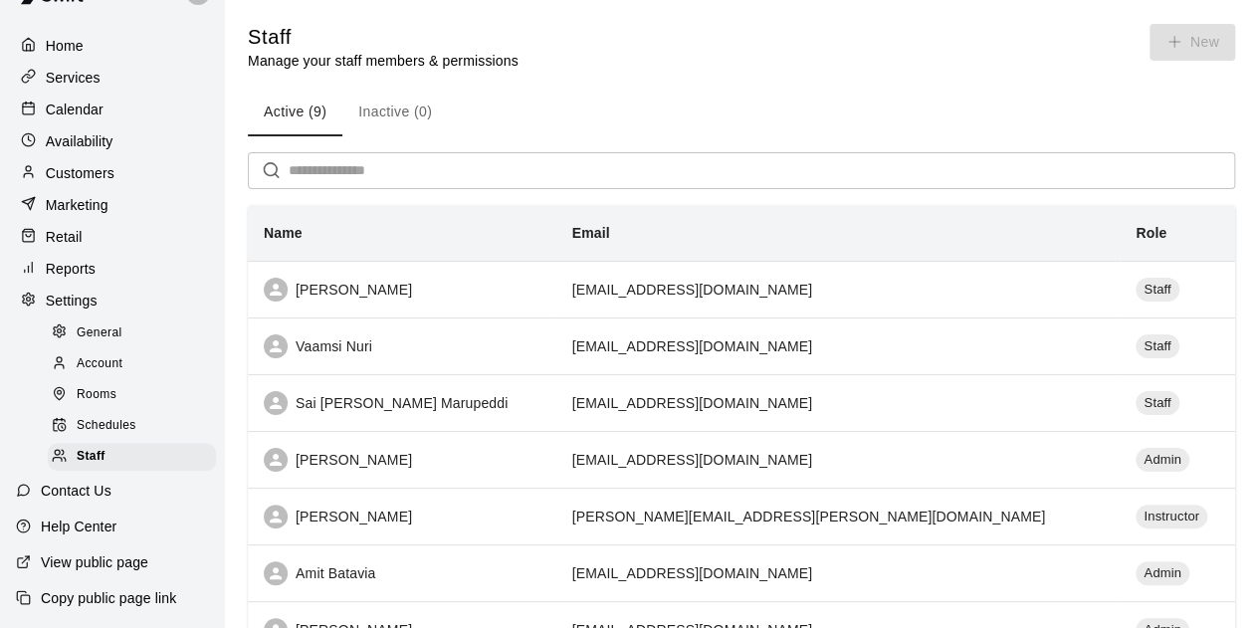
click at [82, 41] on div "Home" at bounding box center [112, 46] width 192 height 30
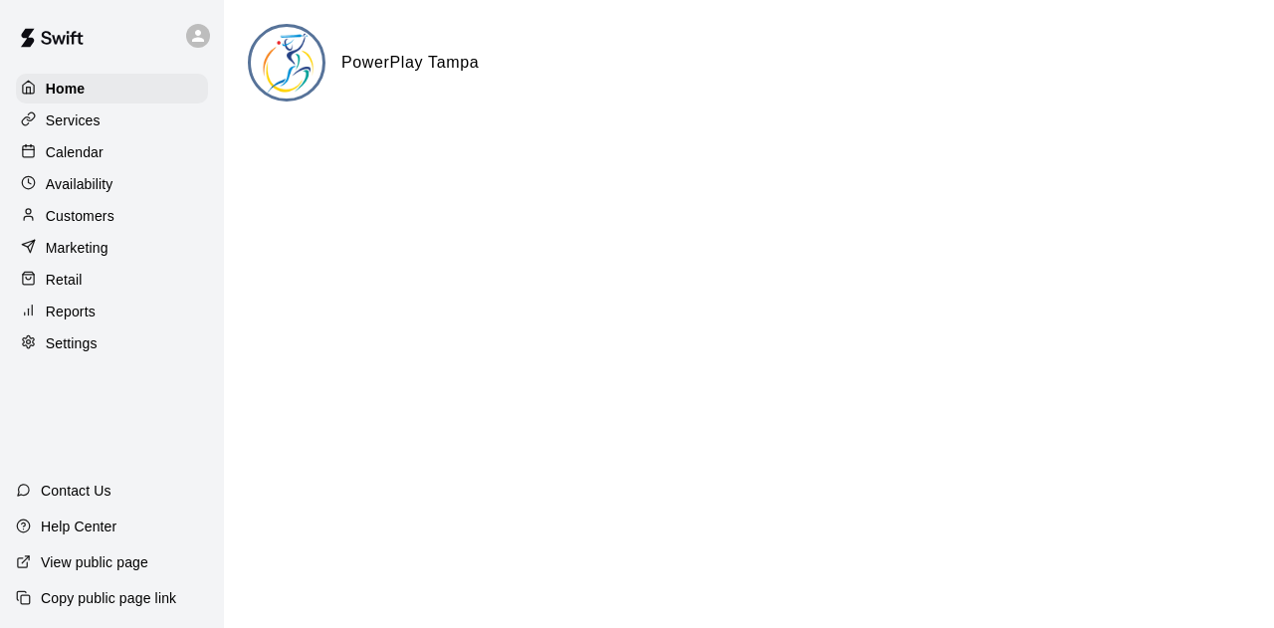
click at [80, 125] on p "Services" at bounding box center [73, 120] width 55 height 20
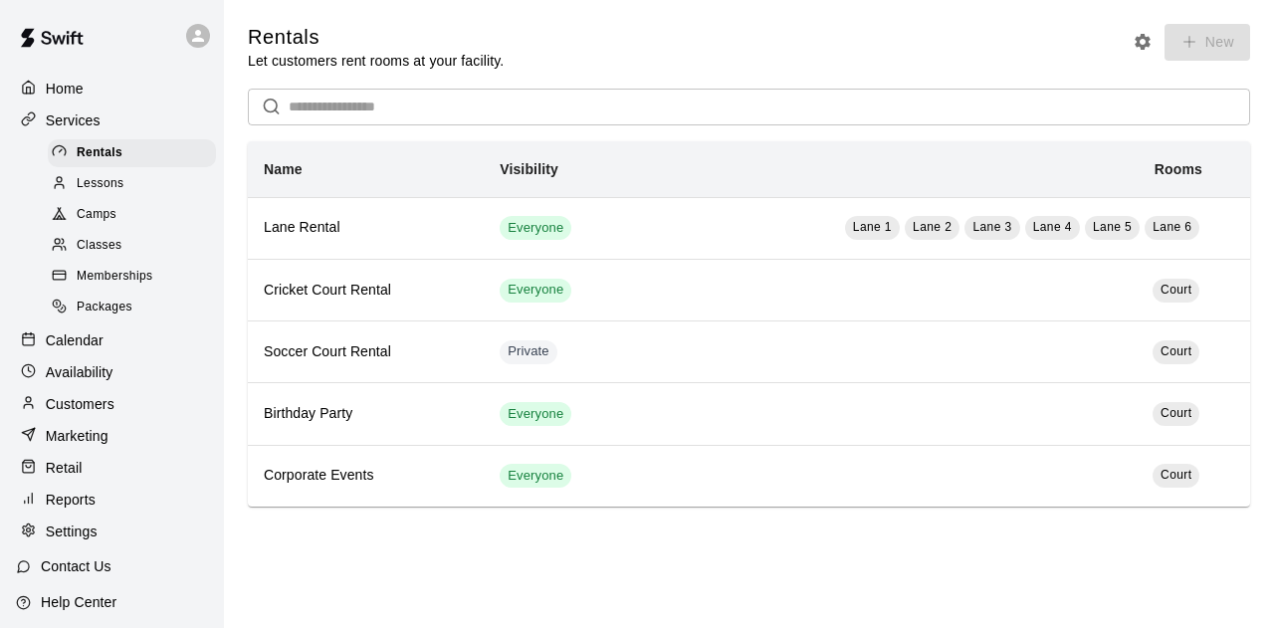
click at [63, 355] on div "Calendar" at bounding box center [112, 340] width 192 height 30
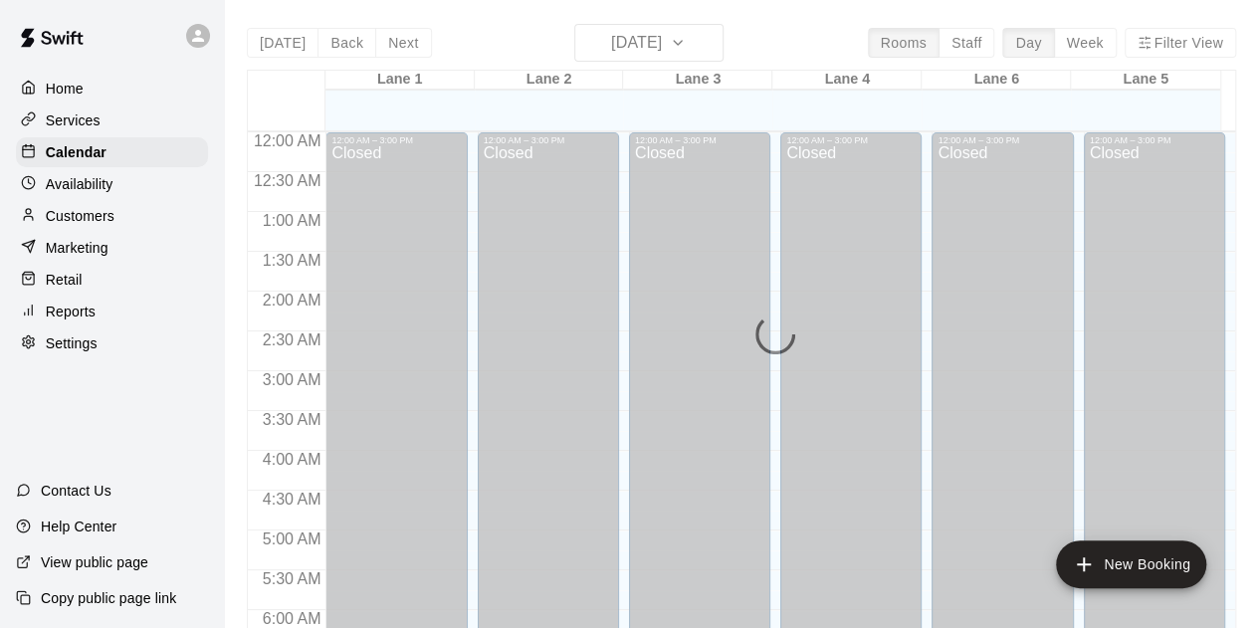
scroll to position [1332, 0]
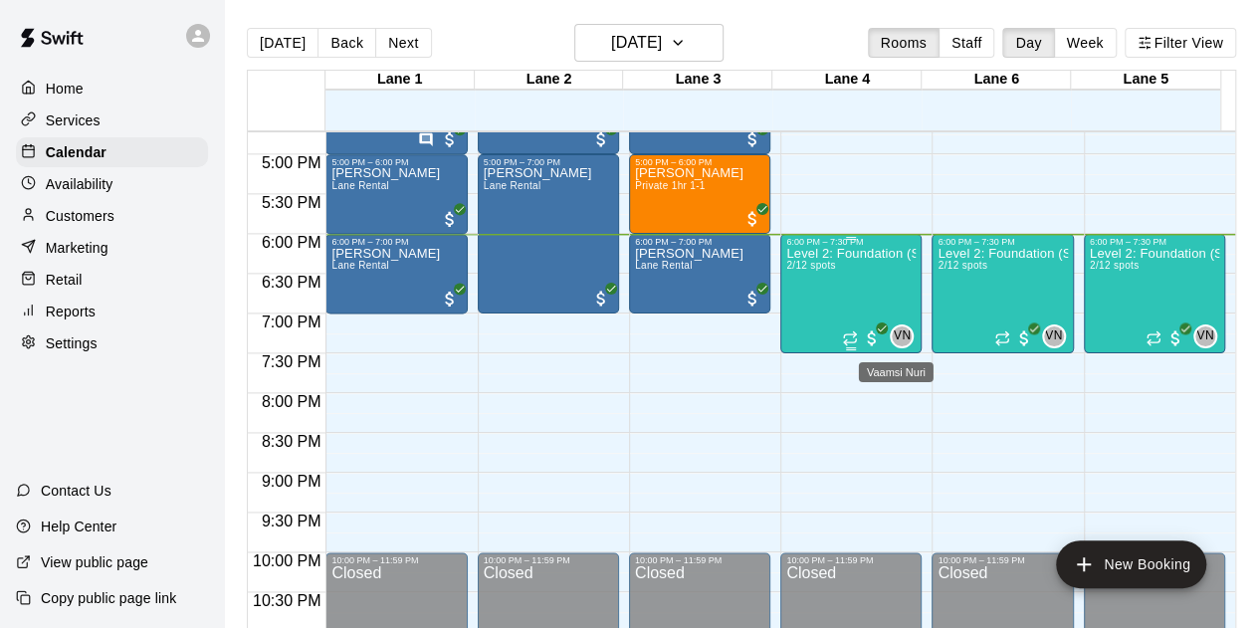
click at [894, 332] on span "VN" at bounding box center [902, 336] width 17 height 20
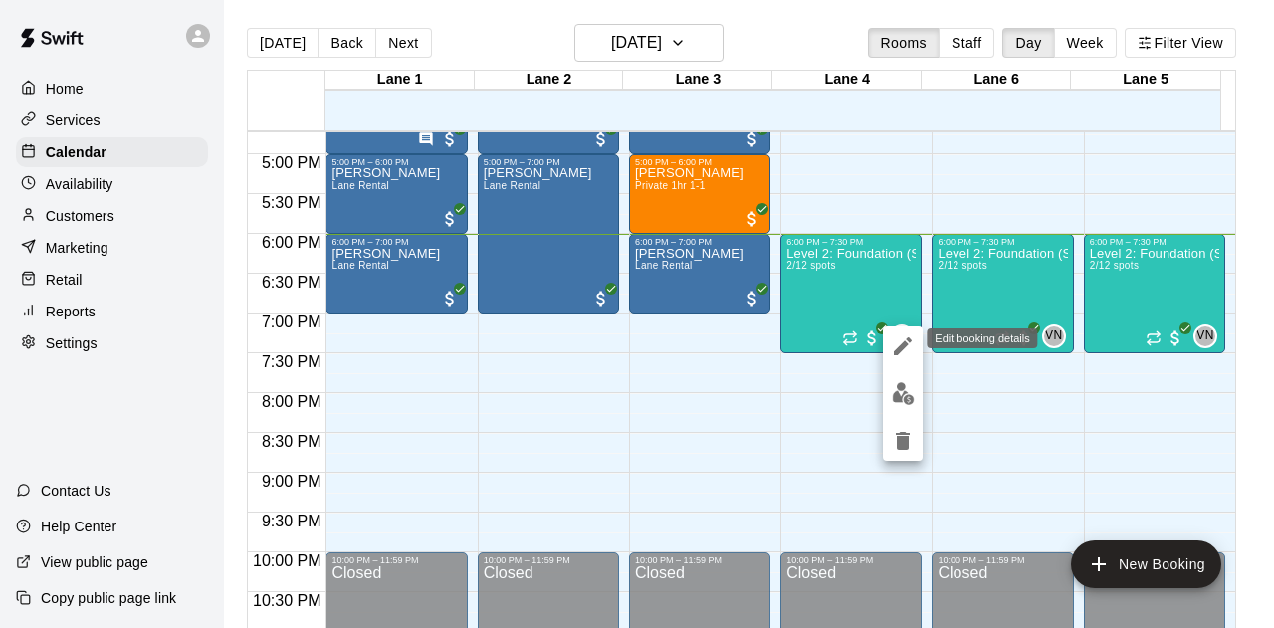
click at [894, 333] on button "edit" at bounding box center [903, 346] width 40 height 40
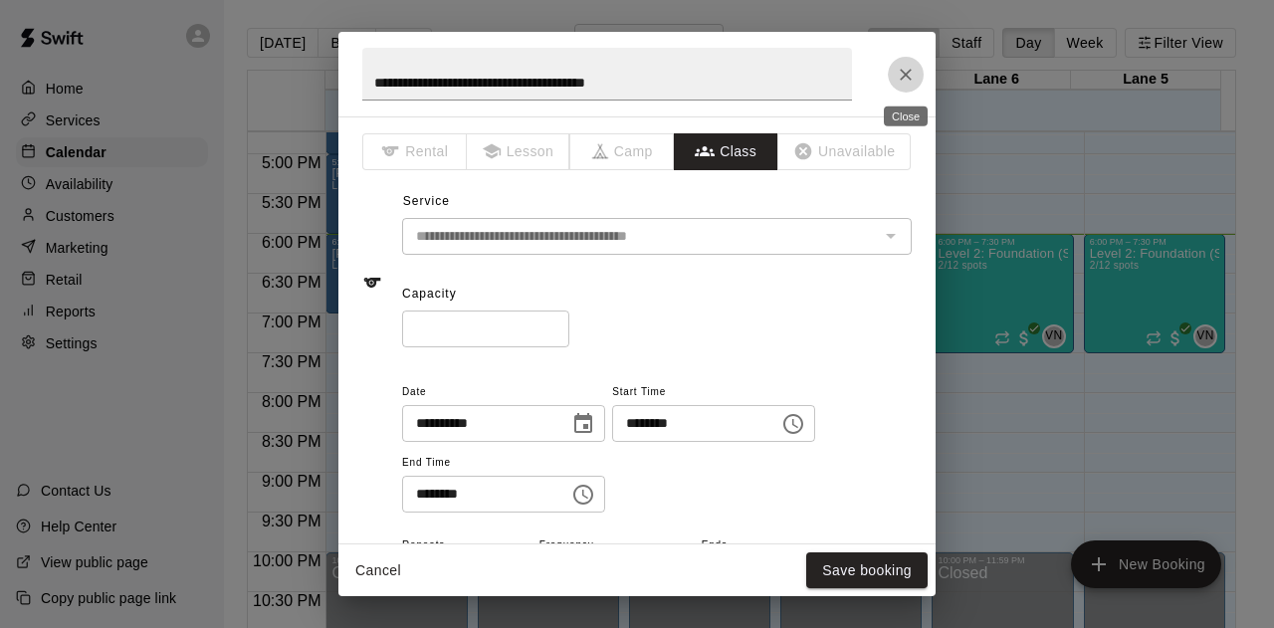
click at [906, 72] on icon "Close" at bounding box center [906, 75] width 20 height 20
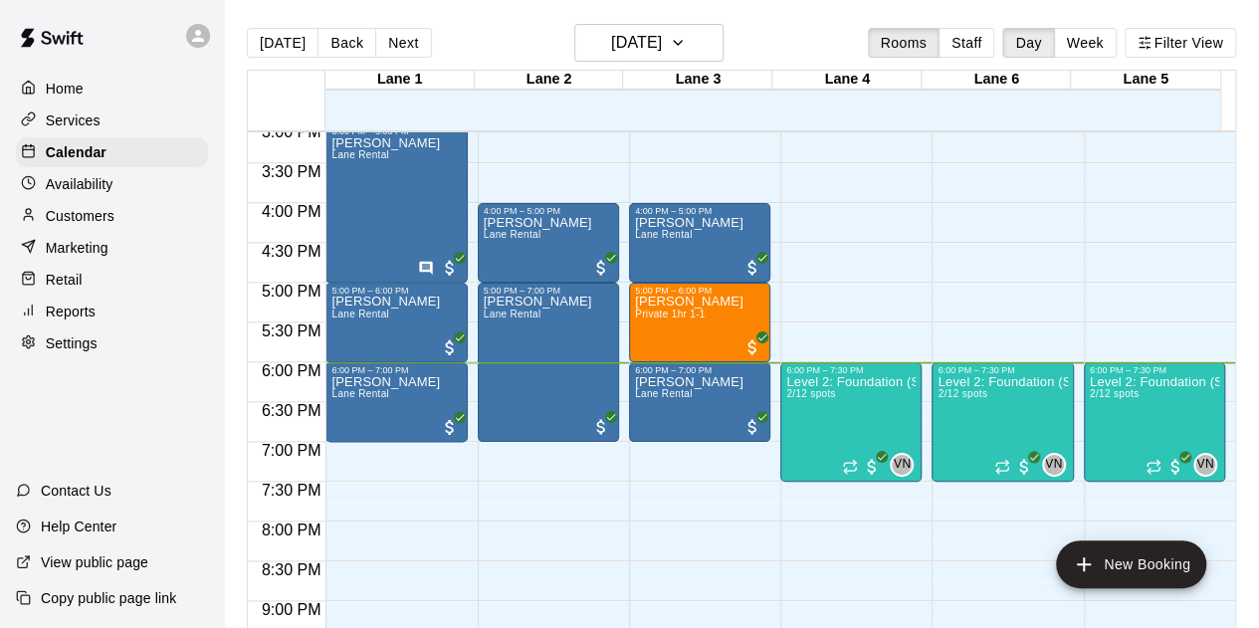
scroll to position [1232, 0]
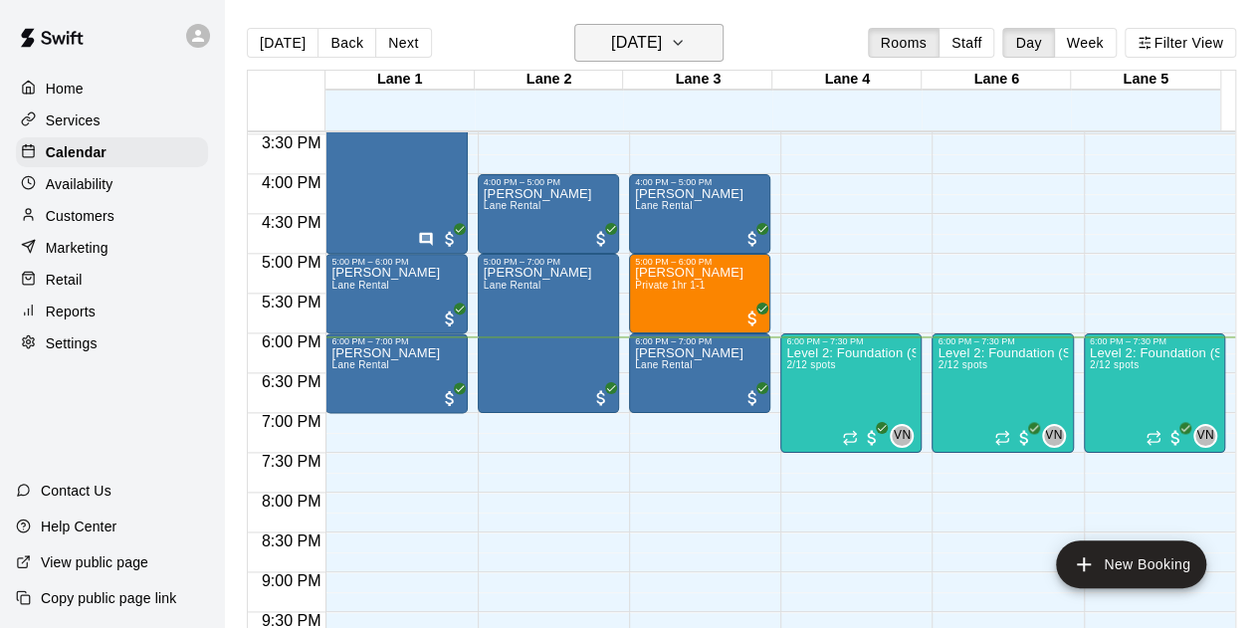
click at [662, 32] on h6 "[DATE]" at bounding box center [636, 43] width 51 height 28
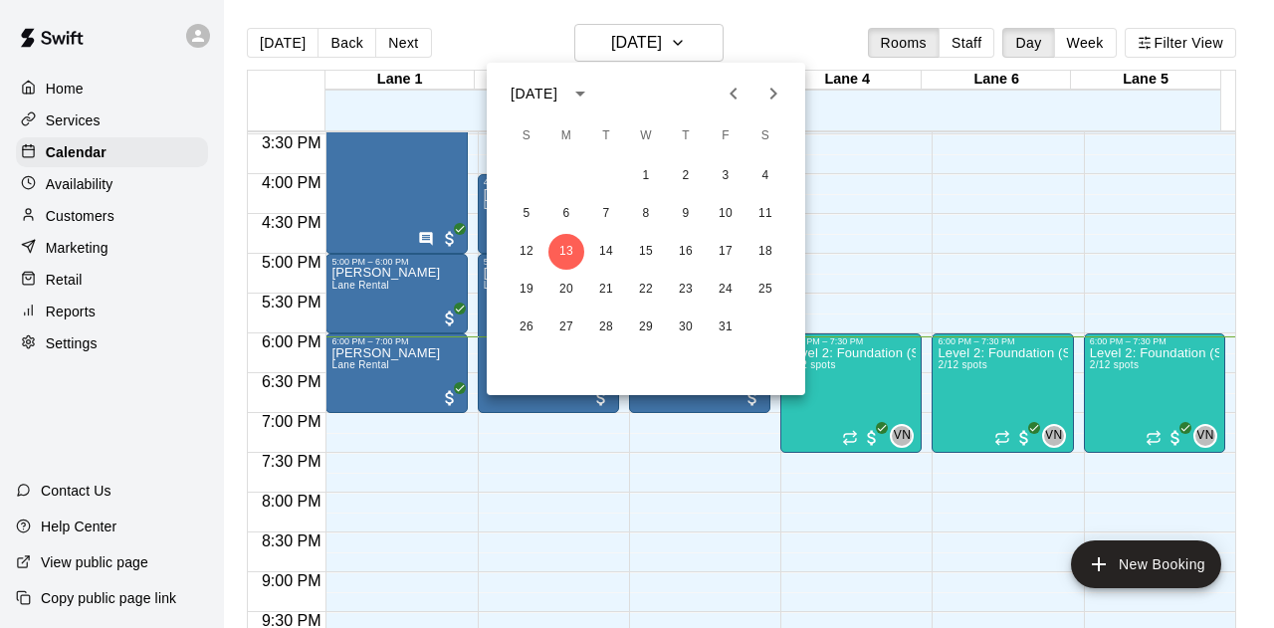
click at [733, 41] on div at bounding box center [637, 314] width 1274 height 628
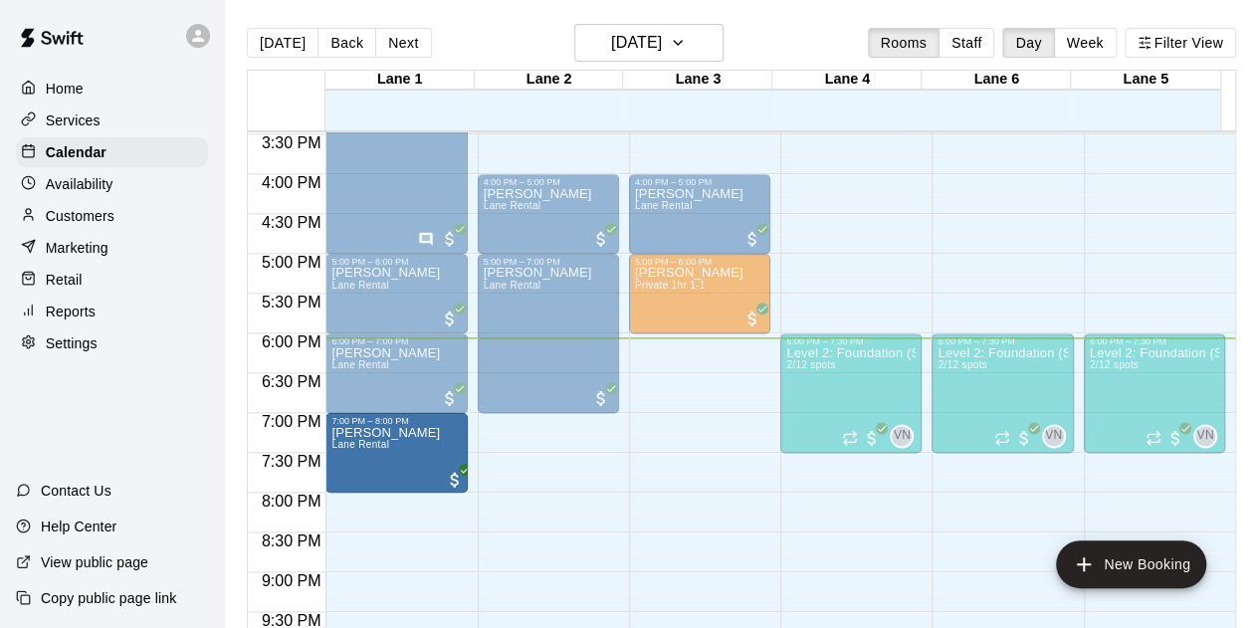
drag, startPoint x: 675, startPoint y: 365, endPoint x: 450, endPoint y: 451, distance: 240.7
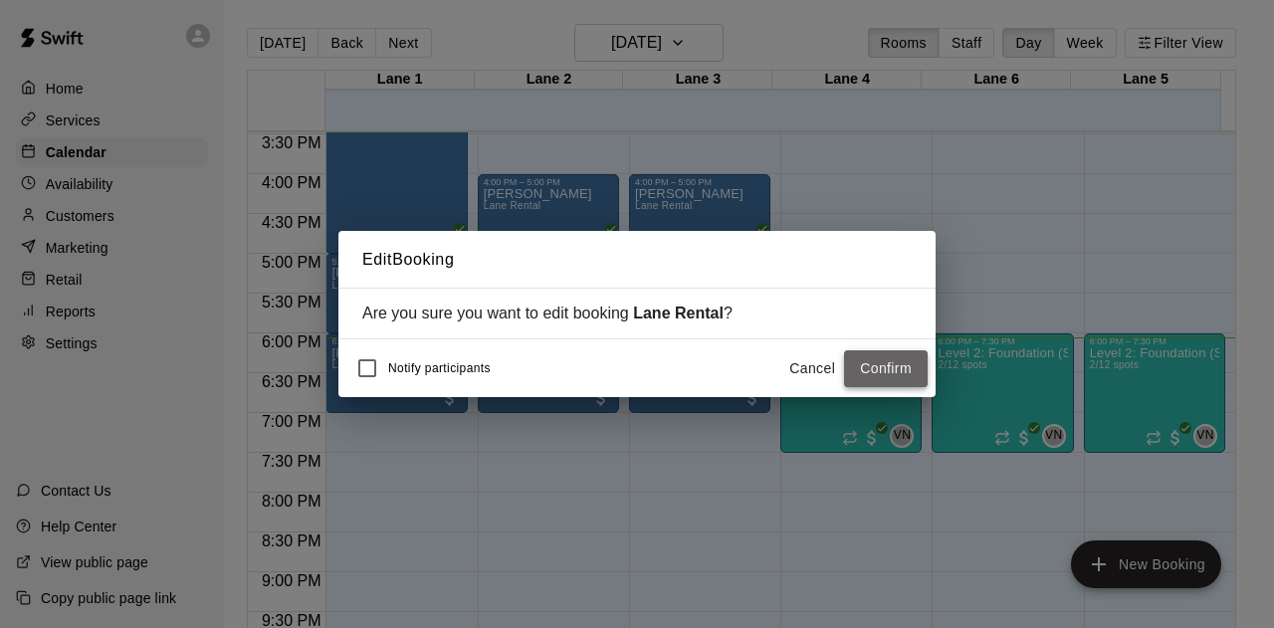
click at [908, 372] on button "Confirm" at bounding box center [886, 368] width 84 height 37
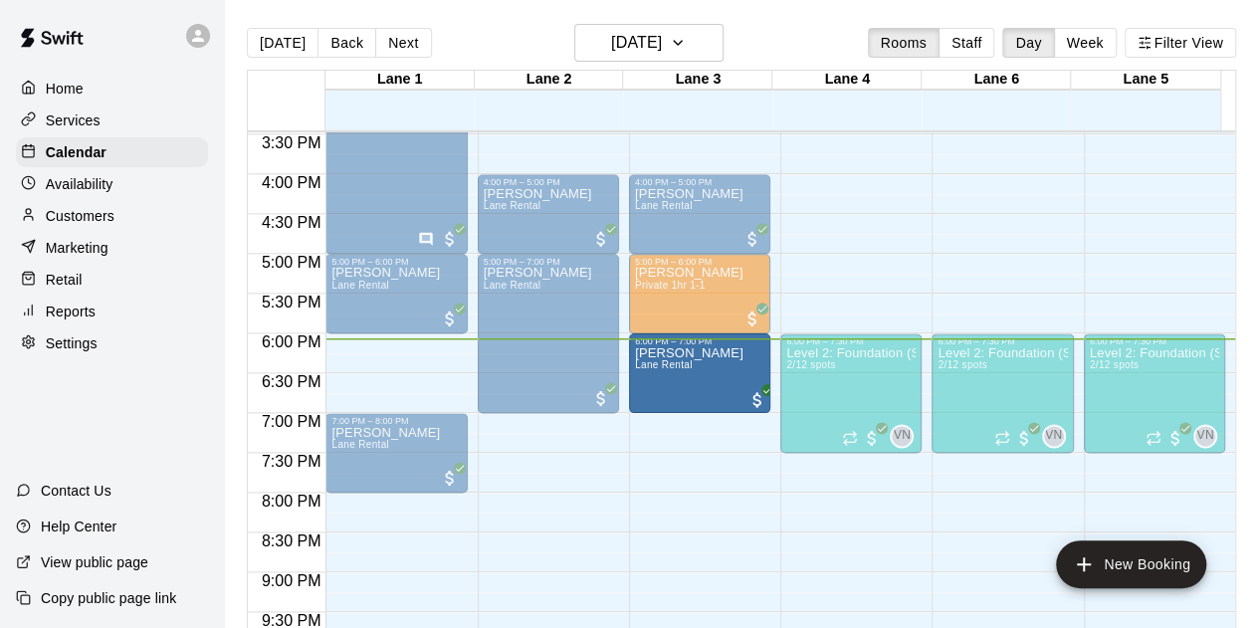
drag, startPoint x: 398, startPoint y: 381, endPoint x: 669, endPoint y: 390, distance: 270.8
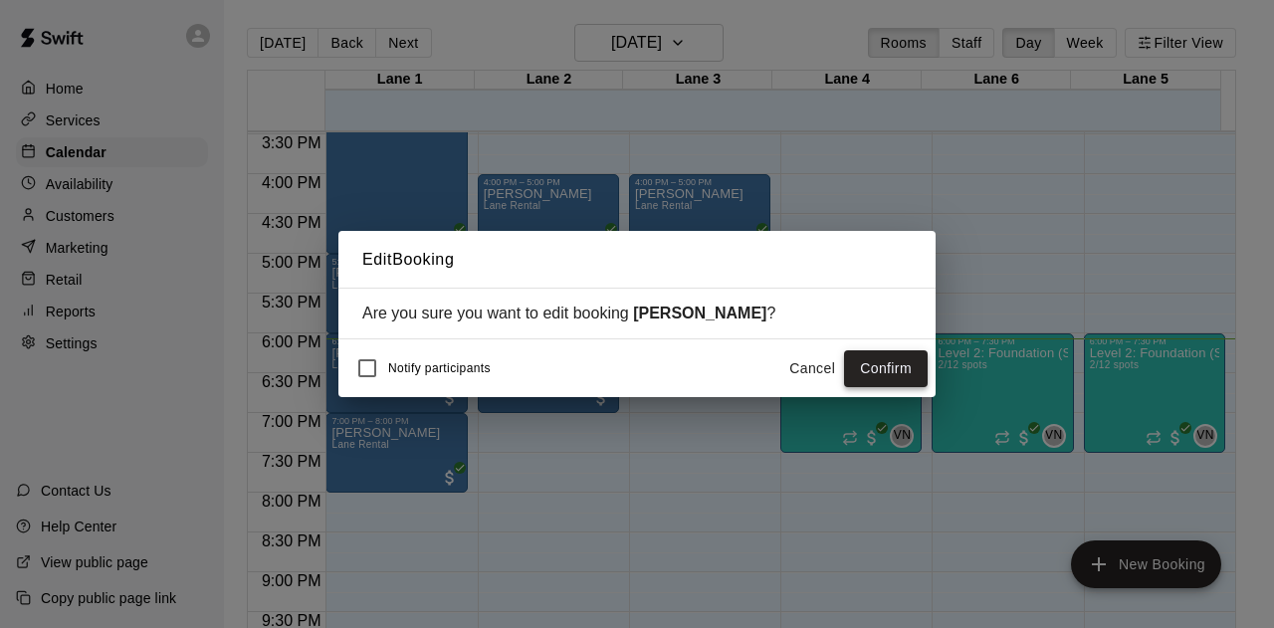
click at [880, 367] on button "Confirm" at bounding box center [886, 368] width 84 height 37
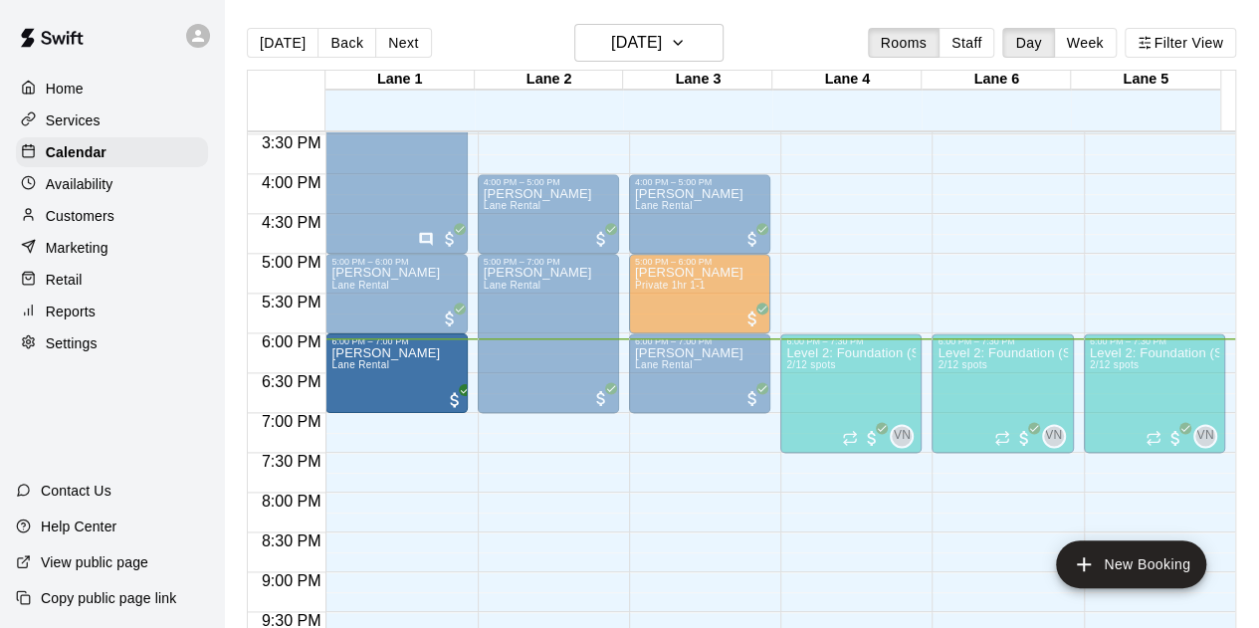
drag, startPoint x: 394, startPoint y: 461, endPoint x: 406, endPoint y: 390, distance: 71.7
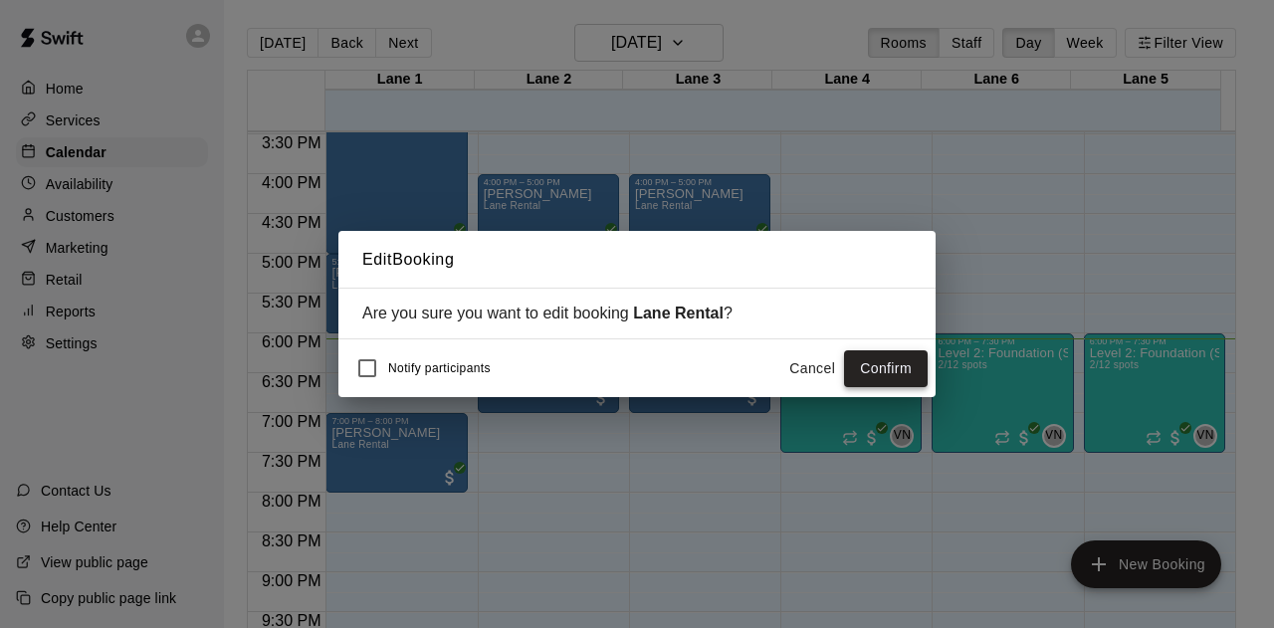
click at [876, 365] on button "Confirm" at bounding box center [886, 368] width 84 height 37
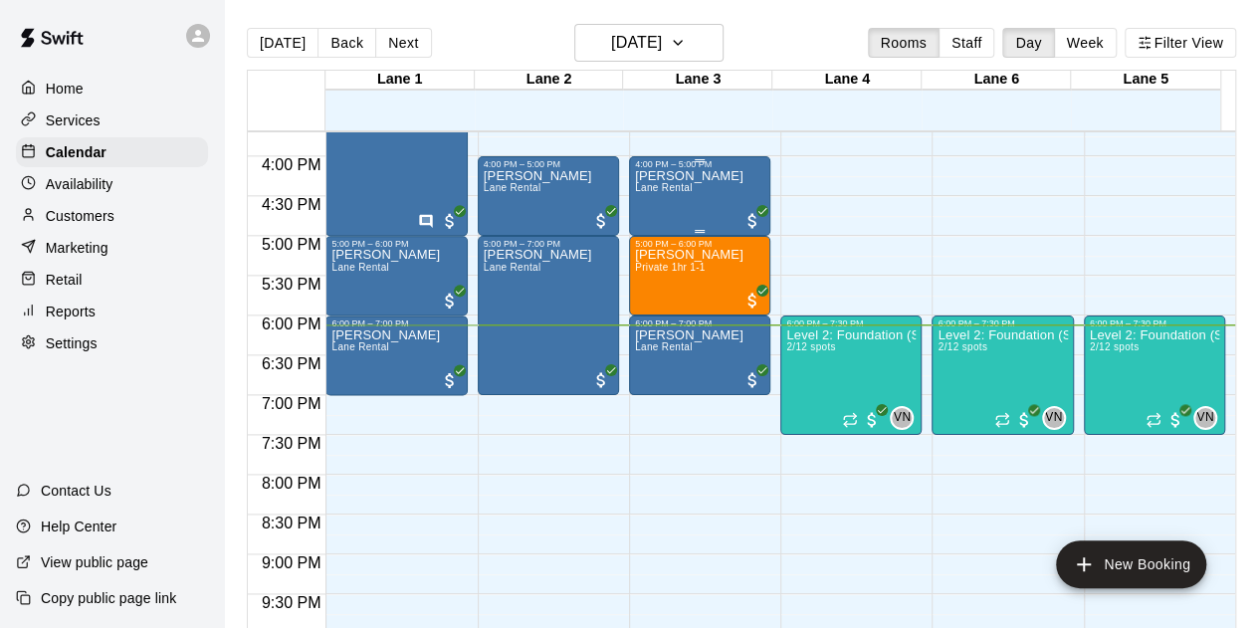
scroll to position [1391, 0]
